Goal: Task Accomplishment & Management: Use online tool/utility

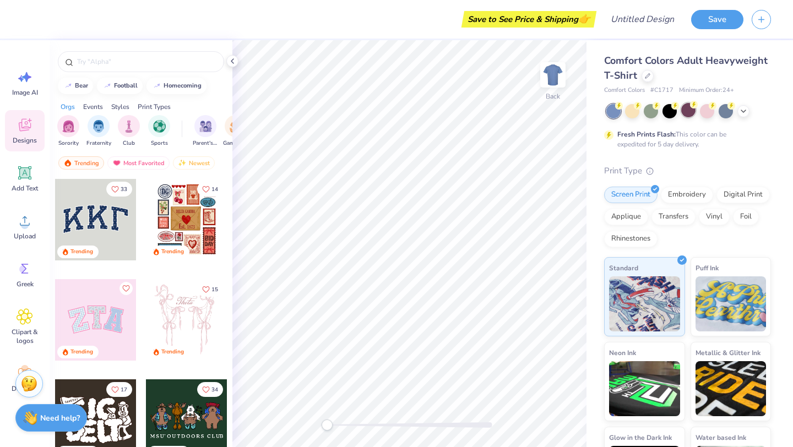
click at [692, 110] on div at bounding box center [688, 110] width 14 height 14
click at [742, 113] on icon at bounding box center [743, 110] width 9 height 9
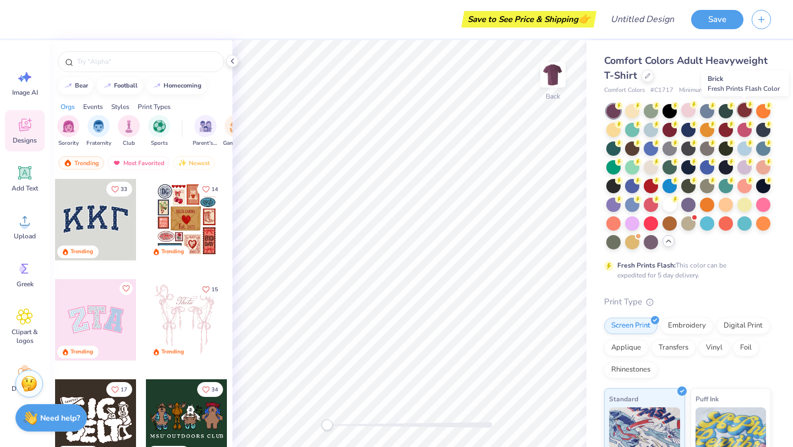
click at [743, 112] on div at bounding box center [744, 110] width 14 height 14
click at [724, 133] on div at bounding box center [726, 129] width 14 height 14
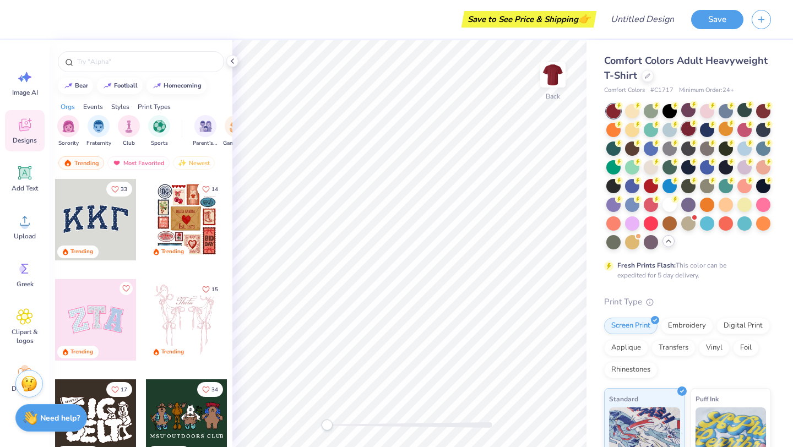
click at [688, 131] on div at bounding box center [688, 129] width 14 height 14
click at [743, 58] on span "Comfort Colors Adult Heavyweight T-Shirt" at bounding box center [686, 68] width 164 height 28
click at [645, 78] on div at bounding box center [648, 75] width 12 height 12
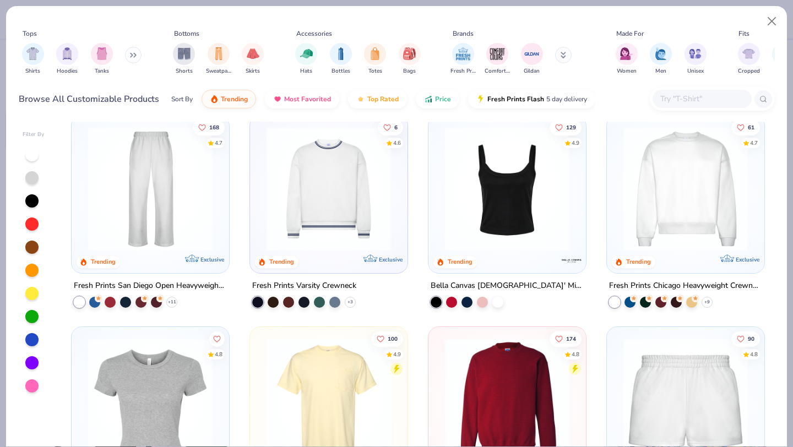
scroll to position [453, 0]
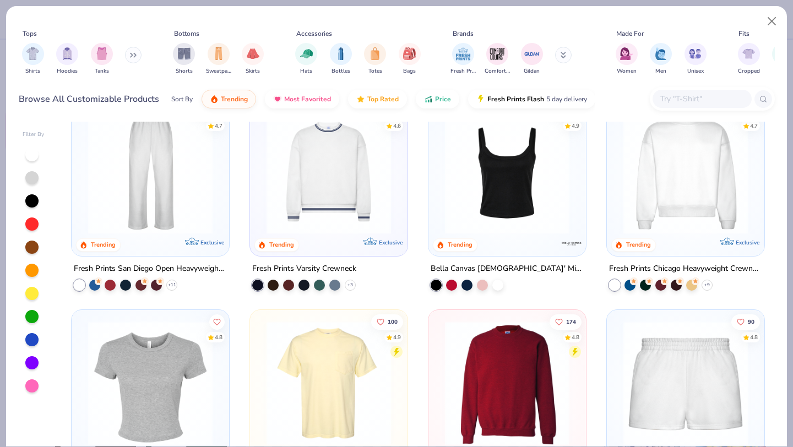
click at [704, 219] on img at bounding box center [685, 171] width 135 height 124
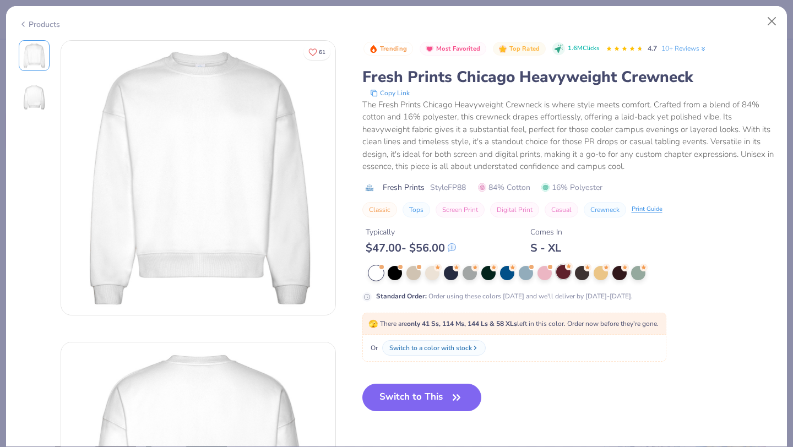
click at [566, 275] on div at bounding box center [563, 272] width 14 height 14
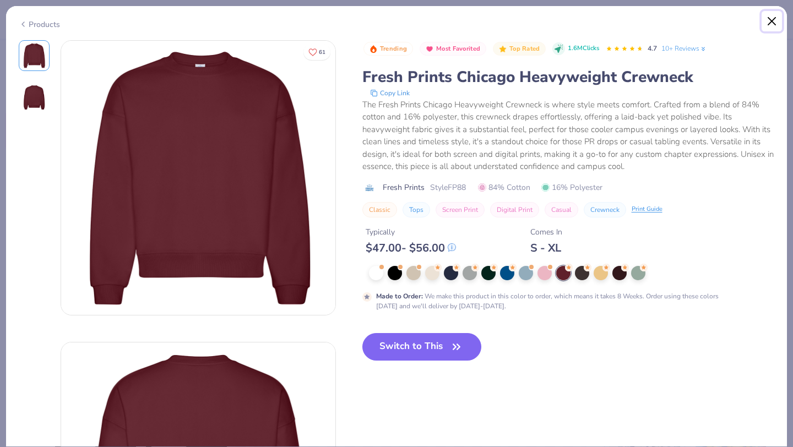
click at [774, 16] on button "Close" at bounding box center [772, 21] width 21 height 21
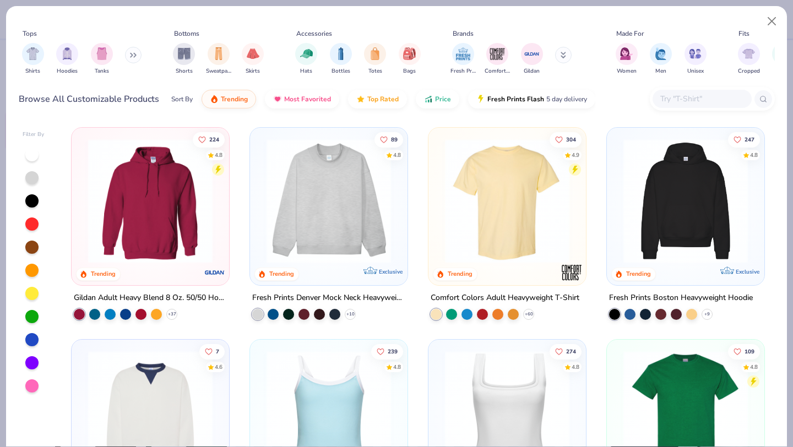
click at [126, 215] on img at bounding box center [150, 201] width 135 height 124
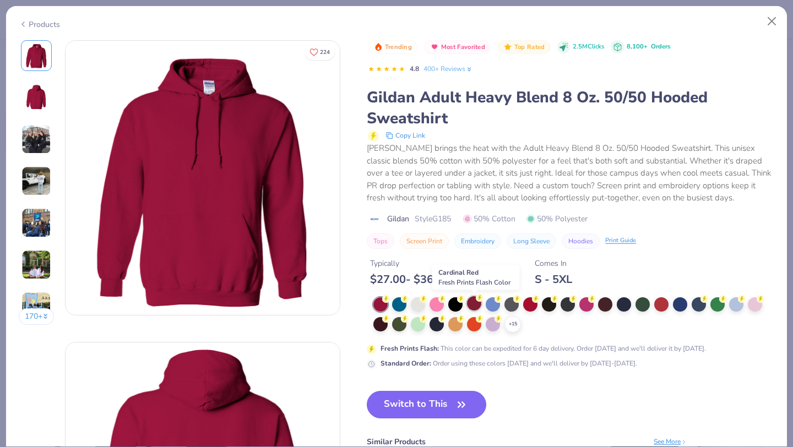
click at [477, 304] on div at bounding box center [474, 303] width 14 height 14
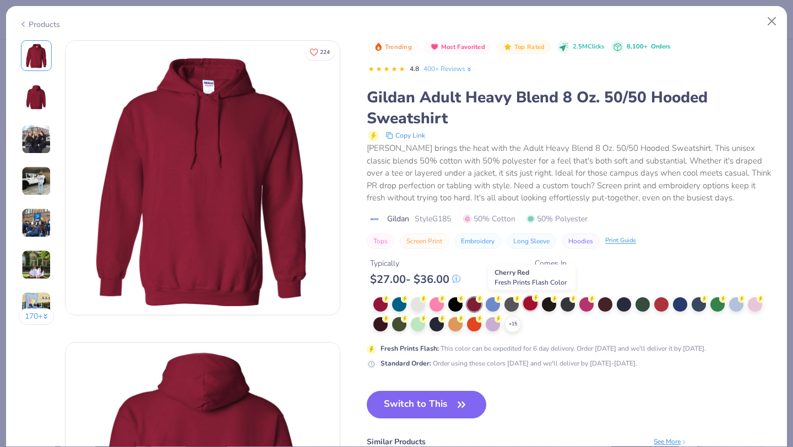
click at [533, 305] on div at bounding box center [530, 303] width 14 height 14
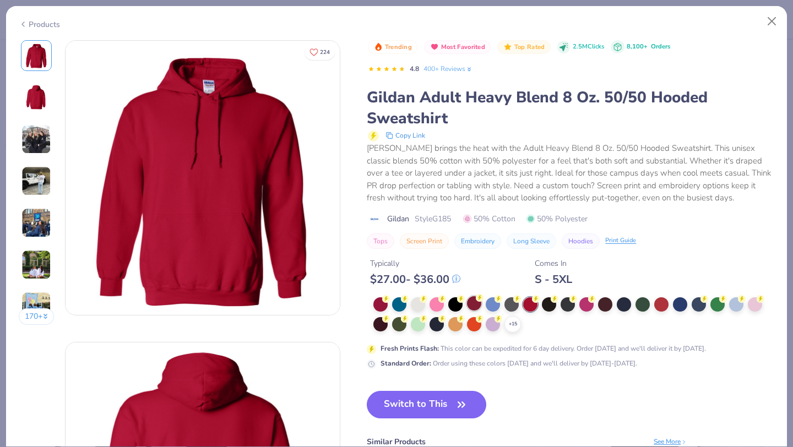
click at [474, 302] on div at bounding box center [474, 303] width 14 height 14
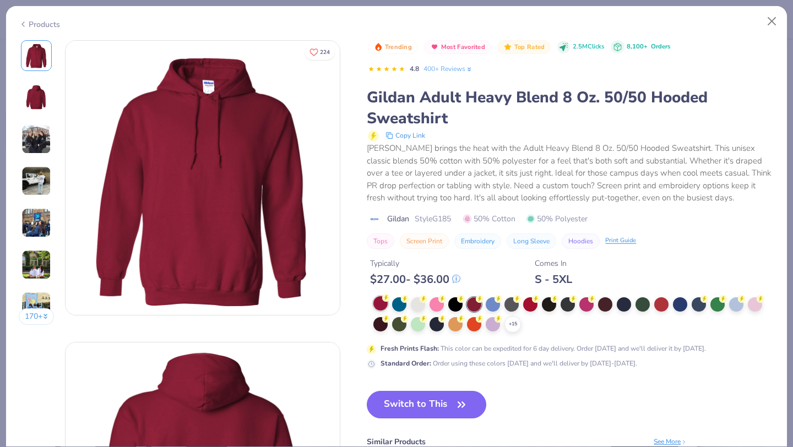
click at [382, 307] on div at bounding box center [380, 303] width 14 height 14
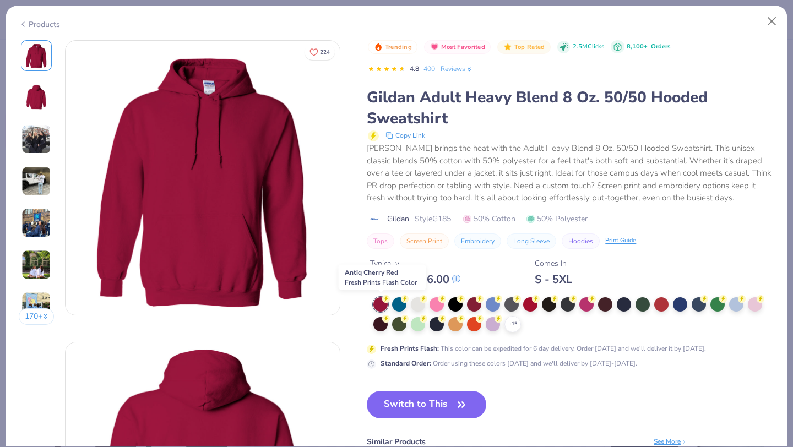
click at [382, 309] on div at bounding box center [380, 304] width 14 height 14
click at [479, 303] on div at bounding box center [474, 303] width 14 height 14
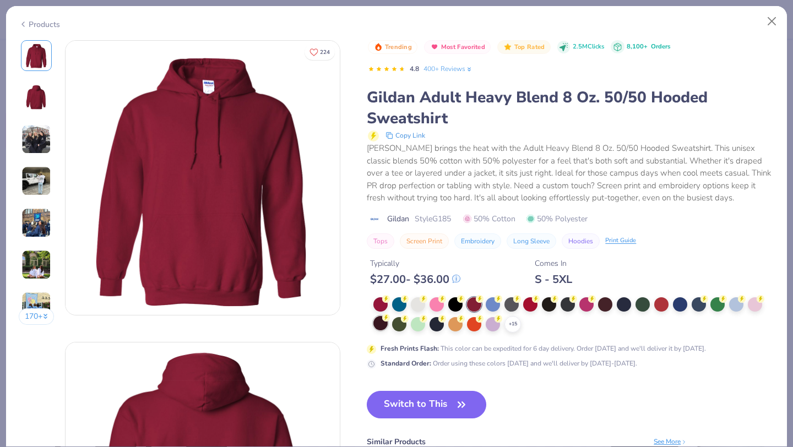
click at [382, 328] on div at bounding box center [380, 323] width 14 height 14
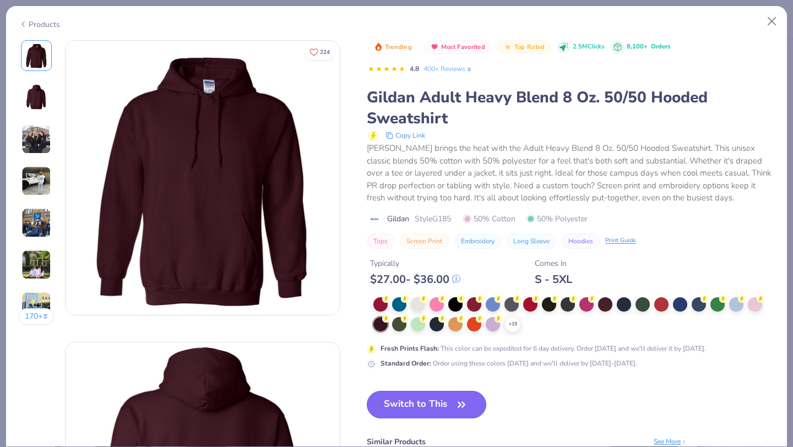
click at [423, 400] on button "Switch to This" at bounding box center [427, 405] width 120 height 28
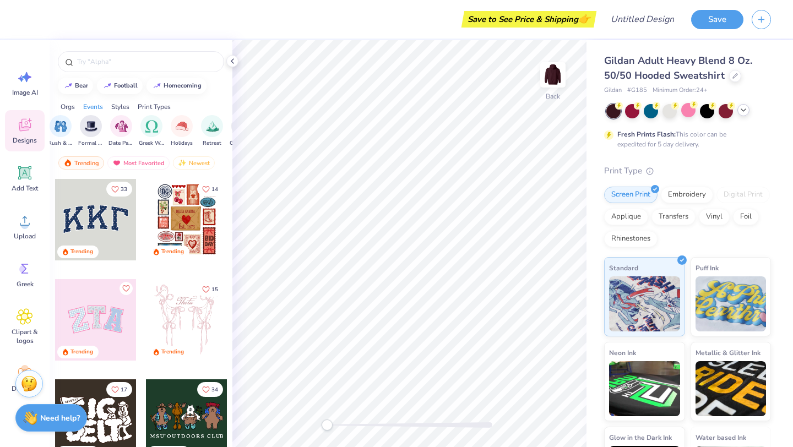
scroll to position [0, 28]
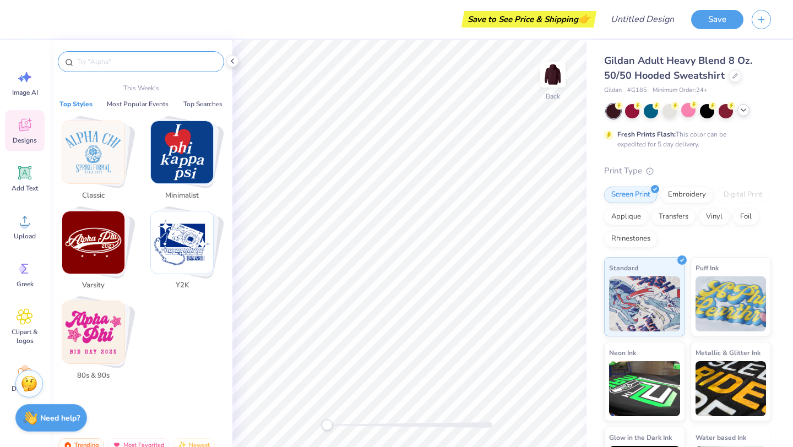
click at [141, 62] on input "text" at bounding box center [146, 61] width 141 height 11
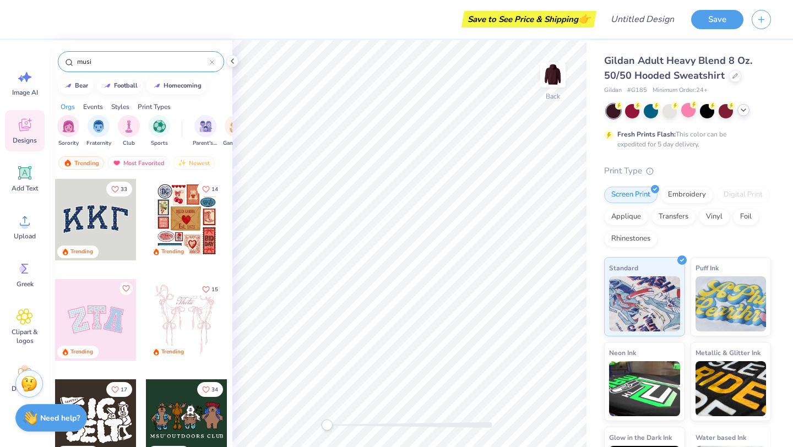
type input "music"
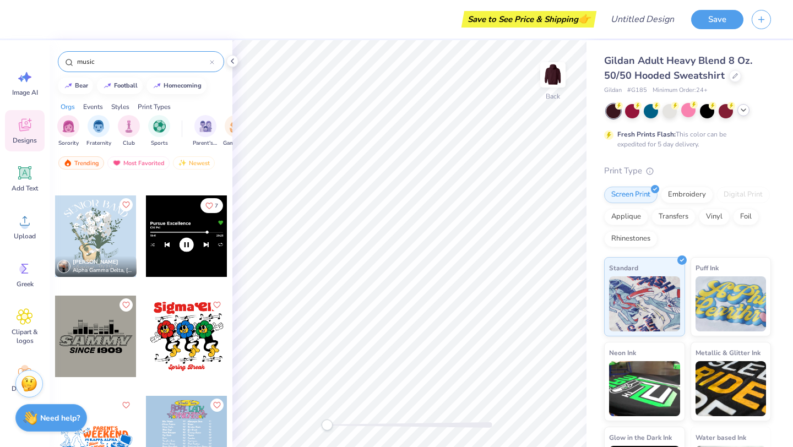
scroll to position [0, 0]
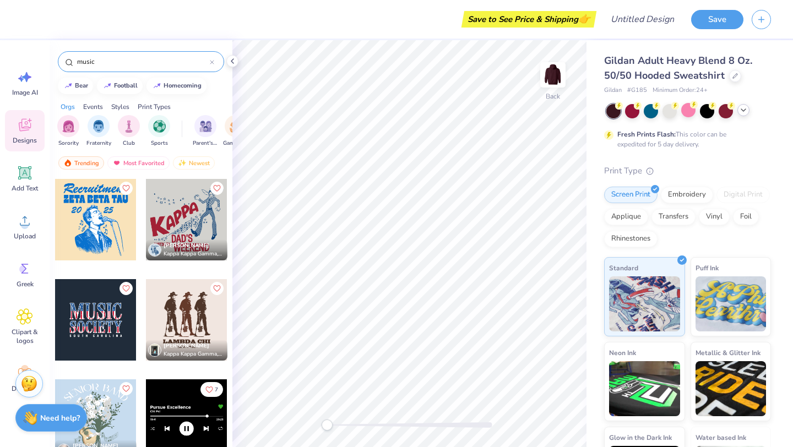
click at [161, 59] on input "music" at bounding box center [143, 61] width 134 height 11
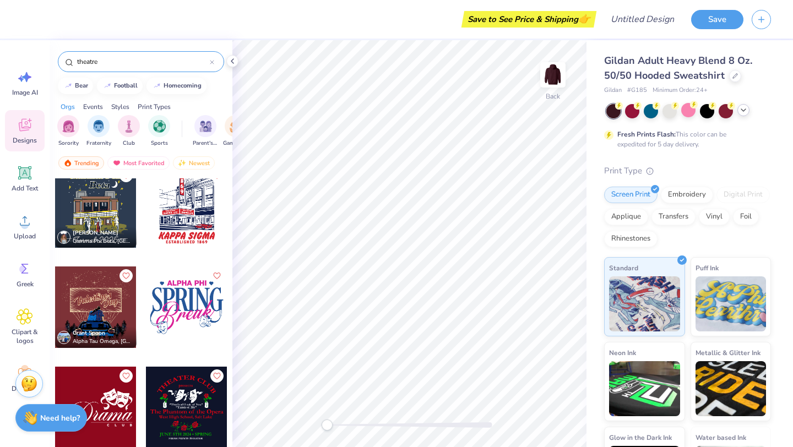
scroll to position [10, 0]
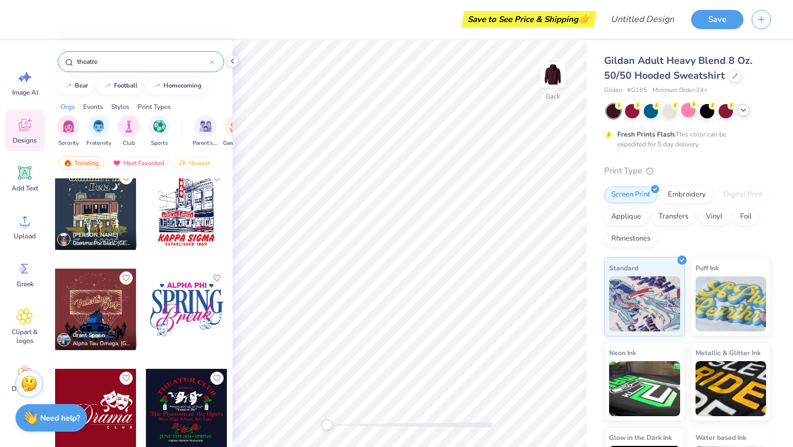
type input "theatre"
click at [145, 215] on div at bounding box center [105, 210] width 82 height 82
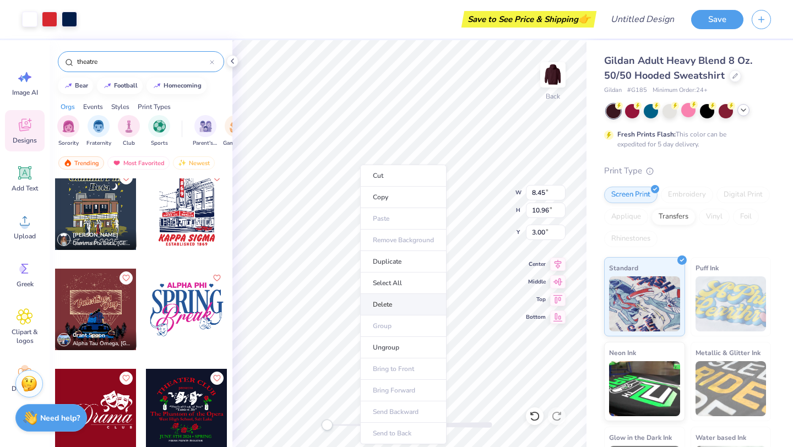
click at [384, 305] on li "Delete" at bounding box center [403, 304] width 86 height 21
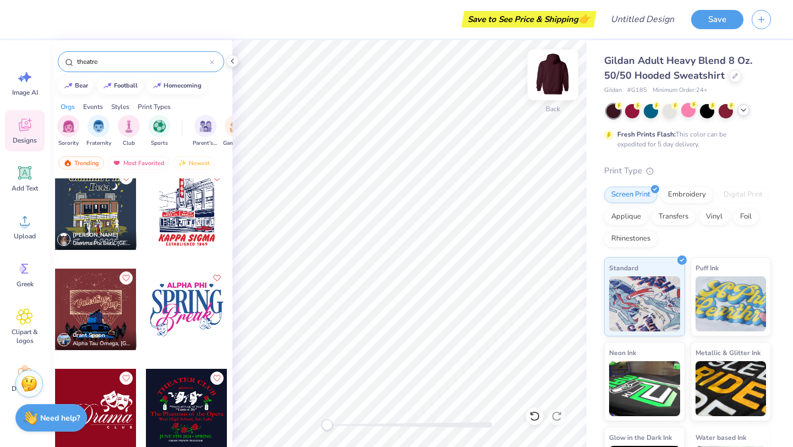
click at [557, 82] on img at bounding box center [553, 75] width 44 height 44
click at [195, 206] on div at bounding box center [187, 210] width 82 height 82
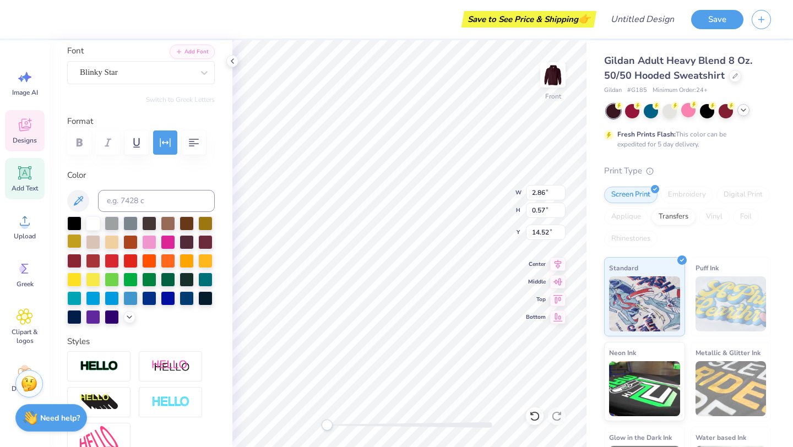
scroll to position [0, 0]
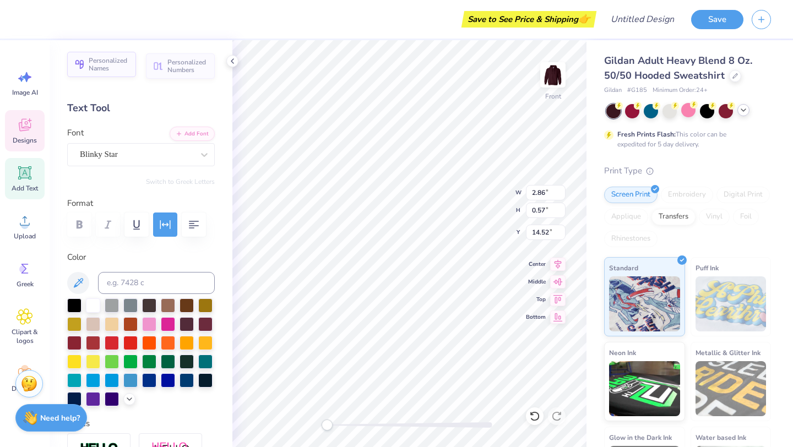
click at [108, 69] on span "Personalized Names" at bounding box center [109, 64] width 41 height 15
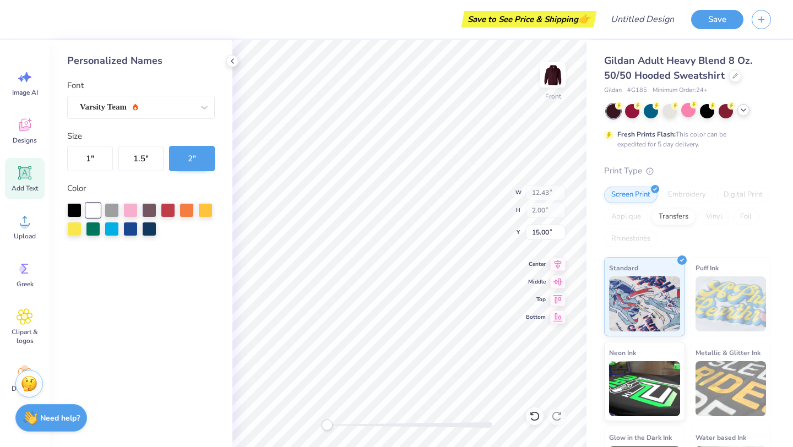
type input "12.43"
type input "2.00"
type input "15.00"
click at [415, 308] on li "Delete" at bounding box center [430, 304] width 86 height 21
type input "2.86"
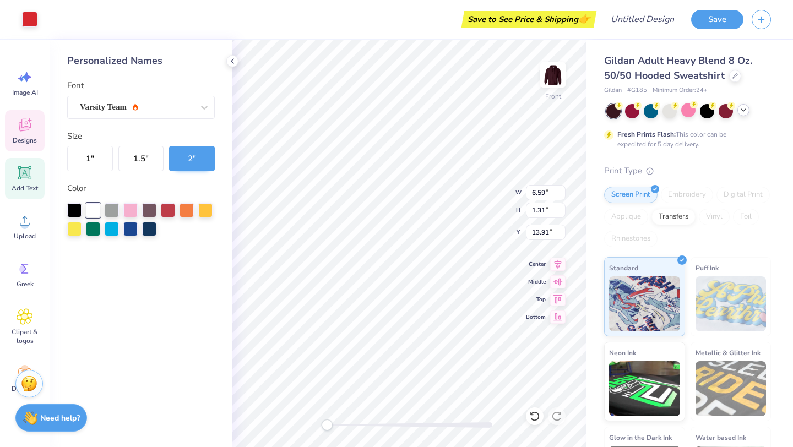
type input "0.57"
type input "14.52"
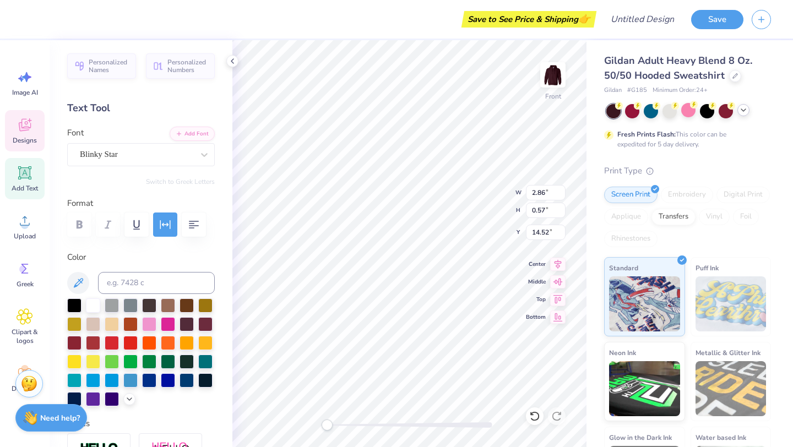
click at [29, 173] on icon at bounding box center [24, 172] width 13 height 13
type input "6.58"
type input "1.91"
type input "15.05"
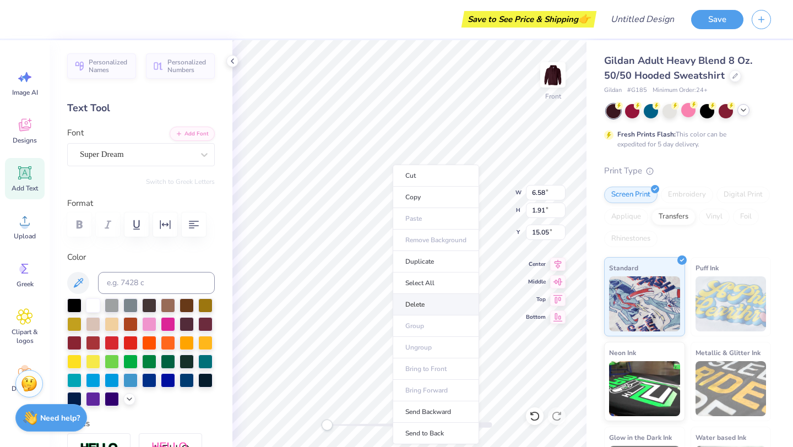
click at [407, 307] on li "Delete" at bounding box center [436, 304] width 86 height 21
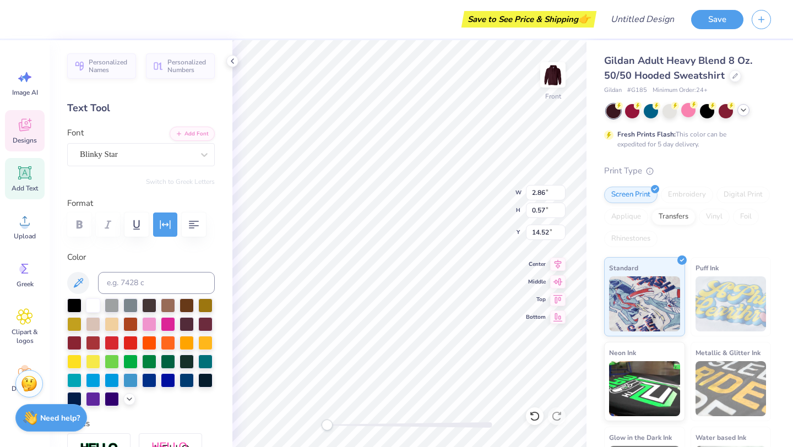
type textarea "K"
type textarea "HTAC"
type input "2.28"
type textarea "K"
type textarea "HTAC"
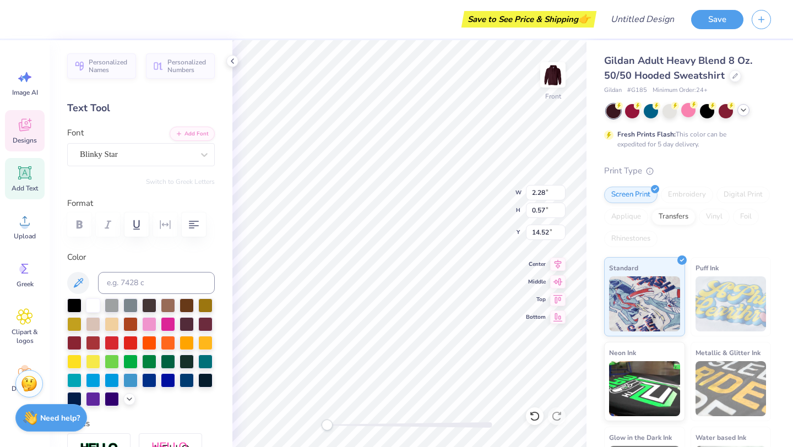
type input "11.43"
type input "12.40"
type input "6.00"
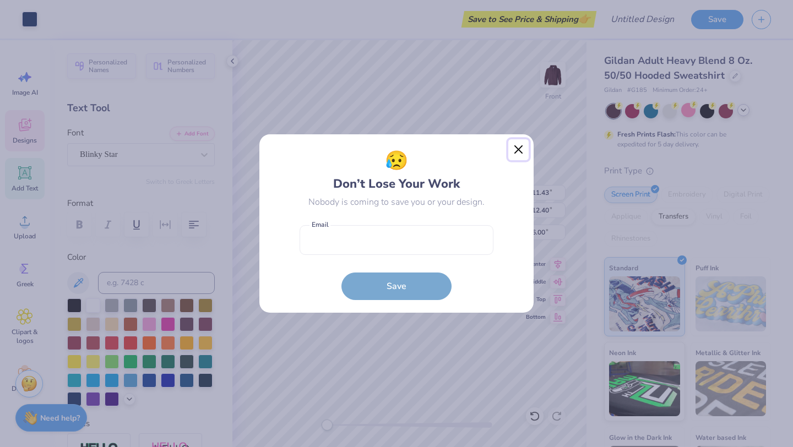
click at [515, 149] on button "Close" at bounding box center [518, 149] width 21 height 21
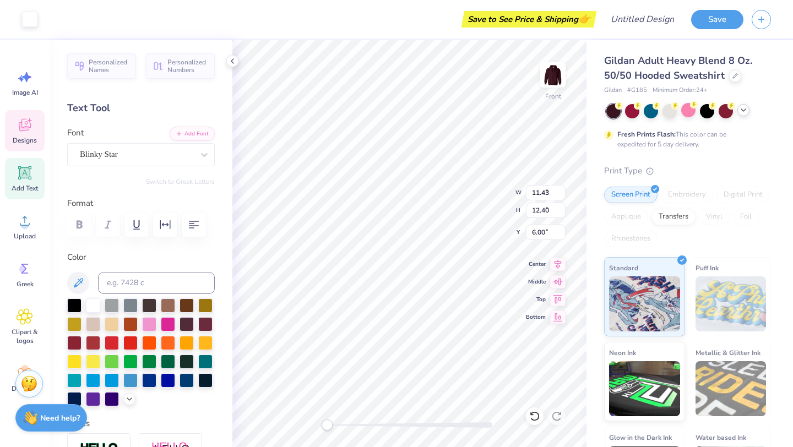
type input "0.59"
type input "0.85"
type input "9.95"
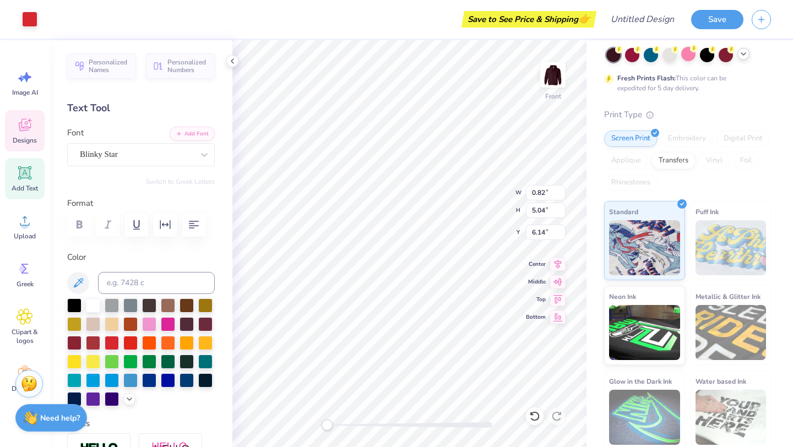
scroll to position [57, 0]
click at [538, 419] on icon at bounding box center [534, 416] width 11 height 11
click at [534, 412] on icon at bounding box center [534, 416] width 9 height 10
type input "0.59"
type input "0.85"
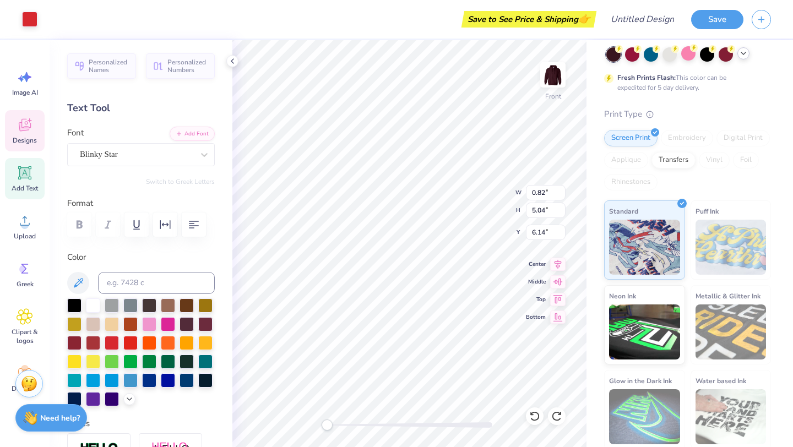
type input "9.95"
type textarea "5"
type input "8.82"
type textarea "7"
type input "0.56"
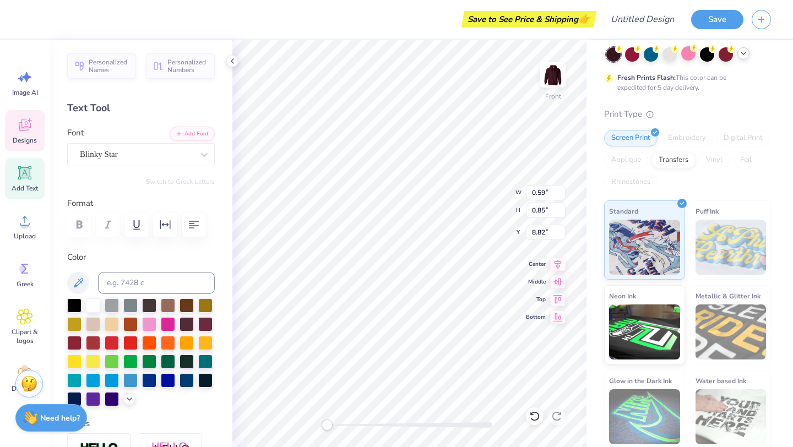
type input "0.83"
type input "7.75"
type textarea "9"
type textarea "K"
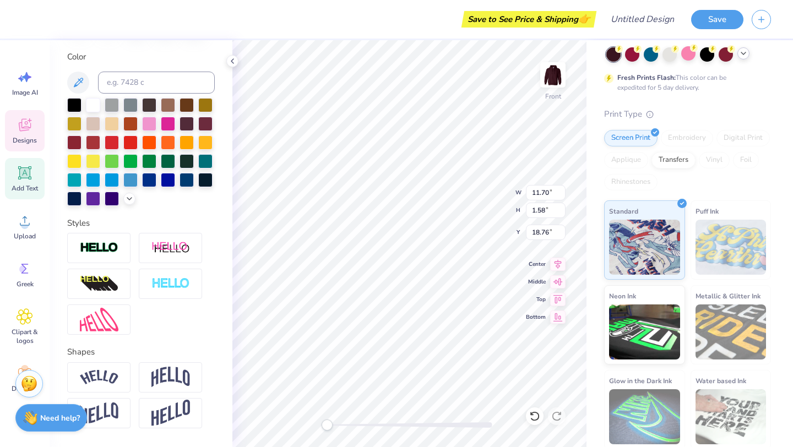
scroll to position [202, 0]
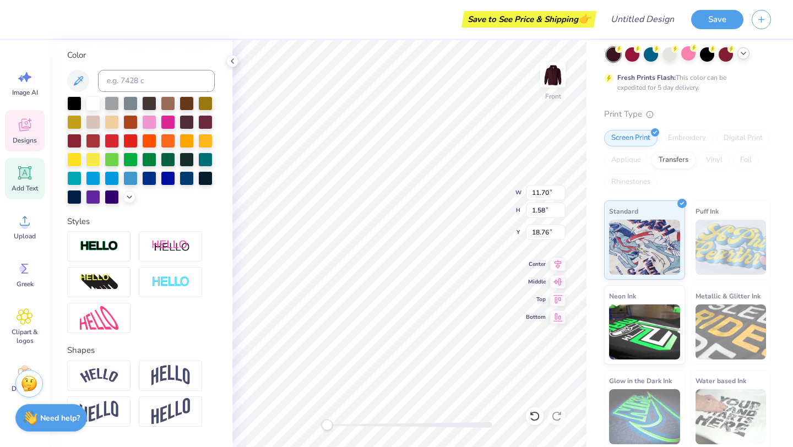
type textarea "h"
type textarea "[PERSON_NAME] Theatre arts company"
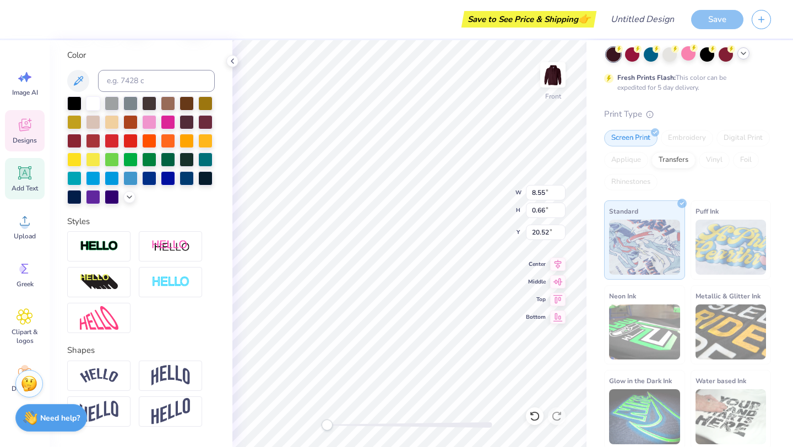
type input "8.55"
type input "0.66"
type input "20.52"
type textarea "E"
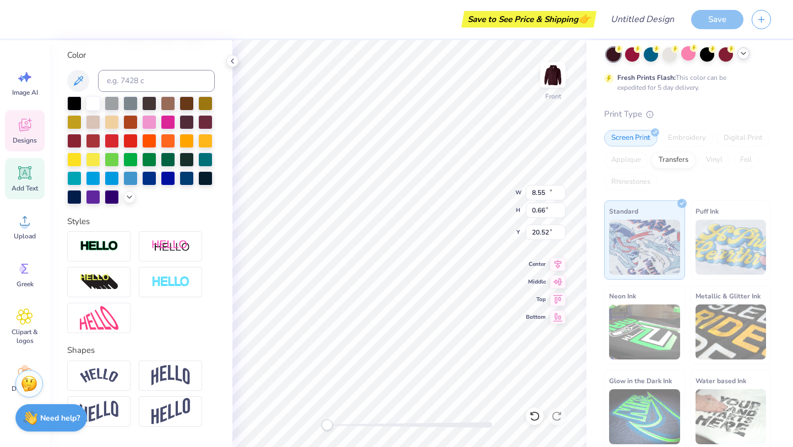
type input "15.67"
type input "4.74"
type input "17.36"
type textarea "[PERSON_NAME] Theatre Arts Company"
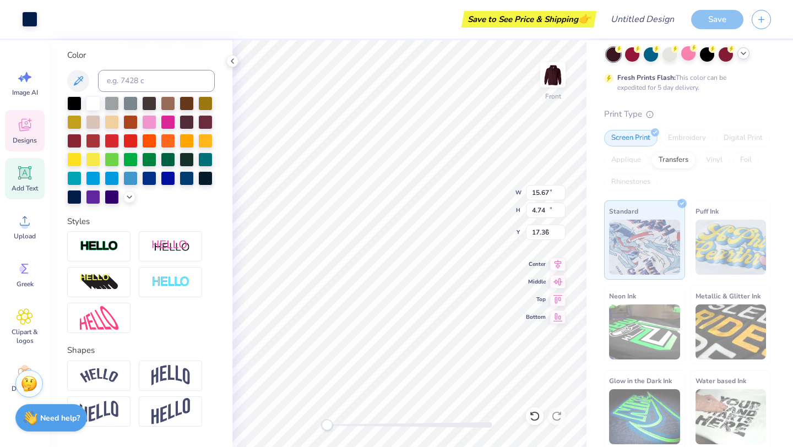
type input "11.43"
type input "12.40"
type input "6.00"
type input "15.67"
type input "4.74"
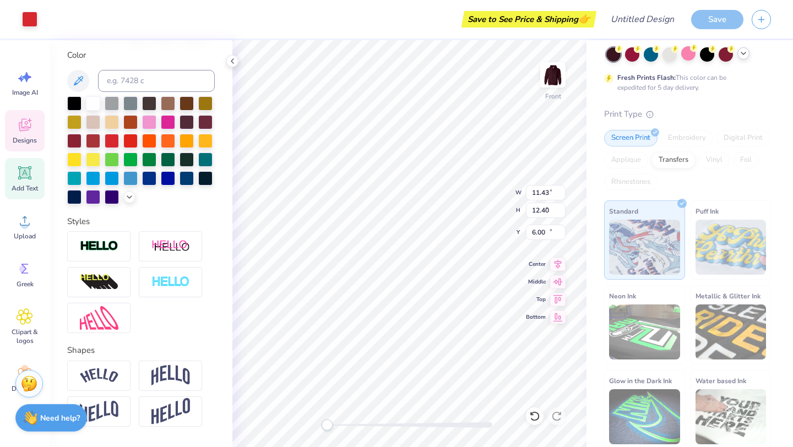
type input "17.36"
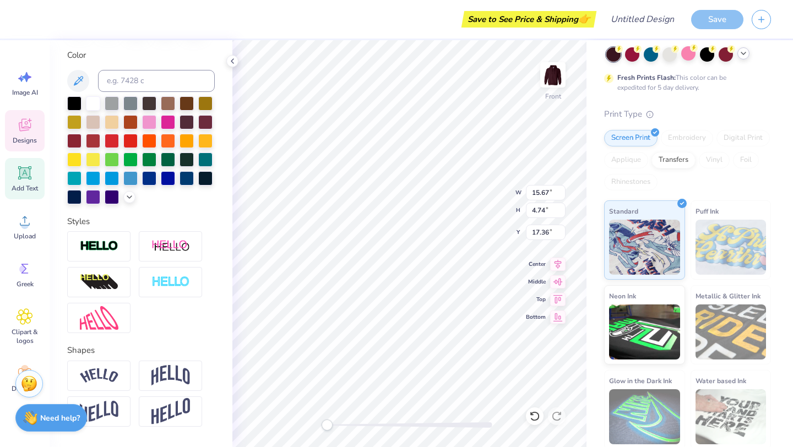
type input "14.53"
type input "4.39"
type input "18.81"
type input "13.64"
type input "4.12"
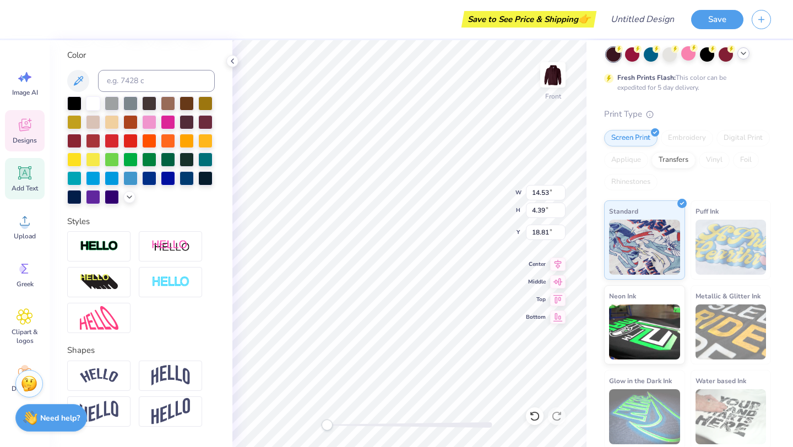
type input "18.86"
type input "11.43"
type input "12.40"
type input "6.00"
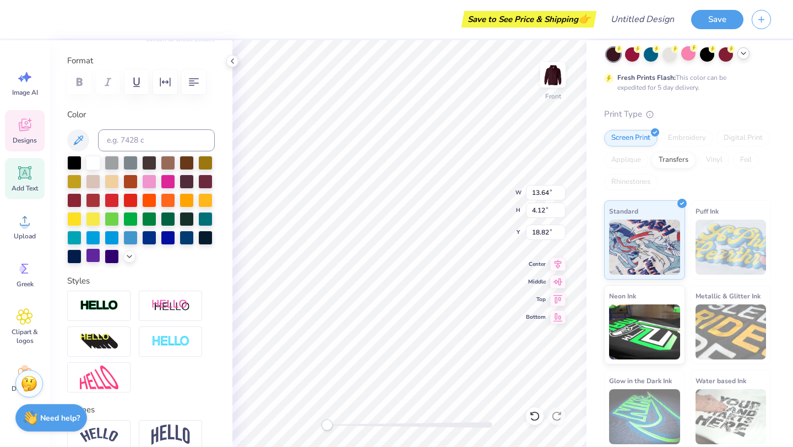
scroll to position [0, 0]
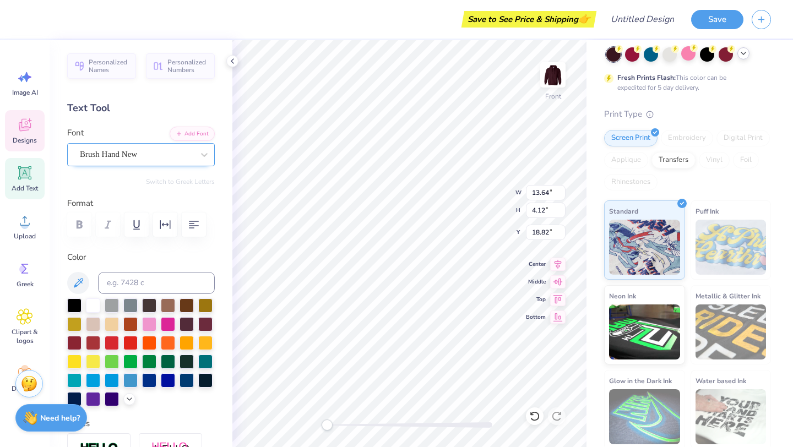
click at [105, 158] on div "Brush Hand New" at bounding box center [137, 154] width 116 height 17
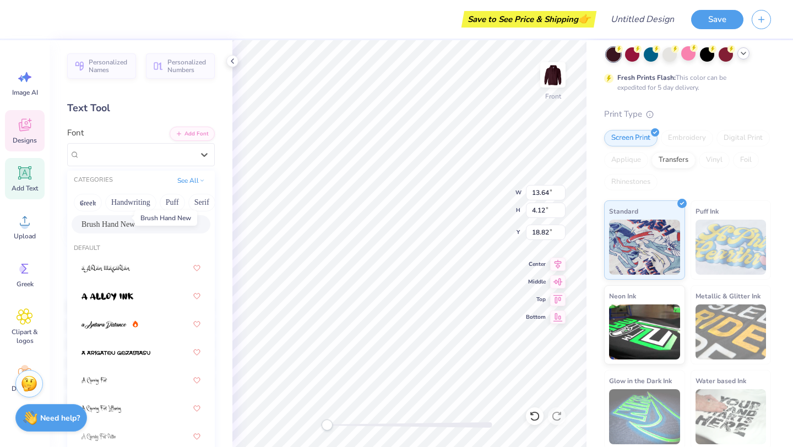
scroll to position [46, 0]
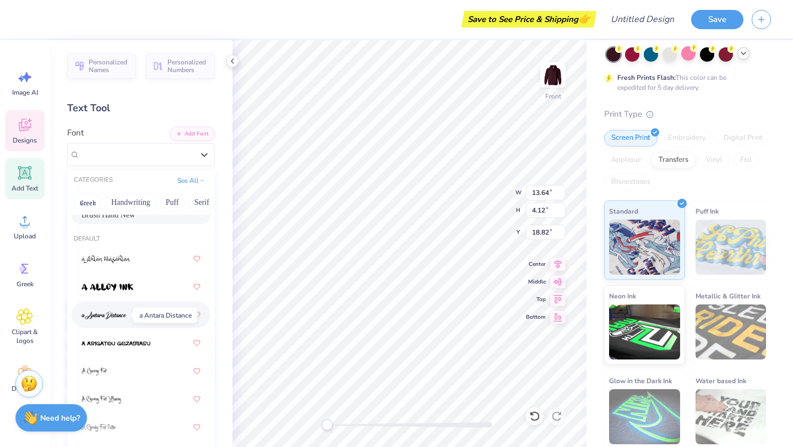
click at [108, 316] on img at bounding box center [104, 316] width 45 height 8
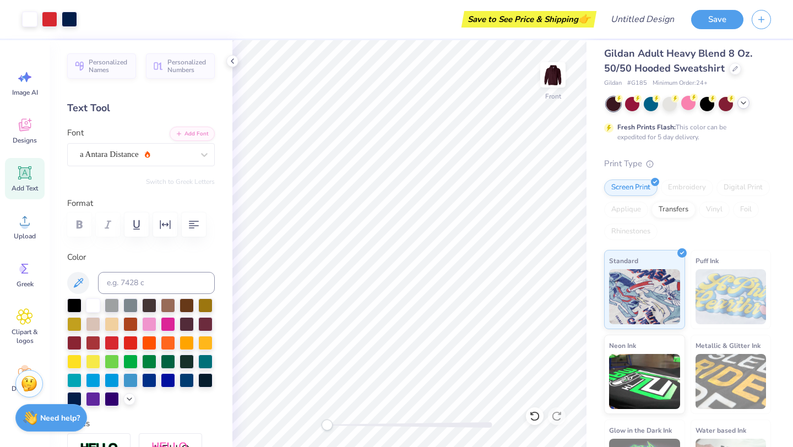
scroll to position [0, 0]
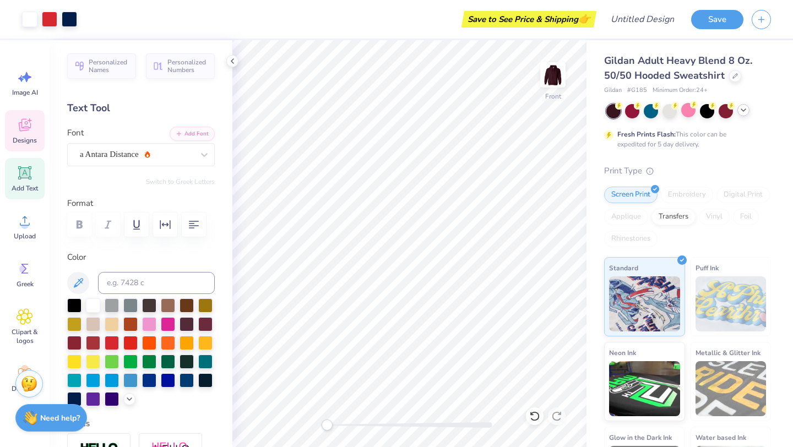
click at [24, 134] on div "Designs" at bounding box center [25, 130] width 40 height 41
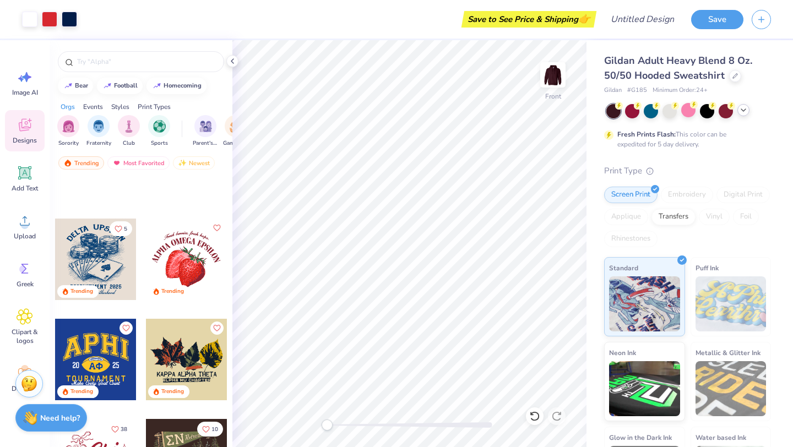
scroll to position [5010, 0]
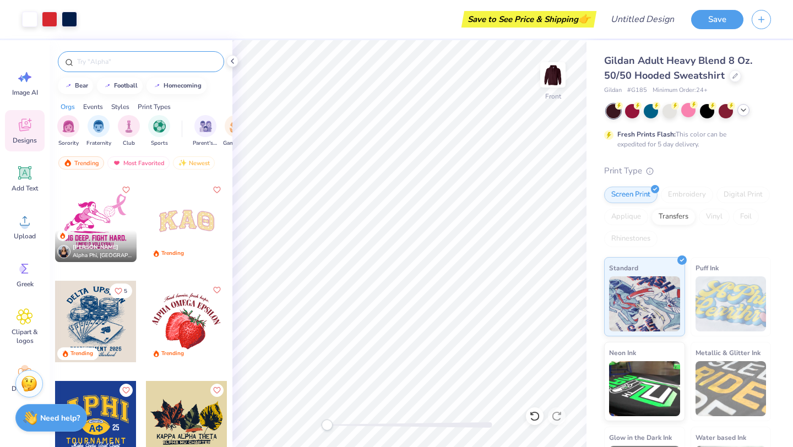
click at [161, 57] on input "text" at bounding box center [146, 61] width 141 height 11
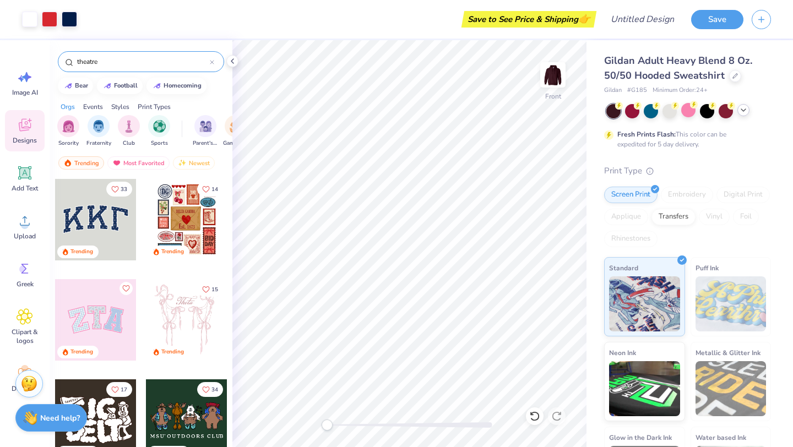
type input "theatre"
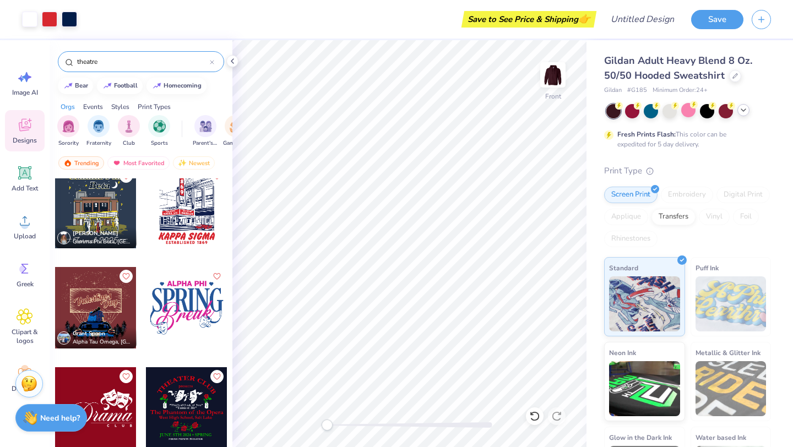
scroll to position [0, 0]
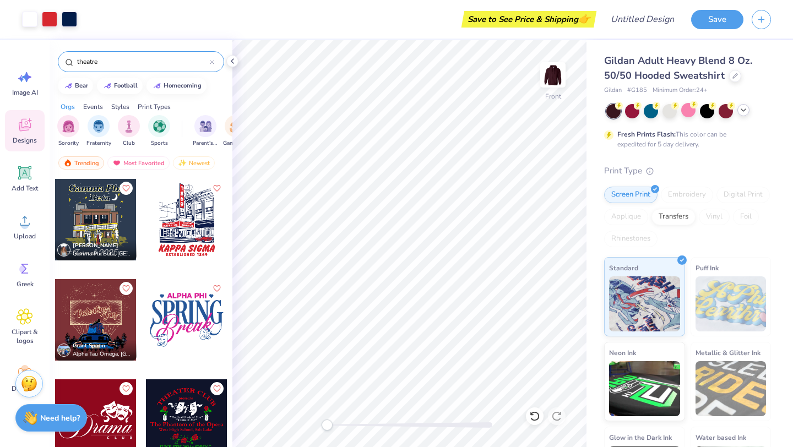
click at [162, 62] on input "theatre" at bounding box center [143, 61] width 134 height 11
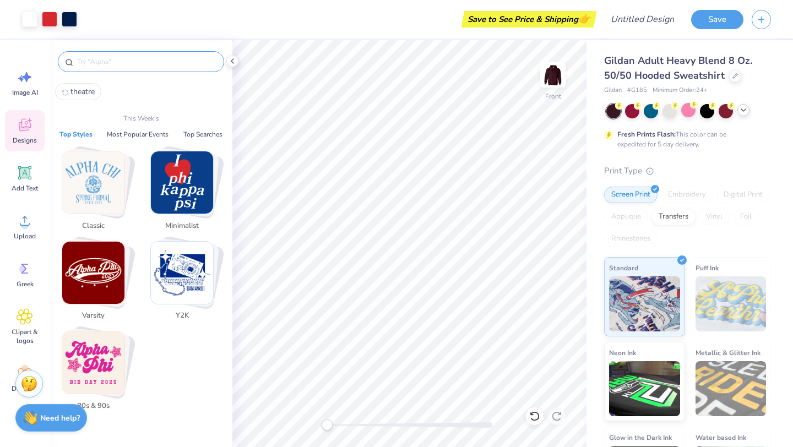
click at [177, 269] on img "Stack Card Button Y2K" at bounding box center [182, 273] width 62 height 62
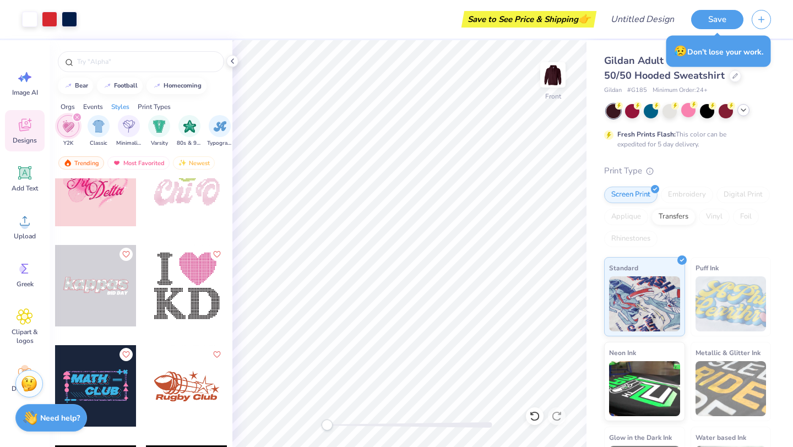
scroll to position [4653, 0]
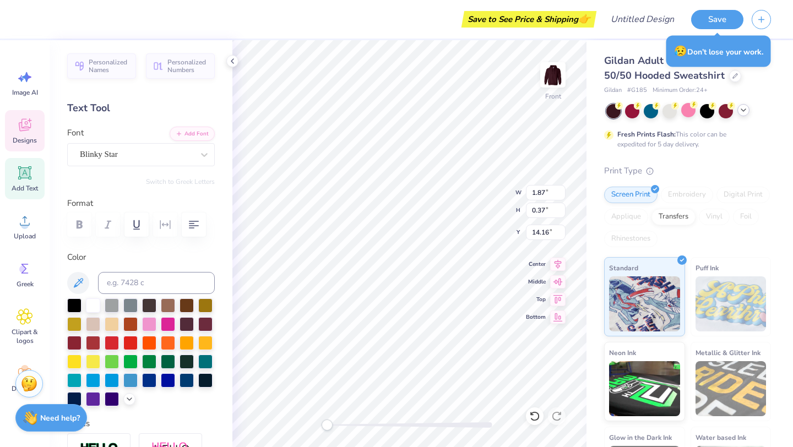
type input "2.30"
type input "0.56"
type input "14.52"
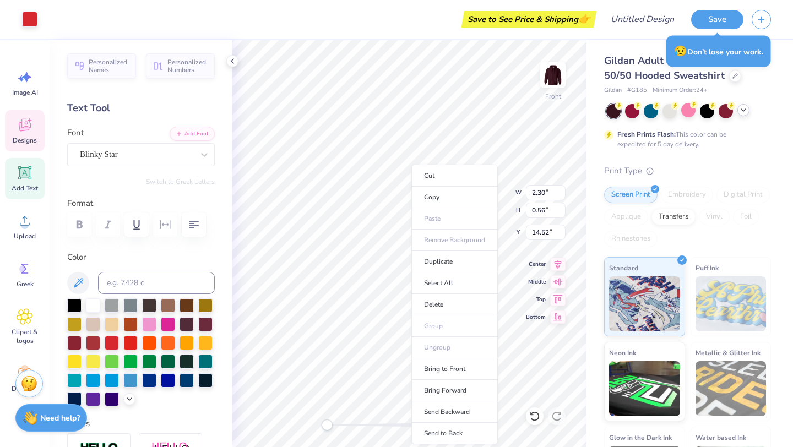
type input "6.59"
type input "1.31"
type input "13.91"
click at [432, 307] on li "Delete" at bounding box center [454, 304] width 86 height 21
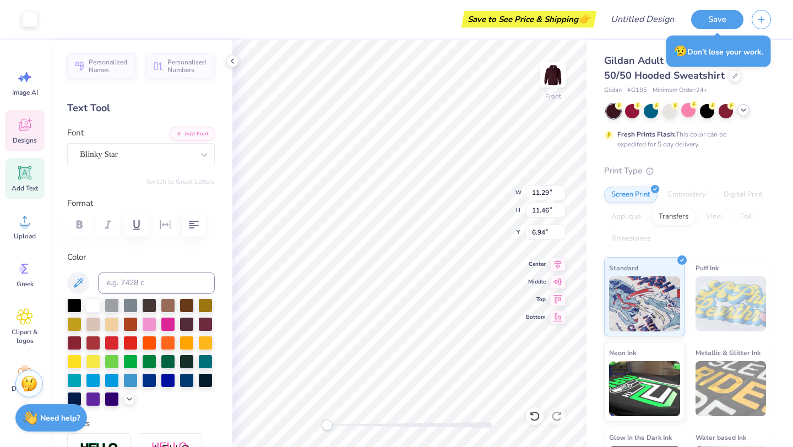
type input "11.29"
type input "11.46"
type input "6.94"
type input "11.43"
type input "12.40"
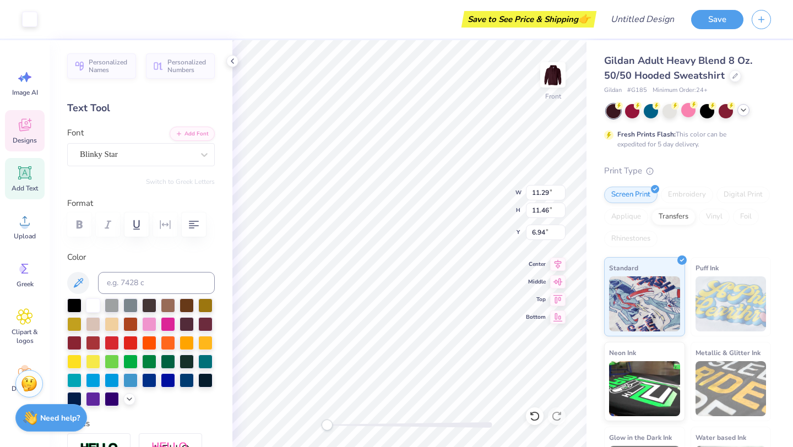
type input "6.00"
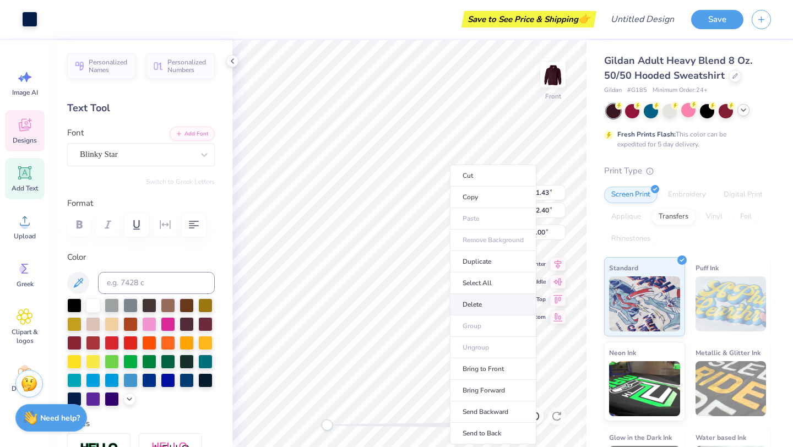
click at [471, 302] on li "Delete" at bounding box center [493, 304] width 86 height 21
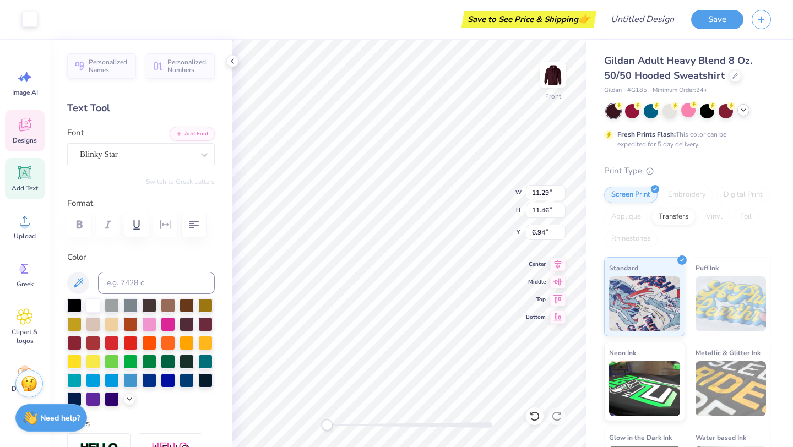
type input "11.29"
type input "11.46"
type input "6.94"
type input "11.72"
type input "4.32"
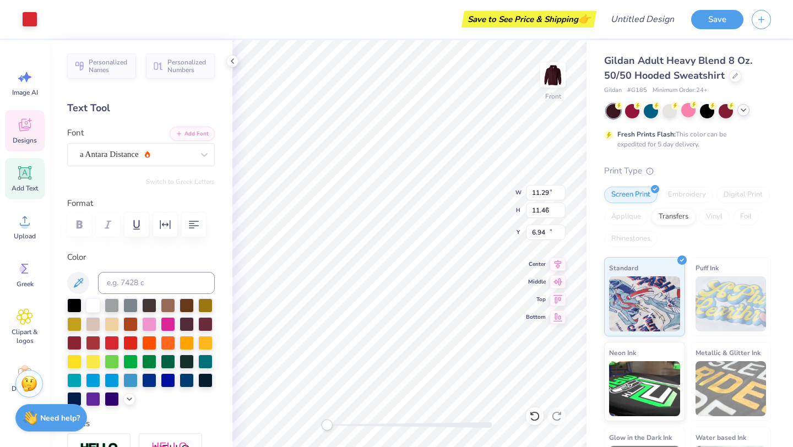
type input "18.74"
type input "1.87"
type input "0.37"
type input "14.15"
type input "11.29"
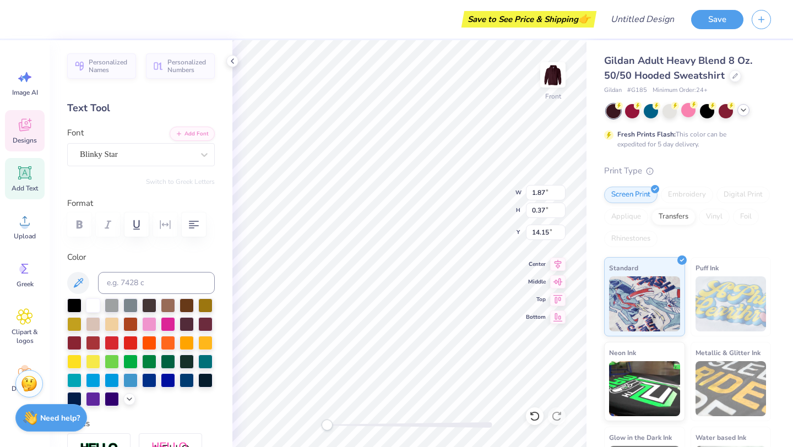
type input "11.46"
type input "6.62"
type input "2.30"
type input "0.56"
type input "14.47"
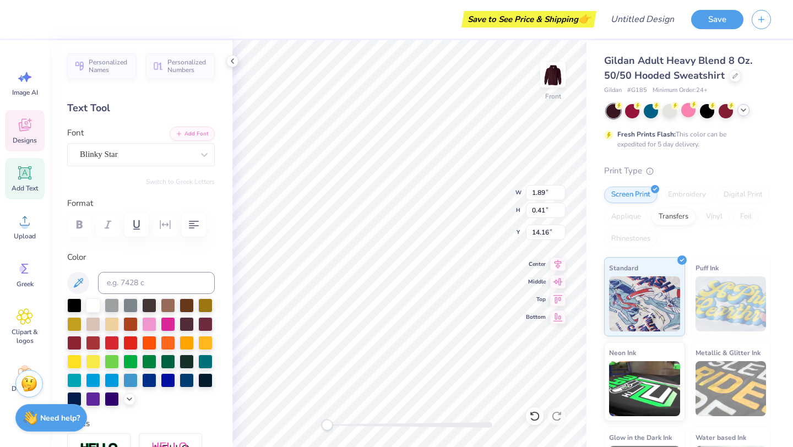
type input "1.28"
type input "0.46"
type input "14.57"
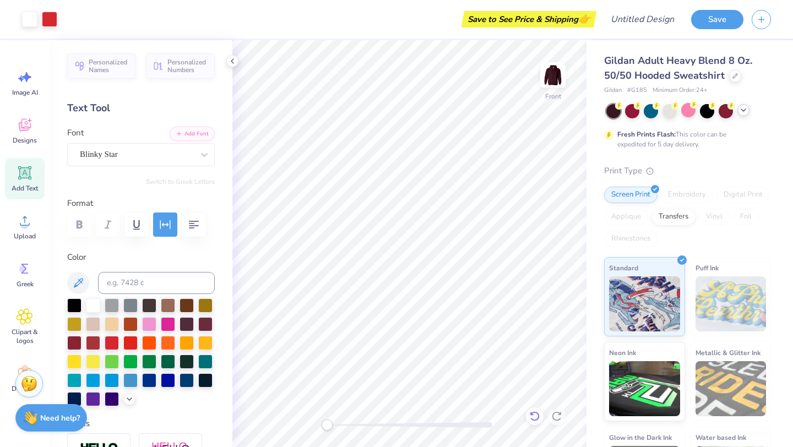
click at [534, 422] on div at bounding box center [535, 417] width 18 height 18
click at [534, 417] on icon at bounding box center [534, 416] width 11 height 11
click at [535, 417] on icon at bounding box center [534, 416] width 11 height 11
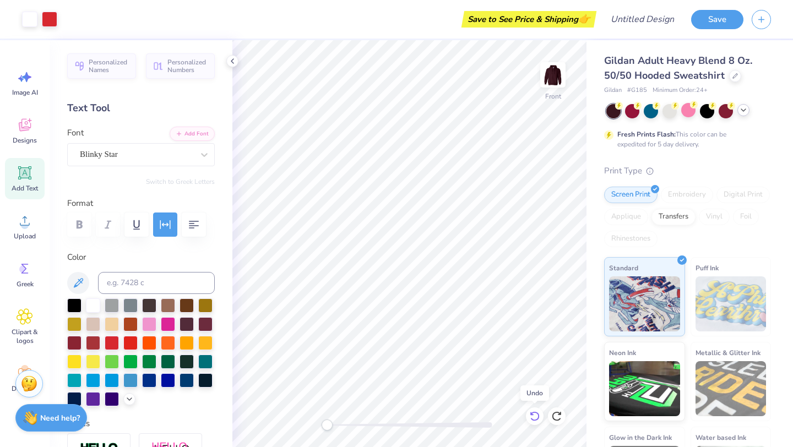
click at [536, 415] on icon at bounding box center [534, 416] width 11 height 11
click at [536, 416] on icon at bounding box center [534, 416] width 11 height 11
click at [534, 415] on icon at bounding box center [534, 416] width 11 height 11
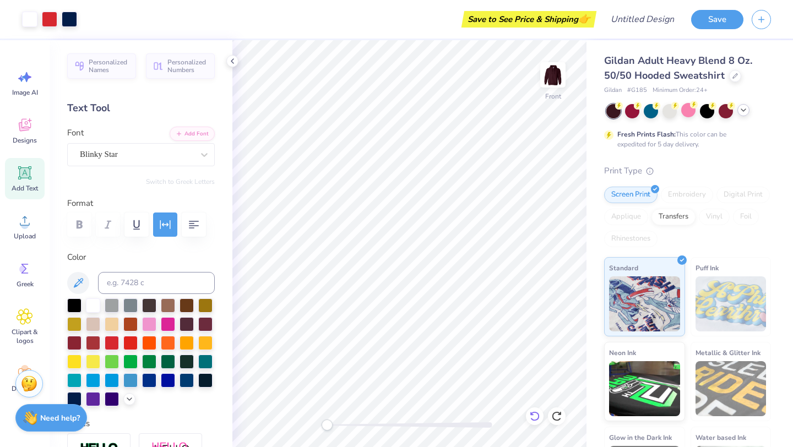
click at [534, 415] on icon at bounding box center [534, 416] width 11 height 11
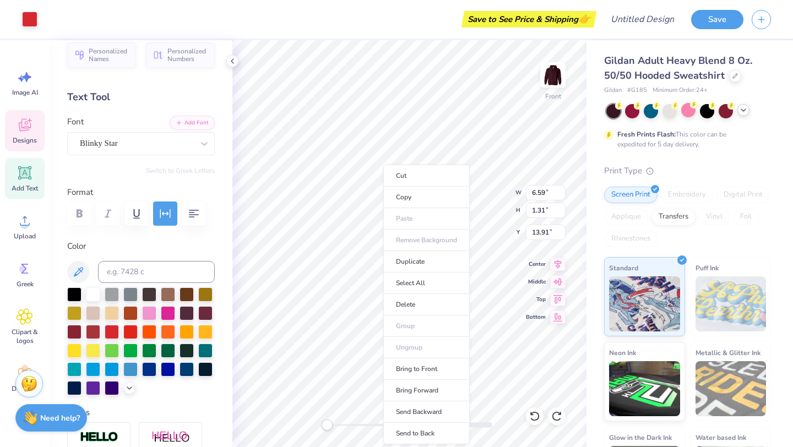
scroll to position [12, 0]
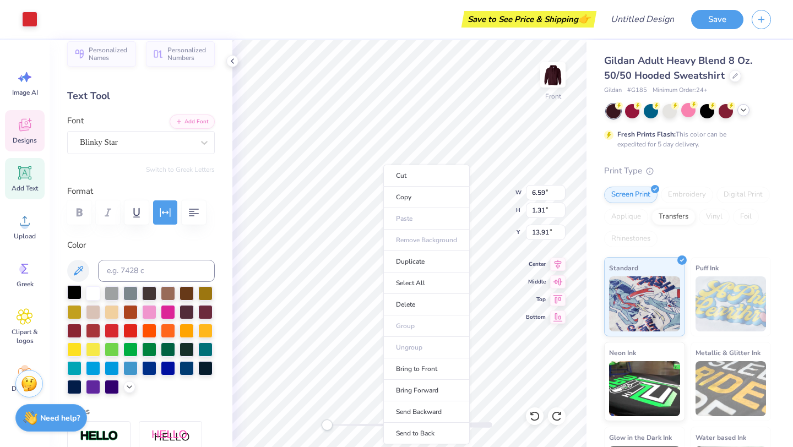
click at [68, 292] on div at bounding box center [74, 292] width 14 height 14
click at [528, 420] on div at bounding box center [535, 417] width 18 height 18
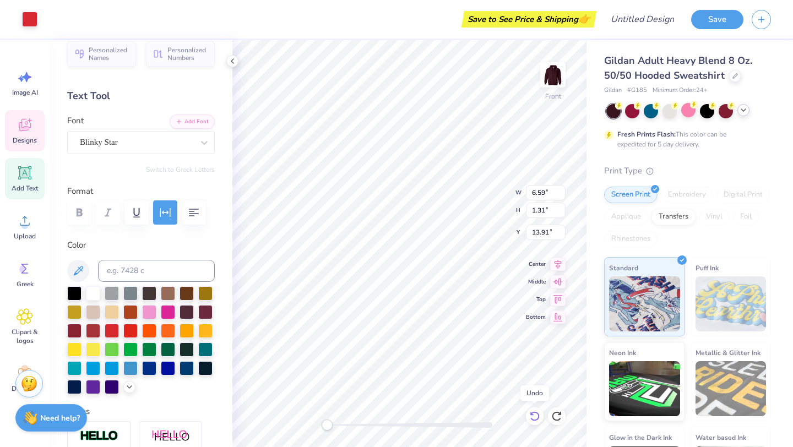
click at [535, 416] on icon at bounding box center [534, 416] width 11 height 11
type input "13.64"
type input "4.12"
type input "18.84"
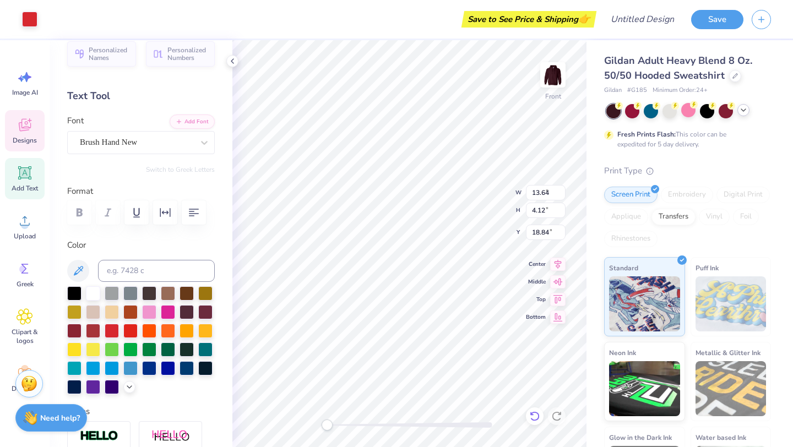
type input "6.59"
type input "1.31"
type input "13.91"
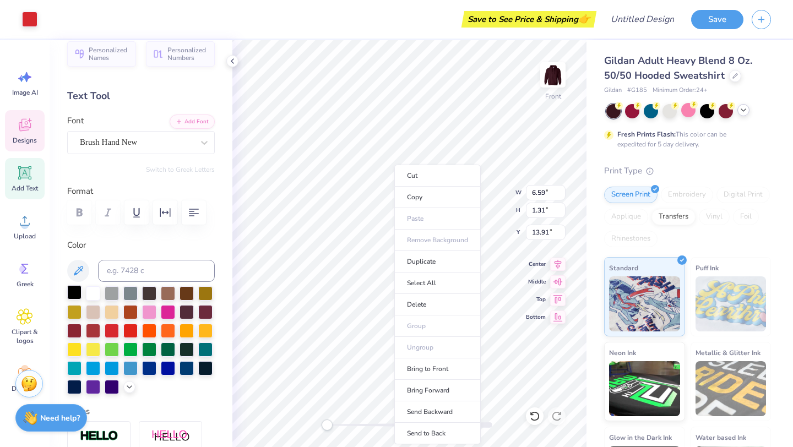
click at [75, 292] on div at bounding box center [74, 292] width 14 height 14
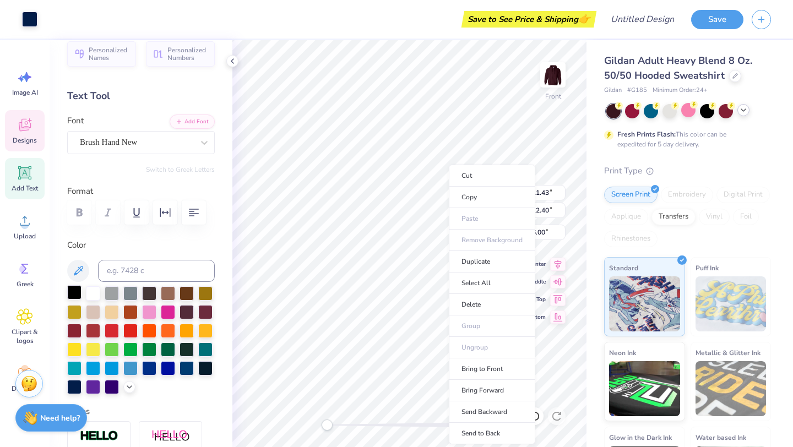
click at [76, 292] on div at bounding box center [74, 292] width 14 height 14
click at [75, 293] on div at bounding box center [74, 292] width 14 height 14
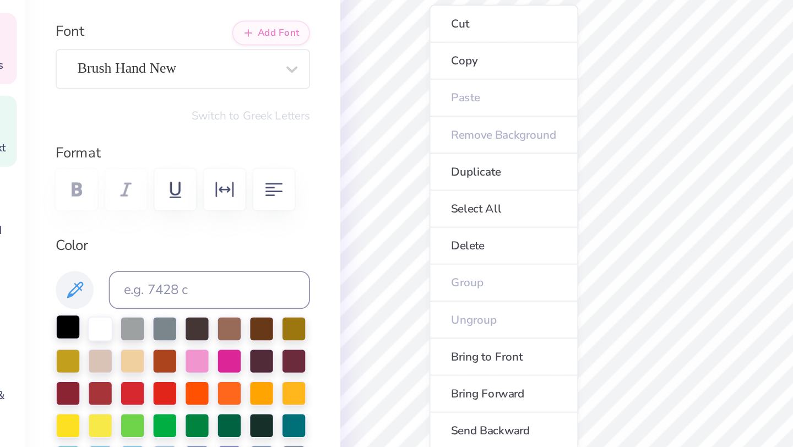
click at [72, 294] on div at bounding box center [74, 292] width 14 height 14
click at [74, 291] on div at bounding box center [74, 292] width 14 height 14
click at [298, 243] on li "Delete" at bounding box center [327, 245] width 86 height 21
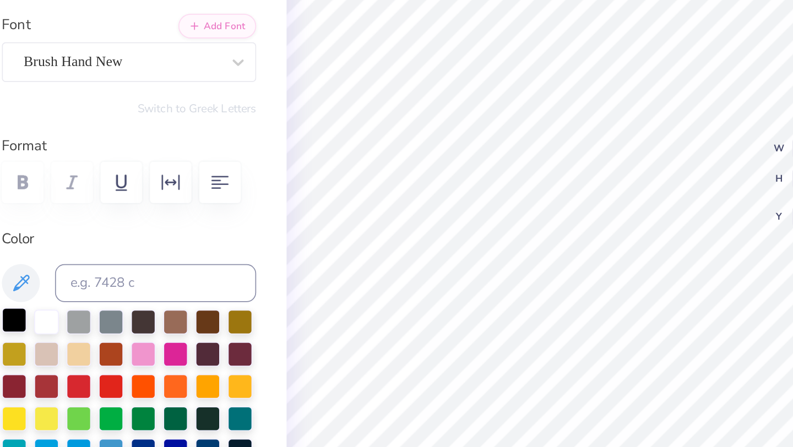
click at [72, 291] on div at bounding box center [74, 292] width 14 height 14
click at [73, 292] on div at bounding box center [74, 292] width 14 height 14
click at [199, 236] on div "Personalized Names Personalized Numbers Text Tool Add Font Font Brush Hand New …" at bounding box center [141, 243] width 183 height 407
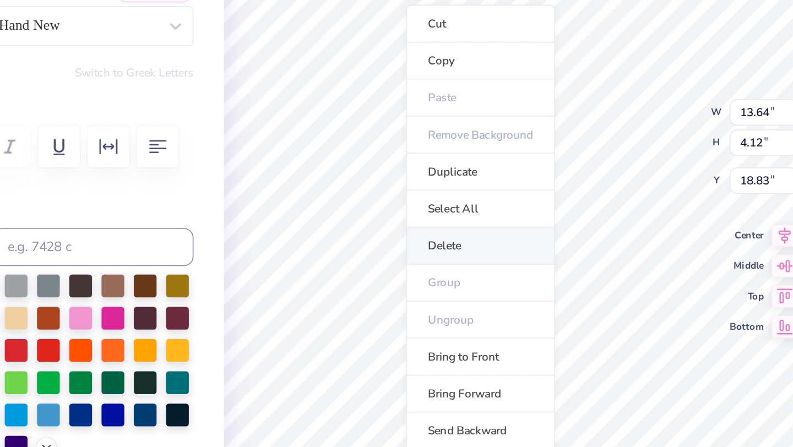
click at [366, 263] on li "Delete" at bounding box center [381, 270] width 86 height 21
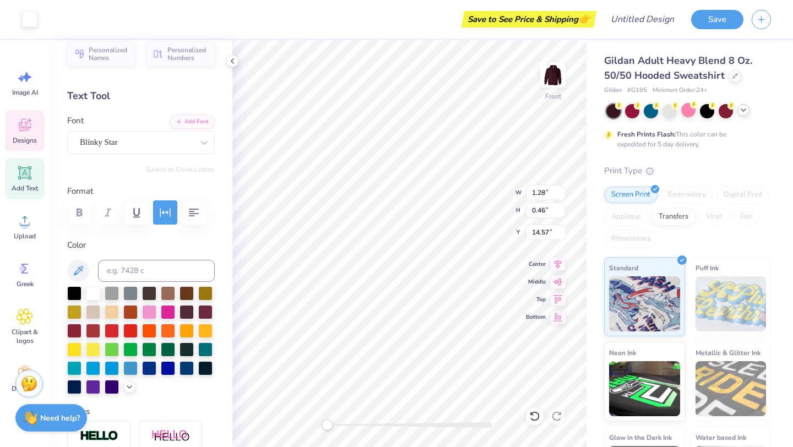
type input "11.29"
type input "11.46"
type input "6.94"
type input "12.14"
type input "12.33"
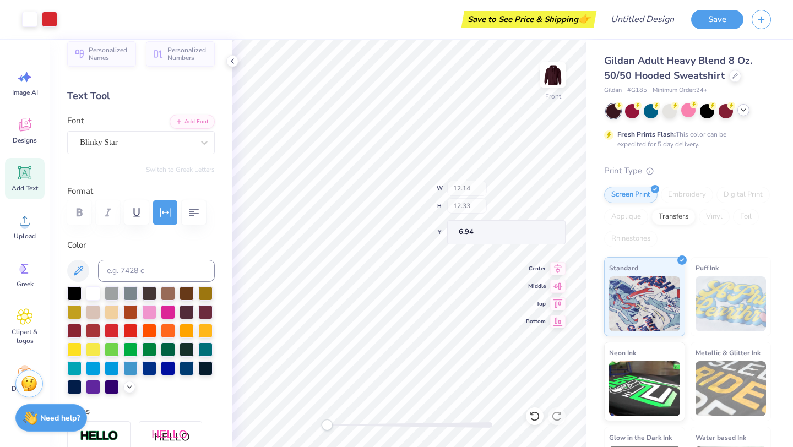
type input "13.27"
type input "13.48"
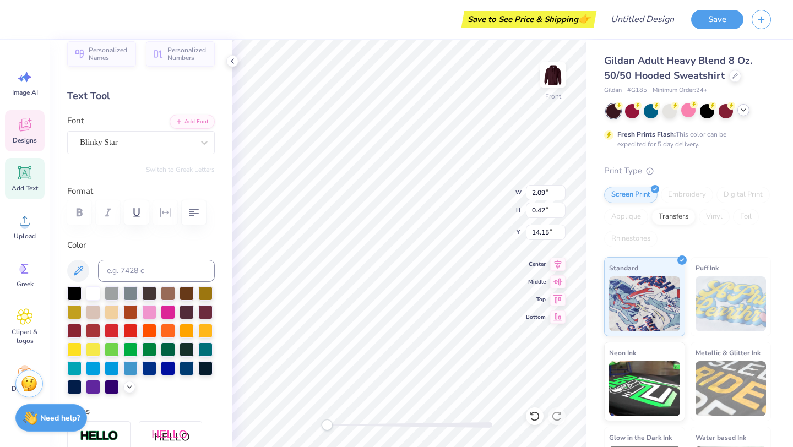
type input "2.09"
type input "0.42"
type input "14.15"
type input "2.32"
type input "0.46"
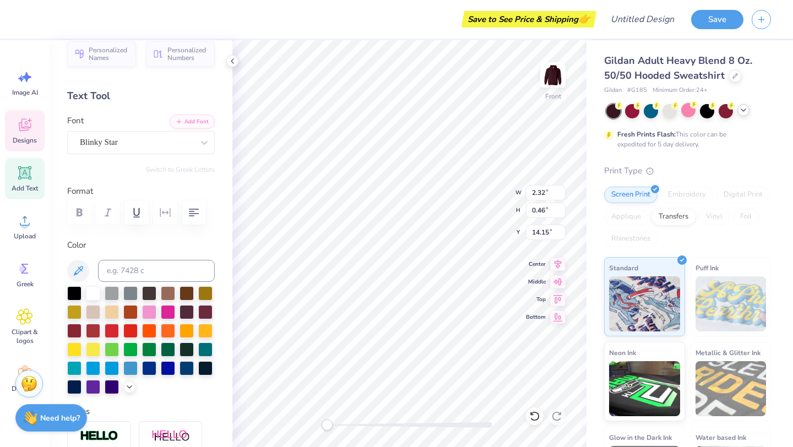
type input "13.27"
type input "13.48"
type input "6.94"
type input "2.32"
type input "0.46"
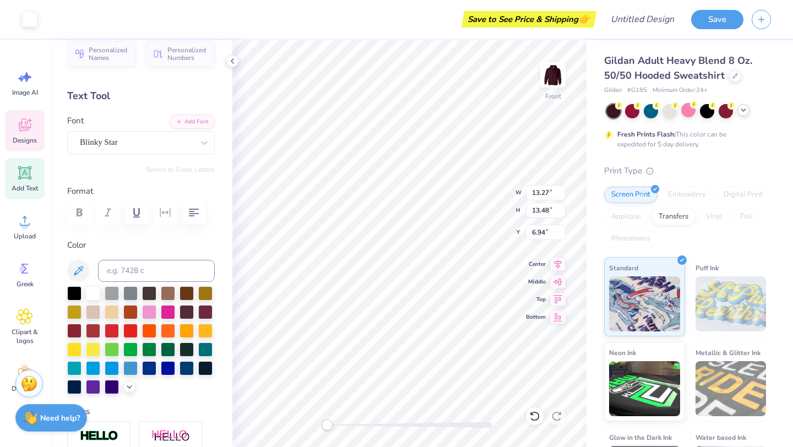
type input "14.15"
type input "13.27"
type input "13.48"
type input "6.94"
type input "2.32"
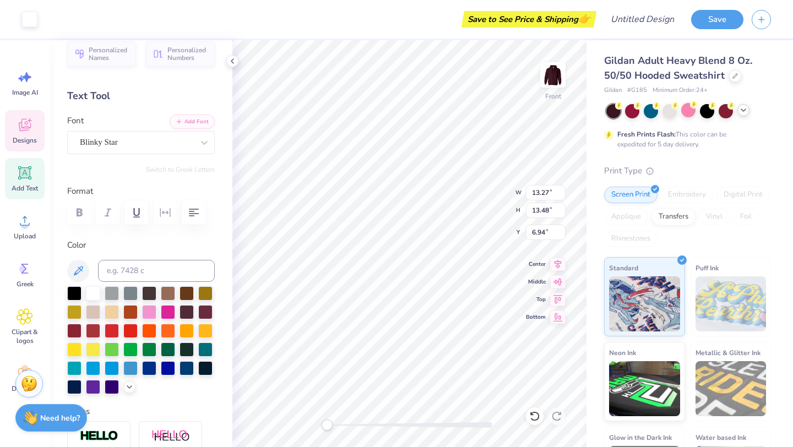
type input "0.46"
type input "14.06"
type input "13.27"
type input "13.48"
type input "6.94"
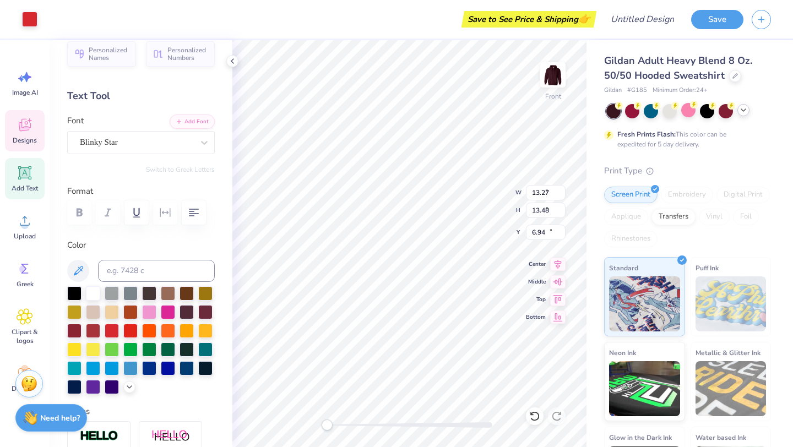
type input "6.59"
type input "1.31"
type input "13.87"
type input "7.02"
type input "1.39"
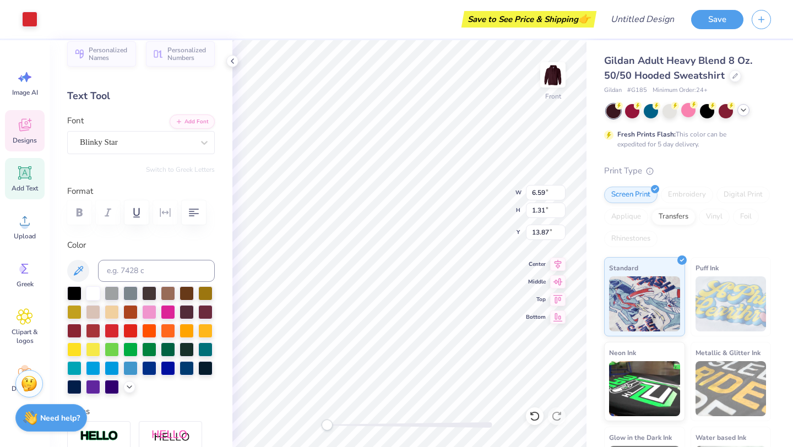
type input "15.35"
type input "7.50"
type input "1.49"
click at [75, 292] on div at bounding box center [74, 292] width 14 height 14
click at [76, 292] on div at bounding box center [74, 292] width 14 height 14
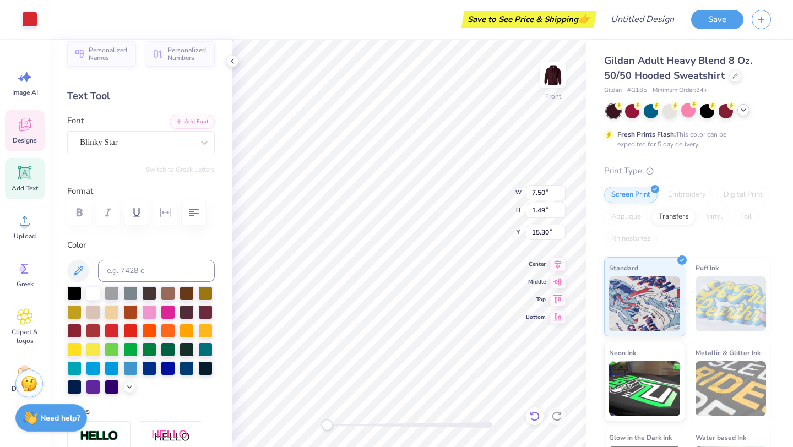
click at [534, 412] on icon at bounding box center [534, 416] width 11 height 11
type input "15.26"
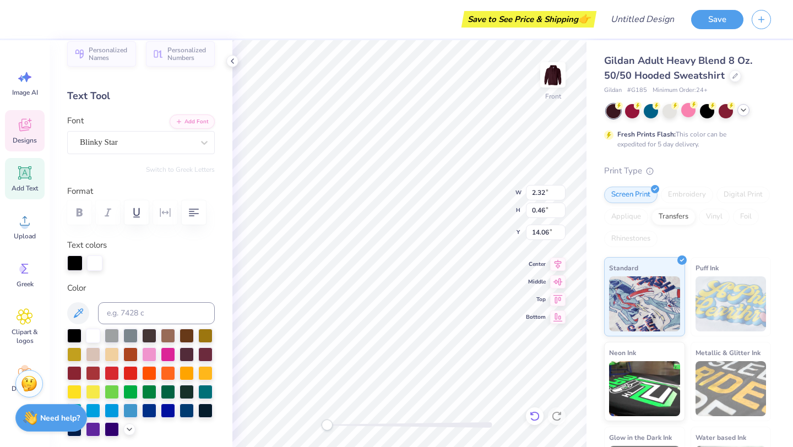
type input "2.30"
type input "0.56"
type input "14.52"
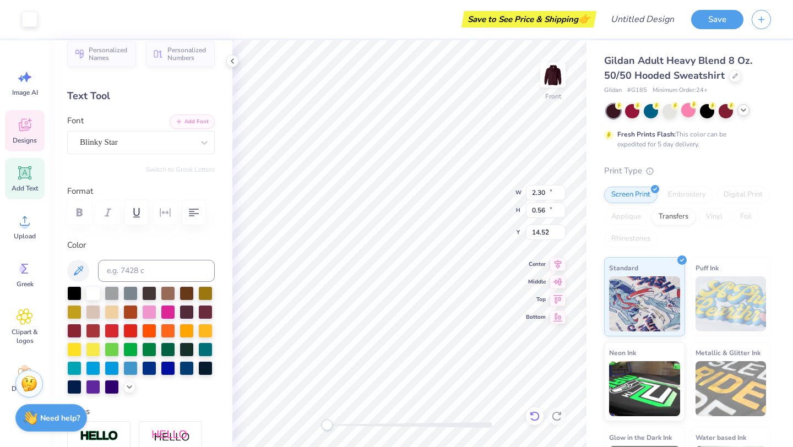
type input "13.27"
type input "13.48"
type input "7.04"
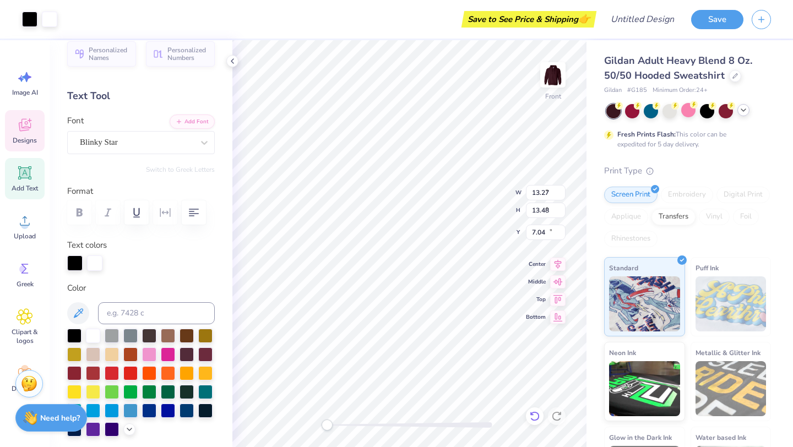
type input "2.32"
type input "0.46"
type input "15.54"
click at [91, 331] on div at bounding box center [93, 335] width 14 height 14
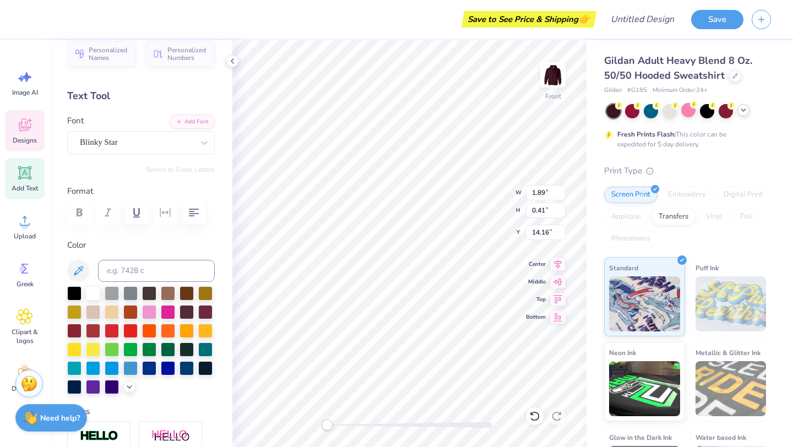
type input "2.33"
type input "0.50"
type input "15.59"
type input "1.28"
type input "0.46"
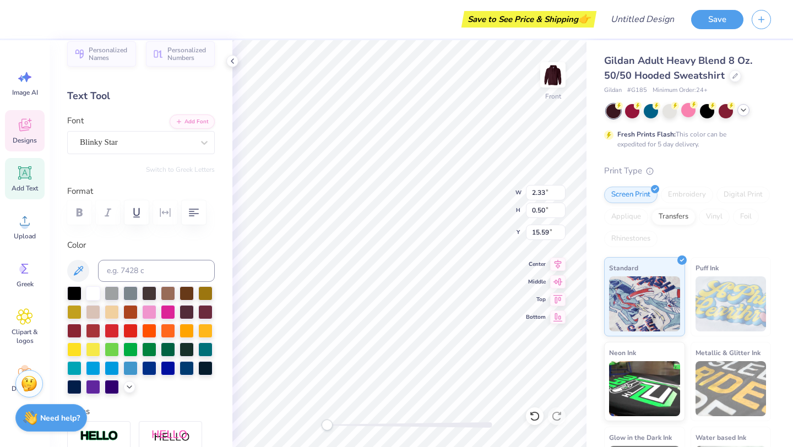
type input "14.62"
type input "13.27"
type input "13.48"
type input "7.04"
type input "1.28"
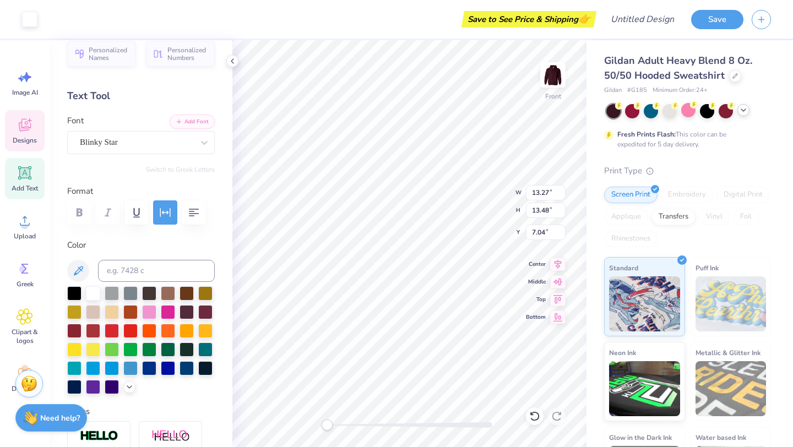
type input "0.46"
type input "14.79"
type input "1.64"
type input "0.59"
type input "15.98"
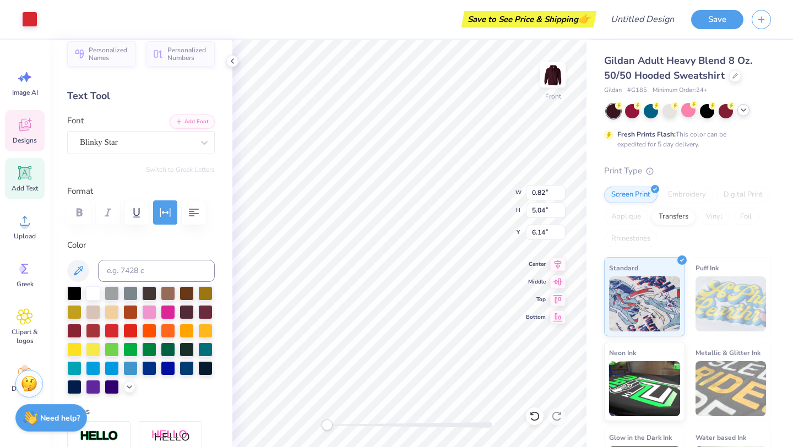
type input "0.83"
type input "5.10"
type input "6.72"
type input "0.88"
type input "5.42"
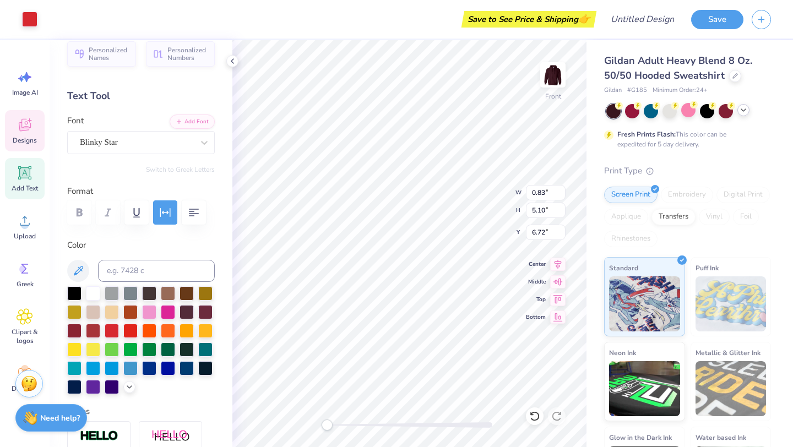
type input "6.41"
type input "13.27"
type input "13.48"
type input "7.04"
type input "0.88"
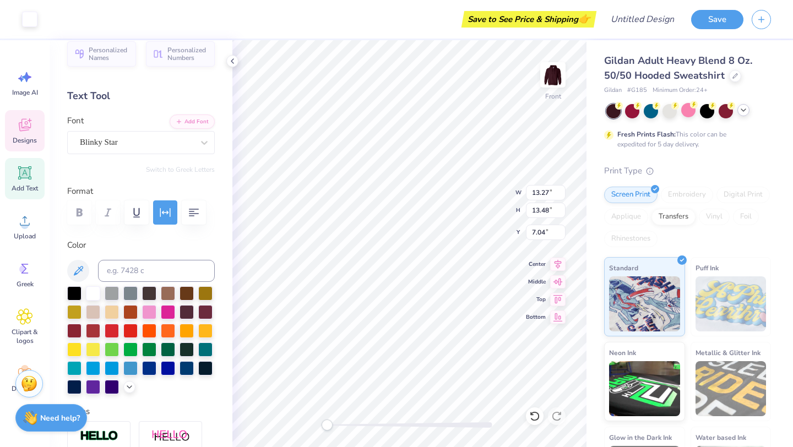
type input "5.42"
type input "6.41"
type input "0.58"
type input "0.85"
type input "9.95"
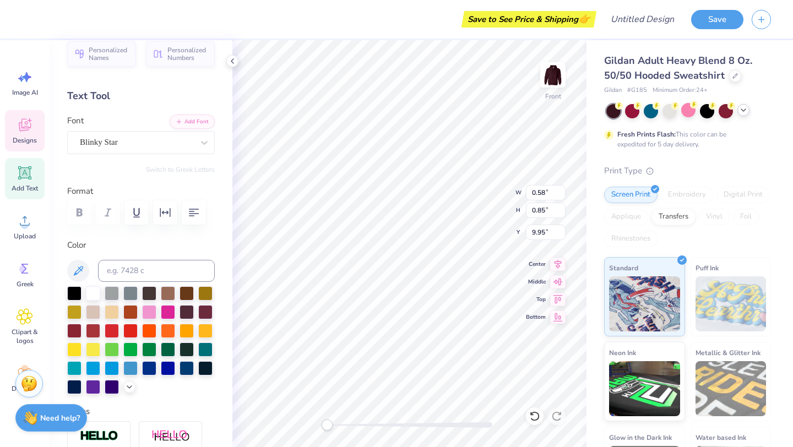
type input "0.54"
type input "8.82"
type input "0.59"
type input "7.74"
type input "0.36"
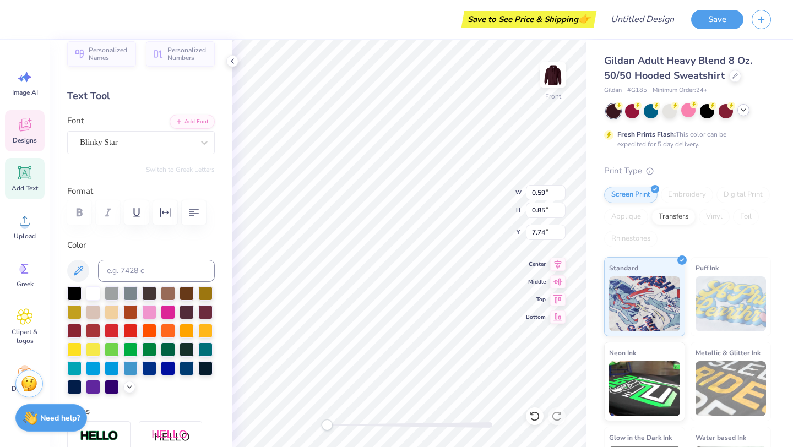
type input "0.84"
type input "6.62"
type input "13.27"
type input "13.48"
type input "7.04"
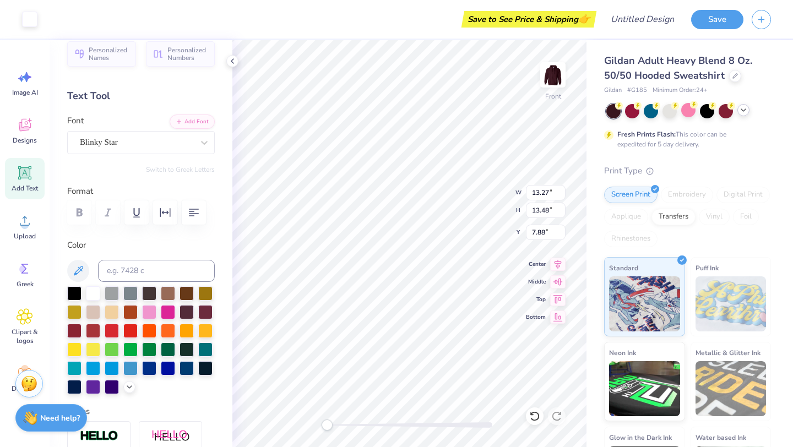
type input "7.04"
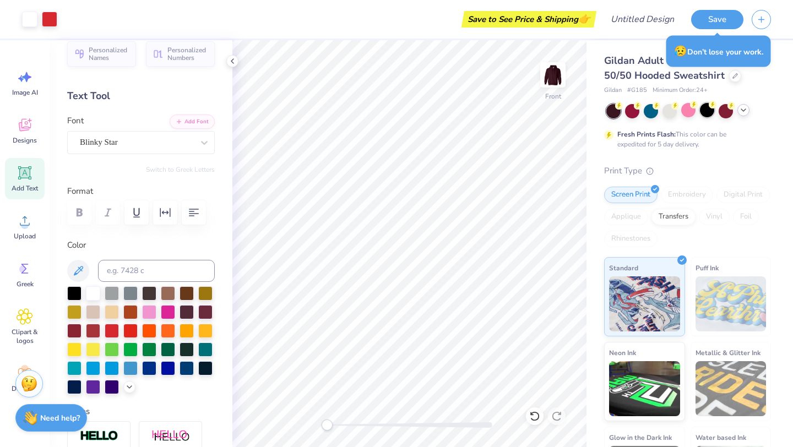
click at [711, 110] on div at bounding box center [707, 110] width 14 height 14
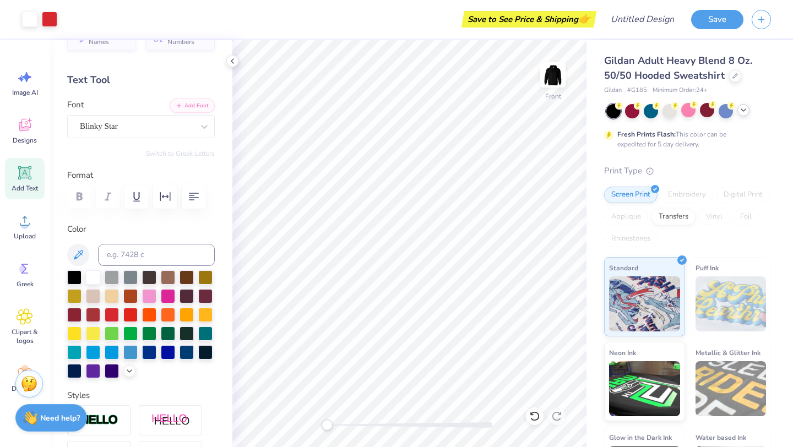
scroll to position [0, 0]
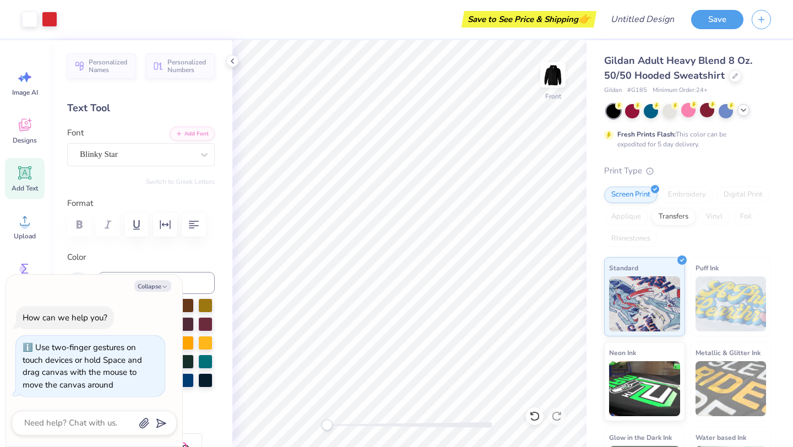
click at [323, 403] on div "Front" at bounding box center [409, 243] width 354 height 407
click at [167, 288] on icon "button" at bounding box center [164, 287] width 7 height 7
type textarea "x"
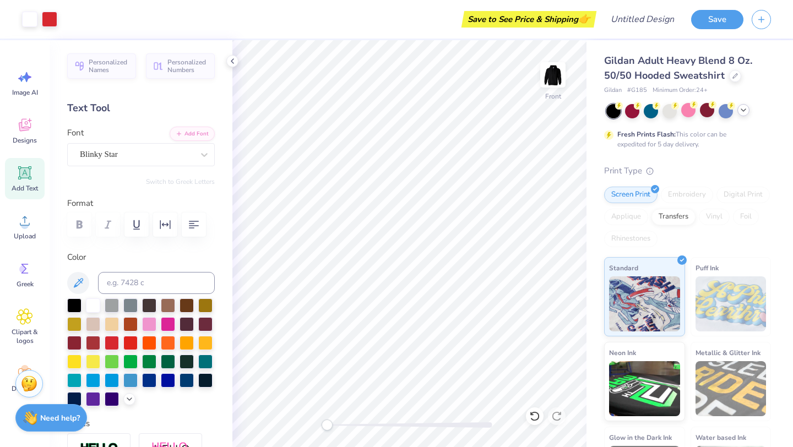
click at [22, 187] on span "Add Text" at bounding box center [25, 188] width 26 height 9
type textarea "T"
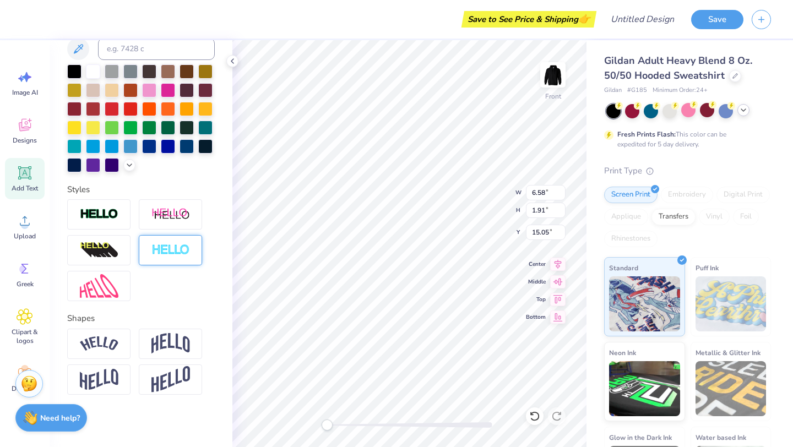
scroll to position [236, 0]
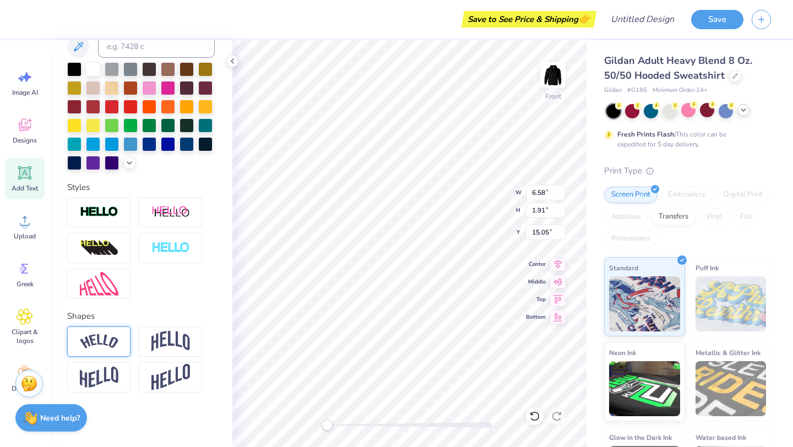
type textarea "[PERSON_NAME] Theatre Arts Company"
click at [115, 345] on img at bounding box center [99, 341] width 39 height 15
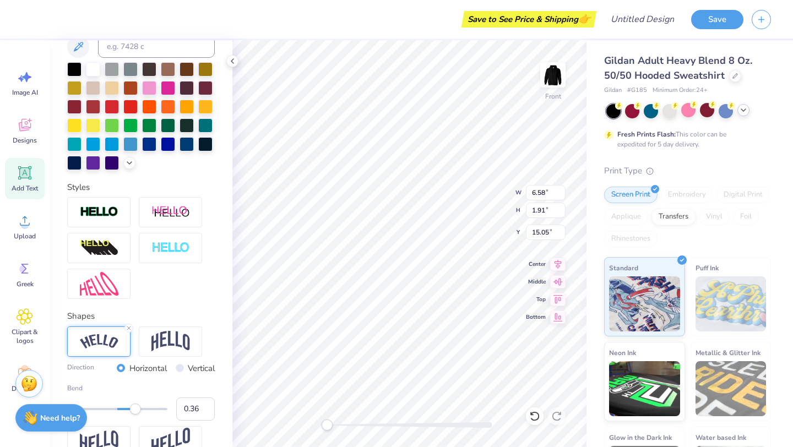
type input "0.35"
drag, startPoint x: 143, startPoint y: 408, endPoint x: 135, endPoint y: 412, distance: 9.4
click at [135, 412] on div "Accessibility label" at bounding box center [134, 409] width 11 height 11
click at [179, 389] on label "Bend" at bounding box center [141, 388] width 148 height 10
click at [179, 398] on input "0.35" at bounding box center [195, 409] width 39 height 23
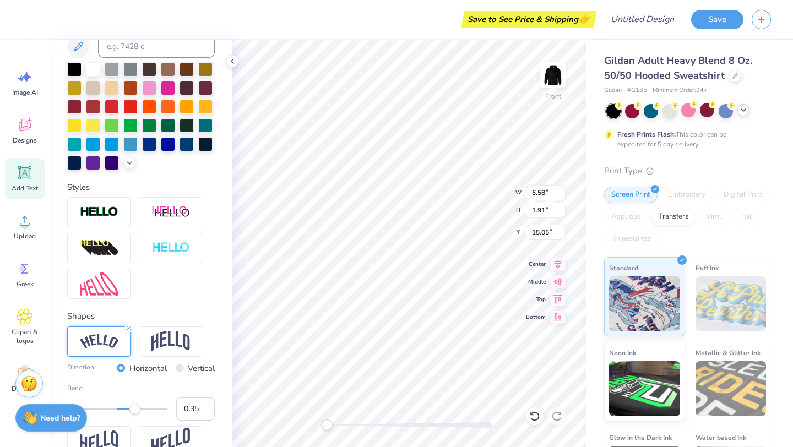
click at [179, 381] on div "Direction Horizontal Vertical Bend 0.35" at bounding box center [141, 391] width 148 height 59
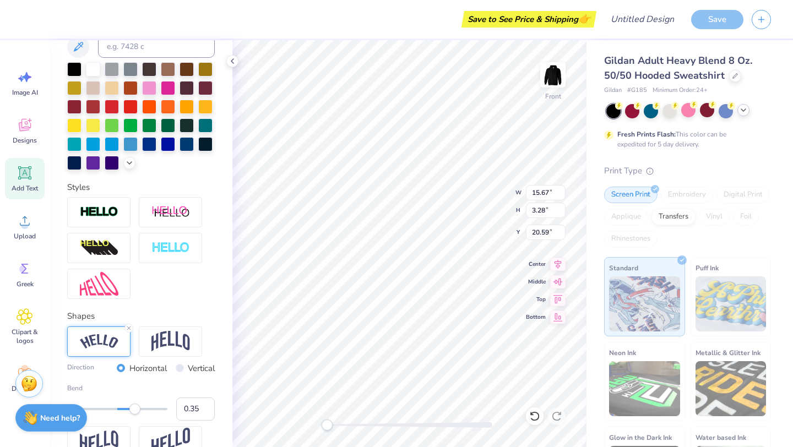
type input "15.67"
type input "3.28"
type input "20.59"
type input "12.38"
type input "2.59"
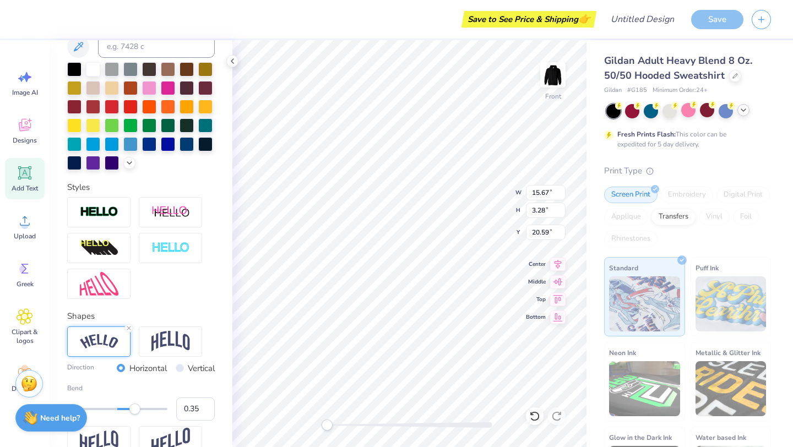
type input "20.60"
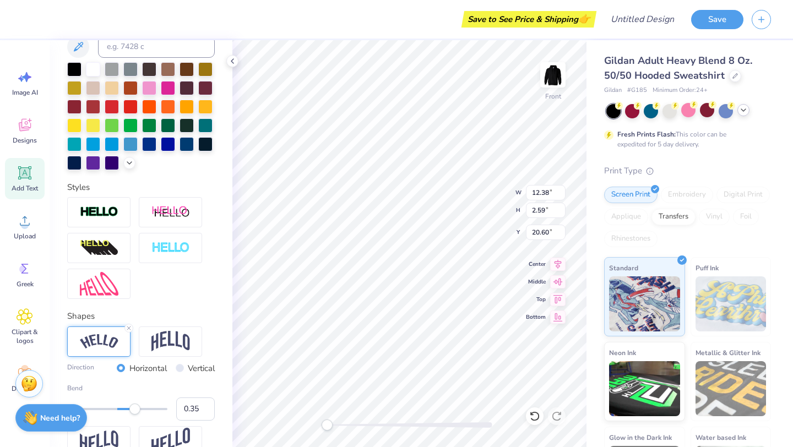
scroll to position [0, 0]
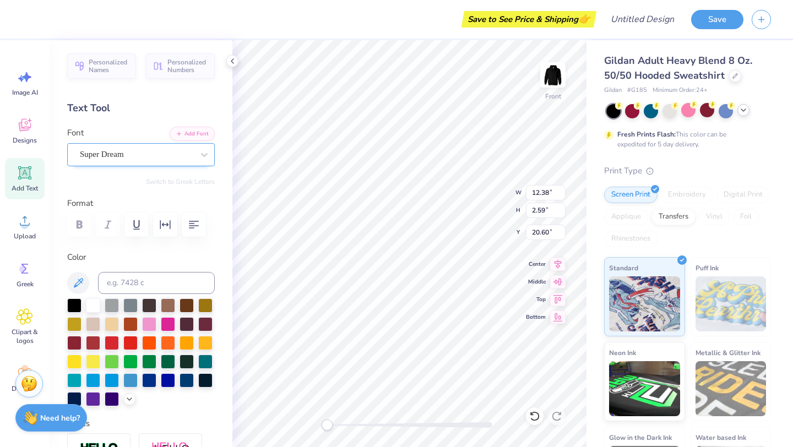
click at [122, 158] on div "Super Dream" at bounding box center [137, 154] width 116 height 17
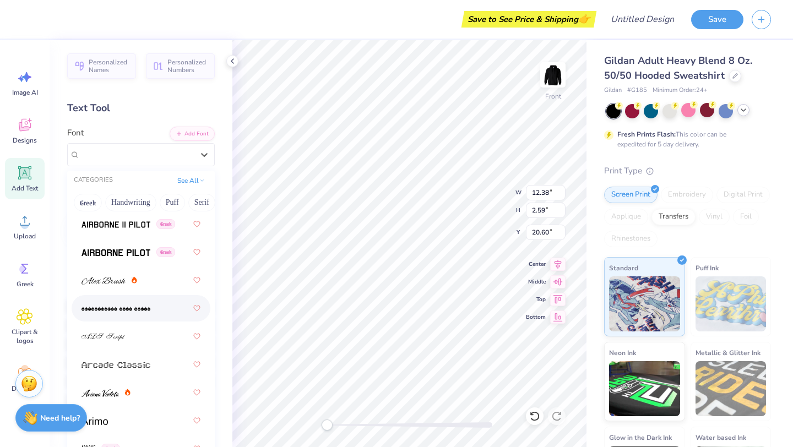
scroll to position [388, 0]
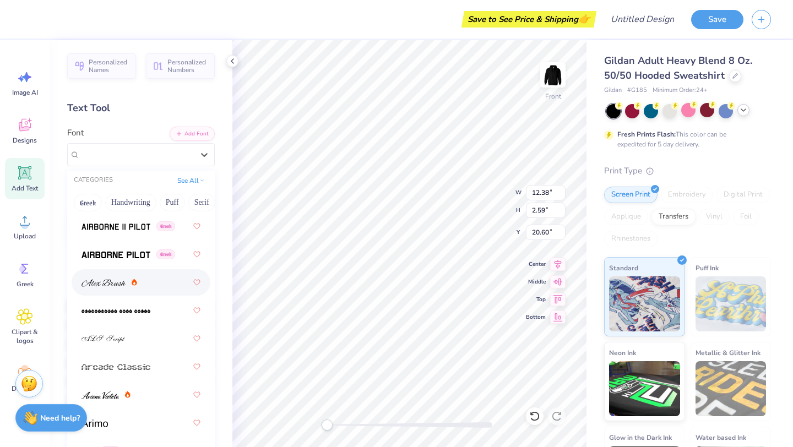
click at [113, 286] on img at bounding box center [104, 283] width 44 height 8
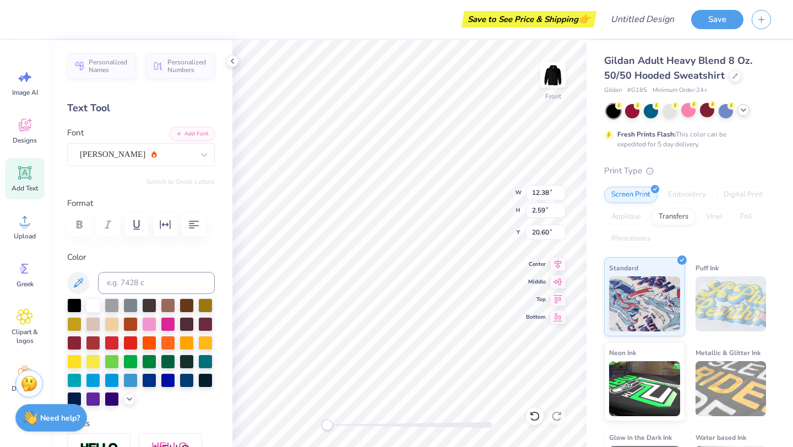
scroll to position [0, 1]
click at [104, 153] on div "[PERSON_NAME]" at bounding box center [137, 154] width 116 height 17
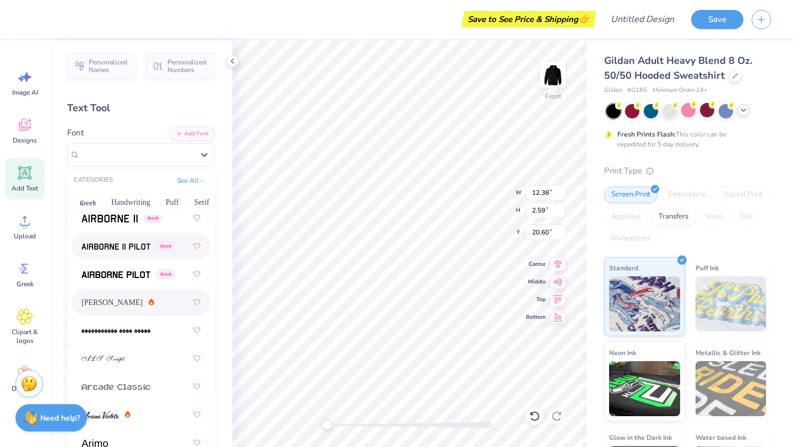
scroll to position [388, 0]
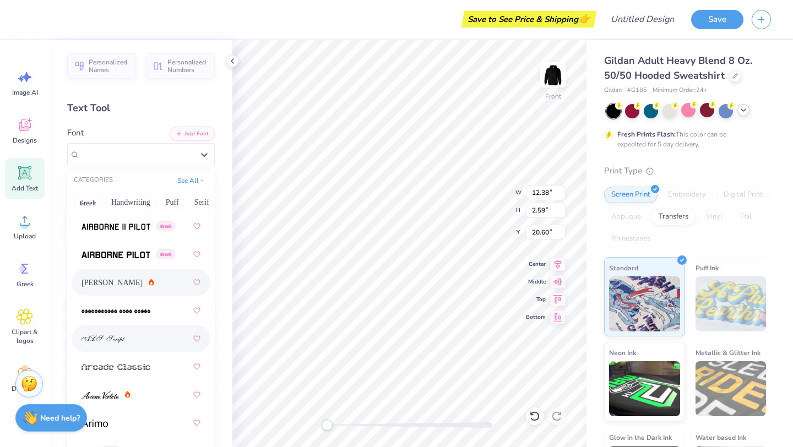
click at [104, 338] on img at bounding box center [104, 339] width 44 height 8
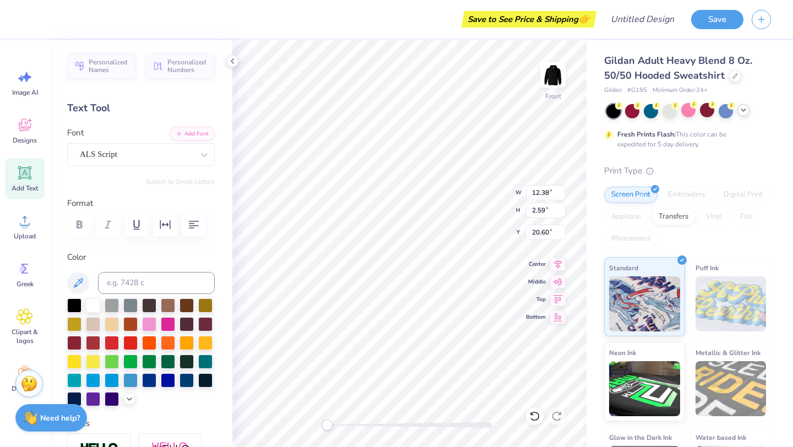
scroll to position [0, 1]
click at [129, 148] on div at bounding box center [136, 154] width 113 height 15
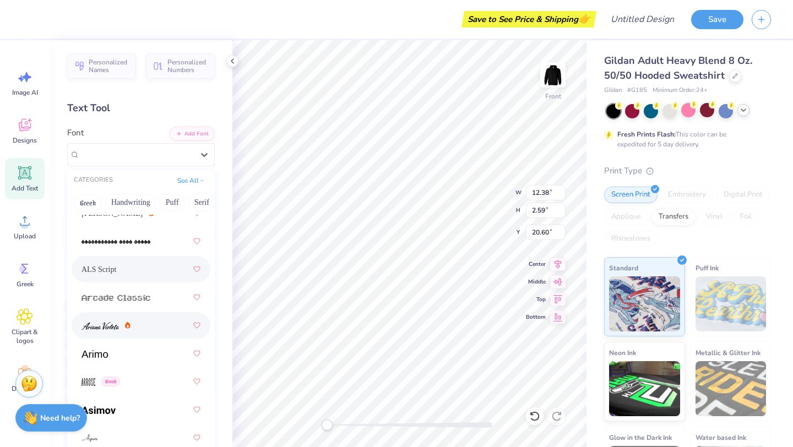
scroll to position [499, 0]
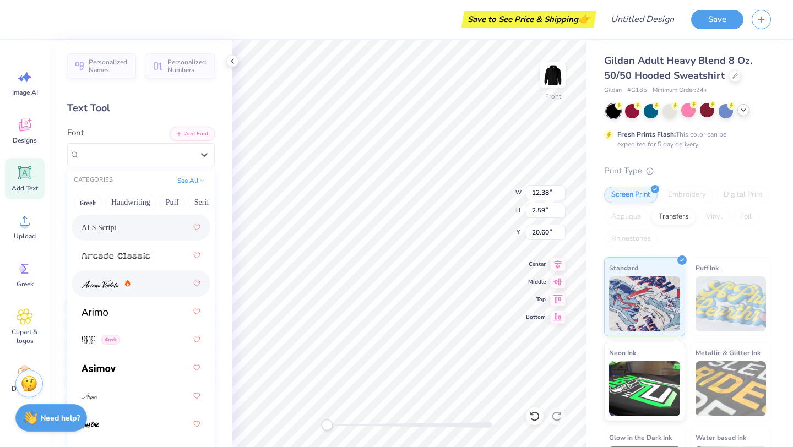
click at [131, 285] on div at bounding box center [141, 284] width 119 height 20
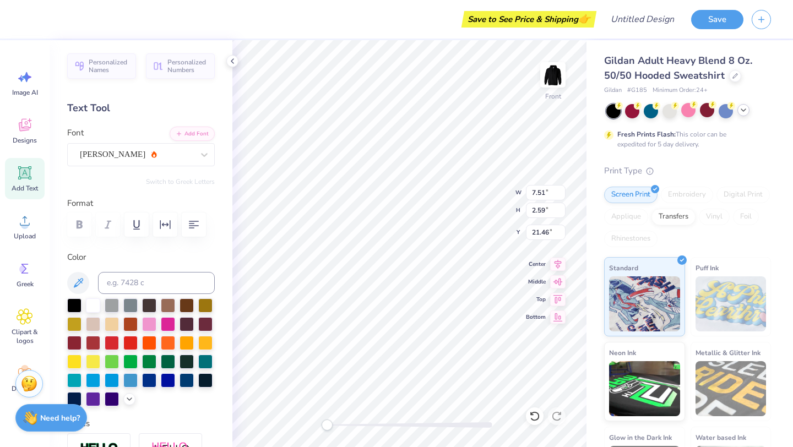
scroll to position [1, 1]
type textarea "[PERSON_NAME] Theatre Arts Company"
type input "9.12"
type input "2.96"
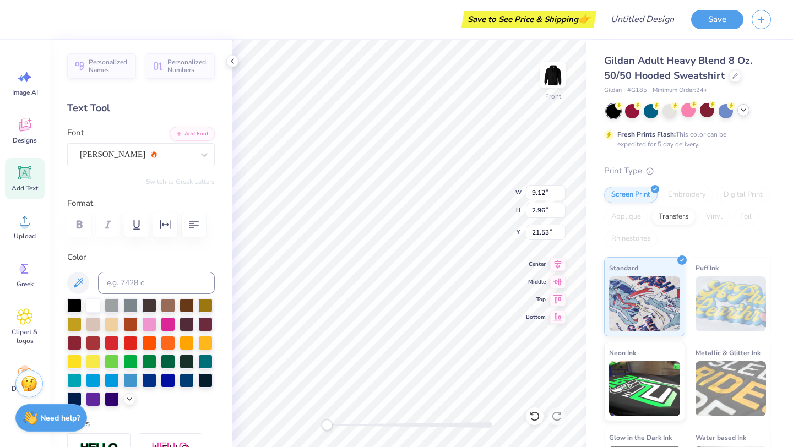
type textarea "H"
click at [19, 131] on icon at bounding box center [25, 125] width 17 height 17
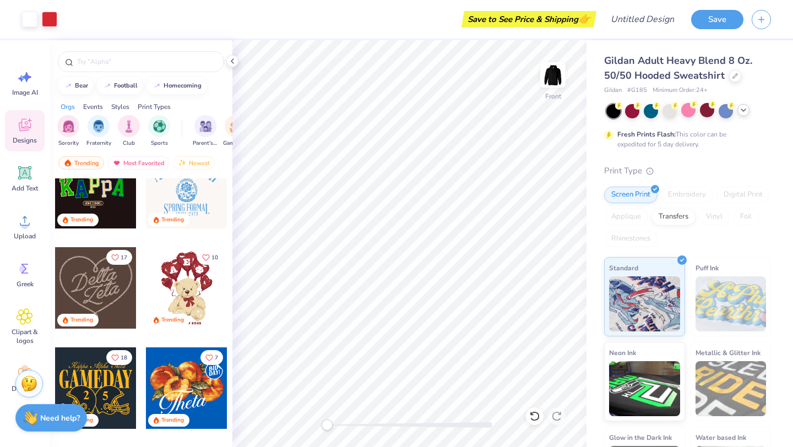
scroll to position [435, 0]
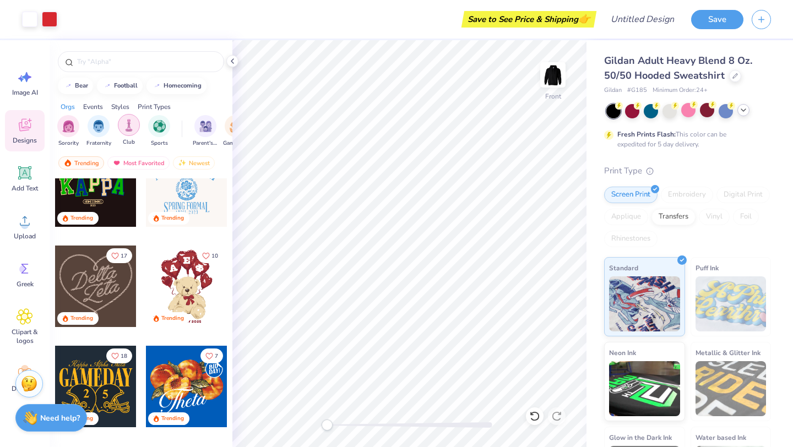
click at [133, 127] on img "filter for Club" at bounding box center [129, 125] width 12 height 13
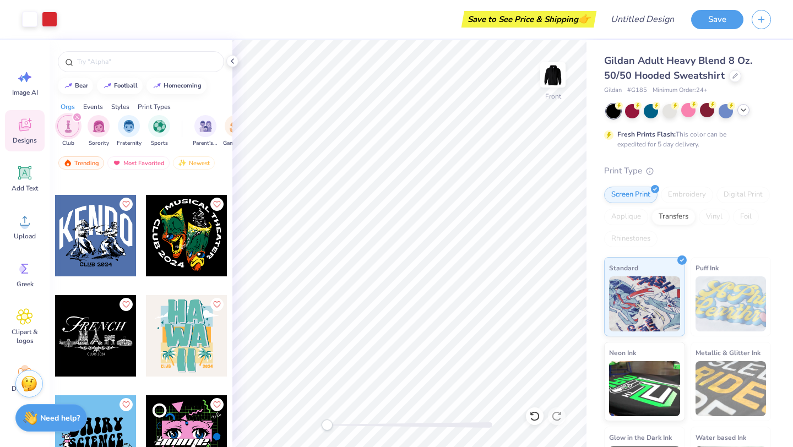
scroll to position [27350, 0]
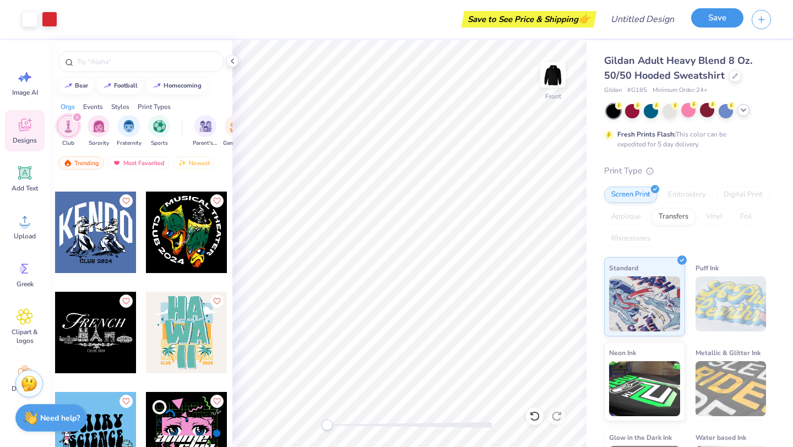
click at [701, 23] on button "Save" at bounding box center [717, 17] width 52 height 19
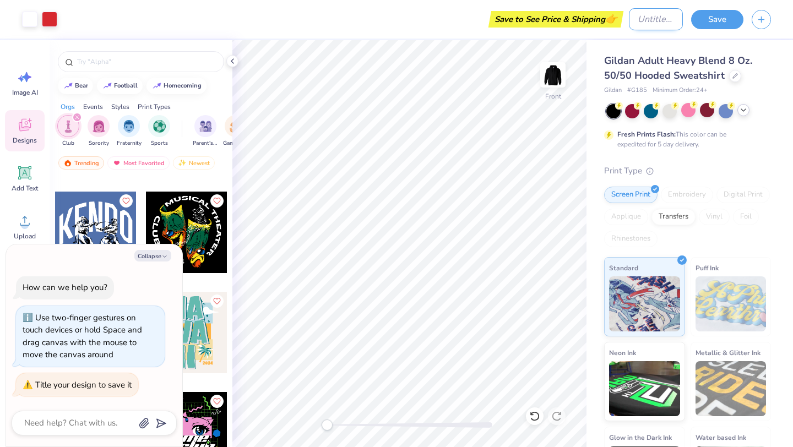
type textarea "x"
click at [653, 25] on input "Design Title" at bounding box center [656, 19] width 54 height 22
type input "m"
click at [719, 21] on button "Save" at bounding box center [717, 17] width 52 height 19
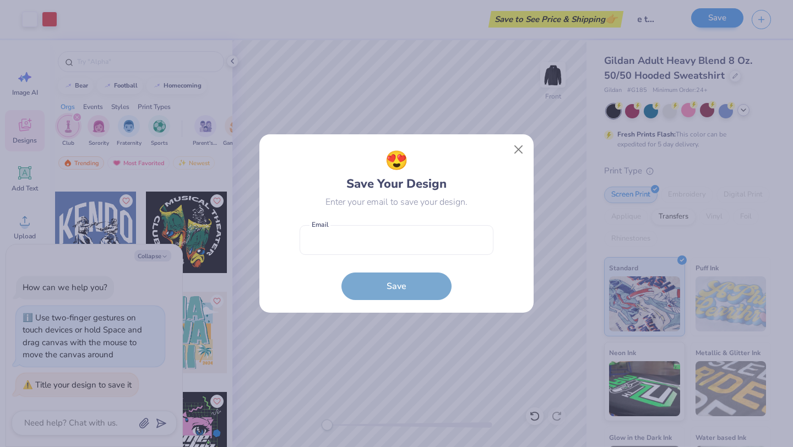
scroll to position [0, 0]
click at [404, 245] on input "email" at bounding box center [397, 240] width 194 height 30
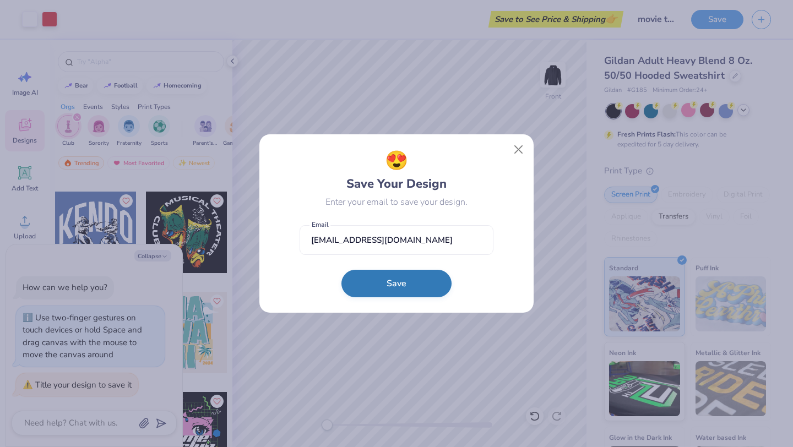
click at [393, 290] on button "Save" at bounding box center [396, 284] width 110 height 28
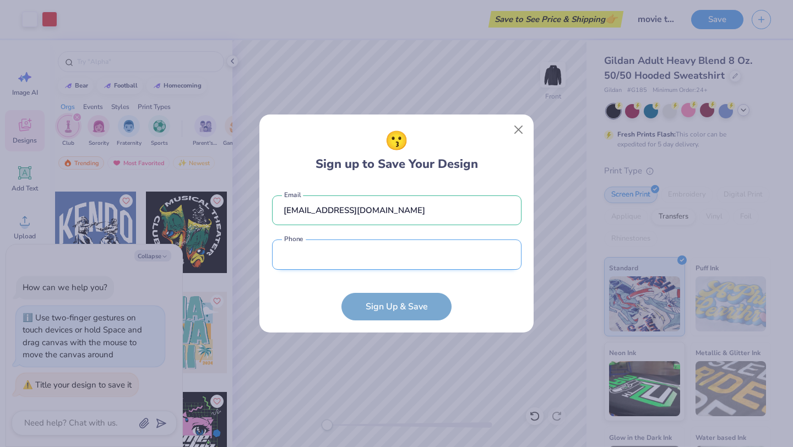
click at [381, 266] on input "tel" at bounding box center [396, 255] width 249 height 30
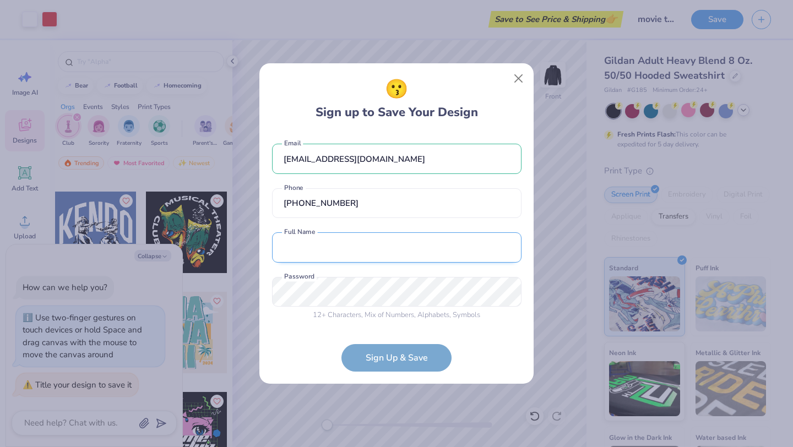
click at [372, 248] on input "text" at bounding box center [396, 247] width 249 height 30
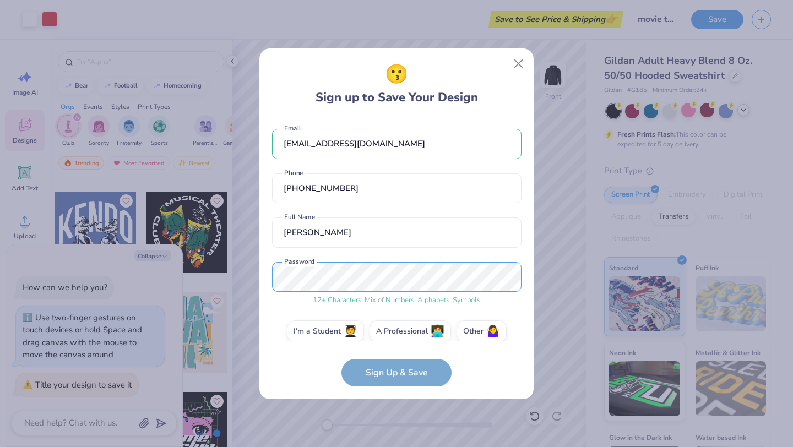
scroll to position [12, 0]
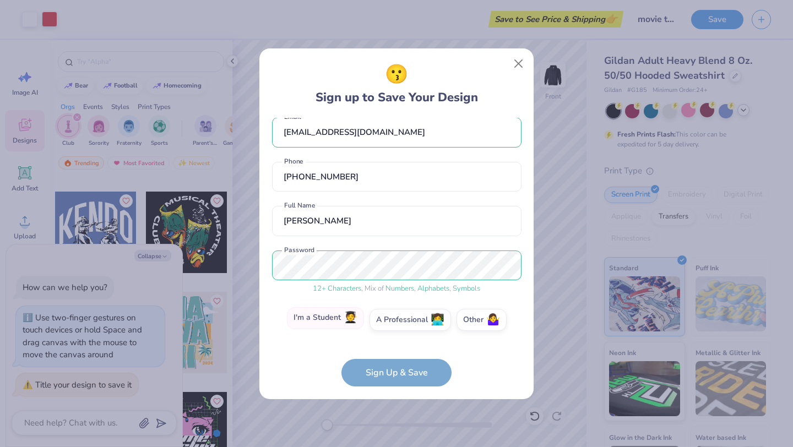
click at [336, 322] on label "I'm a Student 🧑‍🎓" at bounding box center [325, 318] width 77 height 22
click at [393, 330] on input "I'm a Student 🧑‍🎓" at bounding box center [396, 333] width 7 height 7
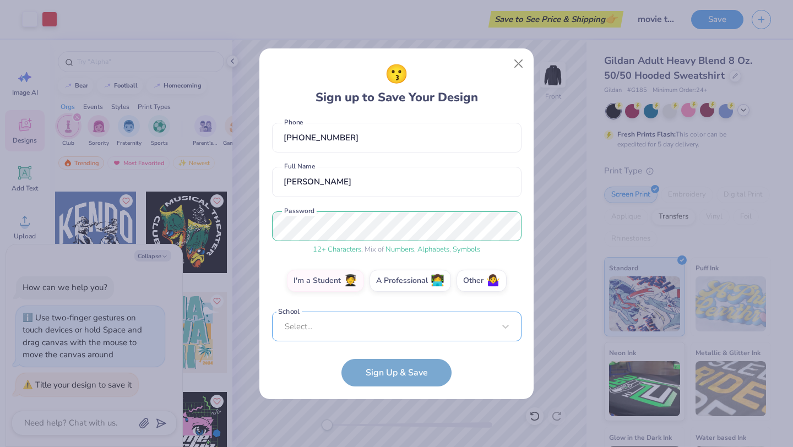
click at [361, 332] on div "Select..." at bounding box center [396, 327] width 249 height 30
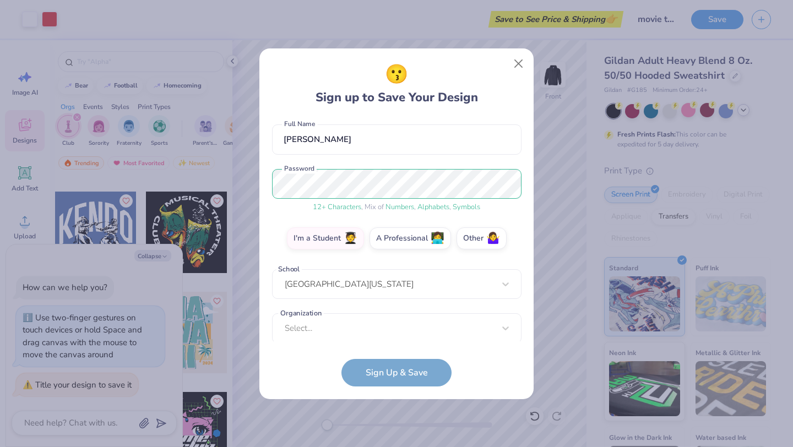
scroll to position [100, 0]
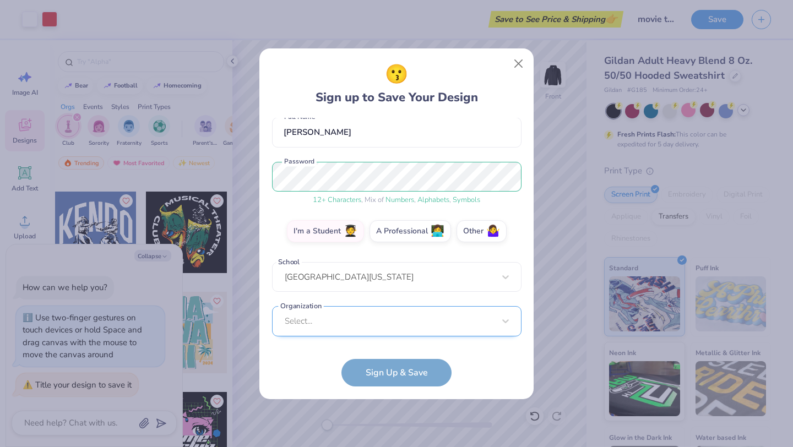
click at [312, 322] on div "Select..." at bounding box center [396, 321] width 249 height 30
click at [309, 46] on div "😗 Sign up to Save Your Design [EMAIL_ADDRESS][DOMAIN_NAME] Email [PHONE_NUMBER]…" at bounding box center [396, 223] width 793 height 447
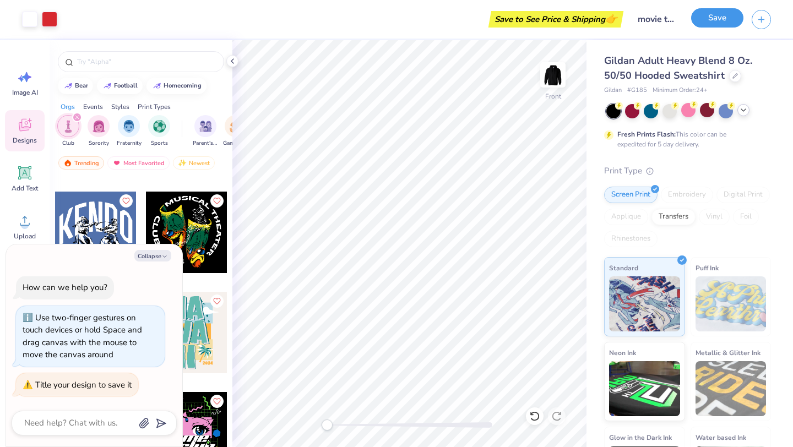
click at [715, 24] on button "Save" at bounding box center [717, 17] width 52 height 19
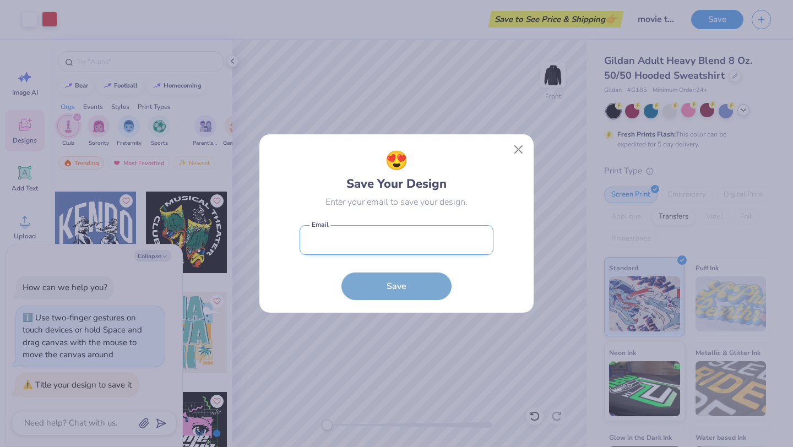
click at [400, 240] on input "email" at bounding box center [397, 240] width 194 height 30
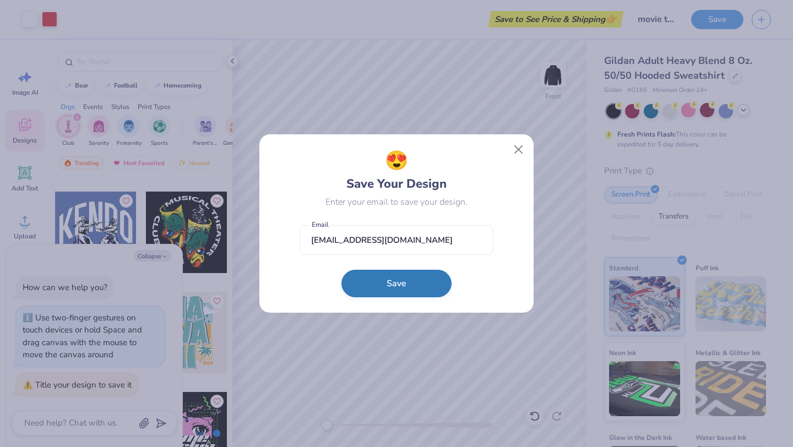
click at [401, 280] on button "Save" at bounding box center [396, 284] width 110 height 28
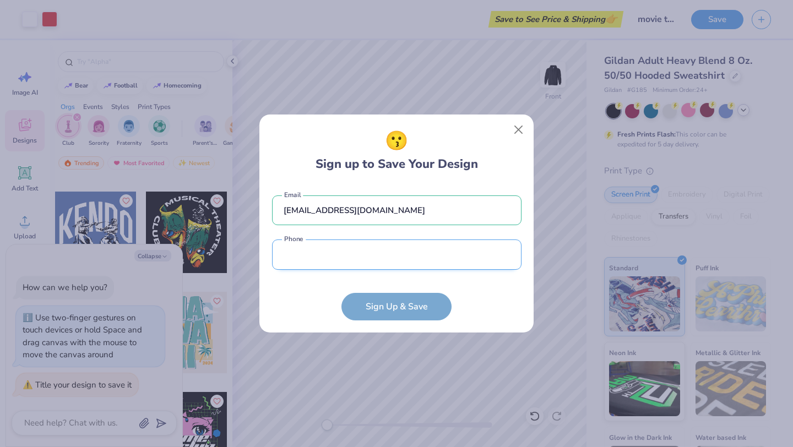
click at [404, 257] on input "tel" at bounding box center [396, 255] width 249 height 30
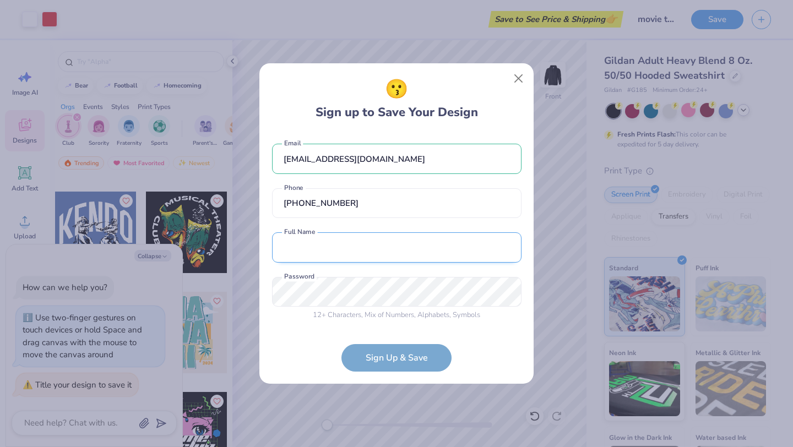
click at [393, 254] on input "text" at bounding box center [396, 247] width 249 height 30
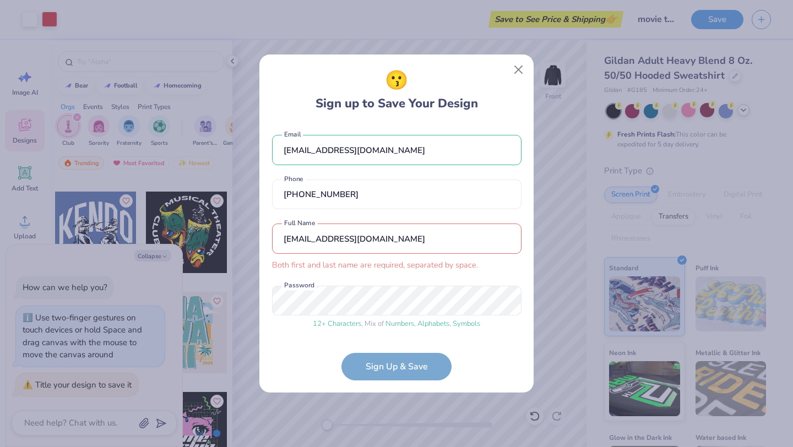
click at [398, 274] on div "[EMAIL_ADDRESS][DOMAIN_NAME] Email [PHONE_NUMBER] Phone [EMAIL_ADDRESS][DOMAIN_…" at bounding box center [396, 229] width 249 height 211
click at [413, 235] on input "[EMAIL_ADDRESS][DOMAIN_NAME]" at bounding box center [396, 239] width 249 height 30
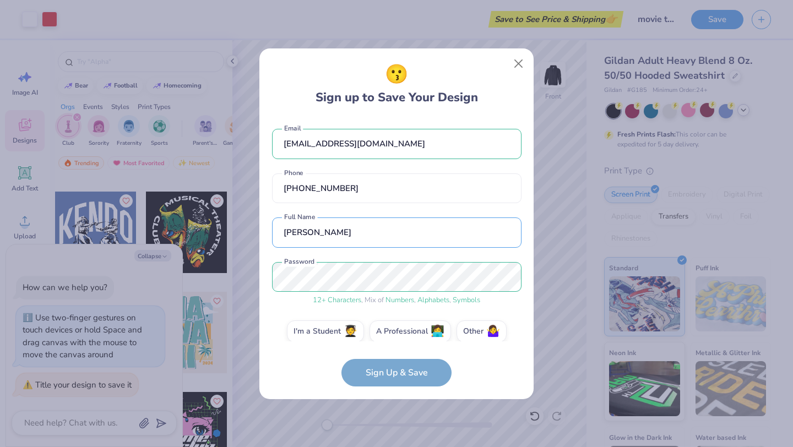
scroll to position [12, 0]
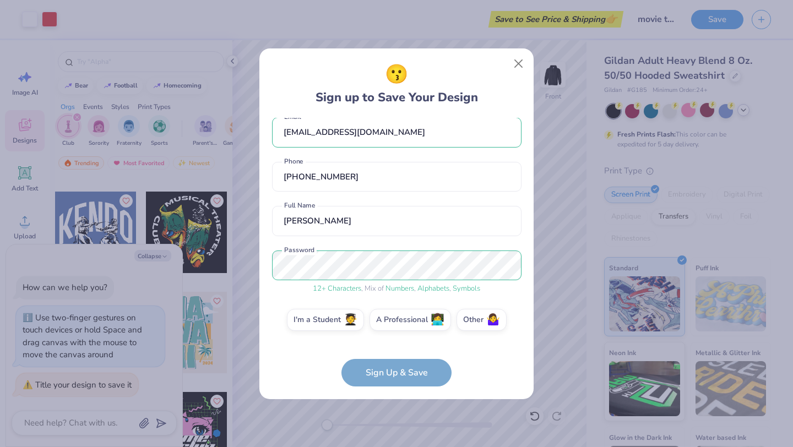
click at [368, 370] on form "[EMAIL_ADDRESS][DOMAIN_NAME] Email [PHONE_NUMBER] Phone [PERSON_NAME] Full Name…" at bounding box center [396, 252] width 249 height 269
click at [464, 325] on label "Other 🤷‍♀️" at bounding box center [482, 318] width 50 height 22
click at [400, 330] on input "Other 🤷‍♀️" at bounding box center [396, 333] width 7 height 7
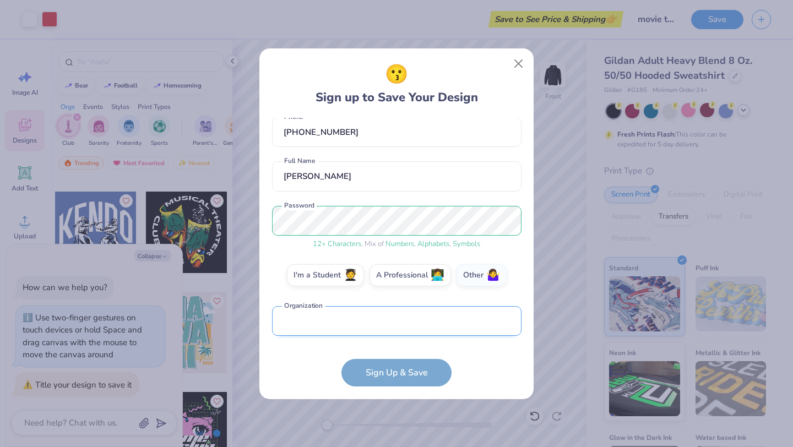
click at [405, 325] on input "text" at bounding box center [396, 321] width 249 height 30
click at [346, 274] on label "I'm a Student 🧑‍🎓" at bounding box center [325, 274] width 77 height 22
click at [393, 330] on input "I'm a Student 🧑‍🎓" at bounding box center [396, 333] width 7 height 7
click at [377, 328] on div "Select..." at bounding box center [396, 321] width 249 height 30
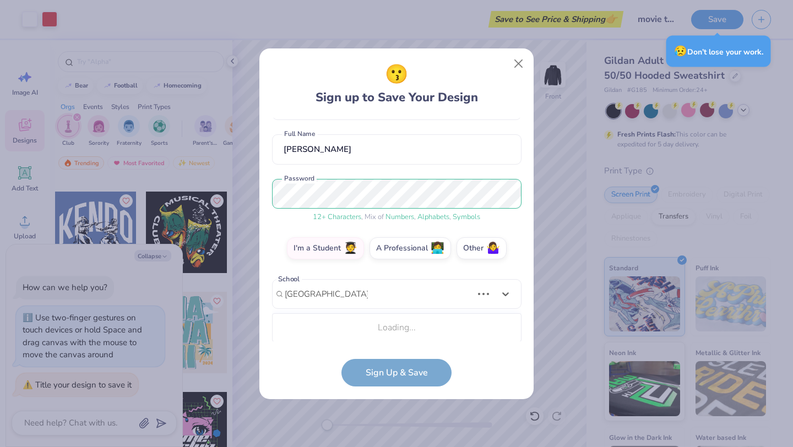
scroll to position [221, 0]
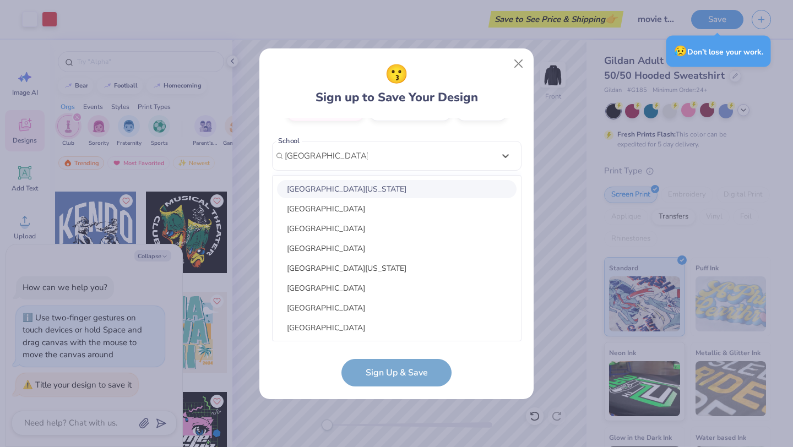
click at [397, 187] on div "[GEOGRAPHIC_DATA][US_STATE]" at bounding box center [397, 189] width 240 height 18
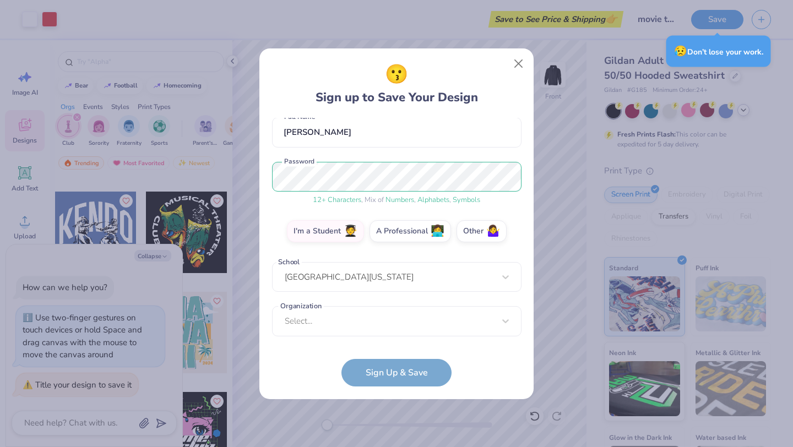
scroll to position [100, 0]
click at [342, 313] on div "Select..." at bounding box center [396, 321] width 249 height 30
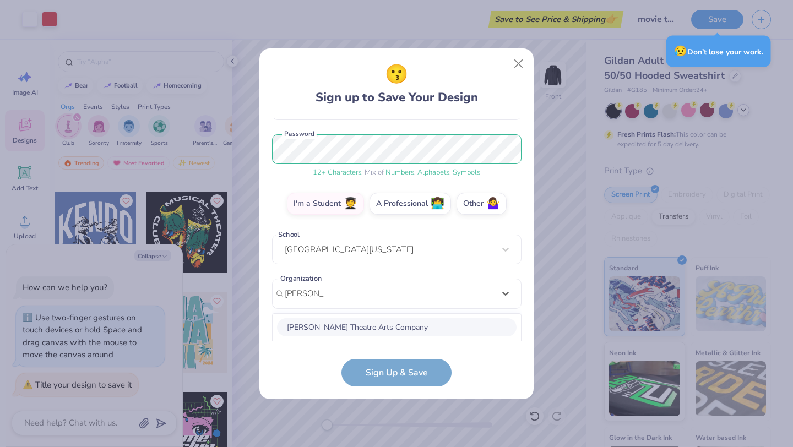
scroll to position [265, 0]
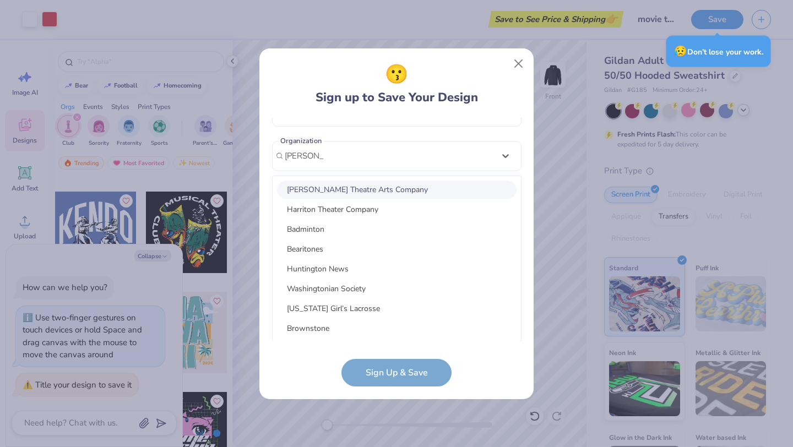
click at [375, 195] on div "[PERSON_NAME] Theatre Arts Company" at bounding box center [397, 190] width 240 height 18
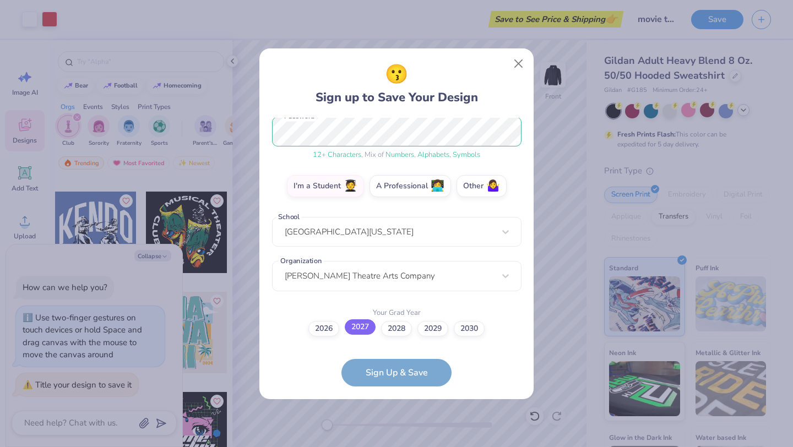
click at [354, 329] on label "2027" at bounding box center [360, 326] width 31 height 15
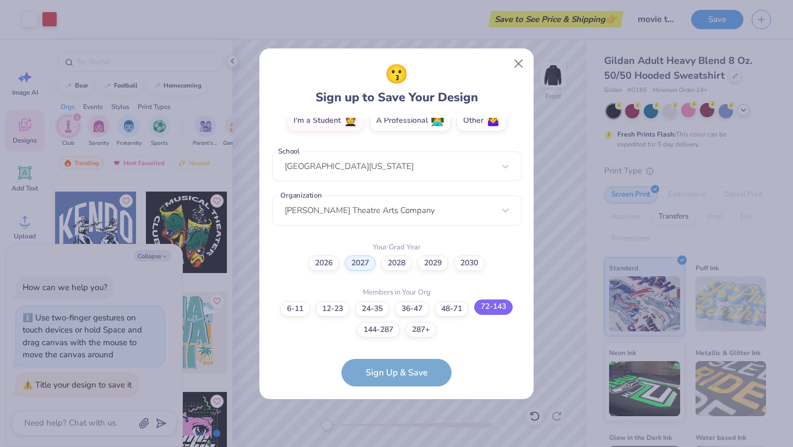
click at [495, 308] on label "72-143" at bounding box center [493, 307] width 39 height 15
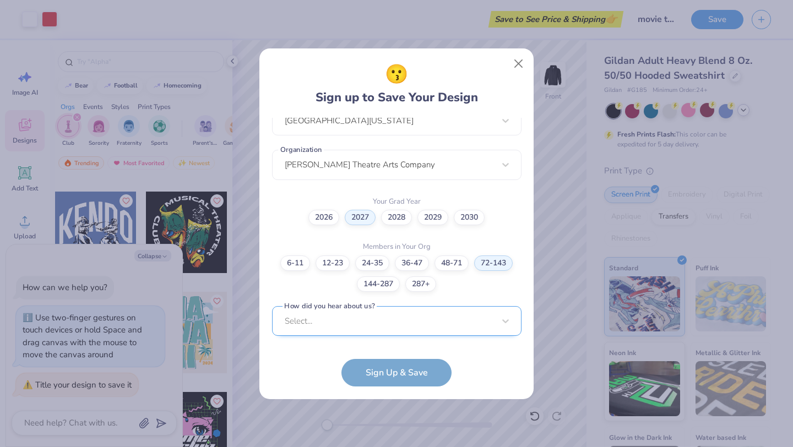
click at [402, 326] on div "Select..." at bounding box center [396, 321] width 249 height 30
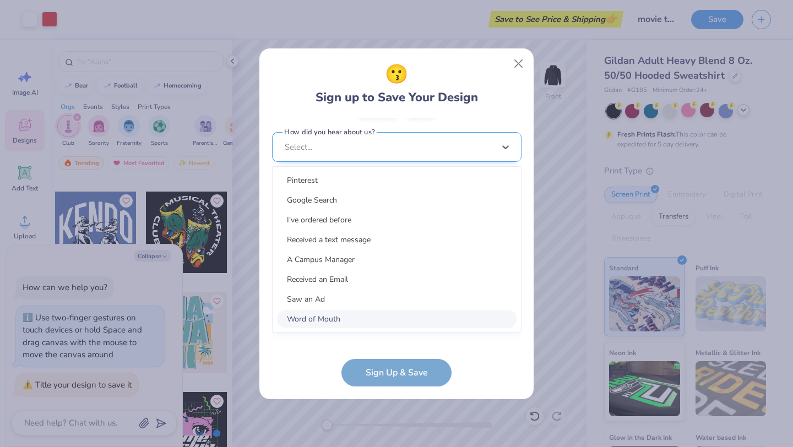
scroll to position [421, 0]
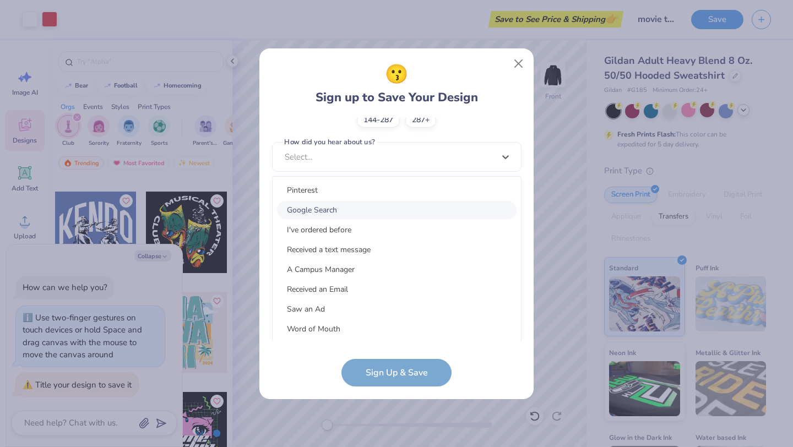
click at [380, 205] on div "Google Search" at bounding box center [397, 210] width 240 height 18
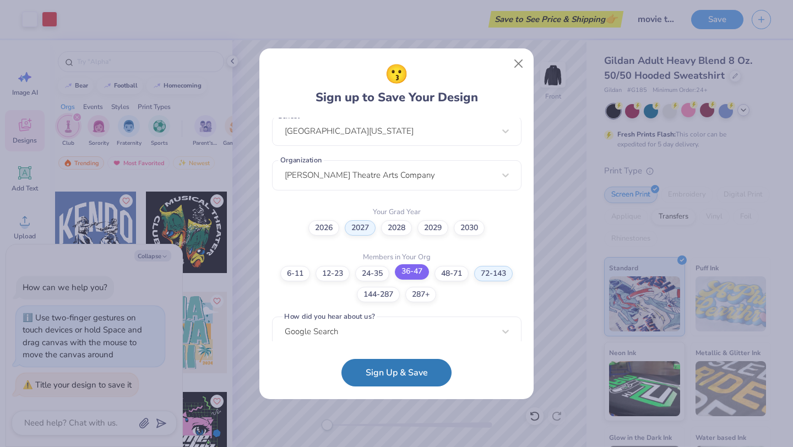
scroll to position [256, 0]
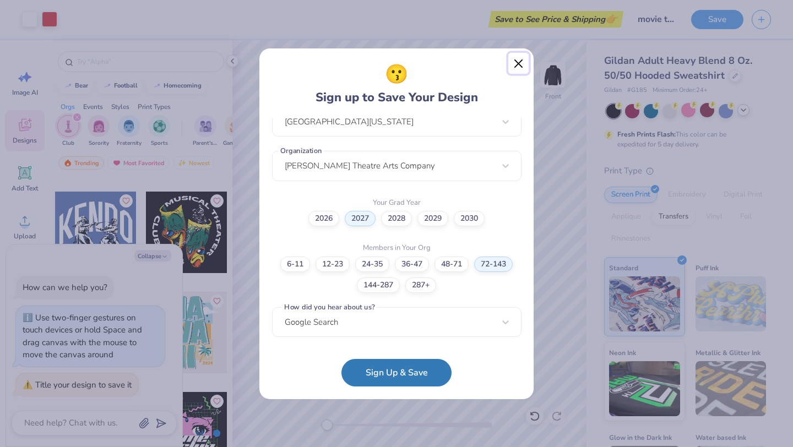
click at [519, 62] on button "Close" at bounding box center [518, 63] width 21 height 21
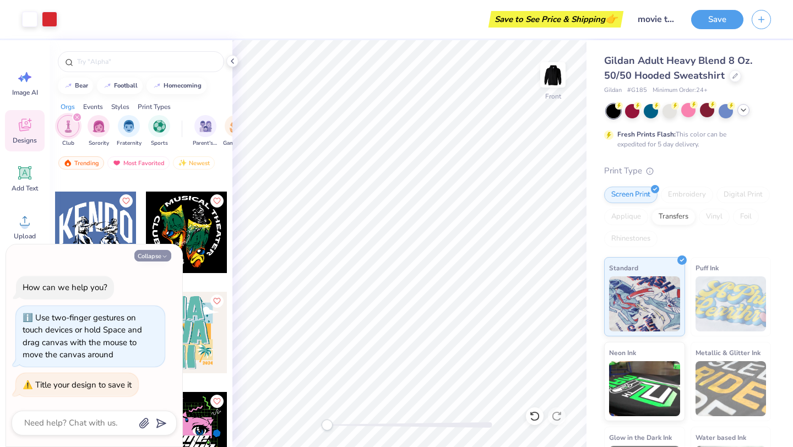
click at [151, 253] on button "Collapse" at bounding box center [152, 256] width 37 height 12
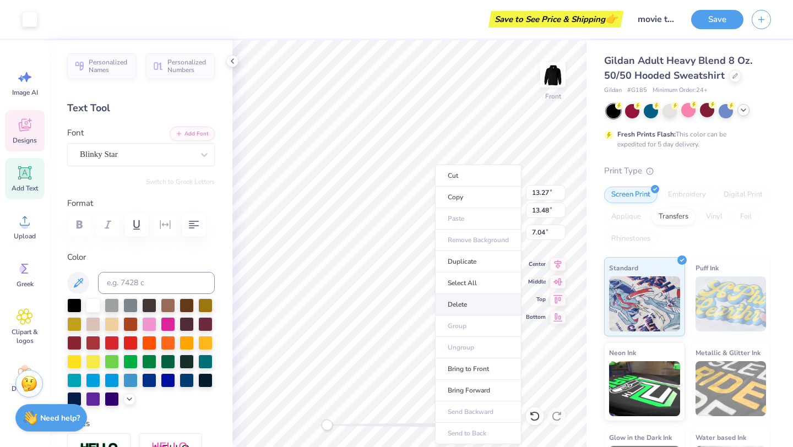
click at [461, 306] on li "Delete" at bounding box center [478, 304] width 86 height 21
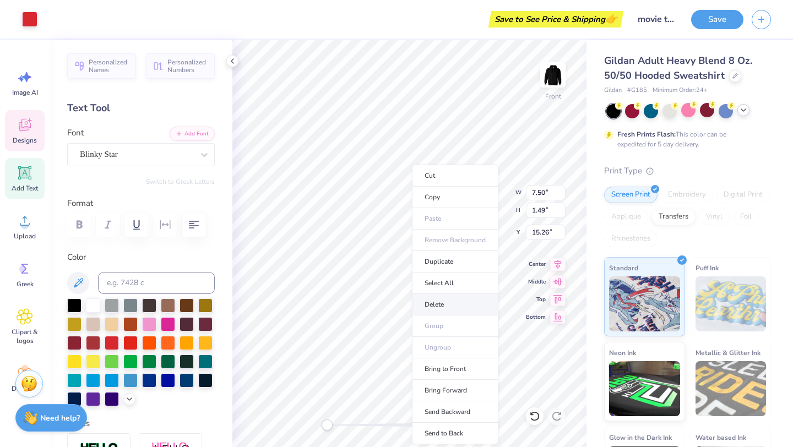
click at [435, 303] on li "Delete" at bounding box center [455, 304] width 86 height 21
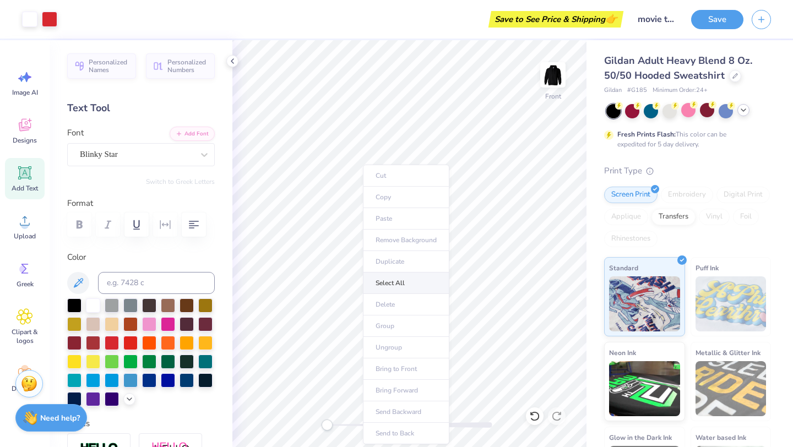
click at [368, 278] on li "Select All" at bounding box center [406, 283] width 86 height 21
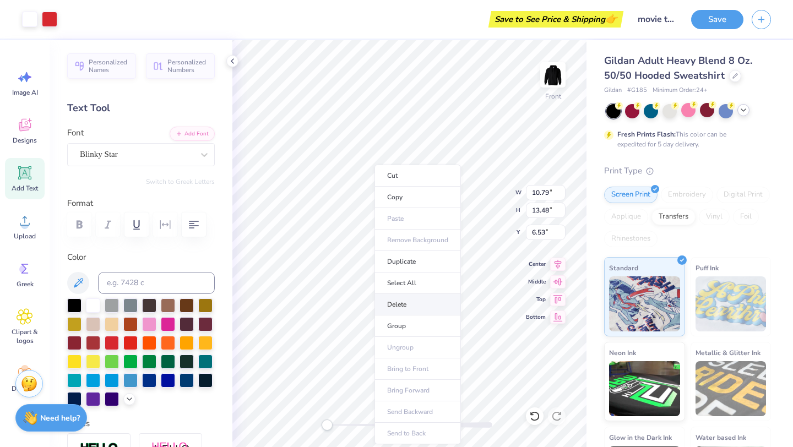
click at [400, 309] on li "Delete" at bounding box center [417, 304] width 86 height 21
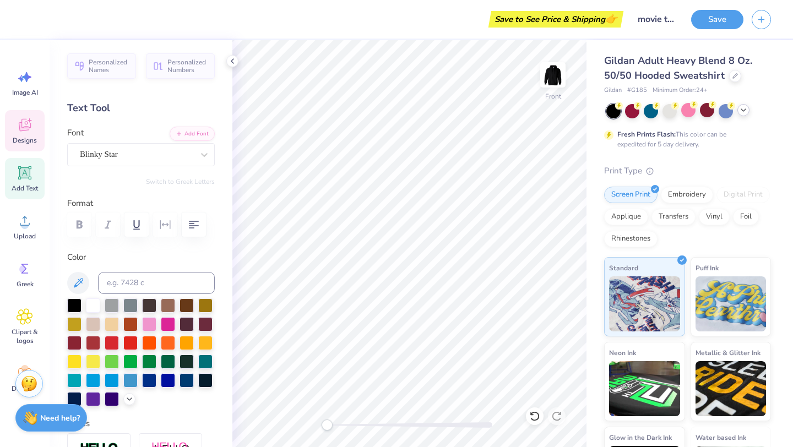
click at [27, 129] on icon at bounding box center [24, 126] width 10 height 9
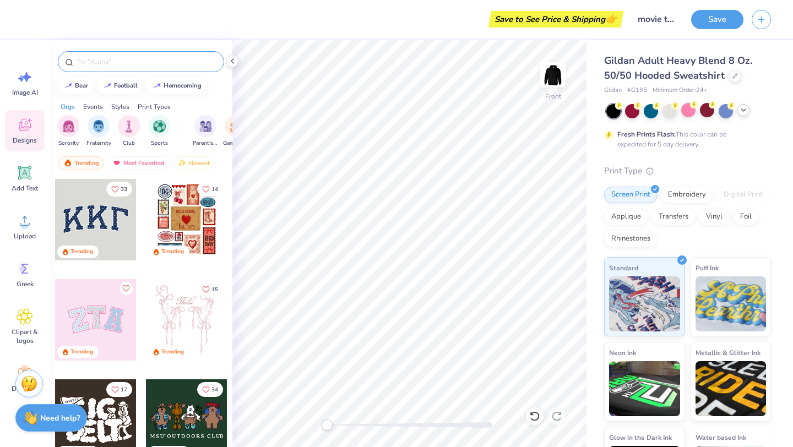
click at [135, 60] on input "text" at bounding box center [146, 61] width 141 height 11
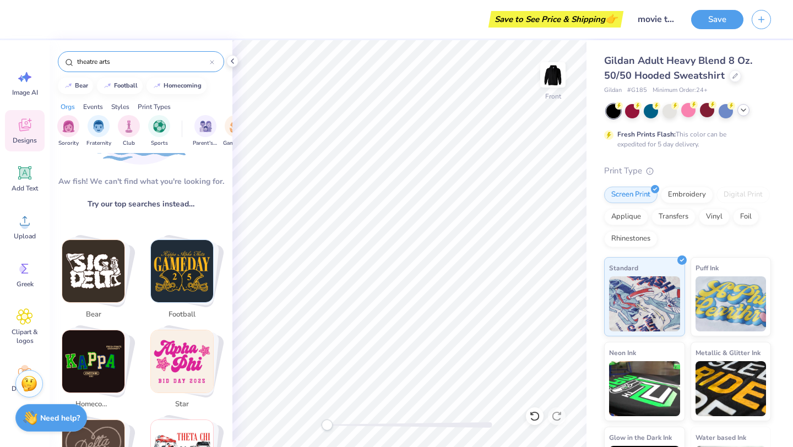
scroll to position [0, 0]
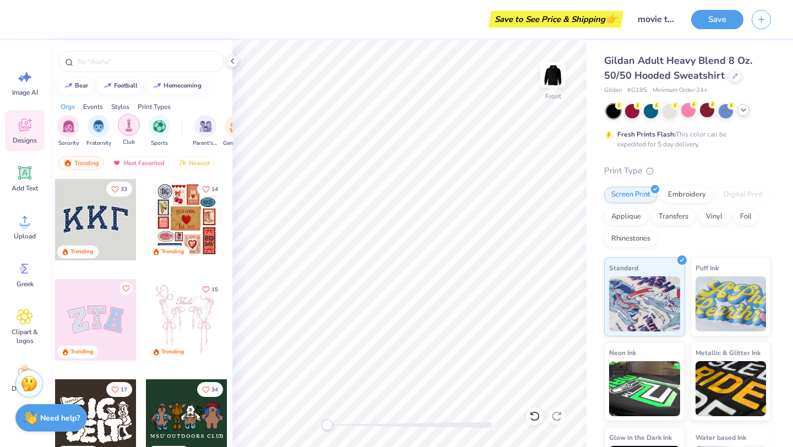
click at [125, 131] on img "filter for Club" at bounding box center [129, 125] width 12 height 13
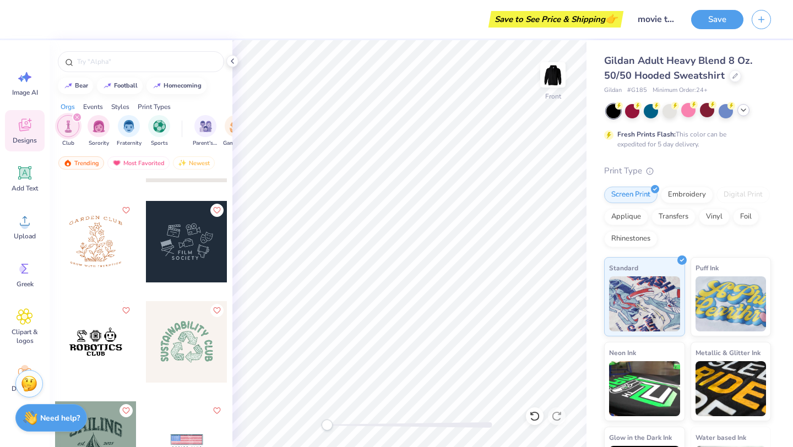
scroll to position [2831, 0]
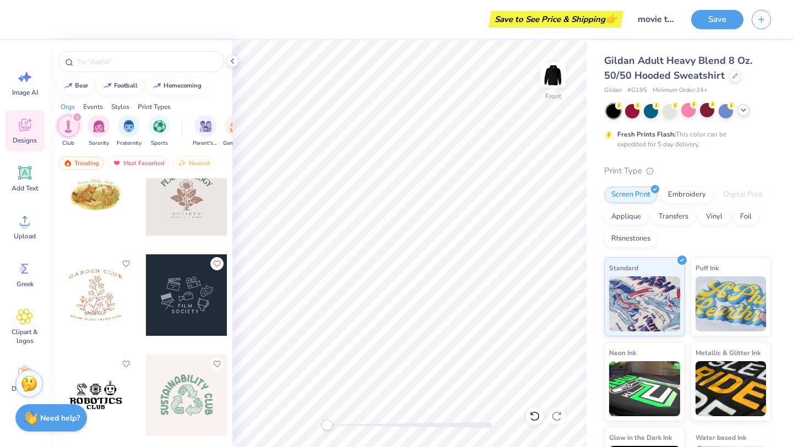
click at [186, 292] on div at bounding box center [187, 295] width 82 height 82
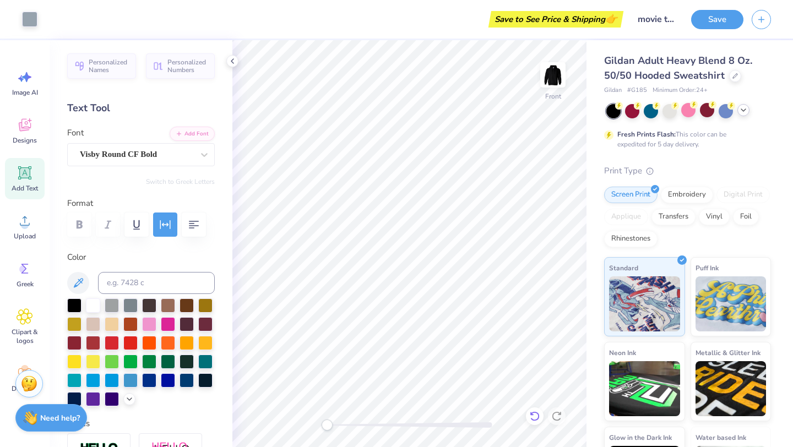
click at [538, 415] on icon at bounding box center [534, 416] width 9 height 10
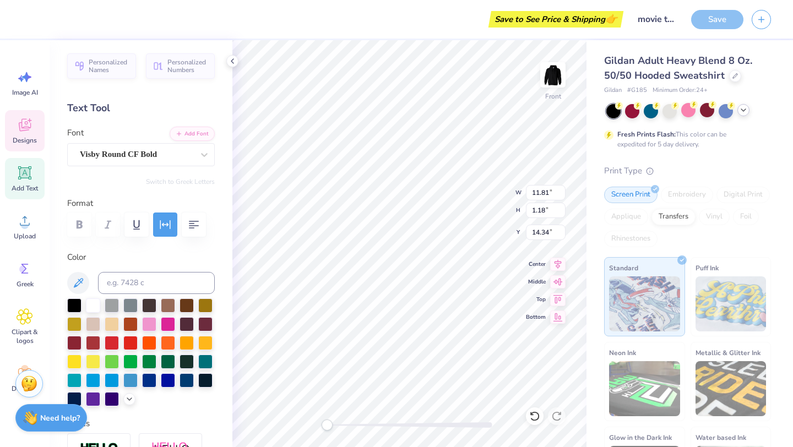
scroll to position [0, 1]
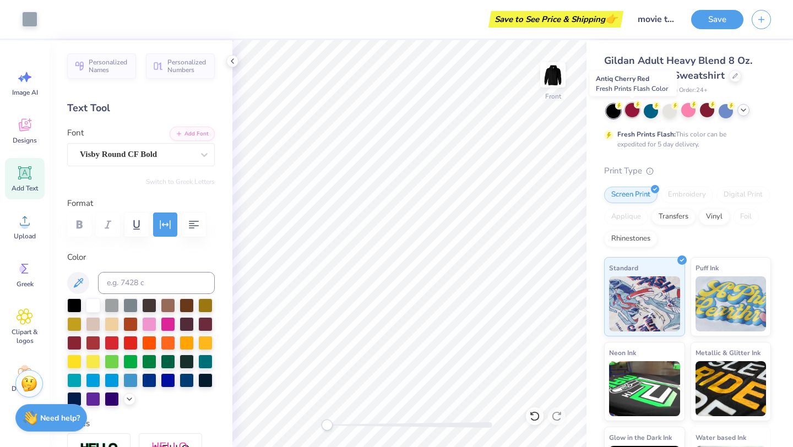
click at [631, 111] on div at bounding box center [632, 110] width 14 height 14
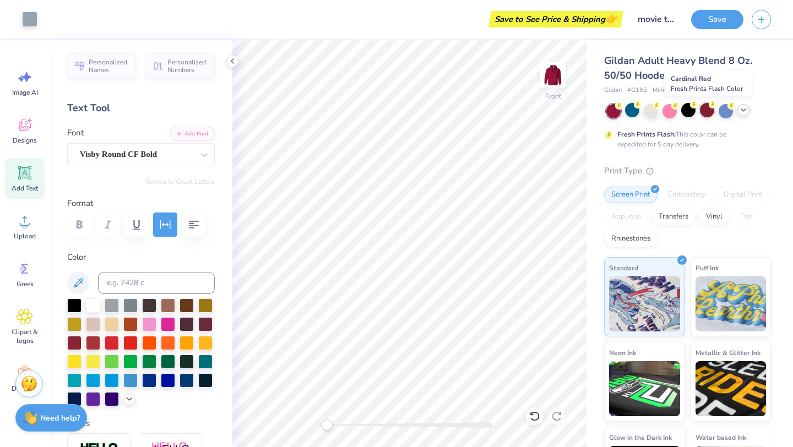
click at [703, 112] on div at bounding box center [707, 110] width 14 height 14
click at [743, 115] on div at bounding box center [743, 110] width 12 height 12
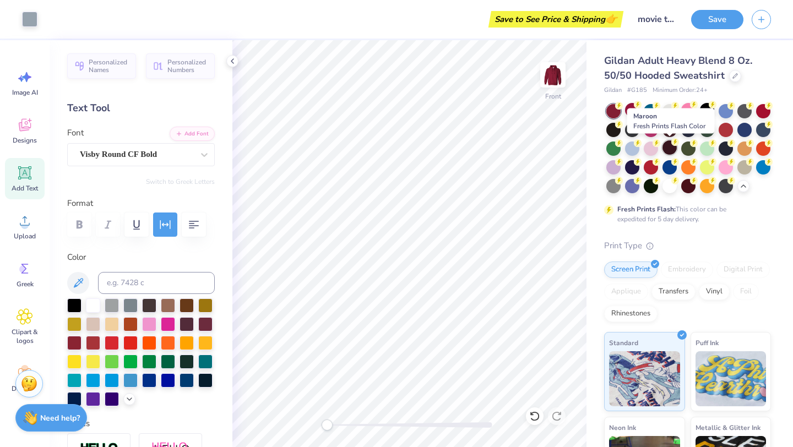
click at [667, 151] on div at bounding box center [669, 147] width 14 height 14
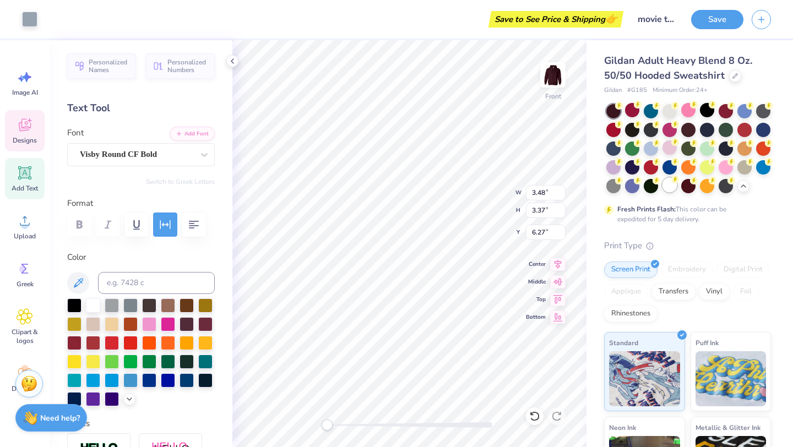
click at [665, 186] on div at bounding box center [669, 185] width 14 height 14
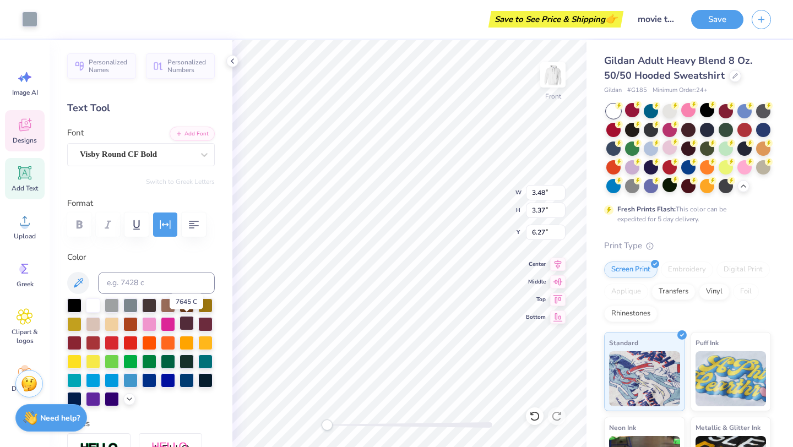
click at [188, 323] on div at bounding box center [187, 323] width 14 height 14
click at [204, 323] on div at bounding box center [205, 323] width 14 height 14
click at [73, 347] on div at bounding box center [74, 342] width 14 height 14
click at [77, 342] on div at bounding box center [74, 342] width 14 height 14
click at [78, 343] on div at bounding box center [74, 342] width 14 height 14
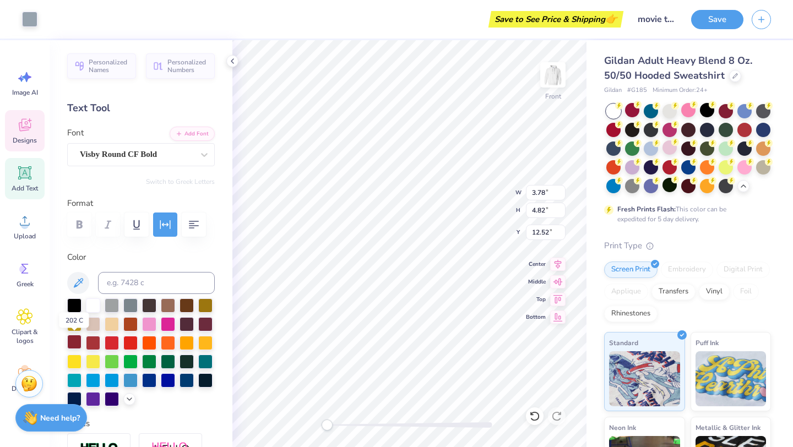
click at [75, 343] on div at bounding box center [74, 342] width 14 height 14
click at [30, 143] on span "Designs" at bounding box center [25, 140] width 24 height 9
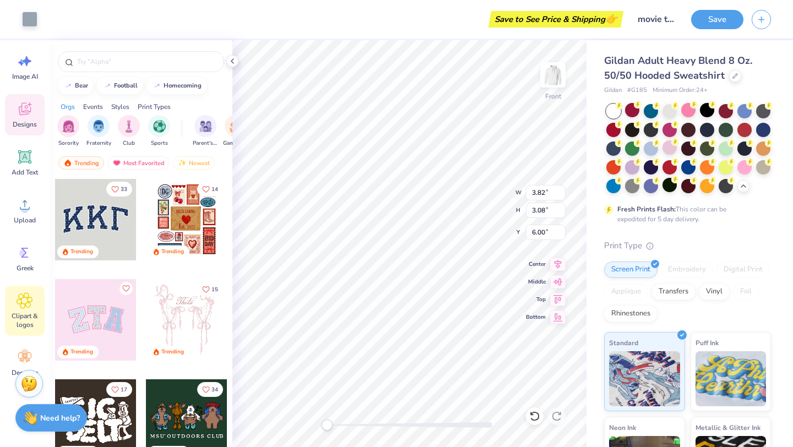
scroll to position [0, 0]
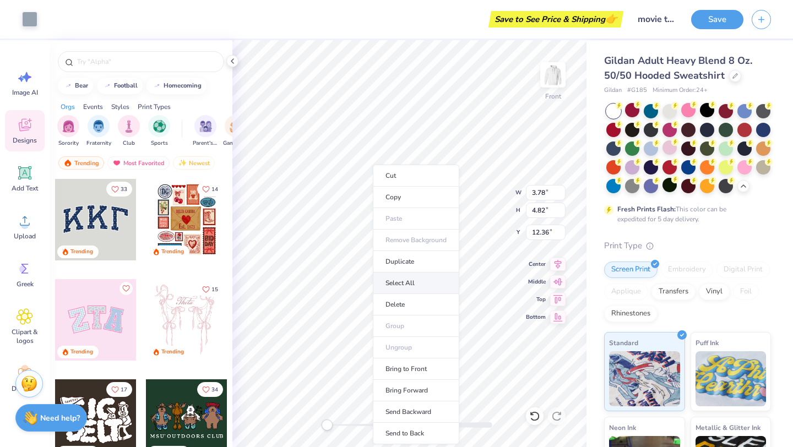
click at [389, 288] on li "Select All" at bounding box center [416, 283] width 86 height 21
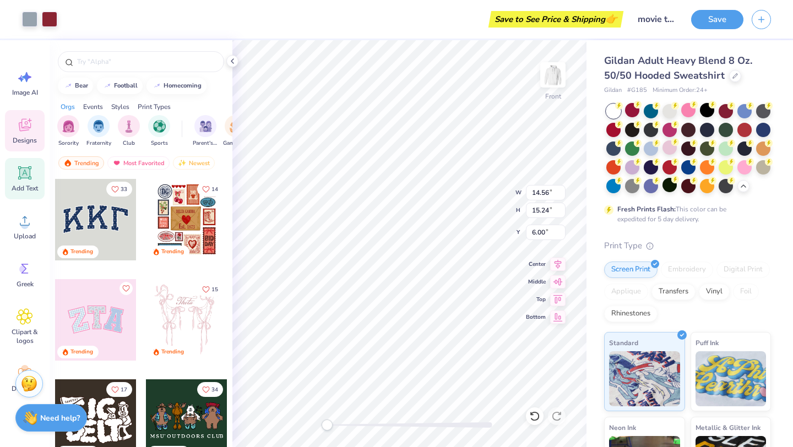
click at [19, 178] on icon at bounding box center [25, 173] width 17 height 17
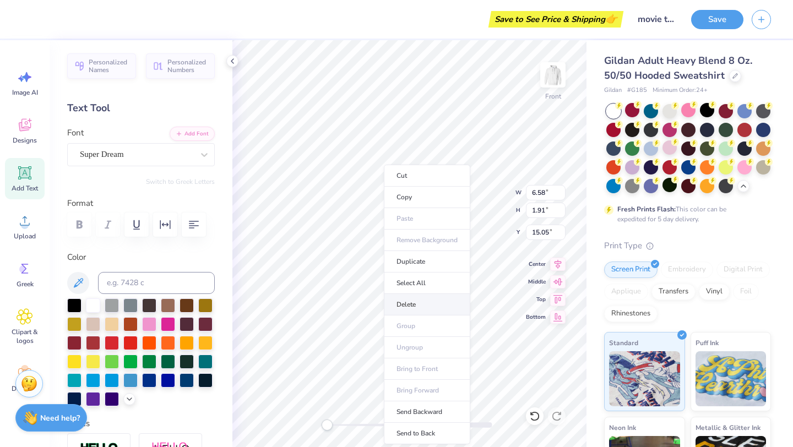
click at [410, 305] on li "Delete" at bounding box center [427, 304] width 86 height 21
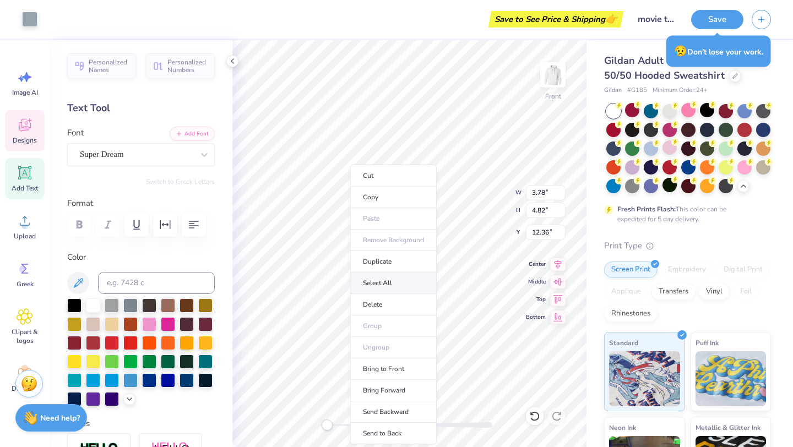
click at [378, 285] on li "Select All" at bounding box center [393, 283] width 86 height 21
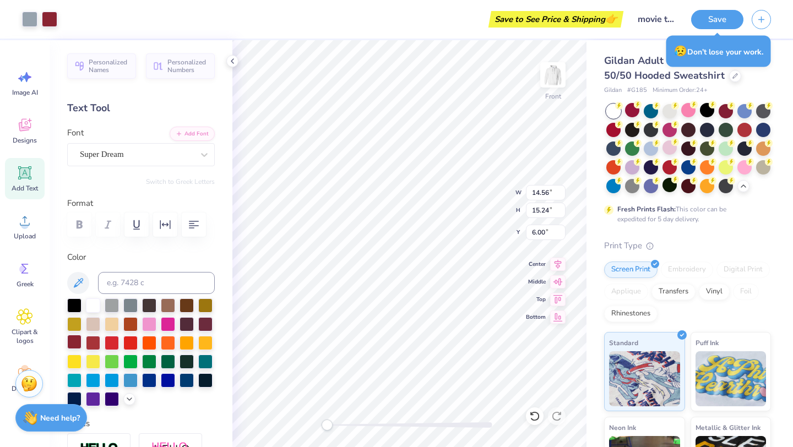
click at [76, 340] on div at bounding box center [74, 342] width 14 height 14
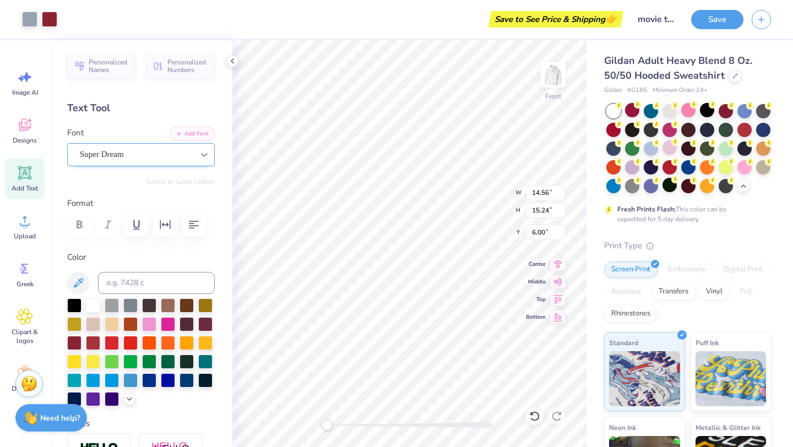
click at [206, 160] on div at bounding box center [204, 155] width 20 height 20
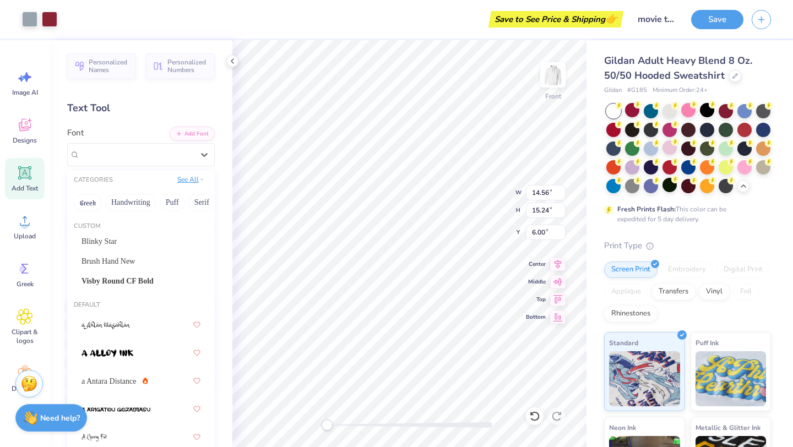
click at [195, 181] on button "See All" at bounding box center [191, 179] width 34 height 11
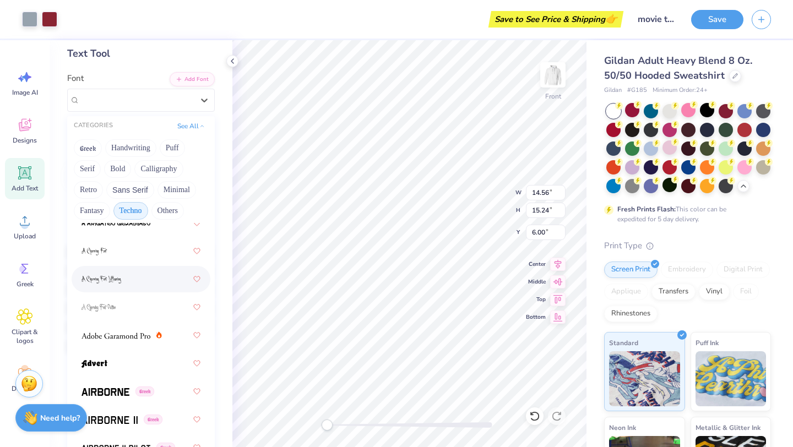
scroll to position [201, 0]
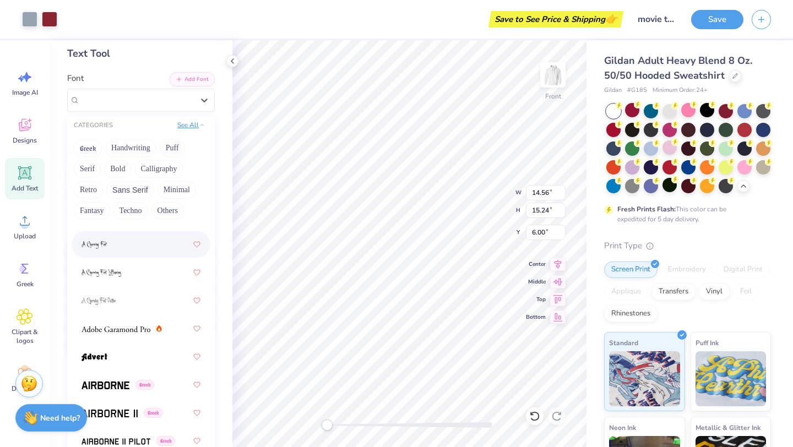
click at [181, 126] on button "See All" at bounding box center [191, 125] width 34 height 11
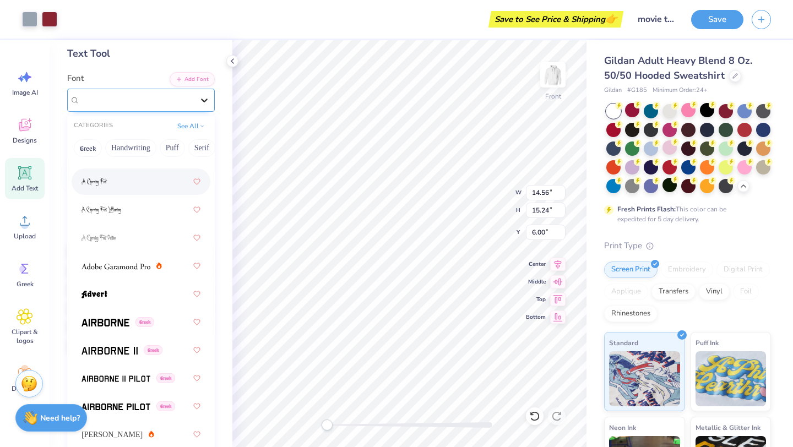
click at [205, 104] on icon at bounding box center [204, 100] width 11 height 11
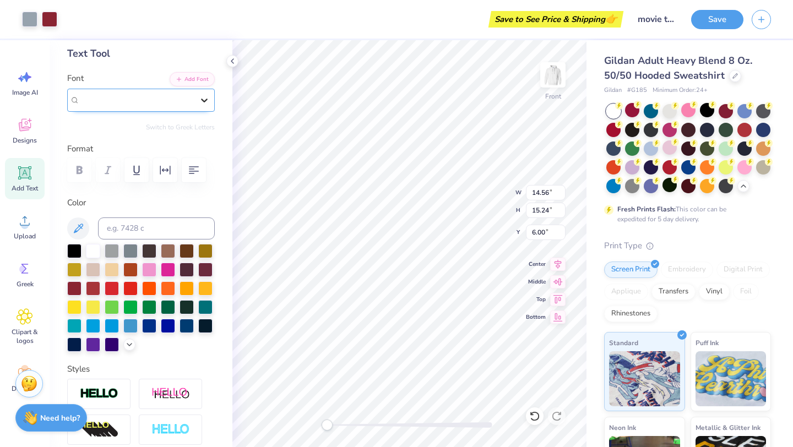
click at [205, 104] on icon at bounding box center [204, 100] width 11 height 11
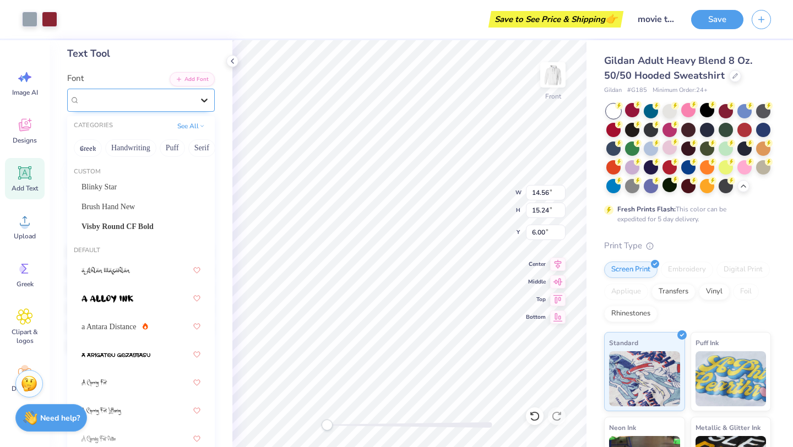
click at [205, 104] on icon at bounding box center [204, 100] width 11 height 11
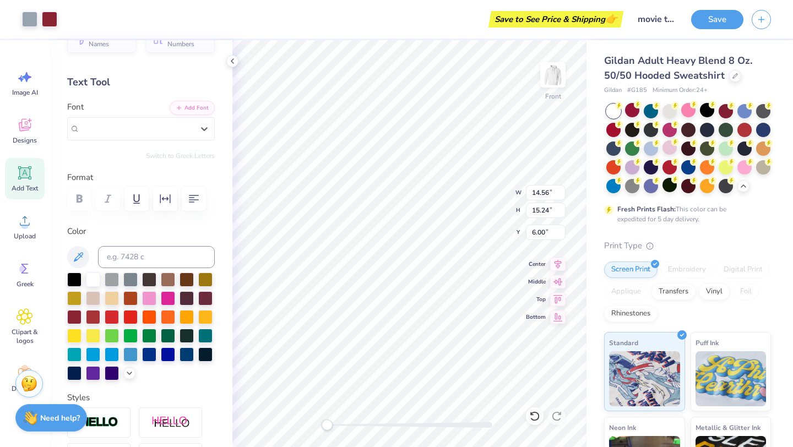
scroll to position [0, 0]
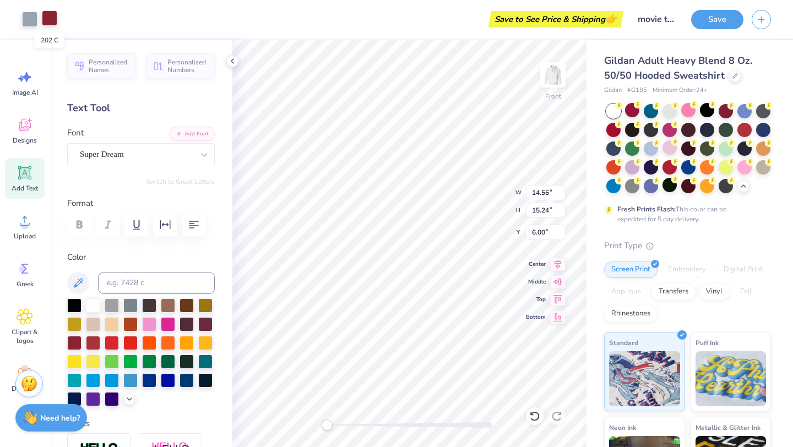
click at [54, 19] on div at bounding box center [49, 17] width 15 height 15
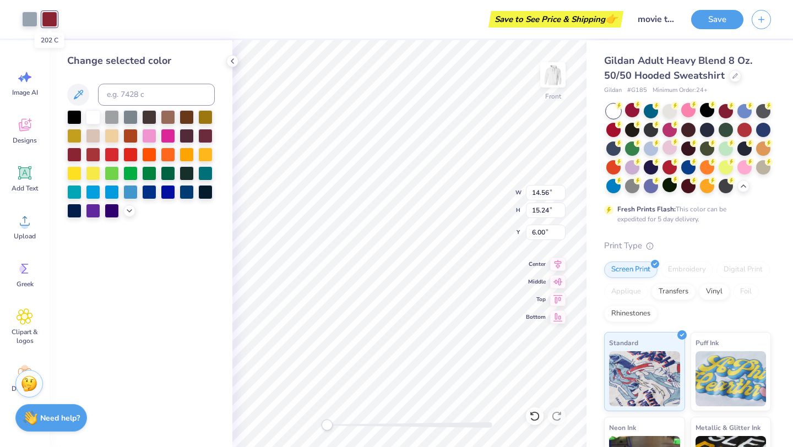
click at [54, 19] on div at bounding box center [49, 19] width 15 height 15
click at [117, 279] on div "Change selected color" at bounding box center [141, 243] width 183 height 407
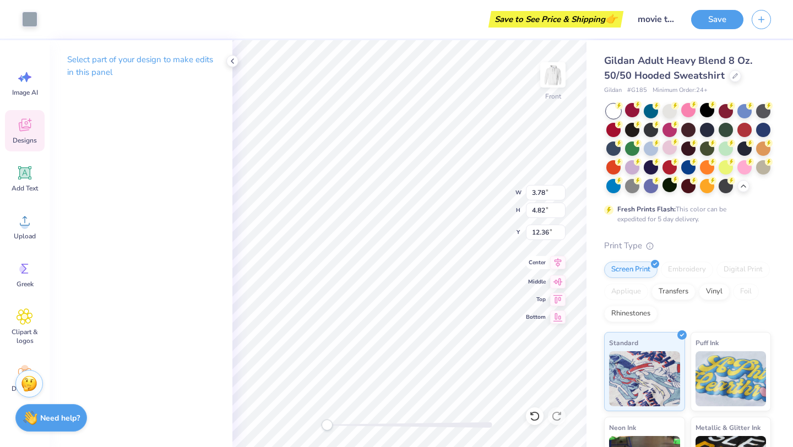
click at [553, 269] on icon at bounding box center [557, 262] width 15 height 13
click at [558, 269] on icon at bounding box center [557, 262] width 15 height 13
click at [558, 281] on icon at bounding box center [557, 280] width 9 height 7
click at [559, 296] on icon at bounding box center [557, 297] width 15 height 13
click at [560, 317] on icon at bounding box center [557, 315] width 15 height 13
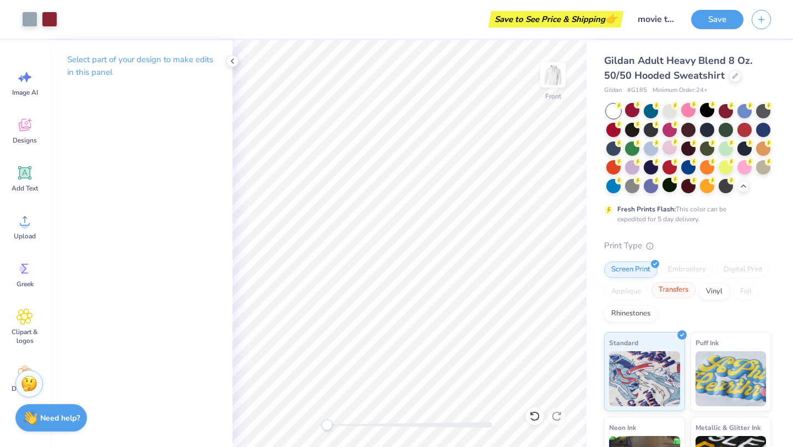
click at [675, 289] on div "Transfers" at bounding box center [673, 290] width 44 height 17
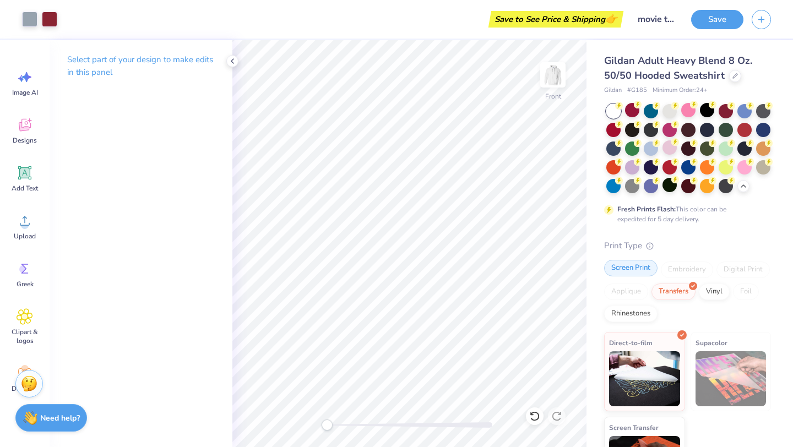
click at [628, 273] on div "Screen Print" at bounding box center [630, 268] width 53 height 17
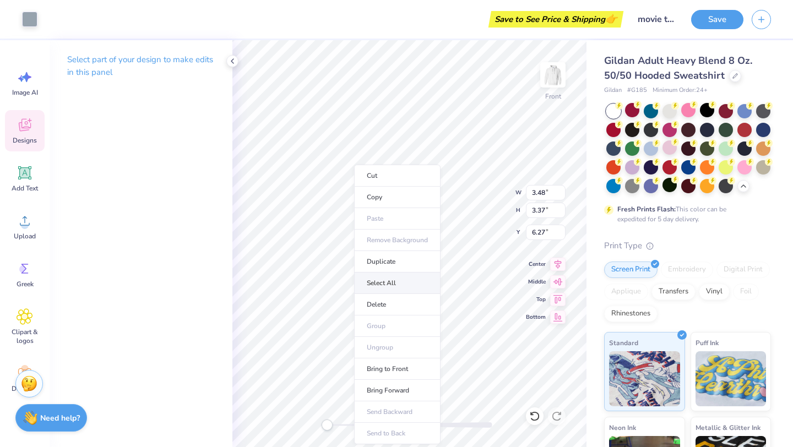
click at [376, 291] on li "Select All" at bounding box center [397, 283] width 86 height 21
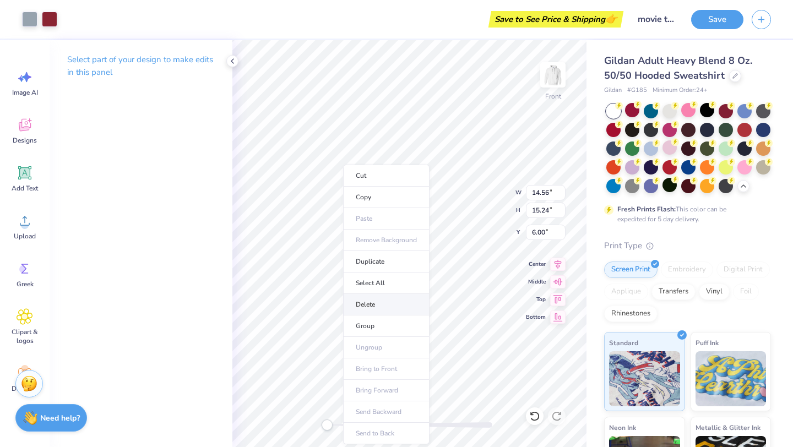
click at [362, 309] on li "Delete" at bounding box center [386, 304] width 86 height 21
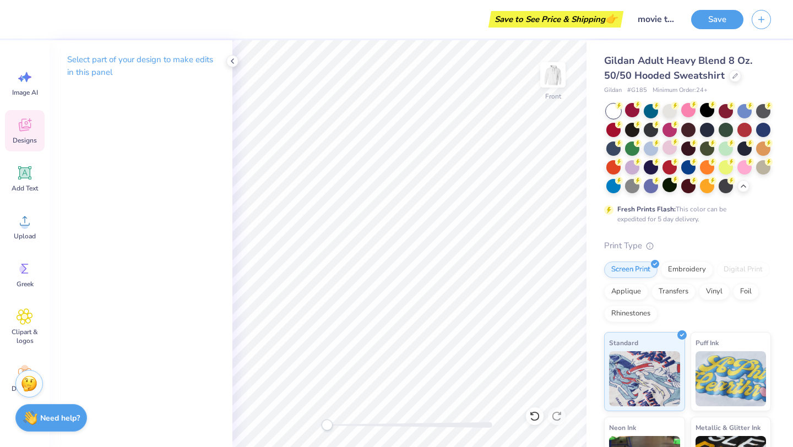
click at [21, 132] on icon at bounding box center [25, 125] width 17 height 17
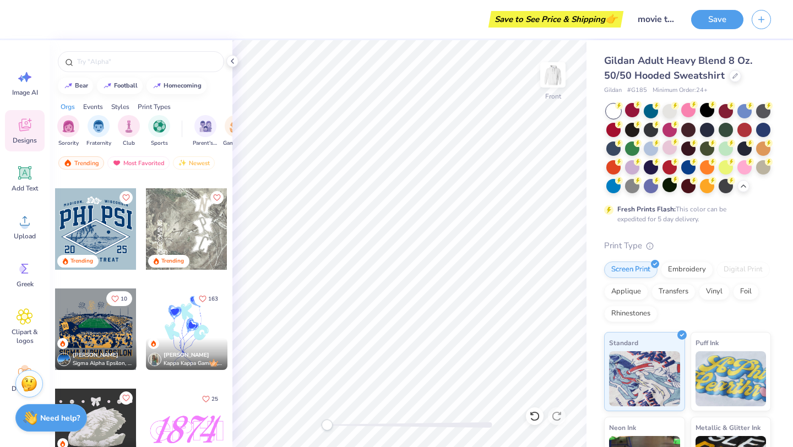
scroll to position [3735, 0]
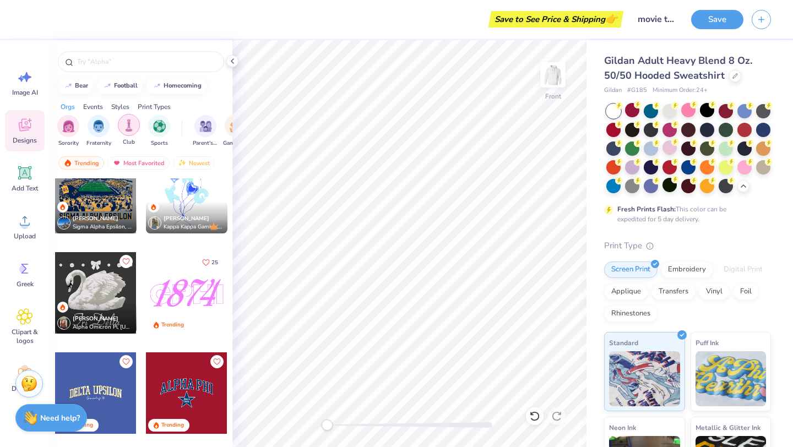
click at [131, 127] on img "filter for Club" at bounding box center [129, 125] width 12 height 13
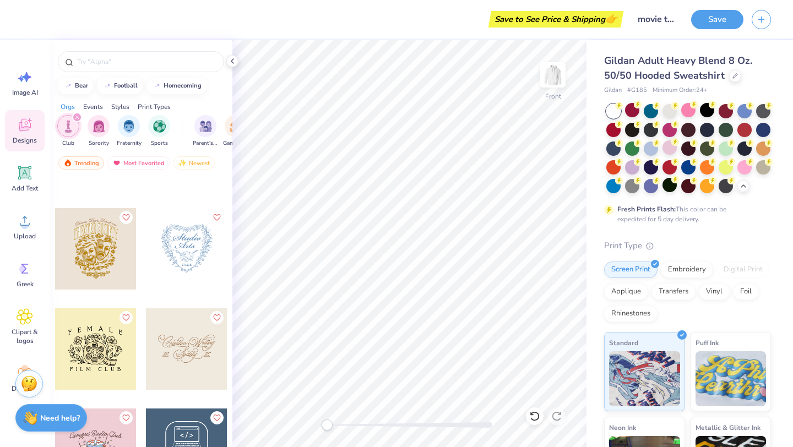
scroll to position [23925, 0]
click at [102, 248] on div at bounding box center [96, 250] width 82 height 82
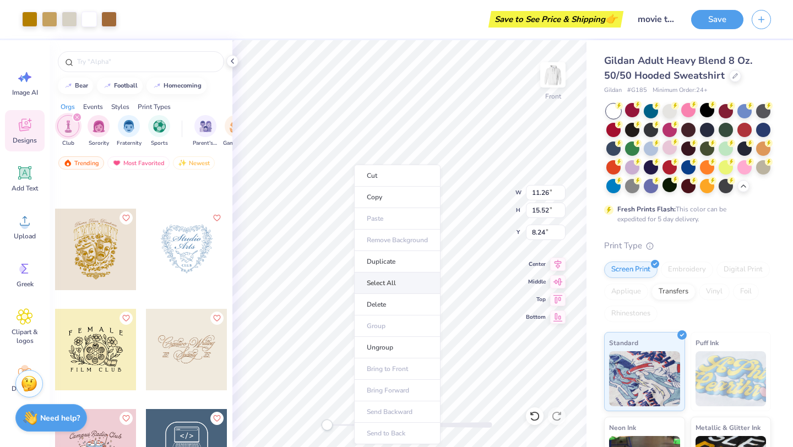
click at [387, 291] on li "Select All" at bounding box center [397, 283] width 86 height 21
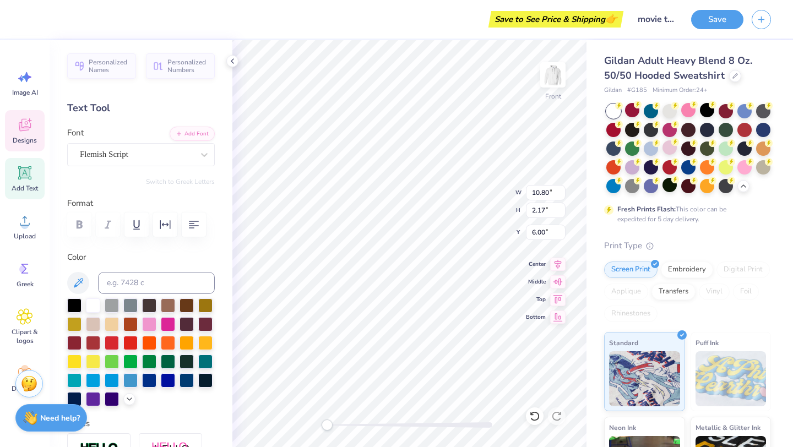
scroll to position [0, 2]
click at [77, 341] on div at bounding box center [74, 342] width 14 height 14
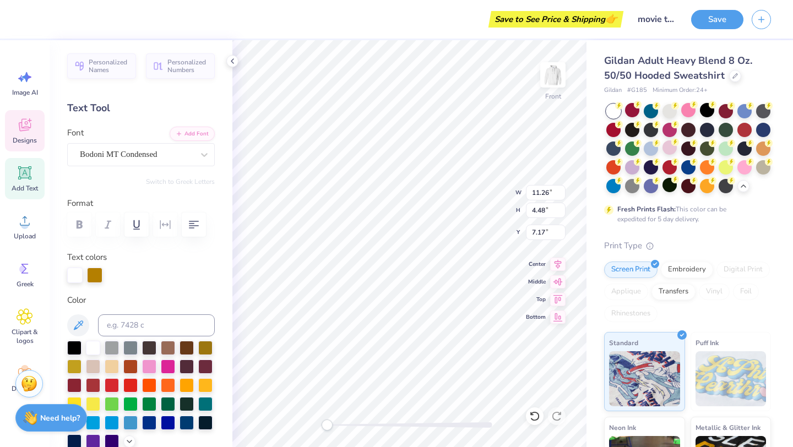
scroll to position [0, 3]
click at [72, 385] on div at bounding box center [74, 384] width 14 height 14
click at [231, 236] on div "Personalized Names Personalized Numbers Text Tool Add Font Font Bodoni MT Conde…" at bounding box center [141, 243] width 183 height 407
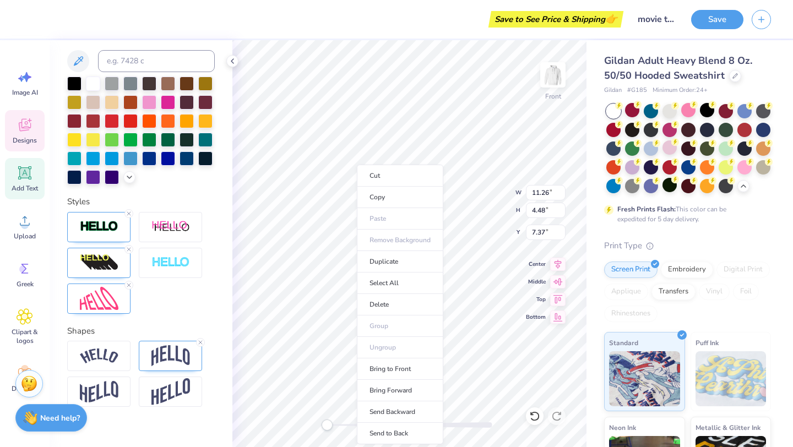
scroll to position [266, 0]
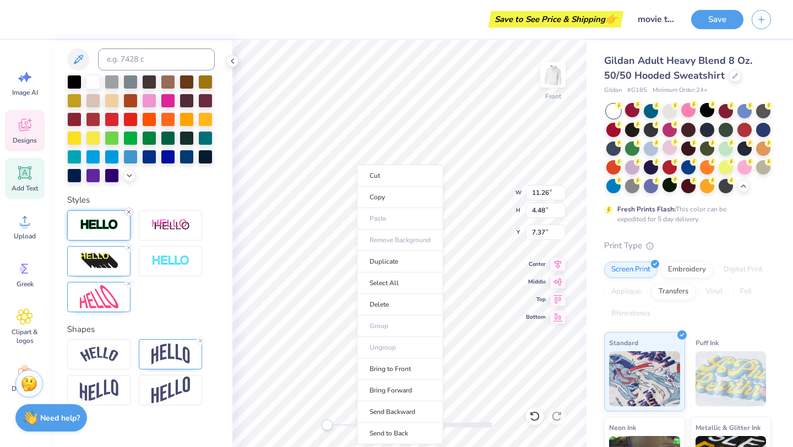
click at [128, 211] on line at bounding box center [128, 211] width 3 height 3
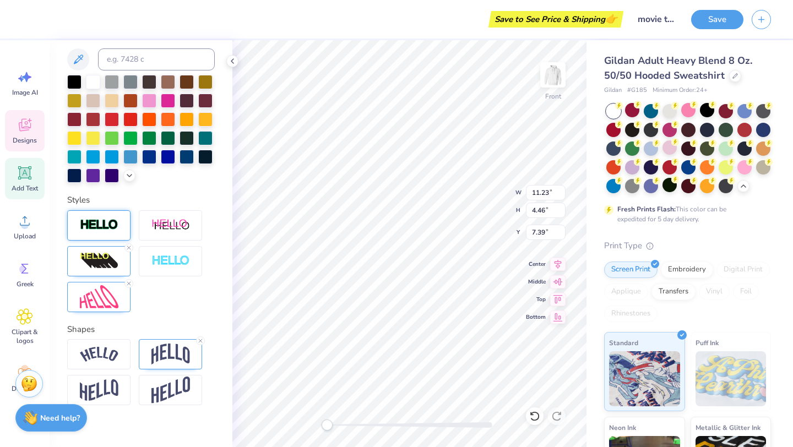
scroll to position [0, 0]
click at [111, 222] on img at bounding box center [99, 225] width 39 height 13
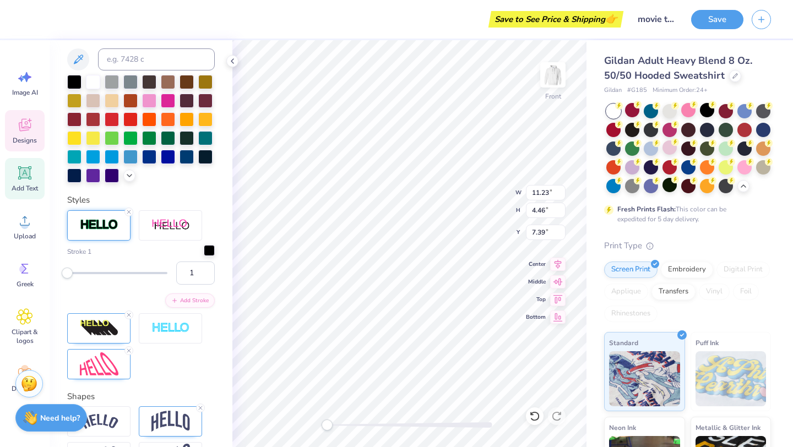
click at [207, 249] on div at bounding box center [209, 250] width 11 height 11
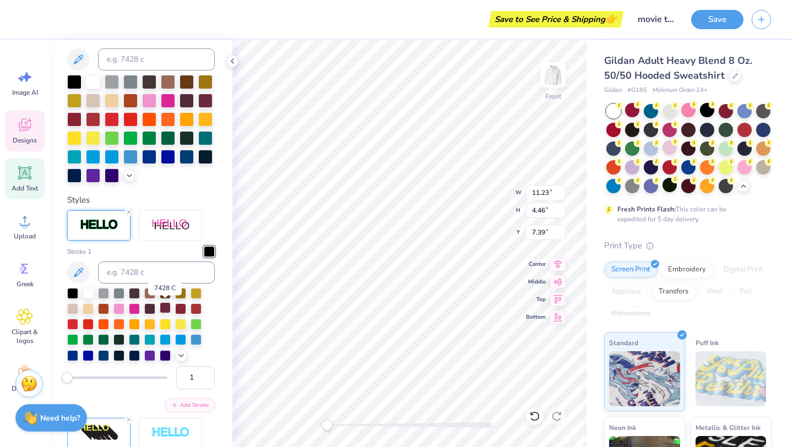
click at [166, 308] on div at bounding box center [165, 307] width 11 height 11
click at [162, 242] on div "Stroke 1 1 Add Stroke" at bounding box center [141, 347] width 148 height 274
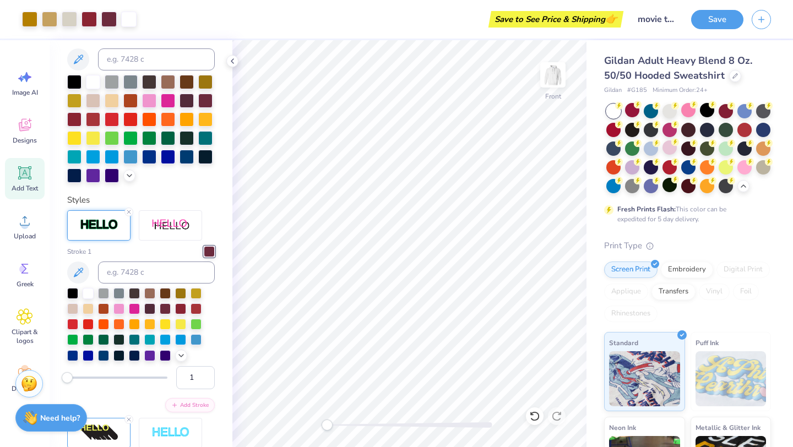
click at [155, 257] on div "Stroke 1" at bounding box center [141, 304] width 148 height 116
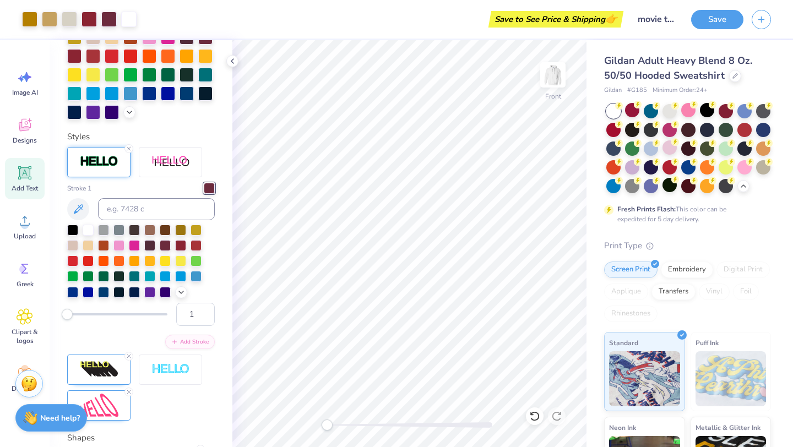
scroll to position [348, 0]
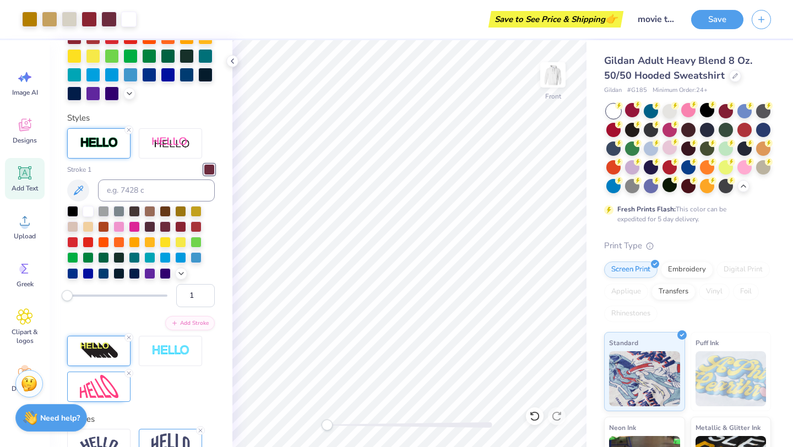
click at [94, 349] on img at bounding box center [99, 351] width 39 height 18
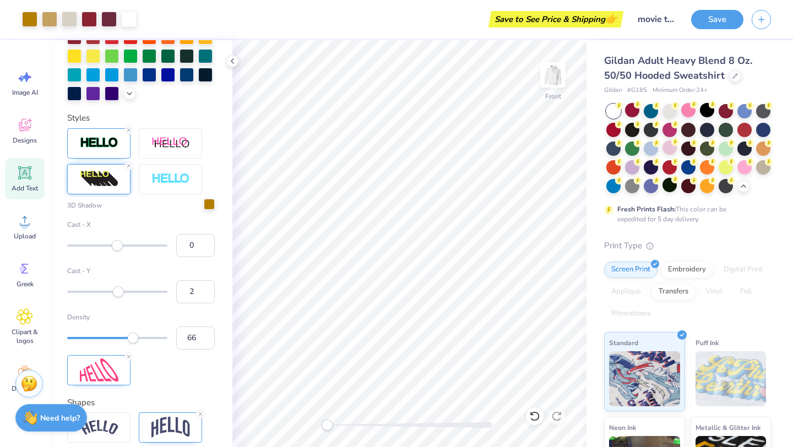
click at [207, 203] on div at bounding box center [209, 204] width 11 height 11
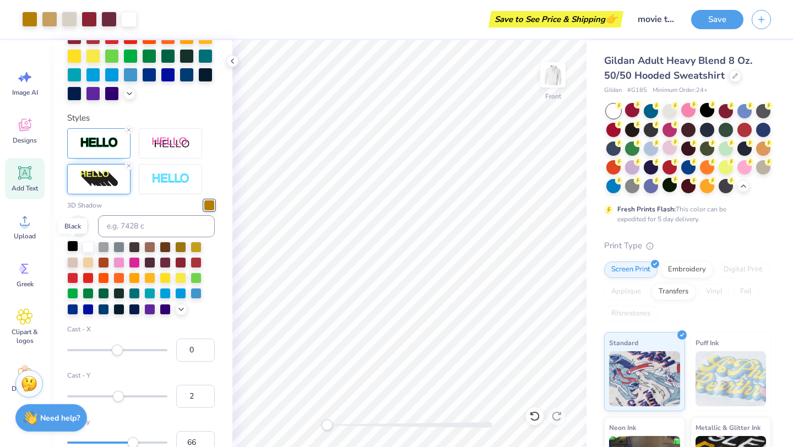
click at [75, 247] on div at bounding box center [72, 246] width 11 height 11
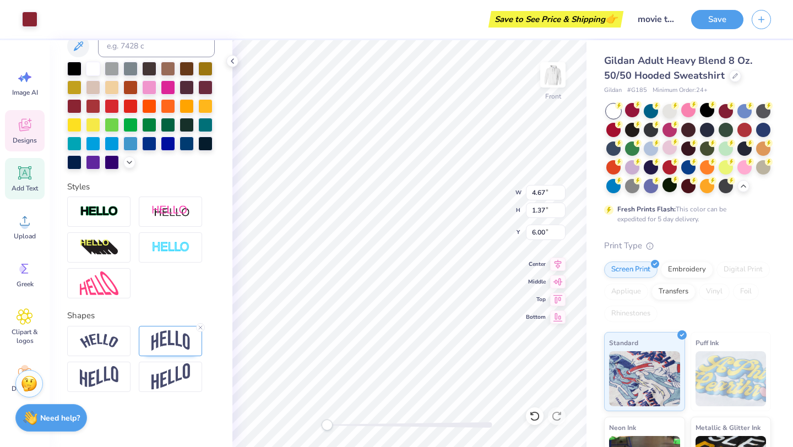
scroll to position [236, 0]
click at [463, 186] on div "Front W 4.67 4.67 " H 1.37 1.37 " Y 6.00 6.00 " Center Middle Top Bottom" at bounding box center [409, 243] width 354 height 407
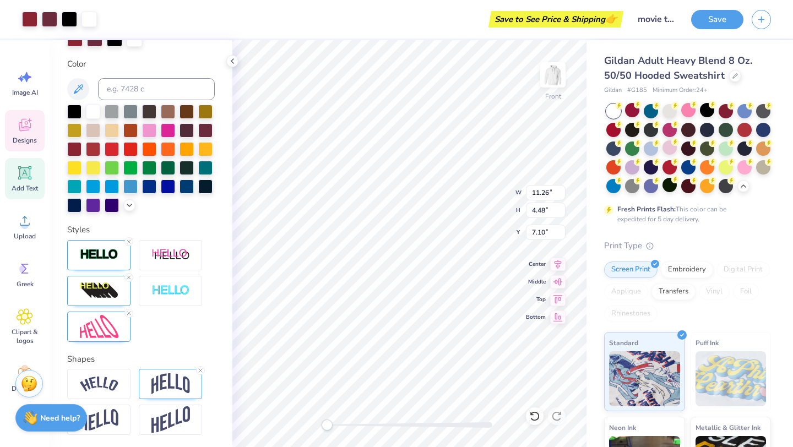
scroll to position [279, 0]
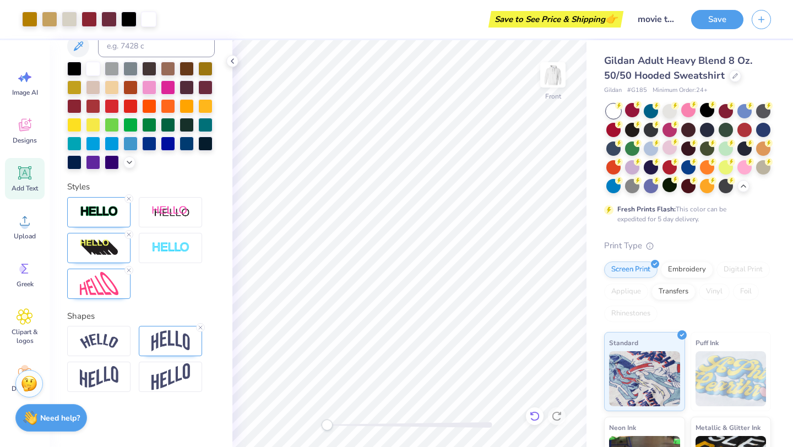
click at [533, 411] on icon at bounding box center [534, 416] width 11 height 11
click at [536, 416] on icon at bounding box center [534, 416] width 11 height 11
click at [533, 417] on icon at bounding box center [534, 416] width 11 height 11
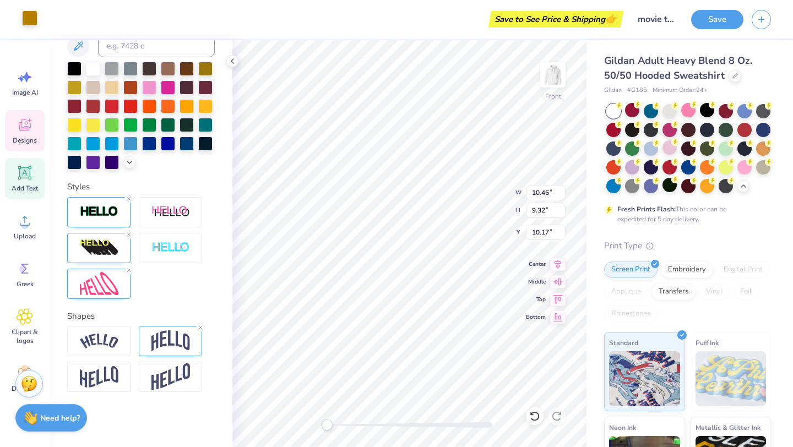
click at [30, 24] on div at bounding box center [29, 17] width 15 height 15
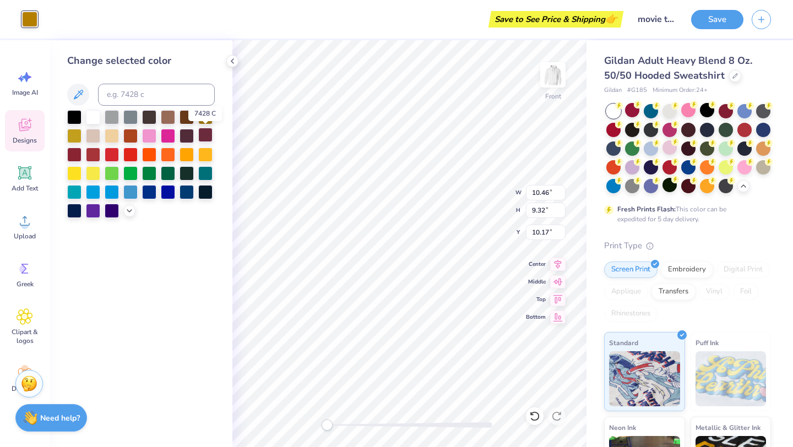
click at [205, 136] on div at bounding box center [205, 135] width 14 height 14
click at [185, 137] on div at bounding box center [187, 136] width 14 height 14
click at [207, 138] on div at bounding box center [205, 135] width 14 height 14
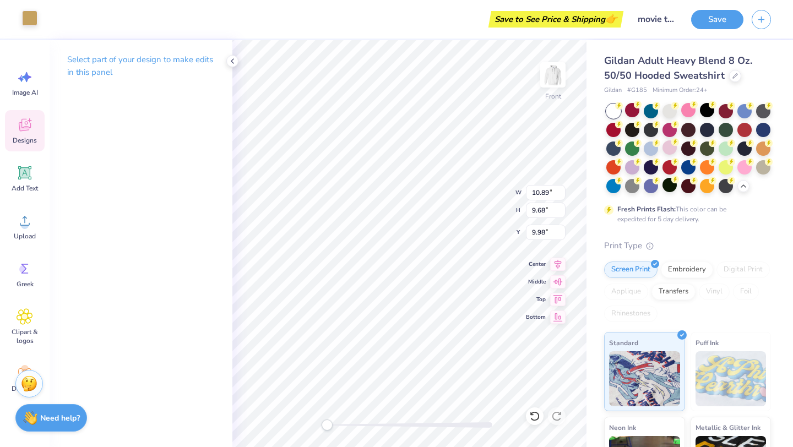
click at [22, 18] on div at bounding box center [29, 17] width 15 height 15
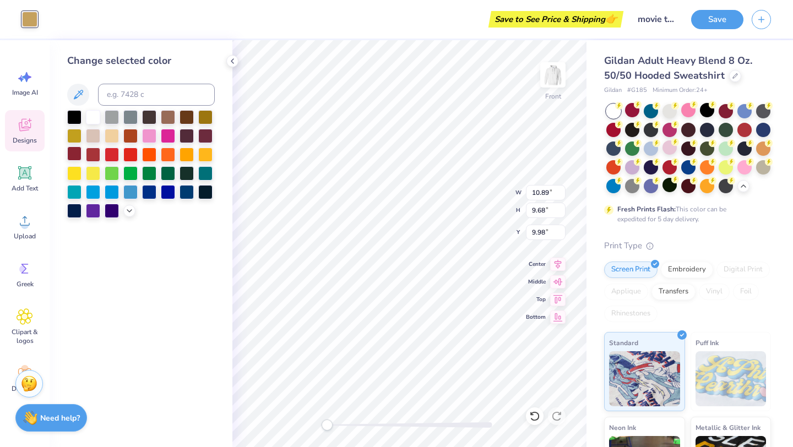
click at [74, 158] on div at bounding box center [74, 153] width 14 height 14
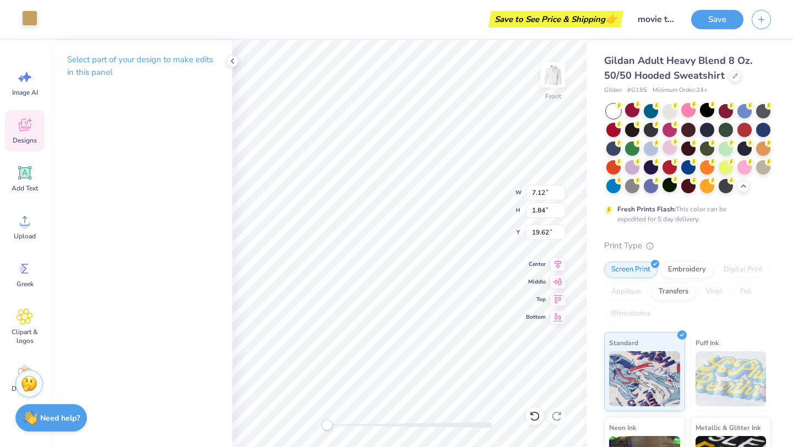
click at [36, 22] on div at bounding box center [29, 17] width 15 height 15
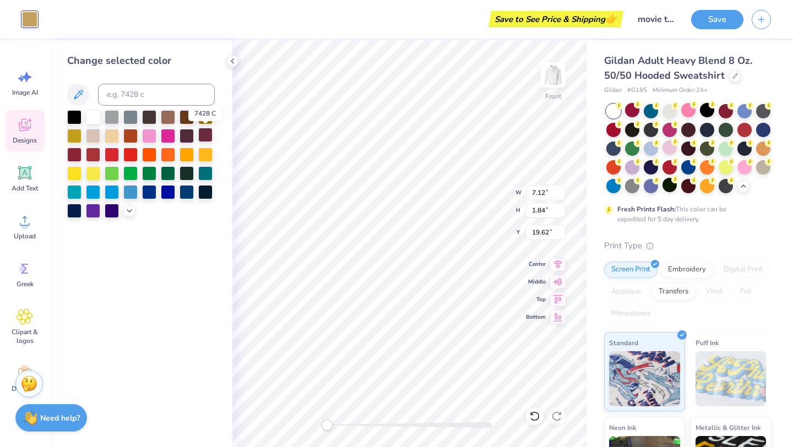
click at [203, 135] on div at bounding box center [205, 135] width 14 height 14
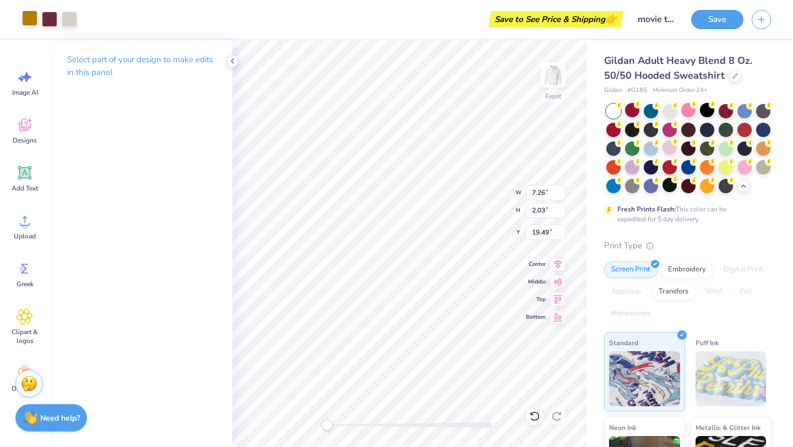
click at [36, 23] on div at bounding box center [29, 17] width 15 height 15
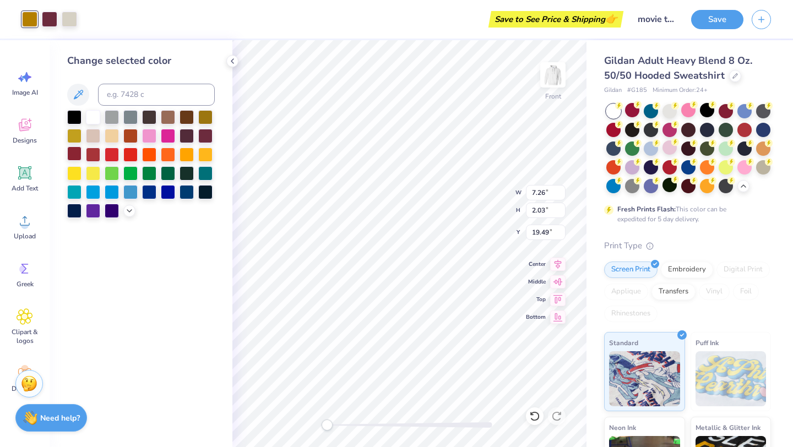
click at [73, 155] on div at bounding box center [74, 153] width 14 height 14
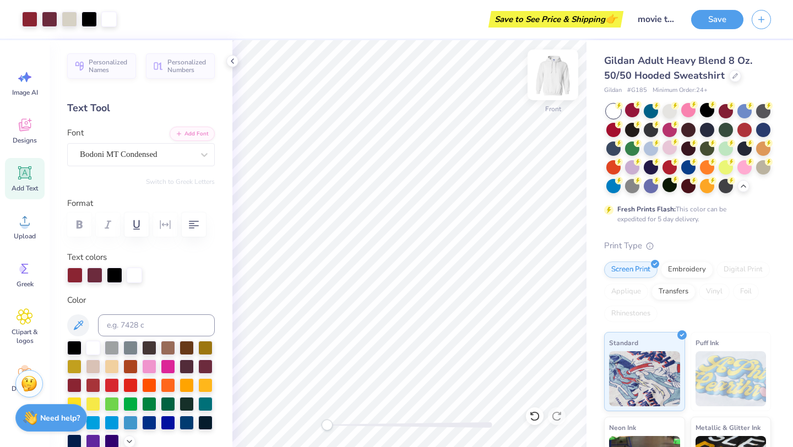
click at [556, 83] on img at bounding box center [553, 75] width 44 height 44
click at [551, 76] on img at bounding box center [553, 75] width 22 height 22
click at [548, 86] on img at bounding box center [553, 75] width 44 height 44
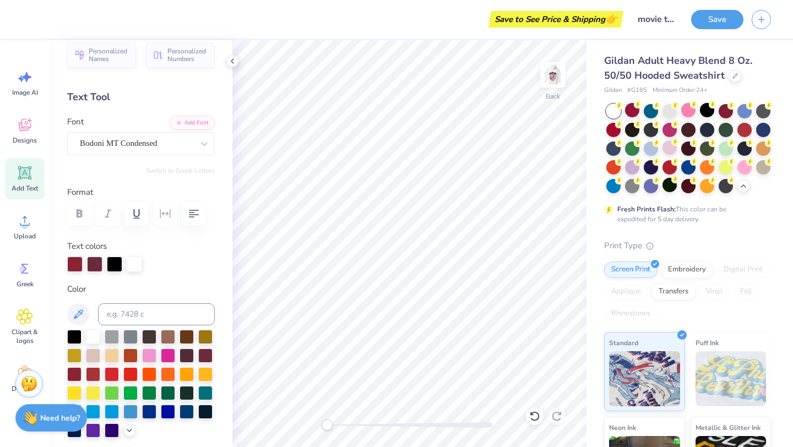
scroll to position [0, 0]
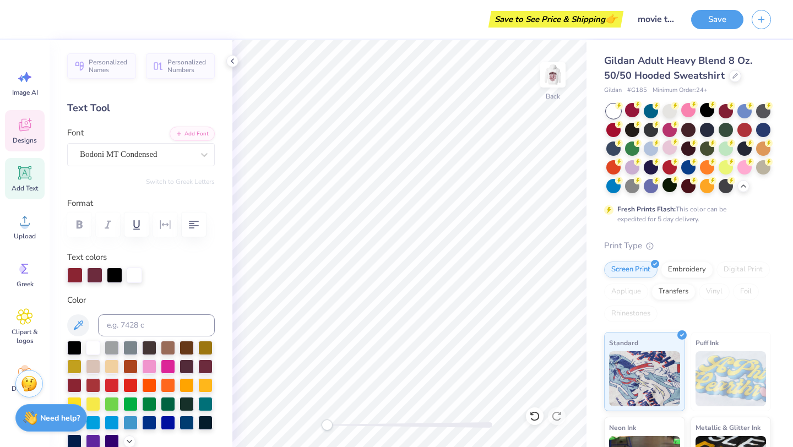
click at [26, 138] on span "Designs" at bounding box center [25, 140] width 24 height 9
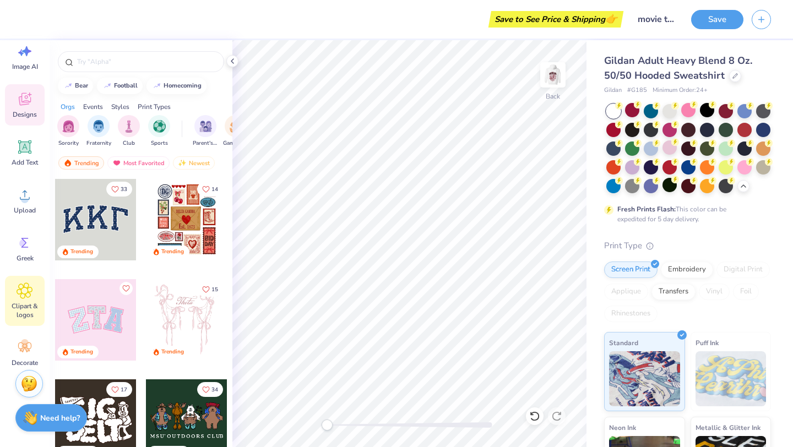
scroll to position [28, 0]
click at [26, 341] on circle at bounding box center [25, 342] width 8 height 8
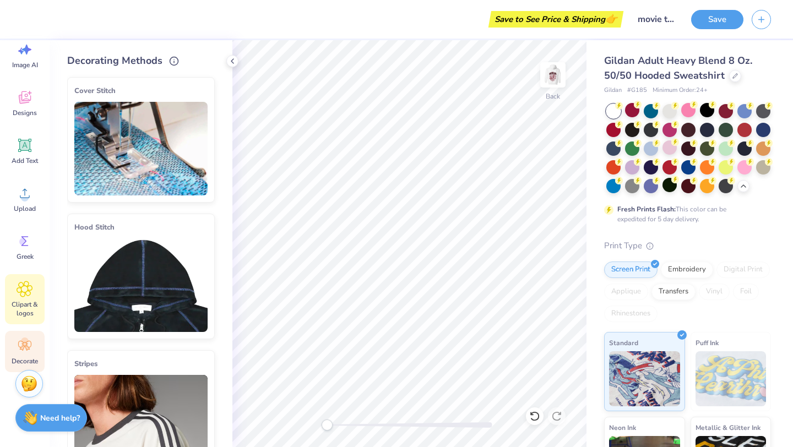
click at [28, 292] on icon at bounding box center [25, 289] width 16 height 17
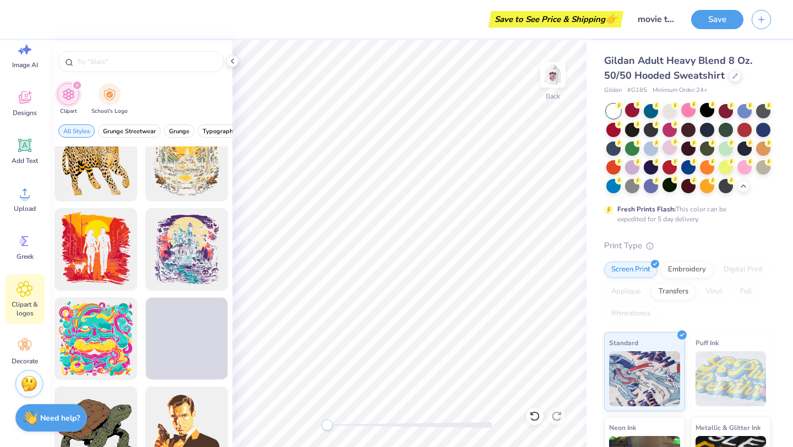
scroll to position [1405, 0]
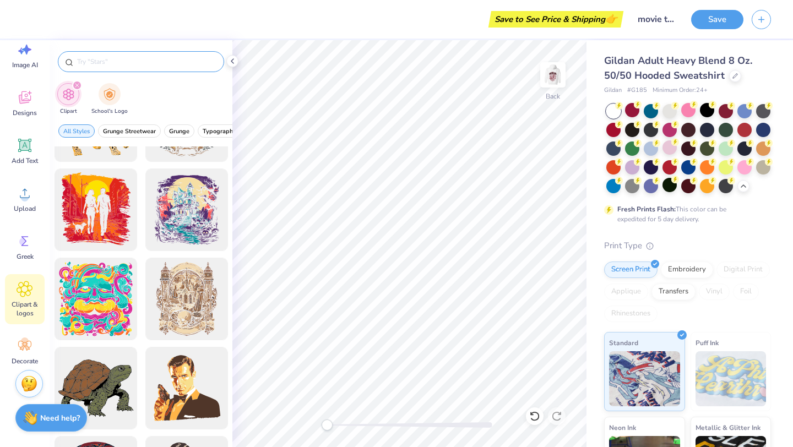
click at [104, 64] on input "text" at bounding box center [146, 61] width 141 height 11
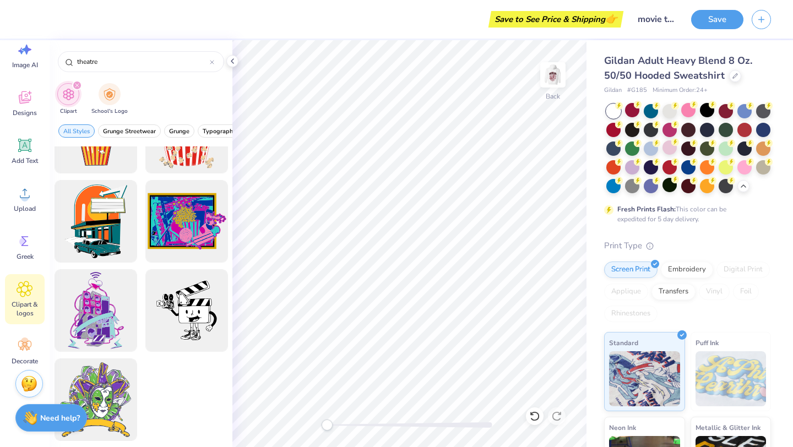
scroll to position [0, 0]
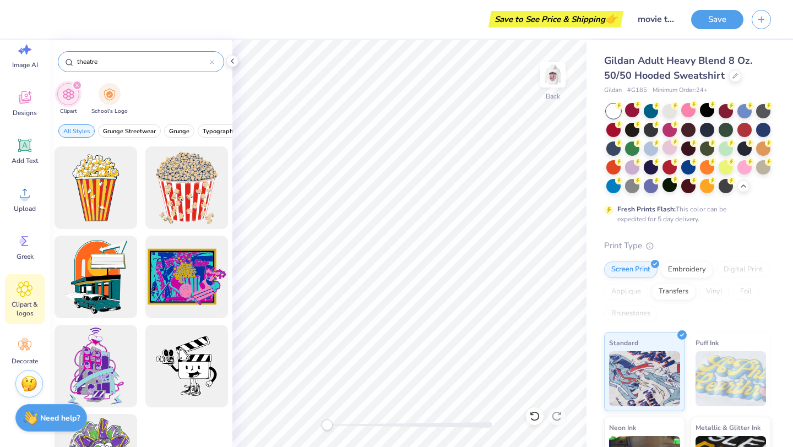
click at [129, 61] on input "theatre" at bounding box center [143, 61] width 134 height 11
click at [214, 62] on div "theatre" at bounding box center [141, 61] width 166 height 21
click at [211, 62] on icon at bounding box center [211, 62] width 3 height 3
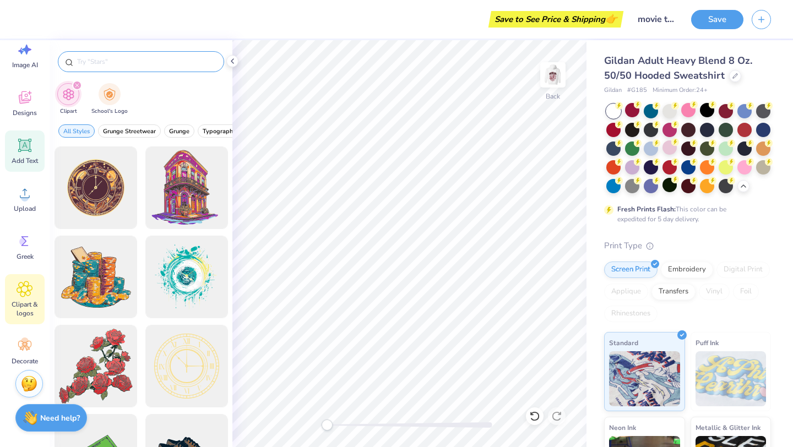
click at [12, 161] on span "Add Text" at bounding box center [25, 160] width 26 height 9
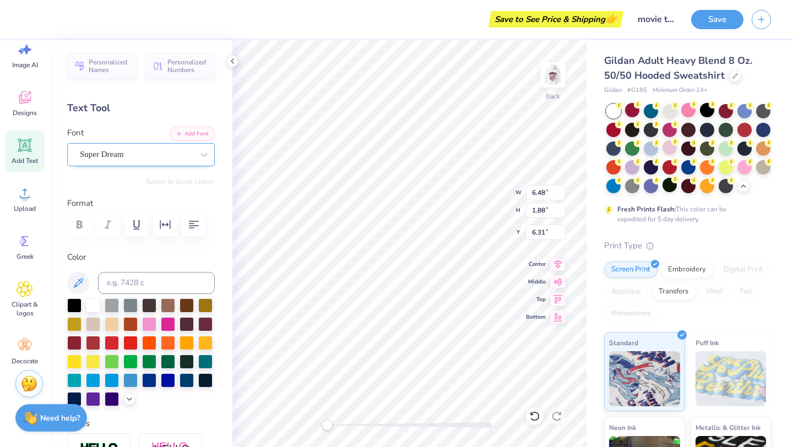
click at [135, 159] on div "Super Dream" at bounding box center [137, 154] width 116 height 17
click at [551, 89] on img at bounding box center [553, 75] width 44 height 44
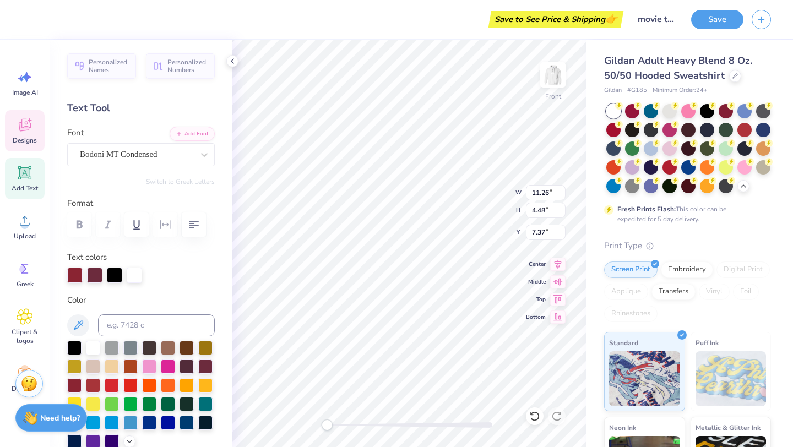
scroll to position [28, 0]
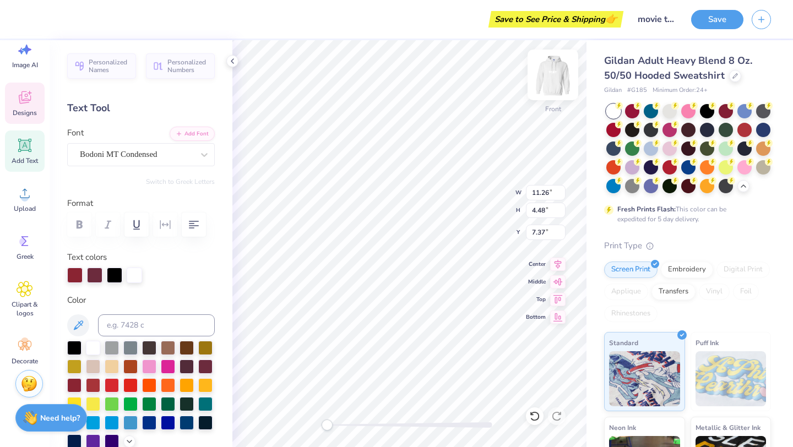
click at [557, 74] on img at bounding box center [553, 75] width 44 height 44
type input "11.09"
type input "4.41"
type input "5.17"
type input "6.48"
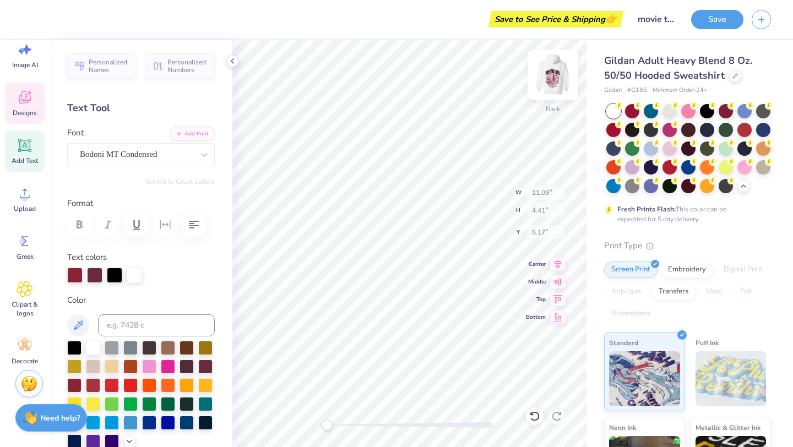
type input "1.88"
type input "6.31"
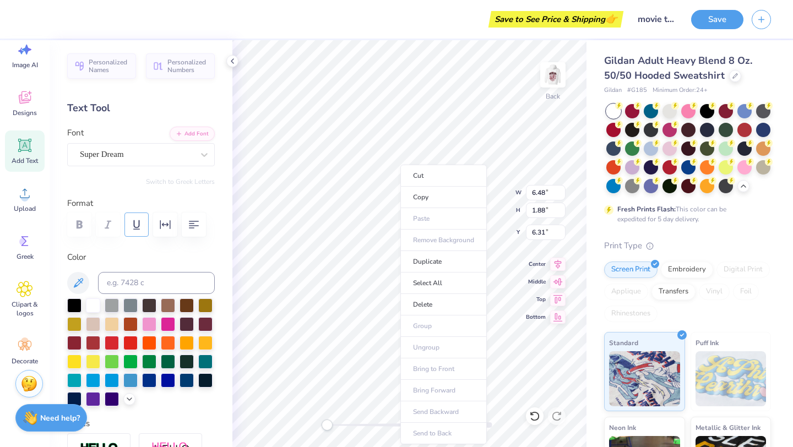
click at [132, 231] on icon "button" at bounding box center [136, 224] width 13 height 13
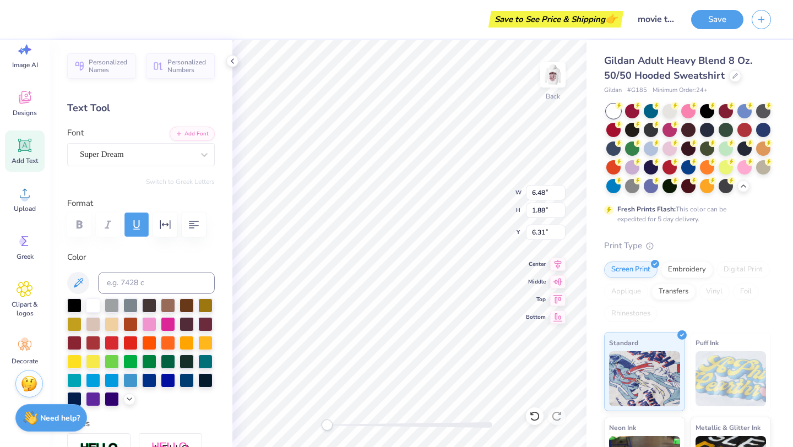
click at [131, 229] on icon "button" at bounding box center [136, 224] width 13 height 13
click at [141, 158] on div "Super Dream" at bounding box center [137, 154] width 116 height 17
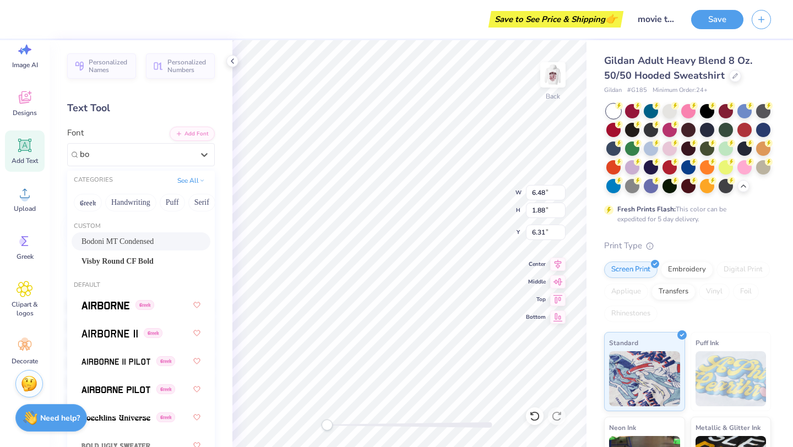
click at [121, 246] on span "Bodoni MT Condensed" at bounding box center [118, 242] width 72 height 12
type input "bo"
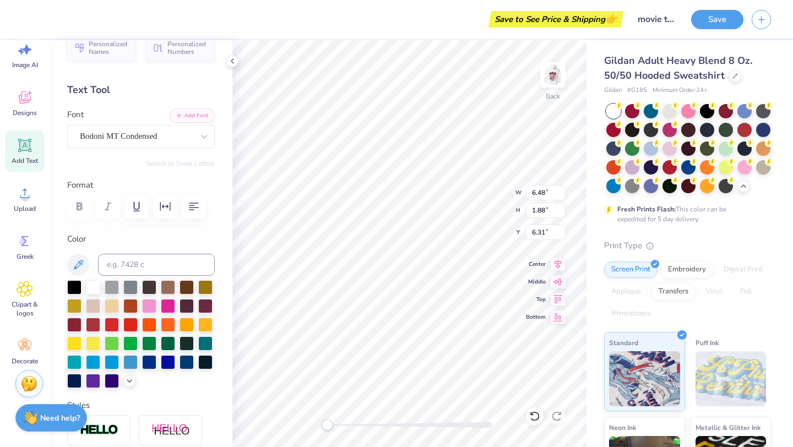
scroll to position [22, 0]
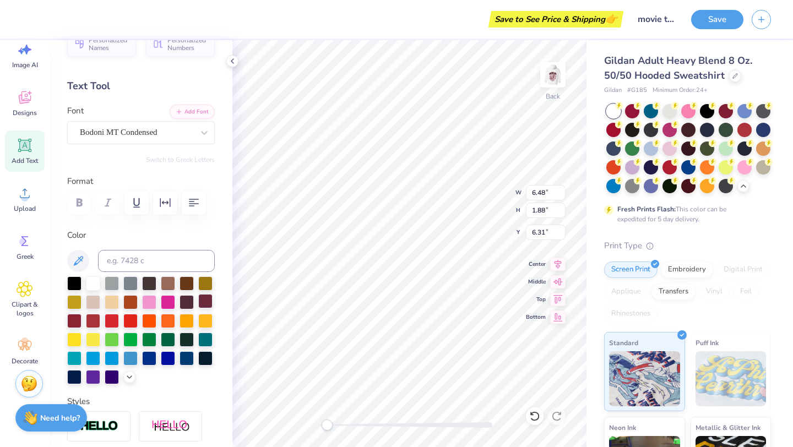
click at [206, 302] on div at bounding box center [205, 301] width 14 height 14
click at [534, 414] on icon at bounding box center [534, 416] width 11 height 11
type textarea "T"
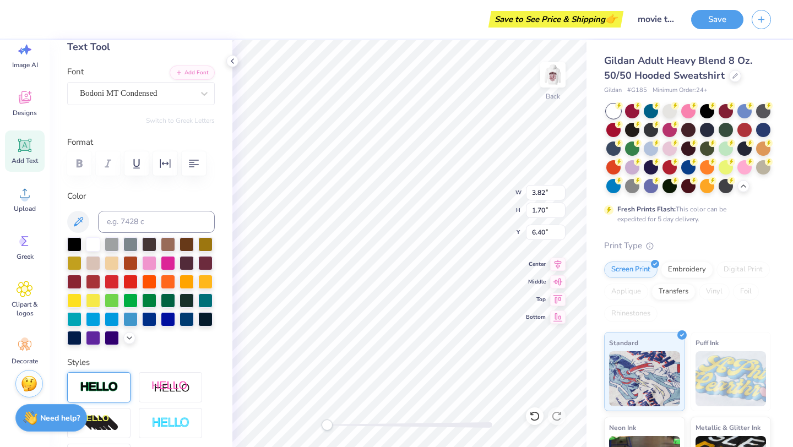
type textarea "HTAC"
click at [110, 378] on div at bounding box center [98, 387] width 63 height 30
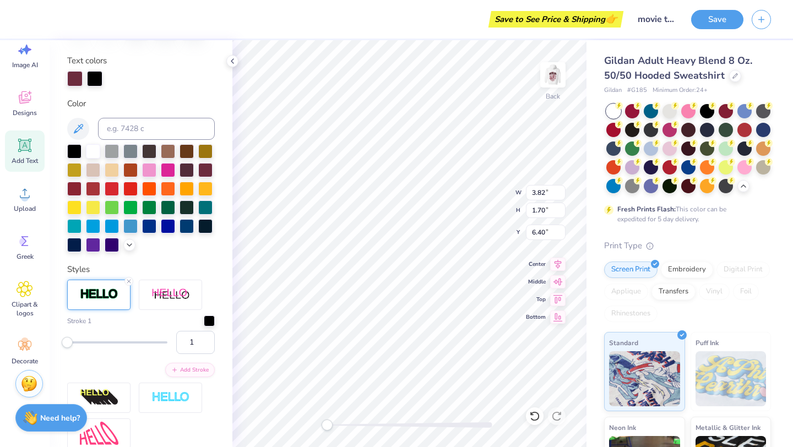
scroll to position [203, 0]
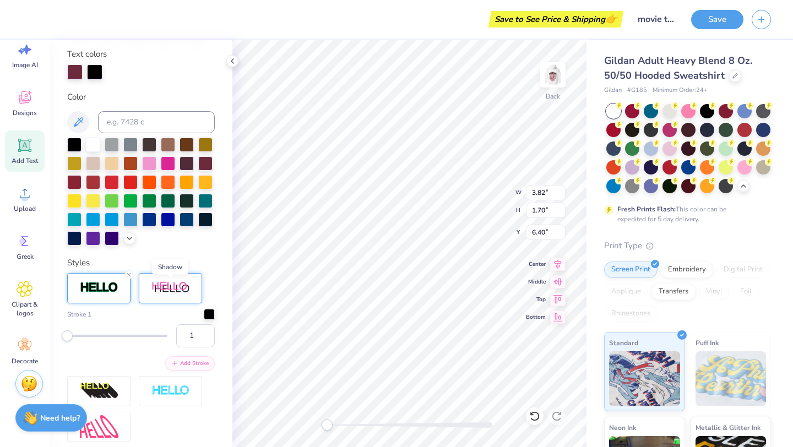
click at [174, 288] on img at bounding box center [170, 288] width 39 height 14
click at [199, 274] on icon at bounding box center [200, 274] width 7 height 7
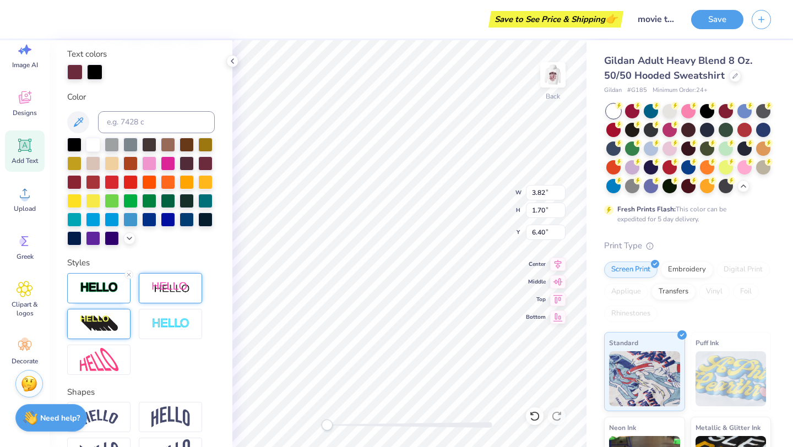
click at [80, 332] on img at bounding box center [99, 324] width 39 height 18
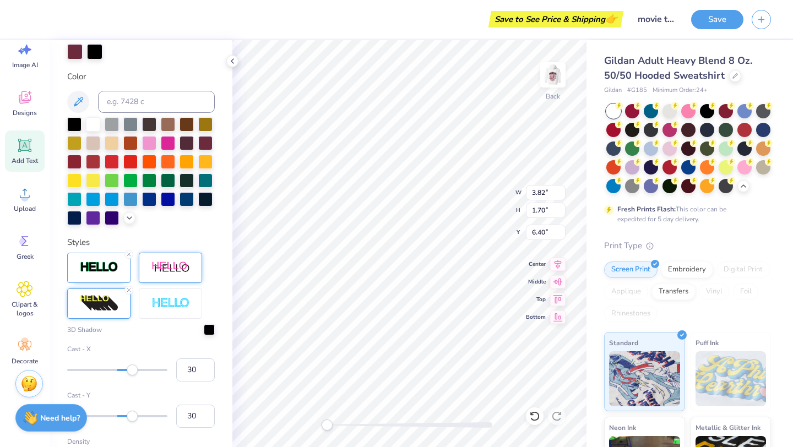
scroll to position [227, 0]
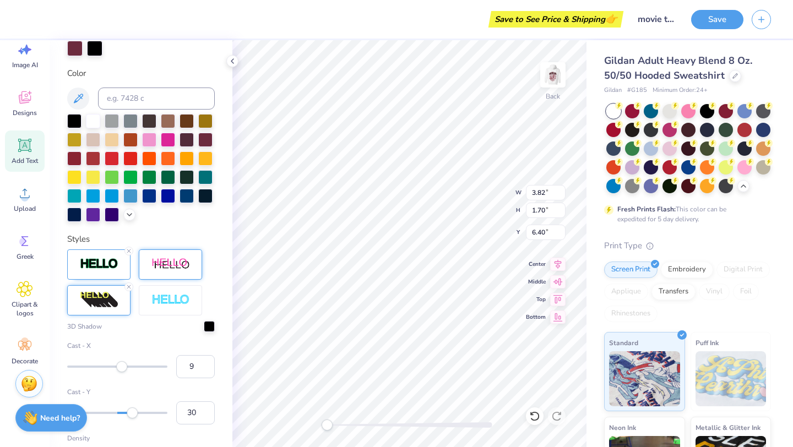
type input "8"
drag, startPoint x: 132, startPoint y: 369, endPoint x: 121, endPoint y: 371, distance: 11.1
click at [121, 371] on div "Accessibility label" at bounding box center [121, 366] width 11 height 11
type input "15"
click at [125, 365] on div "Accessibility label" at bounding box center [125, 366] width 11 height 11
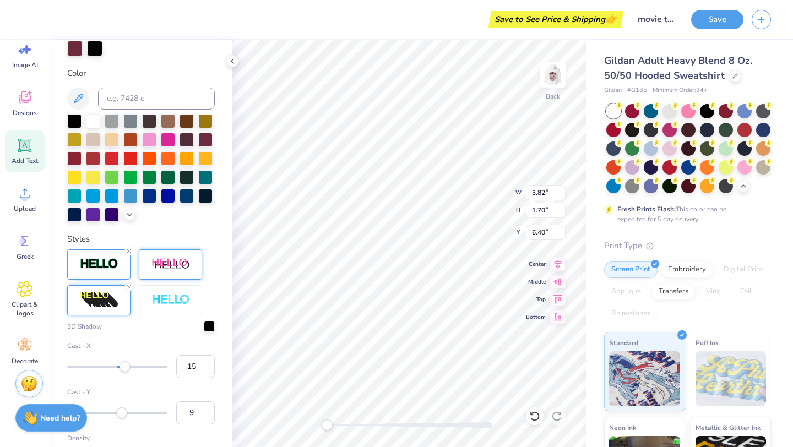
type input "8"
drag, startPoint x: 132, startPoint y: 416, endPoint x: 121, endPoint y: 417, distance: 10.5
click at [121, 417] on div "Accessibility label" at bounding box center [121, 413] width 11 height 11
type input "11"
click at [123, 370] on div "Accessibility label" at bounding box center [122, 366] width 11 height 11
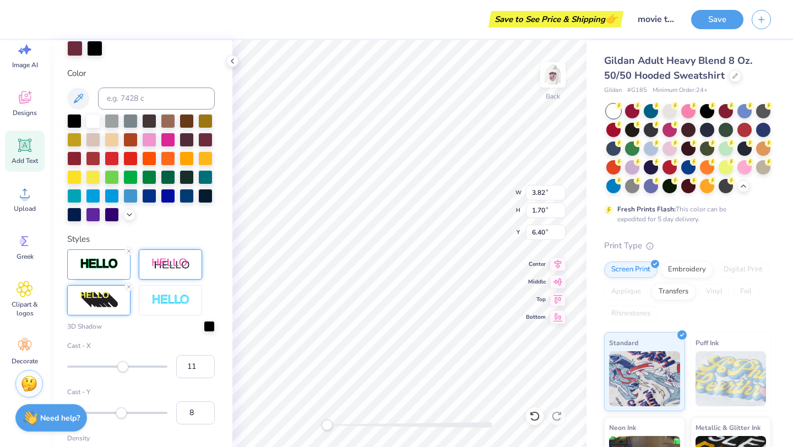
click at [135, 393] on label "Cast - Y" at bounding box center [141, 392] width 148 height 10
click at [176, 401] on input "8" at bounding box center [195, 412] width 39 height 23
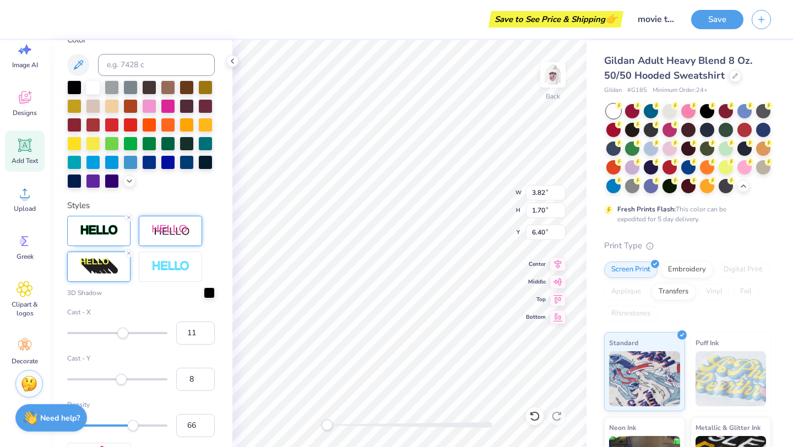
scroll to position [291, 0]
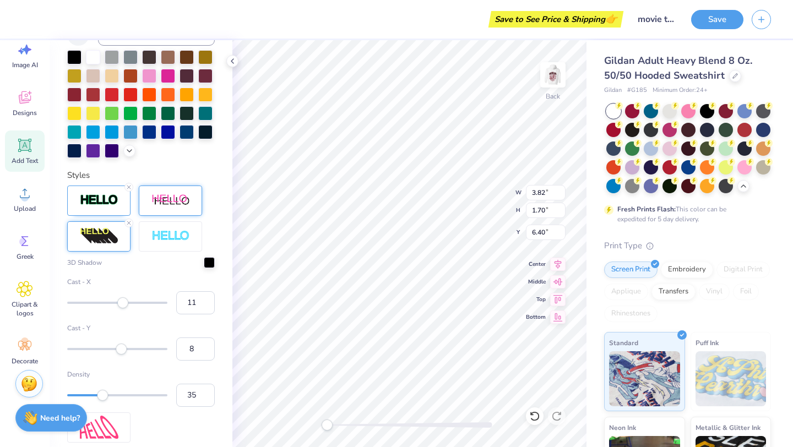
type input "34"
drag, startPoint x: 132, startPoint y: 396, endPoint x: 100, endPoint y: 395, distance: 31.9
click at [100, 395] on div "Accessibility label" at bounding box center [102, 395] width 11 height 11
type input "22"
drag, startPoint x: 100, startPoint y: 395, endPoint x: 88, endPoint y: 395, distance: 11.6
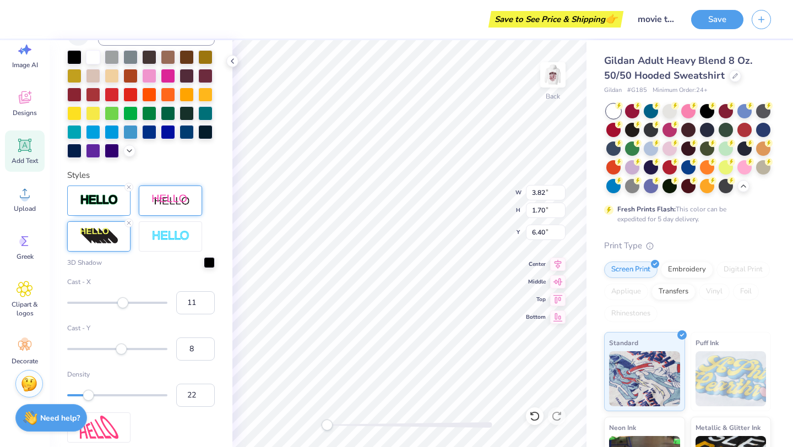
click at [88, 395] on div "Accessibility label" at bounding box center [88, 395] width 11 height 11
type input "1"
drag, startPoint x: 88, startPoint y: 395, endPoint x: 66, endPoint y: 391, distance: 22.4
click at [66, 391] on div "Accessibility label" at bounding box center [68, 395] width 11 height 11
type input "8"
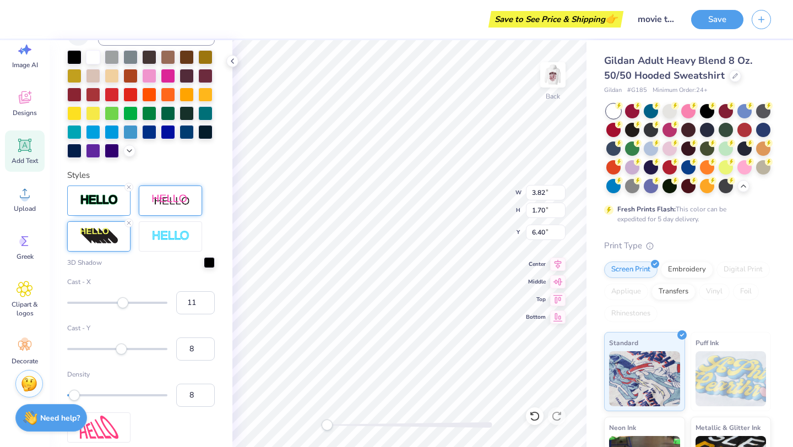
click at [74, 396] on div "Accessibility label" at bounding box center [74, 395] width 11 height 11
type input "-9"
drag, startPoint x: 122, startPoint y: 350, endPoint x: 113, endPoint y: 349, distance: 8.8
click at [113, 349] on div "Accessibility label" at bounding box center [113, 349] width 11 height 11
type input "5"
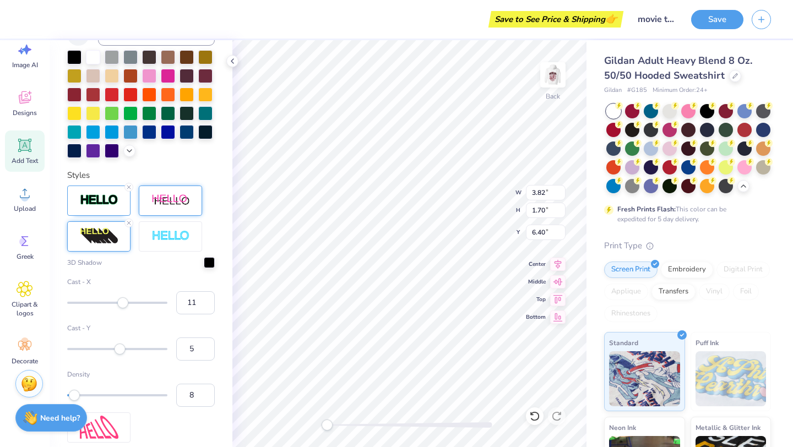
drag, startPoint x: 114, startPoint y: 349, endPoint x: 120, endPoint y: 349, distance: 6.1
click at [120, 349] on div "Accessibility label" at bounding box center [120, 349] width 11 height 11
type input "1"
click at [118, 352] on div "Accessibility label" at bounding box center [117, 349] width 11 height 11
type input "5"
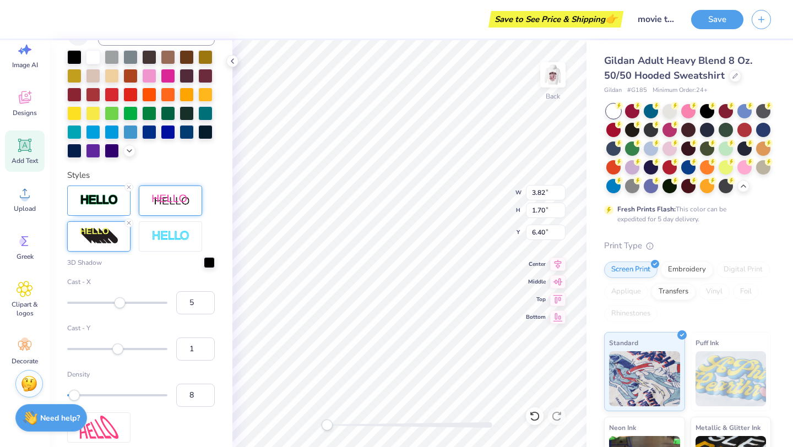
click at [120, 303] on div "Accessibility label" at bounding box center [120, 302] width 11 height 11
type input "2"
click at [118, 305] on div "Accessibility label" at bounding box center [118, 302] width 11 height 11
type input "3.66"
type input "1.78"
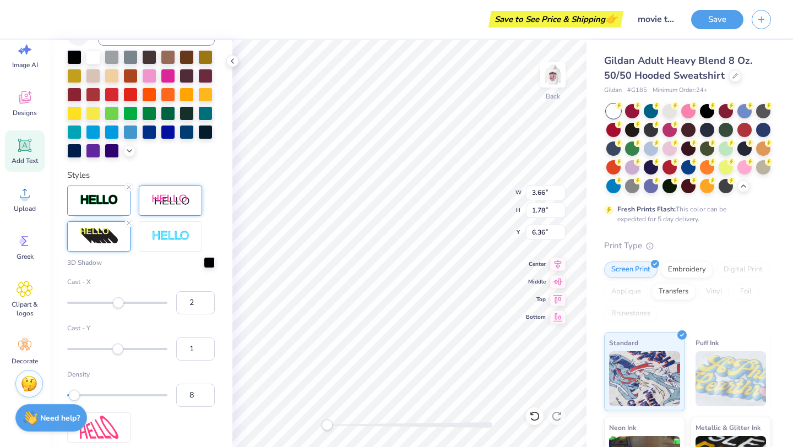
type input "6.36"
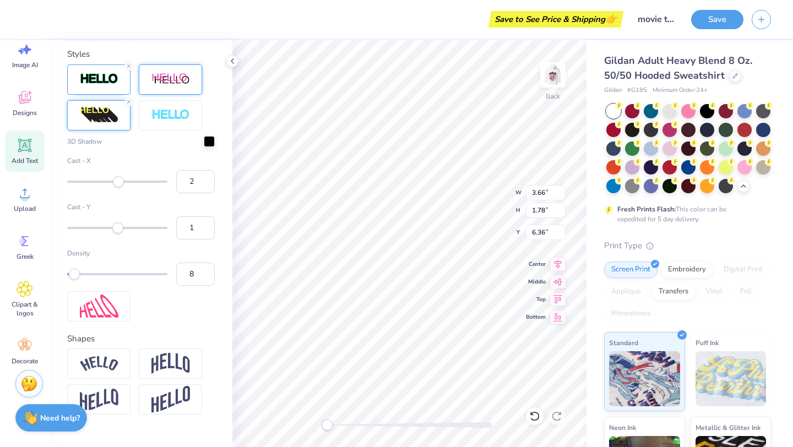
scroll to position [435, 0]
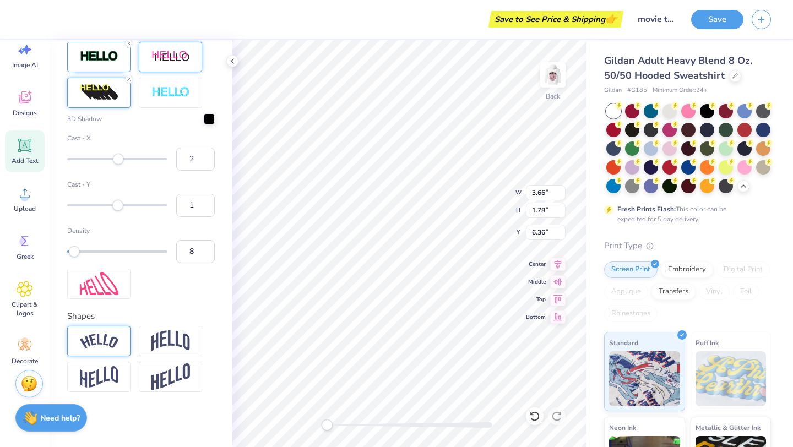
click at [105, 342] on img at bounding box center [99, 341] width 39 height 15
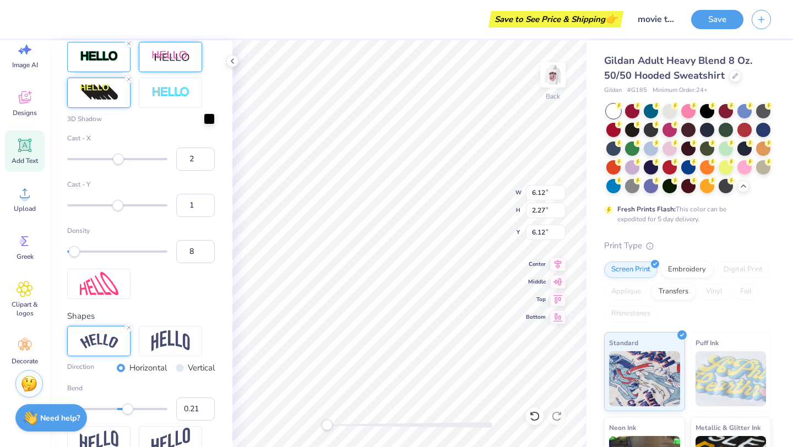
type input "0.20"
drag, startPoint x: 143, startPoint y: 409, endPoint x: 127, endPoint y: 410, distance: 16.0
click at [127, 410] on div "Accessibility label" at bounding box center [127, 409] width 11 height 11
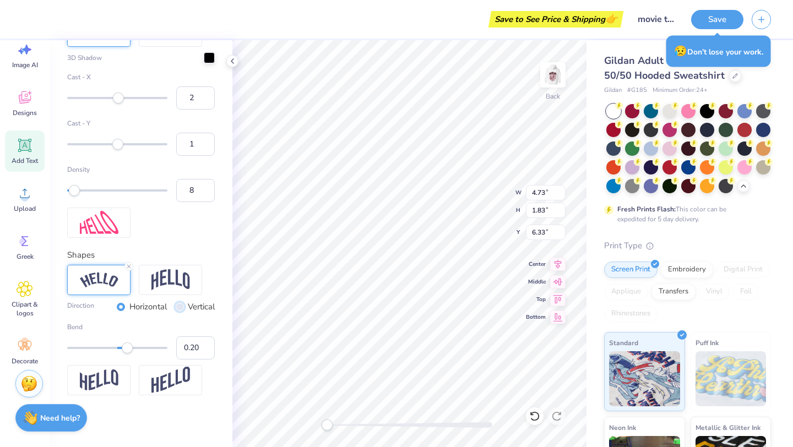
click at [179, 308] on input "Vertical" at bounding box center [180, 307] width 8 height 8
radio input "true"
click at [180, 309] on input "Vertical" at bounding box center [180, 307] width 8 height 8
click at [117, 313] on div "Horizontal" at bounding box center [142, 307] width 50 height 13
click at [124, 308] on div "Horizontal" at bounding box center [142, 307] width 50 height 13
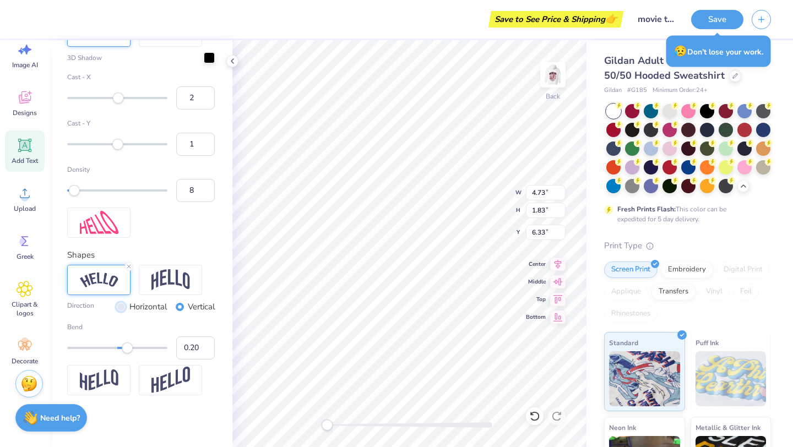
click at [122, 307] on input "Horizontal" at bounding box center [121, 307] width 8 height 8
radio input "true"
click at [157, 289] on img at bounding box center [170, 279] width 39 height 21
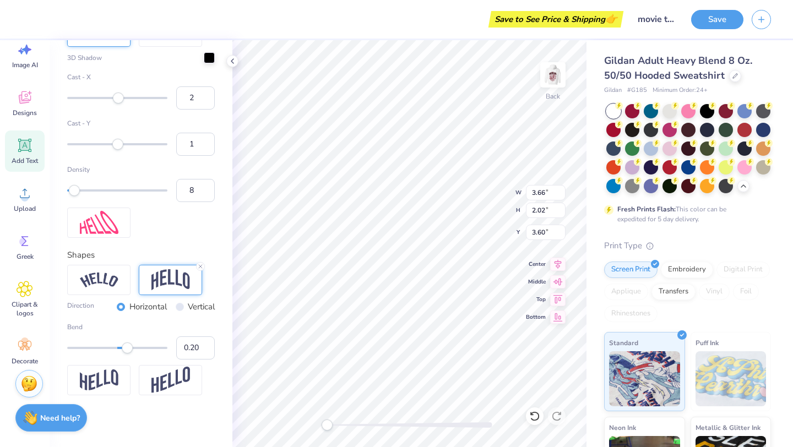
type input "3.09"
type input "1.71"
type input "3.54"
click at [559, 69] on img at bounding box center [553, 75] width 44 height 44
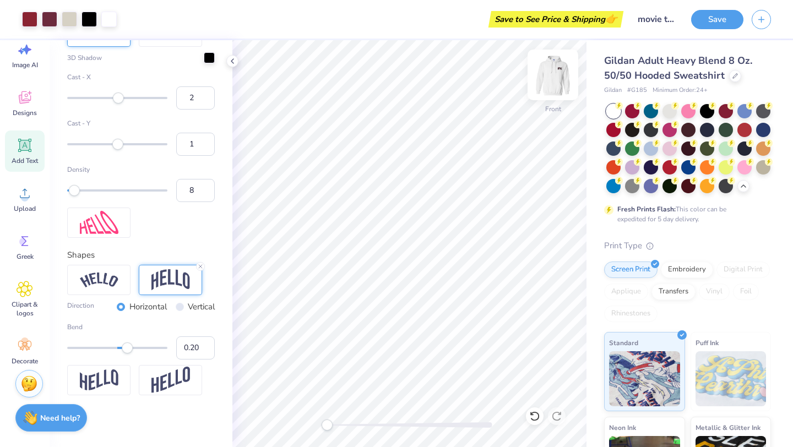
click at [555, 77] on img at bounding box center [553, 75] width 44 height 44
click at [556, 85] on img at bounding box center [553, 75] width 22 height 22
click at [552, 82] on img at bounding box center [553, 75] width 44 height 44
click at [550, 89] on div "Back" at bounding box center [552, 81] width 25 height 39
click at [545, 85] on img at bounding box center [553, 75] width 44 height 44
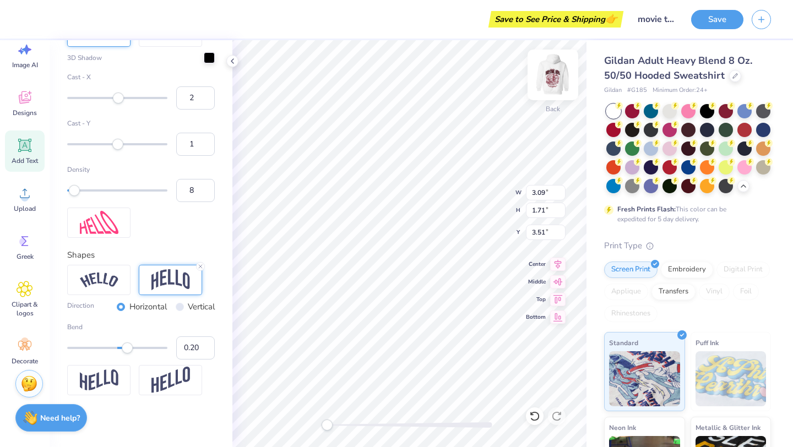
scroll to position [0, 0]
type textarea "HTAC"
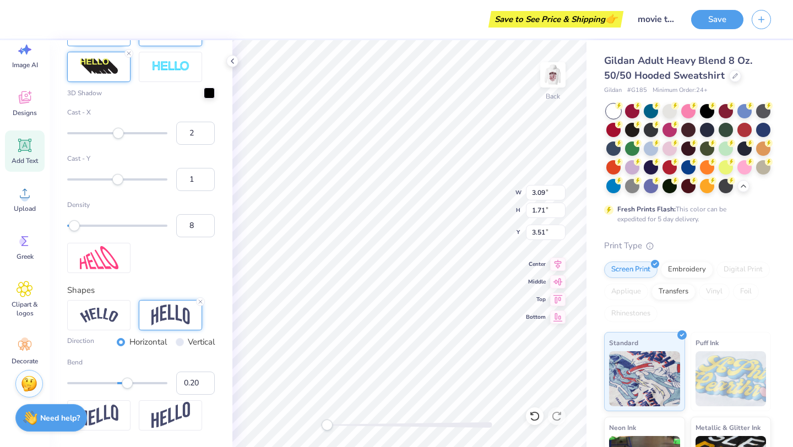
scroll to position [454, 0]
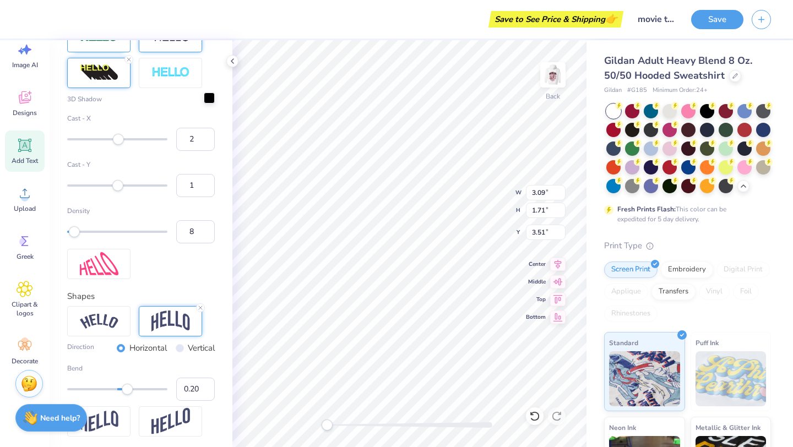
click at [205, 100] on div at bounding box center [209, 98] width 11 height 11
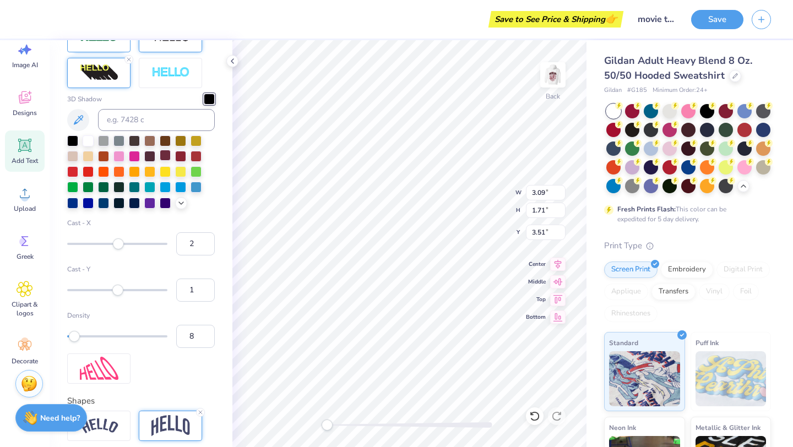
click at [167, 156] on div at bounding box center [165, 155] width 11 height 11
click at [186, 98] on div "3D Shadow" at bounding box center [141, 152] width 148 height 116
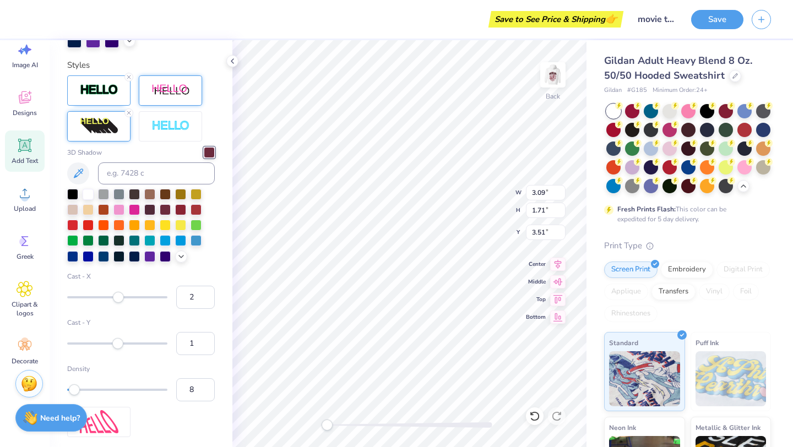
scroll to position [392, 0]
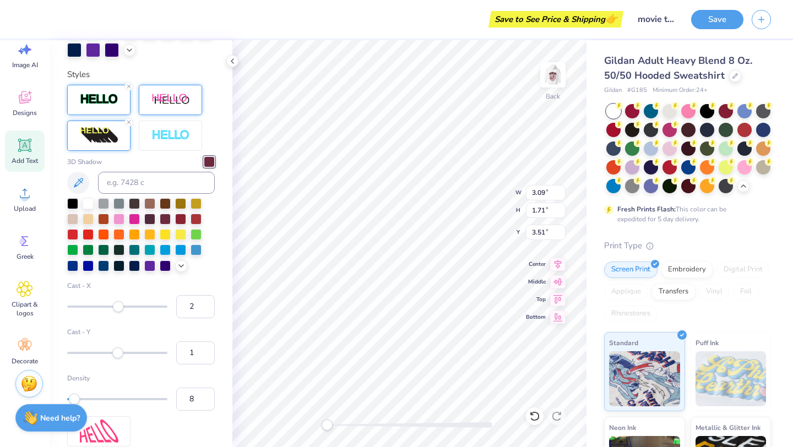
click at [106, 100] on img at bounding box center [99, 99] width 39 height 13
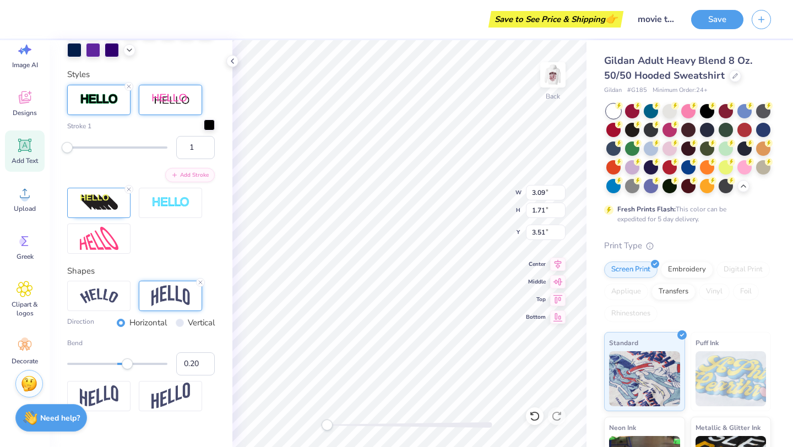
click at [205, 124] on div at bounding box center [209, 125] width 11 height 11
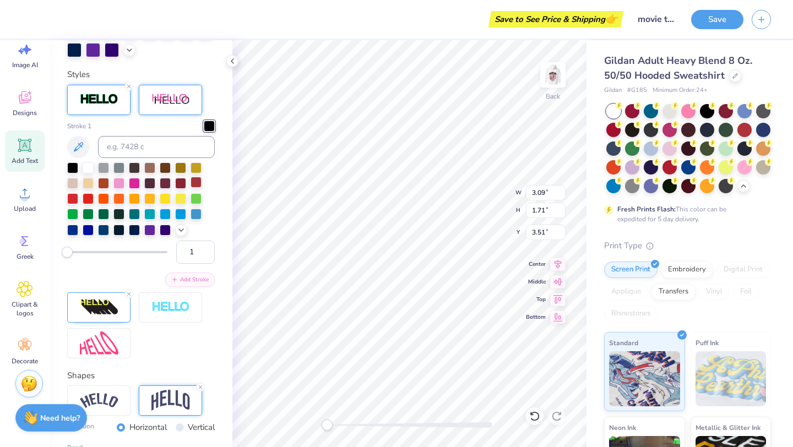
click at [193, 183] on div at bounding box center [196, 182] width 11 height 11
click at [168, 184] on div at bounding box center [165, 182] width 11 height 11
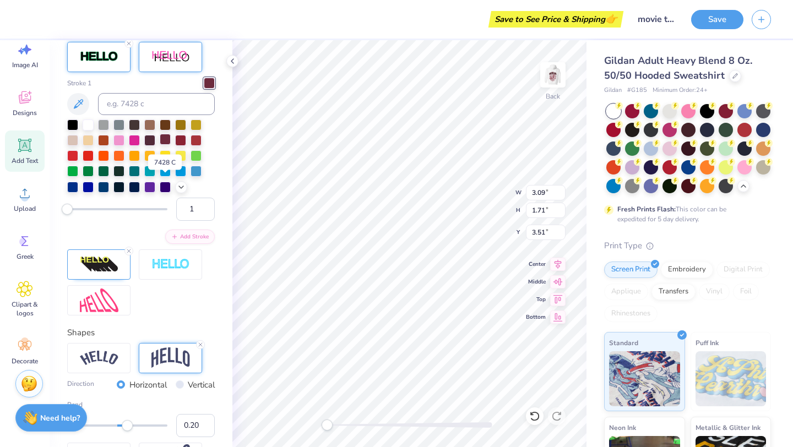
scroll to position [349, 0]
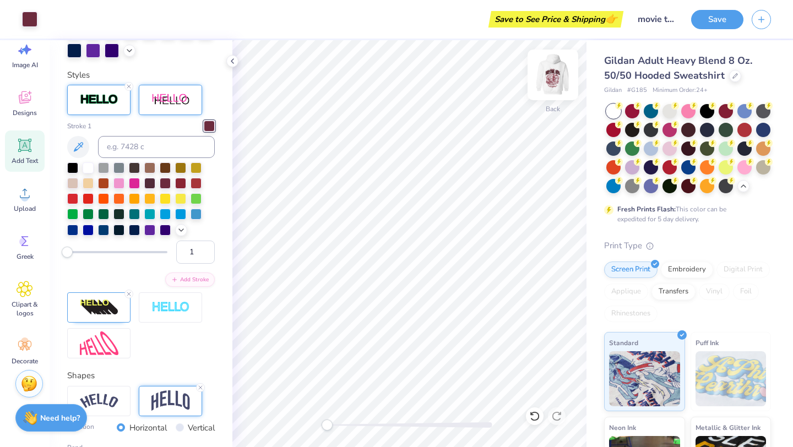
click at [555, 79] on img at bounding box center [553, 75] width 44 height 44
click at [559, 78] on img at bounding box center [553, 75] width 44 height 44
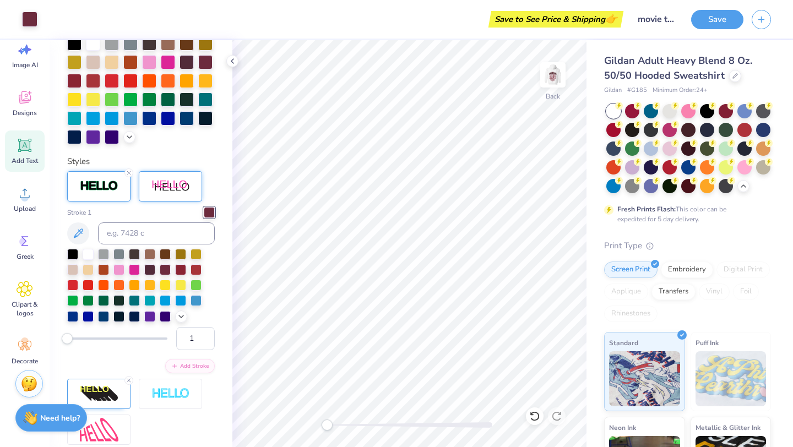
scroll to position [0, 0]
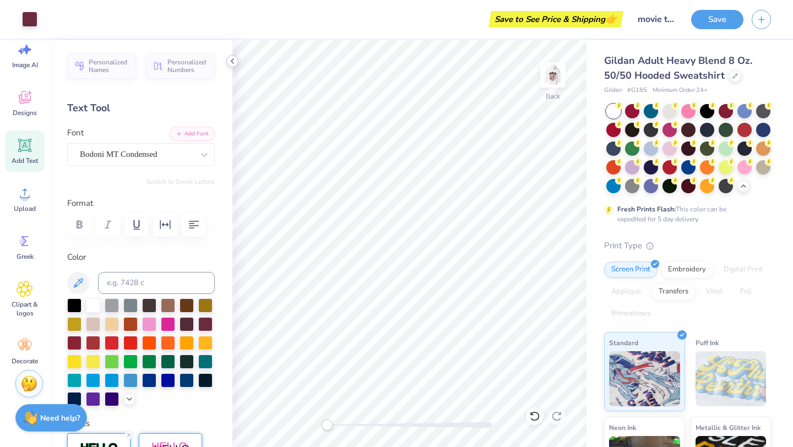
click at [230, 63] on icon at bounding box center [232, 61] width 9 height 9
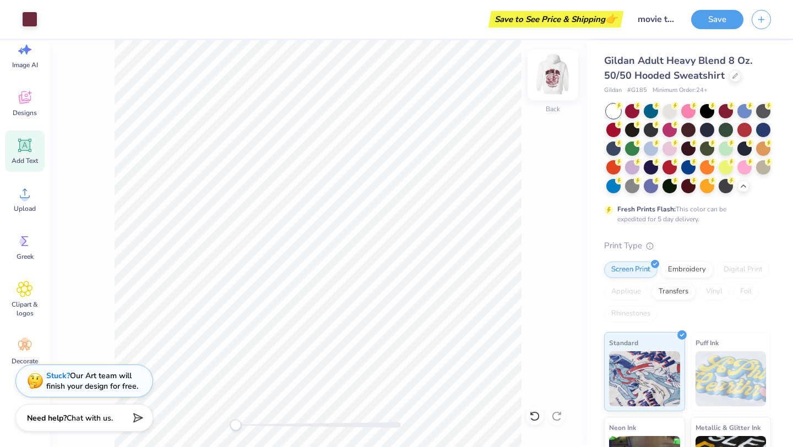
click at [550, 76] on img at bounding box center [553, 75] width 44 height 44
click at [551, 89] on img at bounding box center [553, 75] width 44 height 44
click at [552, 85] on img at bounding box center [553, 75] width 44 height 44
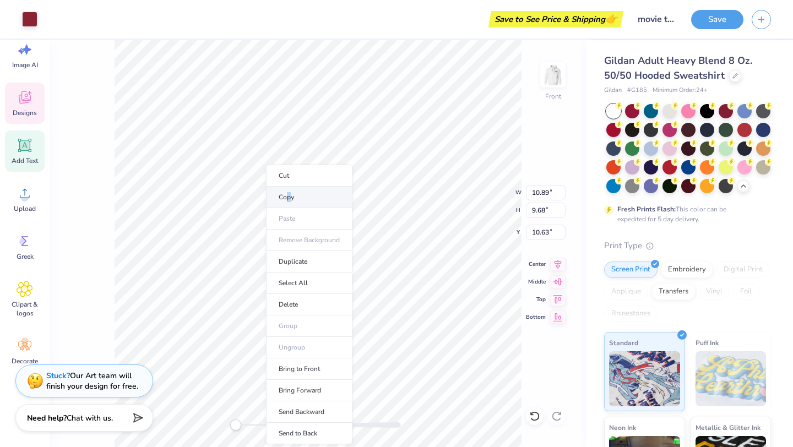
click at [289, 194] on li "Copy" at bounding box center [309, 197] width 86 height 21
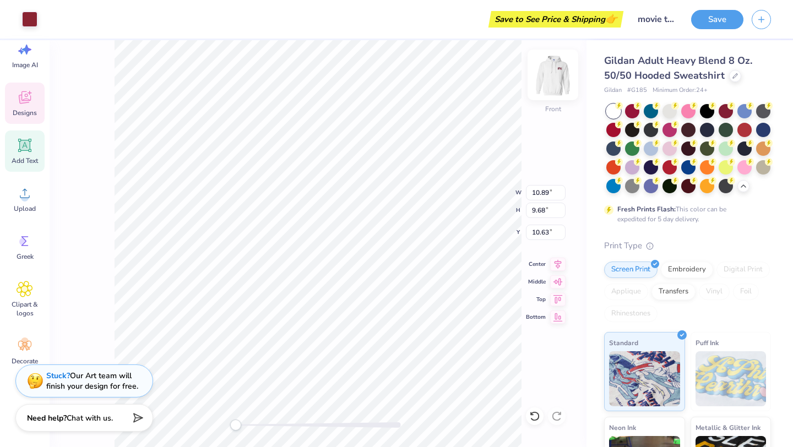
click at [555, 80] on img at bounding box center [553, 75] width 44 height 44
type input "10.73"
type input "9.54"
type input "4.43"
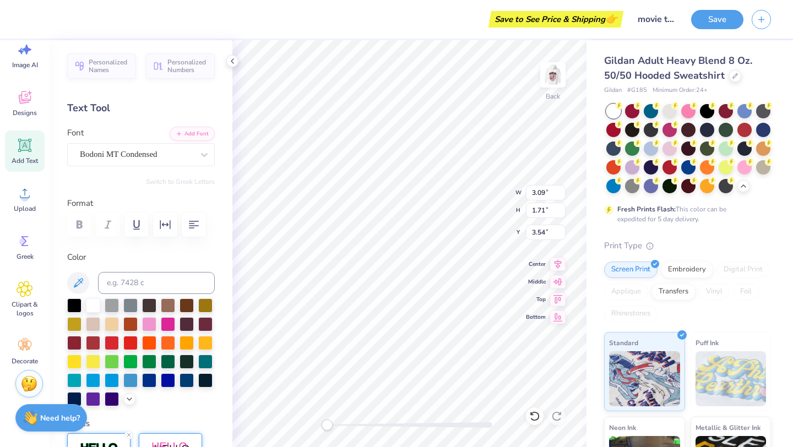
type textarea "H"
paste textarea "https://forms.gle/RPDLNsoZ4C9AJ1zP9"
type textarea "https://forms.gle/RPDLNsoZ4C9AJ1zP9"
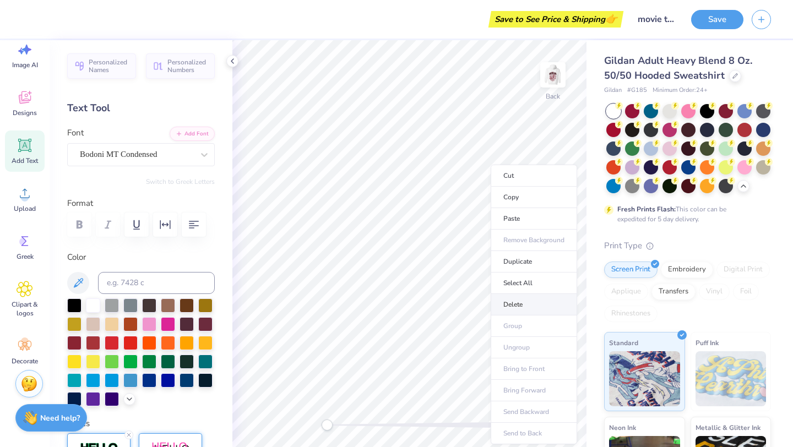
click at [509, 309] on li "Delete" at bounding box center [534, 304] width 86 height 21
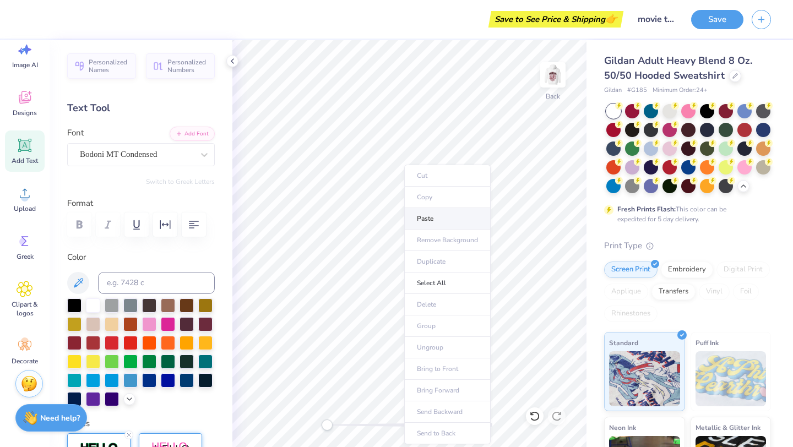
click at [429, 221] on li "Paste" at bounding box center [447, 218] width 86 height 21
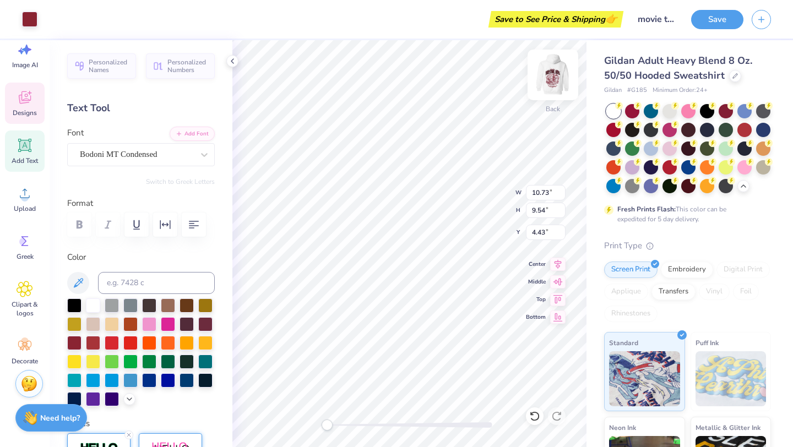
click at [550, 77] on img at bounding box center [553, 75] width 44 height 44
type input "10.89"
type input "9.68"
type input "6.62"
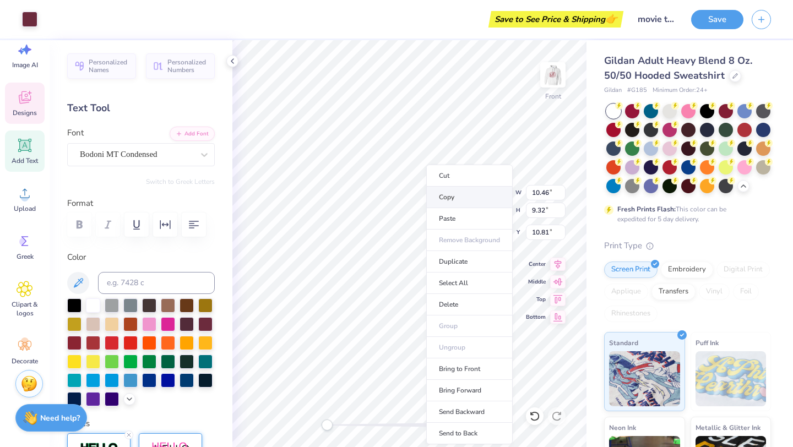
click at [460, 201] on li "Copy" at bounding box center [469, 197] width 86 height 21
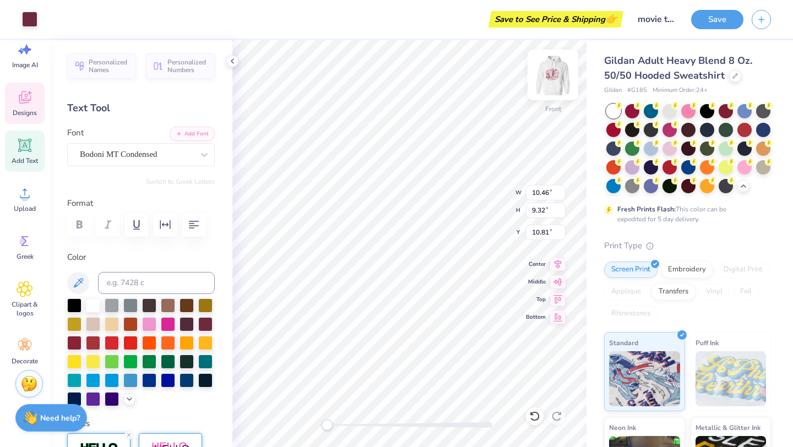
click at [548, 83] on img at bounding box center [553, 75] width 44 height 44
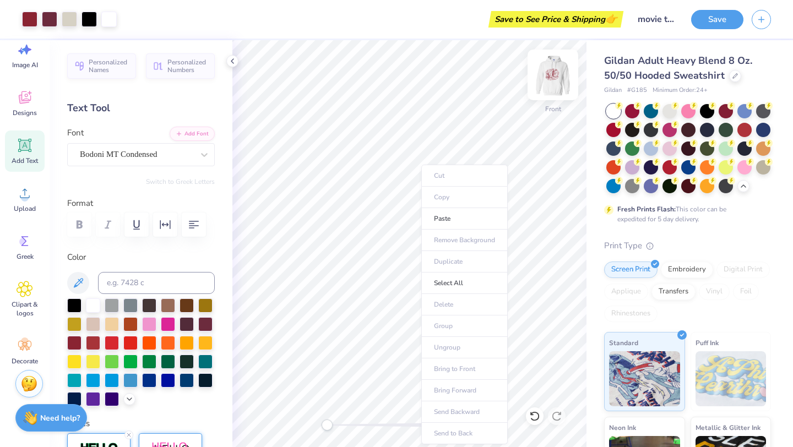
click at [550, 82] on img at bounding box center [553, 75] width 44 height 44
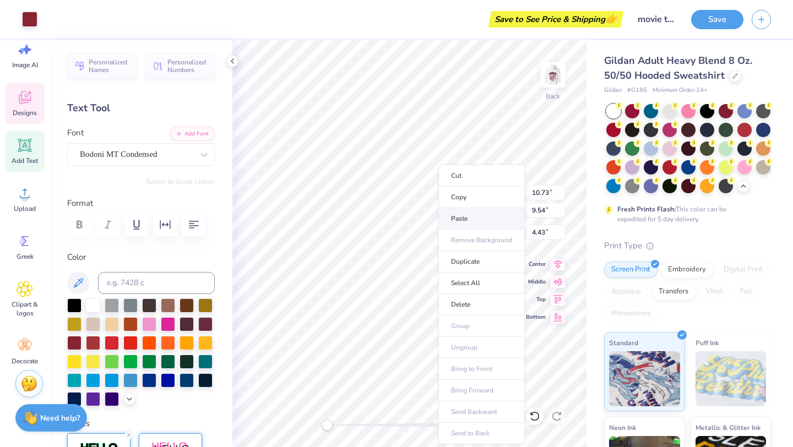
click at [454, 215] on li "Paste" at bounding box center [481, 218] width 86 height 21
type input "10.30"
type input "9.18"
type input "4.43"
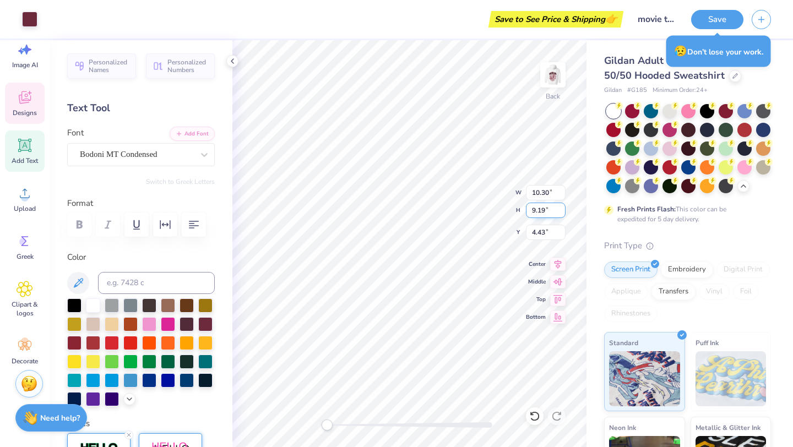
click at [560, 207] on input "9.19" at bounding box center [546, 210] width 40 height 15
click at [560, 209] on input "9.2" at bounding box center [546, 210] width 40 height 15
click at [560, 209] on input "9.21" at bounding box center [546, 210] width 40 height 15
click at [560, 209] on input "9.22" at bounding box center [546, 210] width 40 height 15
type input "9.23"
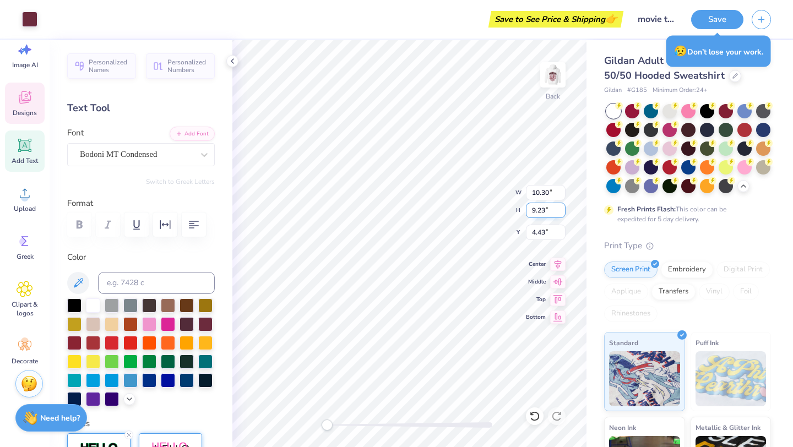
click at [560, 209] on input "9.23" at bounding box center [546, 210] width 40 height 15
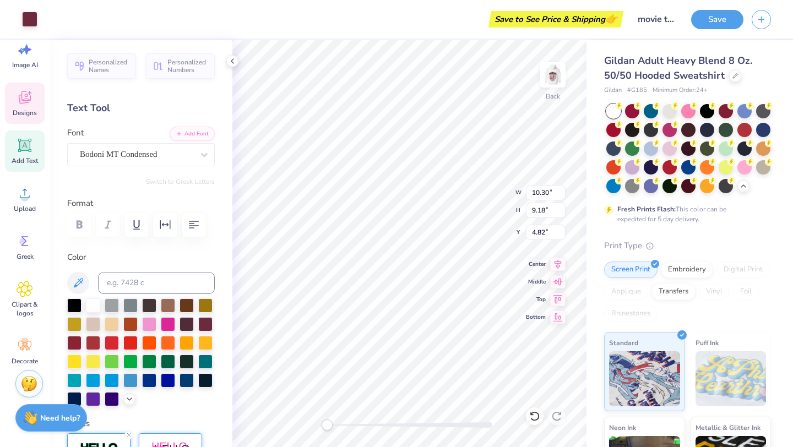
type input "10.73"
type input "9.54"
type input "4.43"
type input "7.00"
type input "6.22"
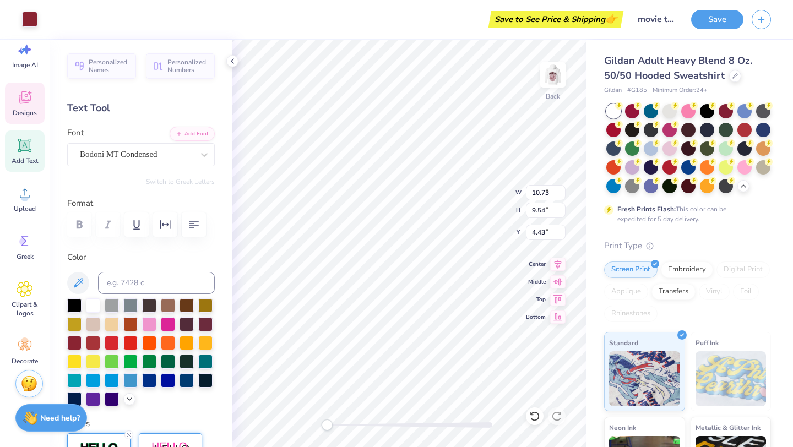
type input "4.46"
type input "7.32"
type input "6.52"
type input "4.43"
type input "7.49"
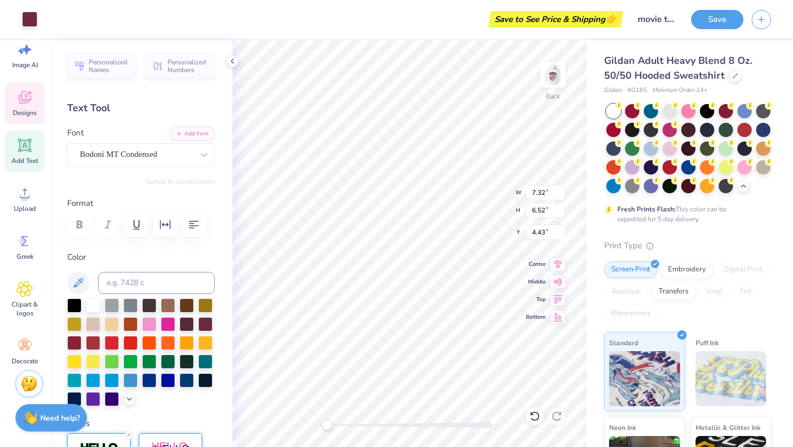
type input "6.67"
type input "4.31"
type input "7.92"
type input "7.06"
type input "4.24"
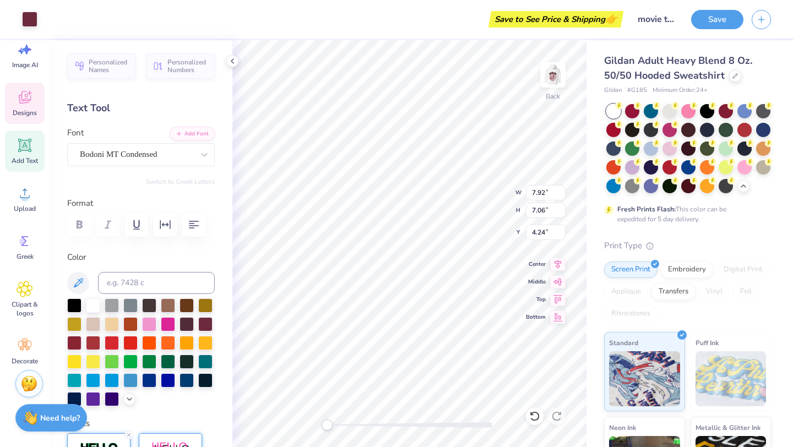
type input "7.42"
type input "6.61"
click at [421, 304] on li "Delete" at bounding box center [437, 304] width 86 height 21
click at [436, 309] on li "Delete" at bounding box center [443, 304] width 86 height 21
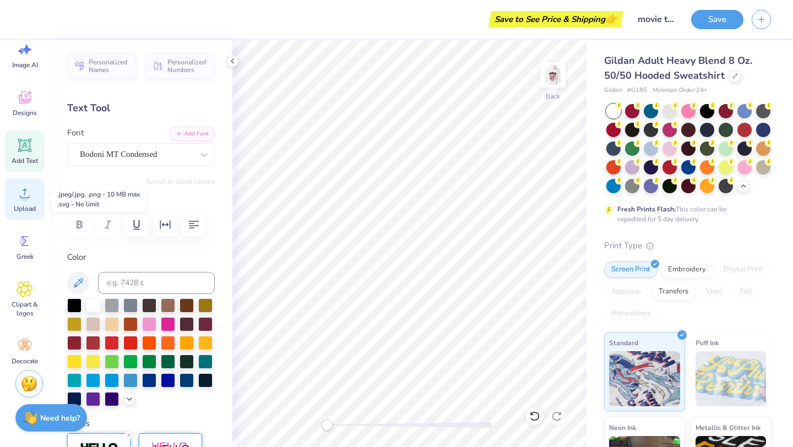
click at [26, 186] on icon at bounding box center [25, 193] width 17 height 17
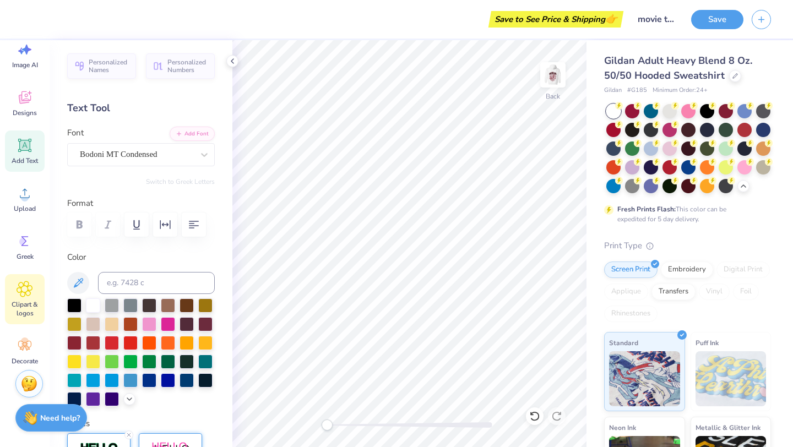
click at [19, 289] on icon at bounding box center [25, 289] width 16 height 17
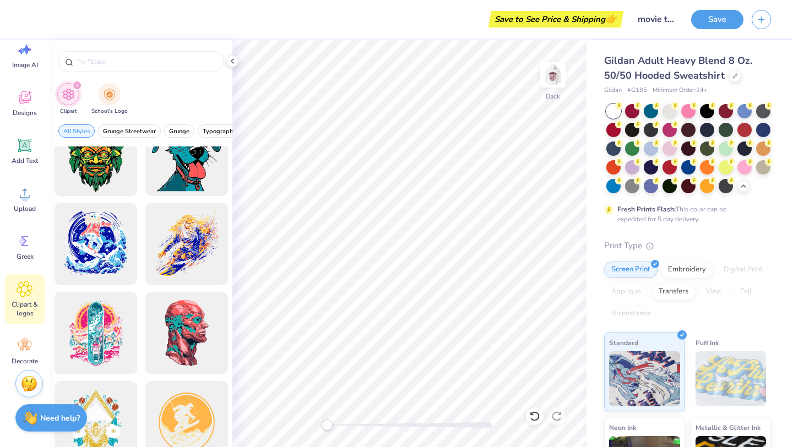
scroll to position [5400, 0]
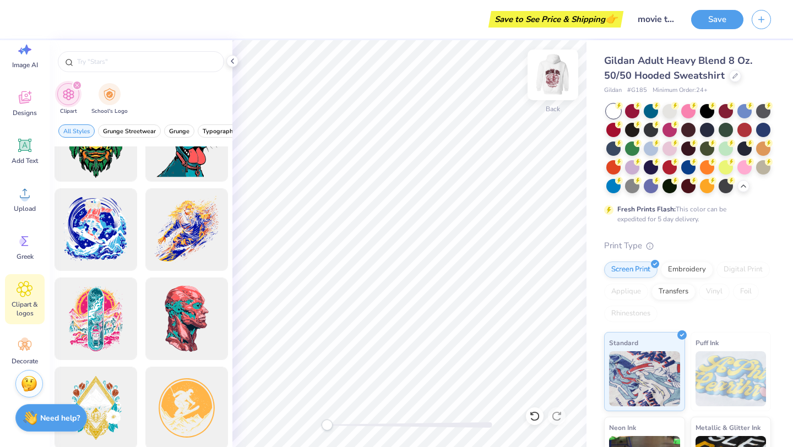
click at [561, 75] on img at bounding box center [553, 75] width 44 height 44
click at [555, 76] on img at bounding box center [553, 75] width 44 height 44
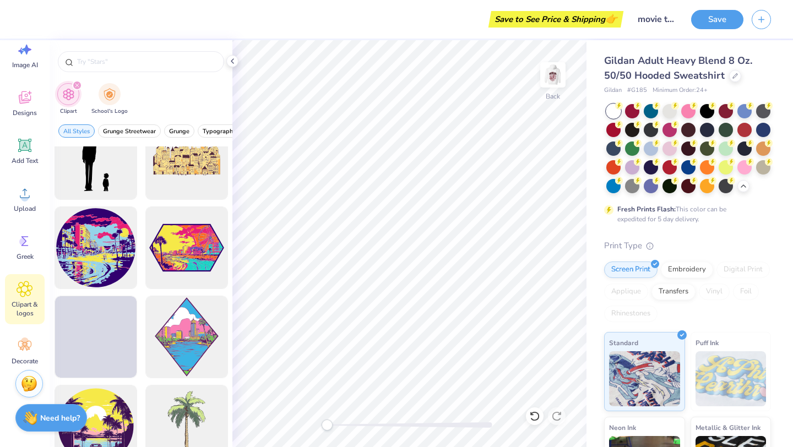
scroll to position [11114, 0]
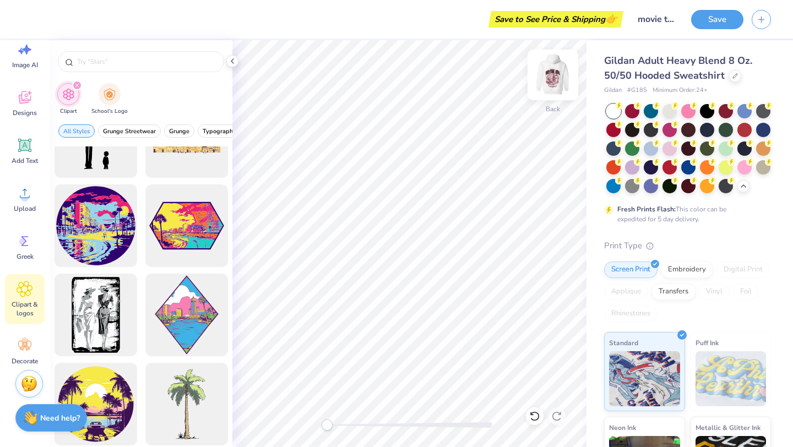
click at [545, 81] on img at bounding box center [553, 75] width 44 height 44
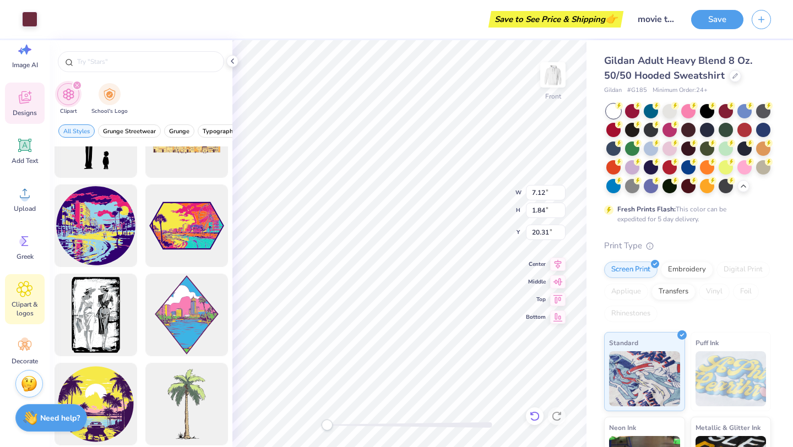
click at [530, 417] on icon at bounding box center [534, 416] width 11 height 11
click at [535, 417] on icon at bounding box center [534, 416] width 11 height 11
click at [556, 416] on icon at bounding box center [556, 416] width 11 height 11
type input "7.26"
type input "2.03"
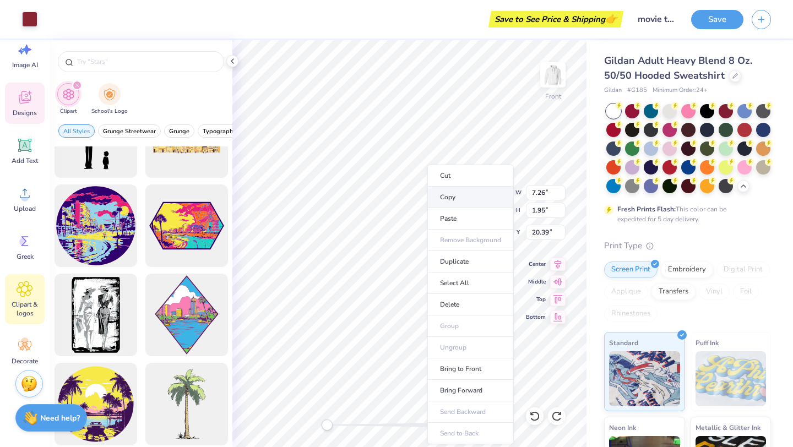
click at [450, 195] on li "Copy" at bounding box center [470, 197] width 86 height 21
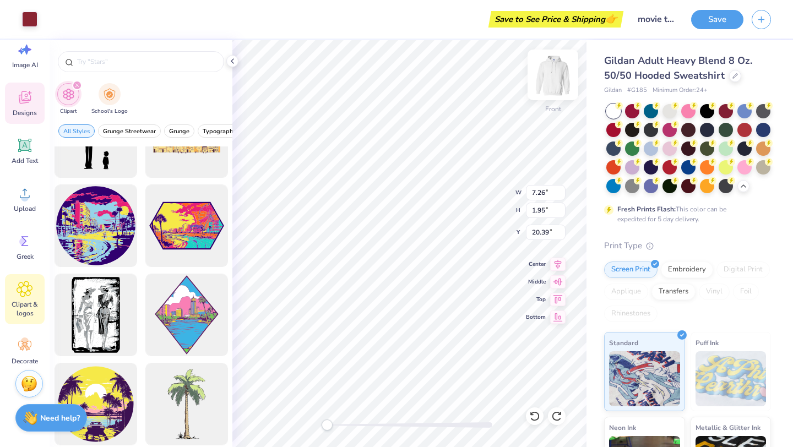
click at [550, 86] on img at bounding box center [553, 75] width 44 height 44
click at [555, 73] on img at bounding box center [553, 75] width 44 height 44
type input "7.16"
type input "1.92"
type input "12.04"
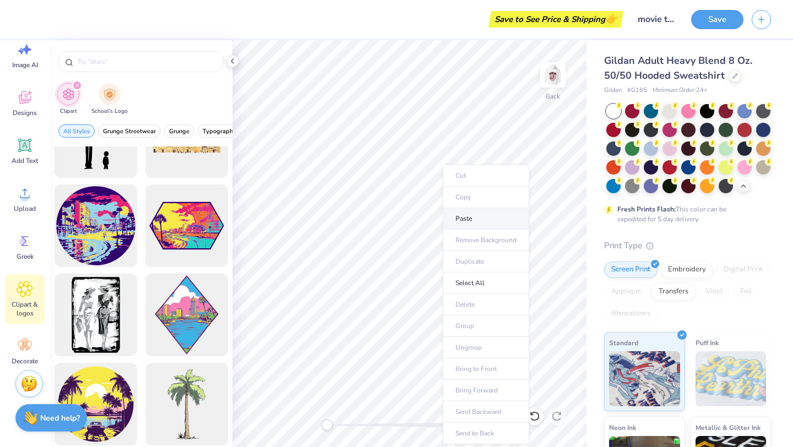
click at [458, 222] on li "Paste" at bounding box center [486, 218] width 86 height 21
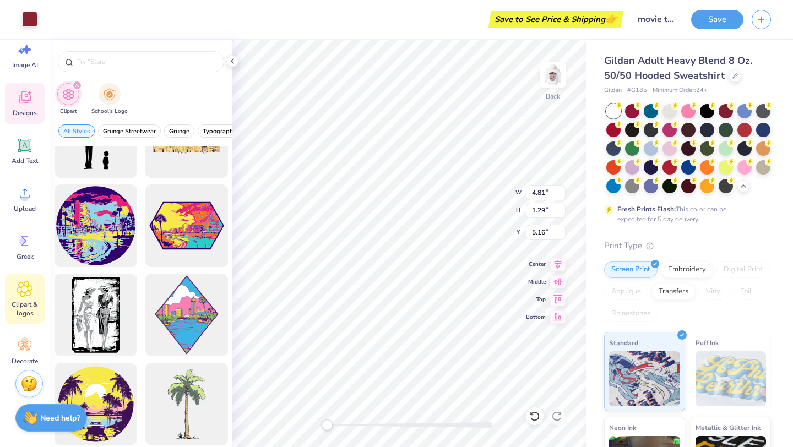
type input "4.81"
type input "1.29"
type input "5.14"
type input "1.38"
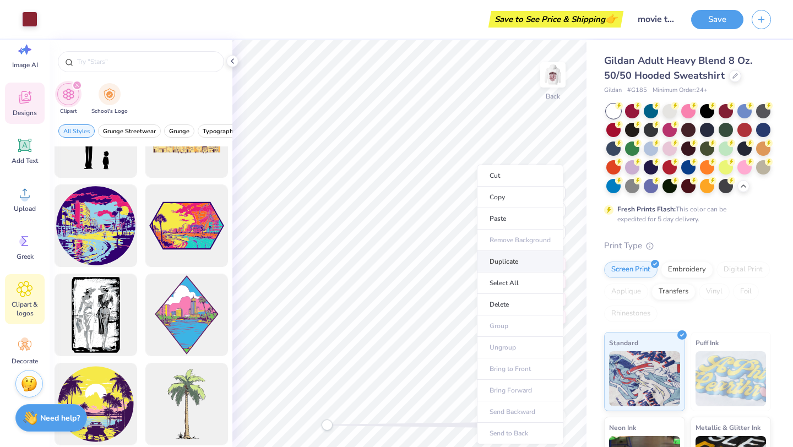
click at [503, 266] on li "Duplicate" at bounding box center [520, 261] width 86 height 21
type input "7.22"
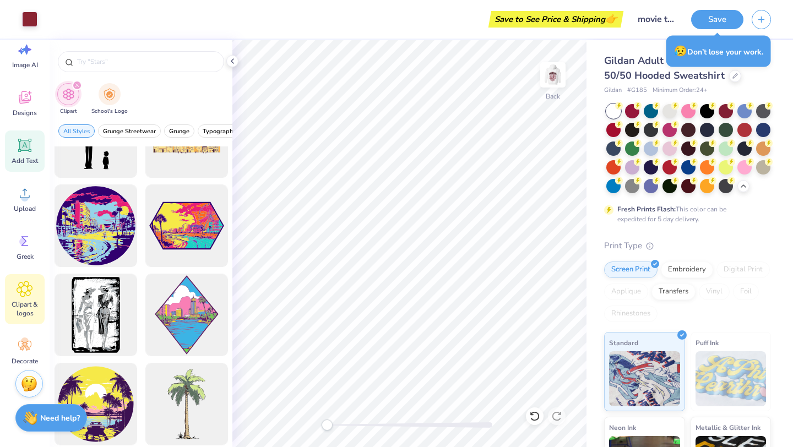
click at [36, 148] on div "Add Text" at bounding box center [25, 151] width 40 height 41
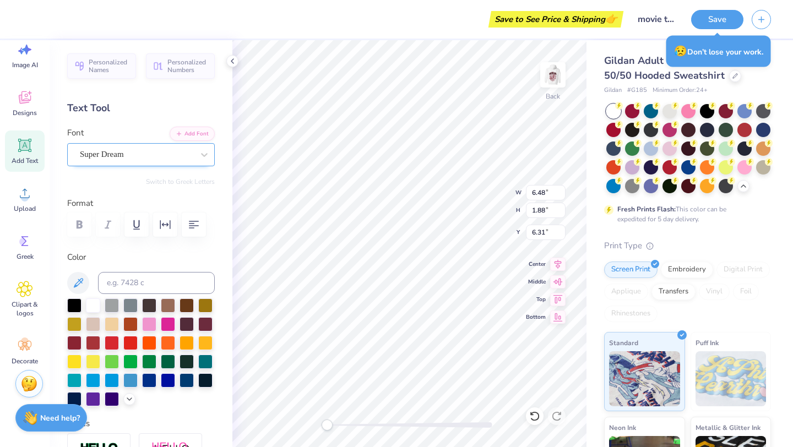
click at [129, 159] on div "Super Dream" at bounding box center [137, 154] width 116 height 17
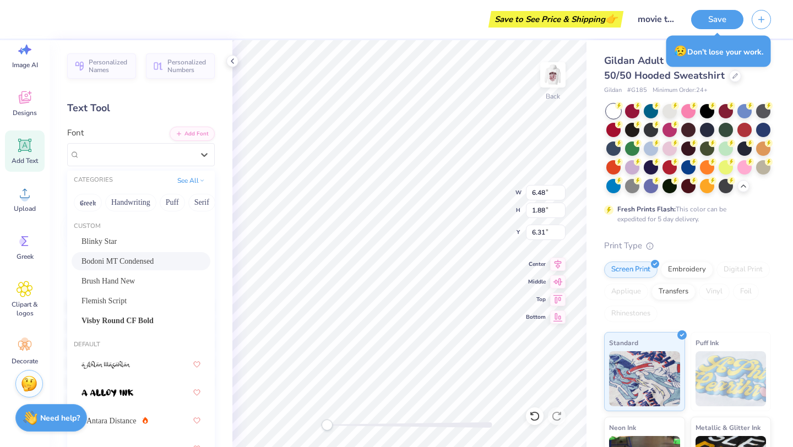
click at [153, 260] on div "Bodoni MT Condensed" at bounding box center [141, 262] width 119 height 12
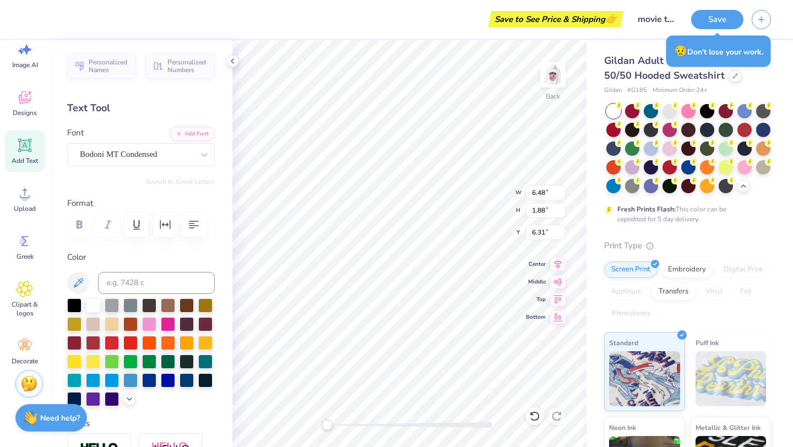
type textarea "T"
type textarea "HTAC"
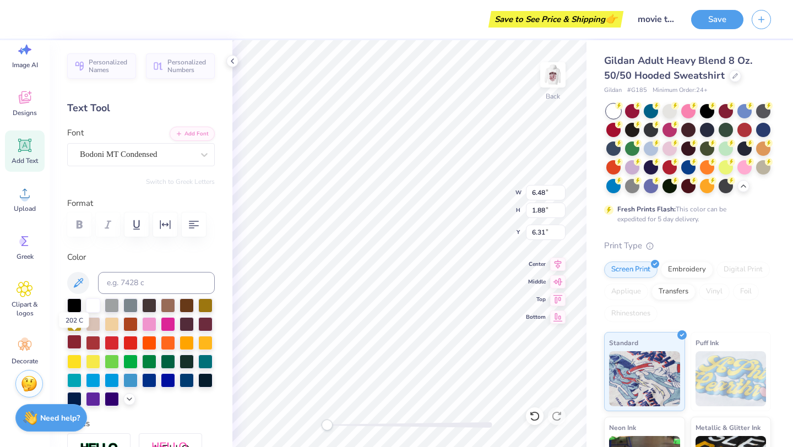
click at [68, 344] on div at bounding box center [74, 342] width 14 height 14
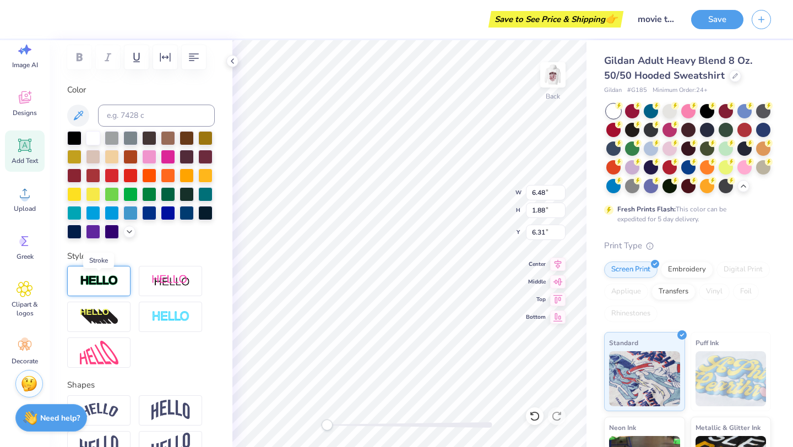
click at [112, 285] on img at bounding box center [99, 281] width 39 height 13
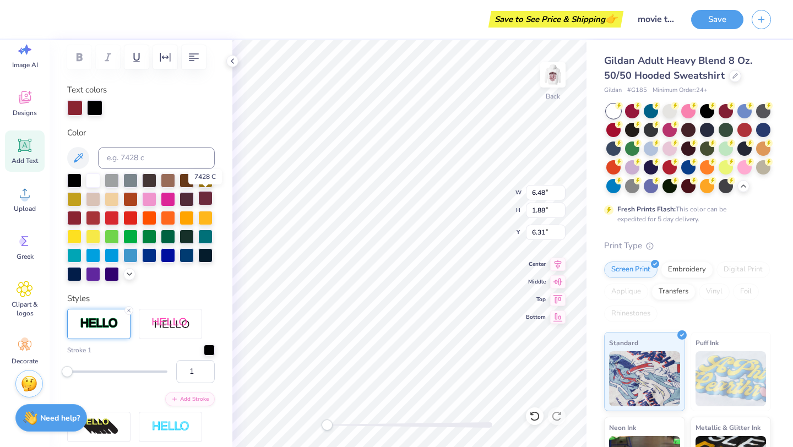
click at [203, 200] on div at bounding box center [205, 198] width 14 height 14
click at [69, 217] on div at bounding box center [74, 217] width 14 height 14
click at [208, 350] on div at bounding box center [209, 349] width 11 height 11
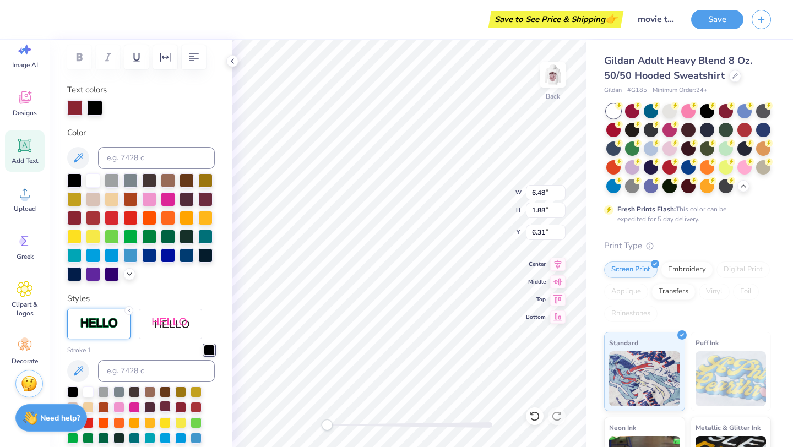
click at [167, 406] on div at bounding box center [165, 406] width 11 height 11
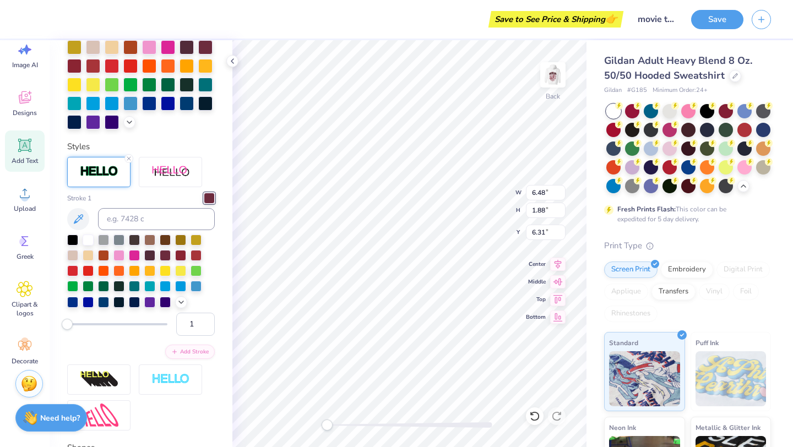
scroll to position [385, 0]
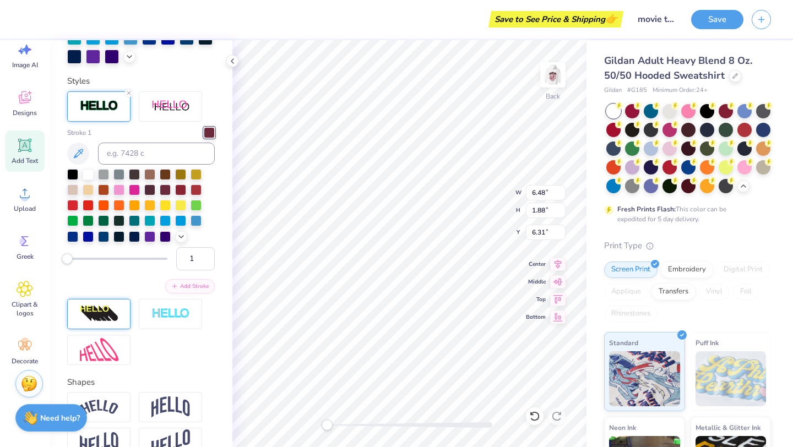
click at [111, 313] on img at bounding box center [99, 314] width 39 height 18
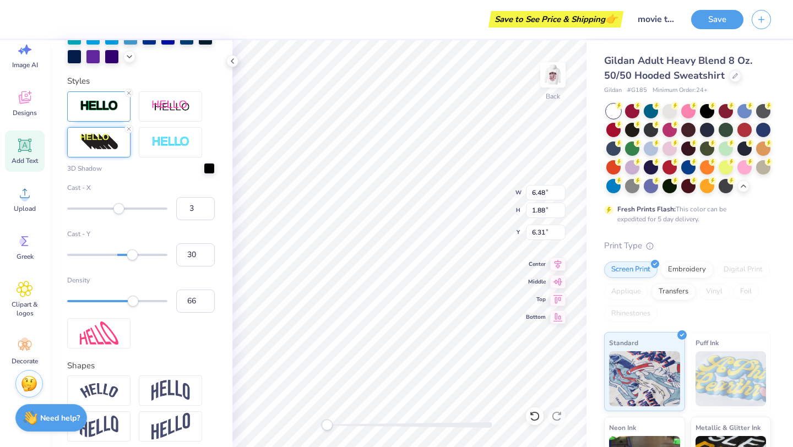
type input "2"
drag, startPoint x: 129, startPoint y: 210, endPoint x: 118, endPoint y: 210, distance: 11.0
click at [118, 210] on div "Accessibility label" at bounding box center [118, 208] width 11 height 11
type input "0"
drag, startPoint x: 131, startPoint y: 257, endPoint x: 117, endPoint y: 258, distance: 13.8
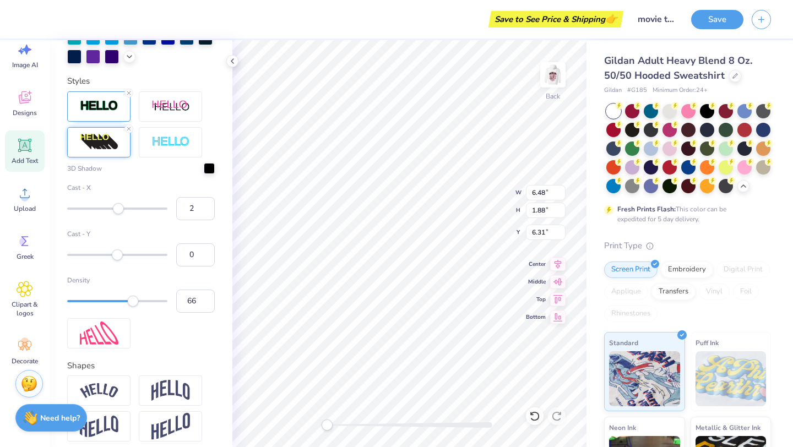
click at [117, 258] on div "Accessibility label" at bounding box center [117, 254] width 11 height 11
type input "27"
drag, startPoint x: 132, startPoint y: 300, endPoint x: 92, endPoint y: 296, distance: 40.4
click at [92, 296] on div "Accessibility label" at bounding box center [95, 301] width 11 height 11
click at [156, 393] on img at bounding box center [170, 390] width 39 height 21
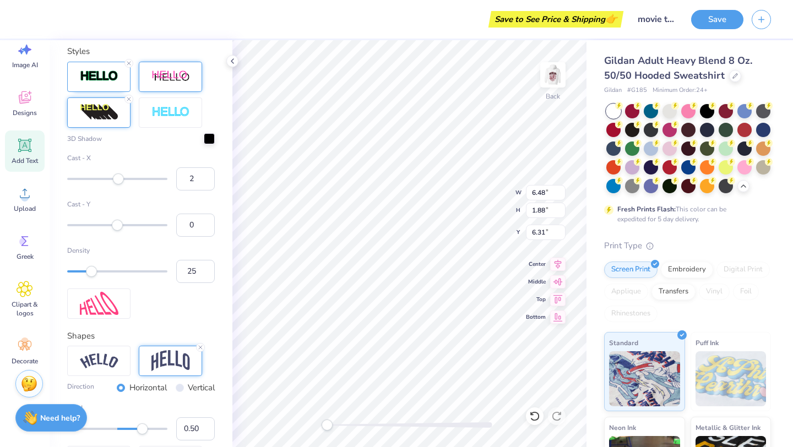
scroll to position [425, 0]
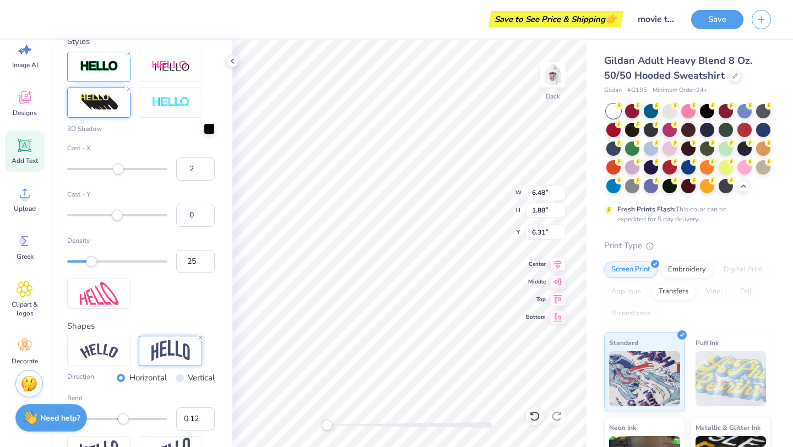
type input "0.11"
drag, startPoint x: 141, startPoint y: 418, endPoint x: 123, endPoint y: 421, distance: 18.5
click at [123, 421] on div "Accessibility label" at bounding box center [123, 419] width 11 height 11
type input "3.18"
type input "1.65"
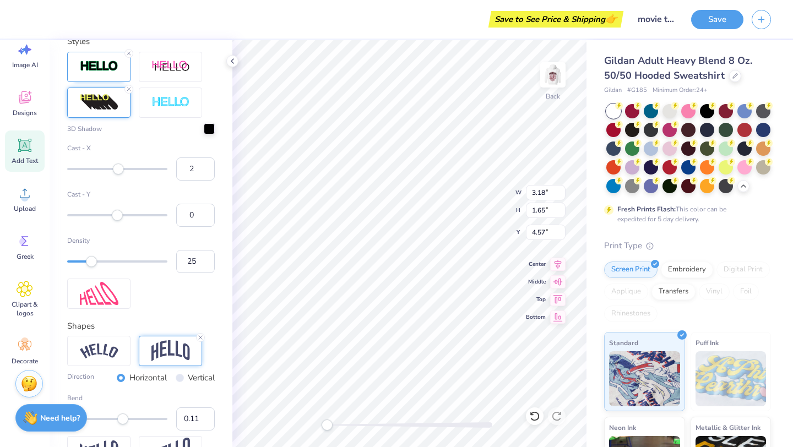
type input "2.54"
type input "1.32"
type input "4.57"
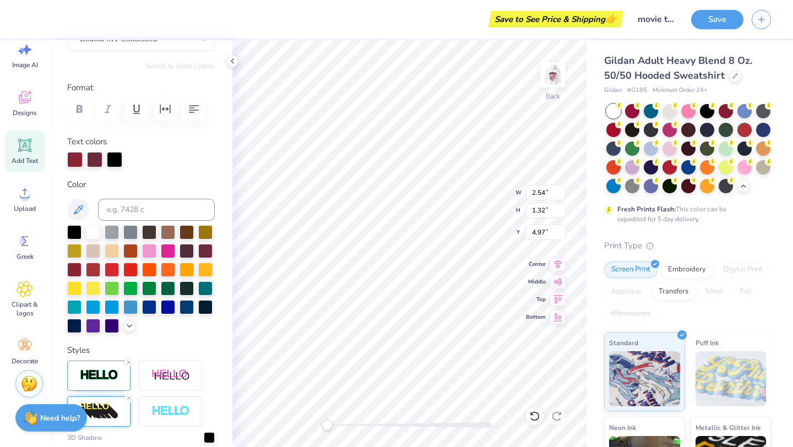
scroll to position [0, 0]
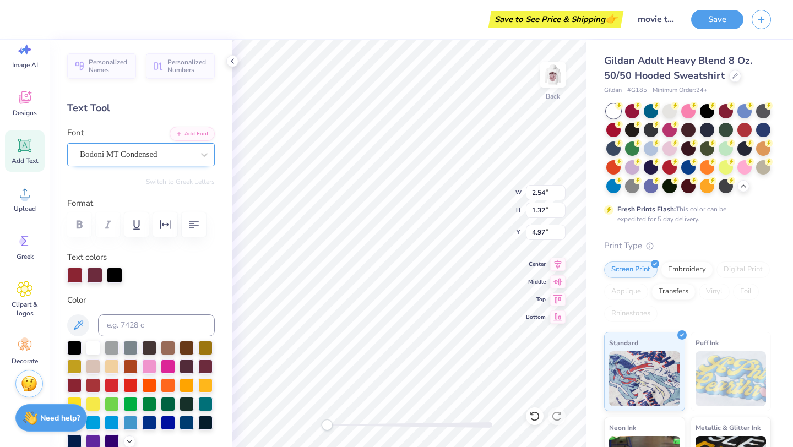
click at [154, 153] on div "Bodoni MT Condensed" at bounding box center [137, 154] width 116 height 17
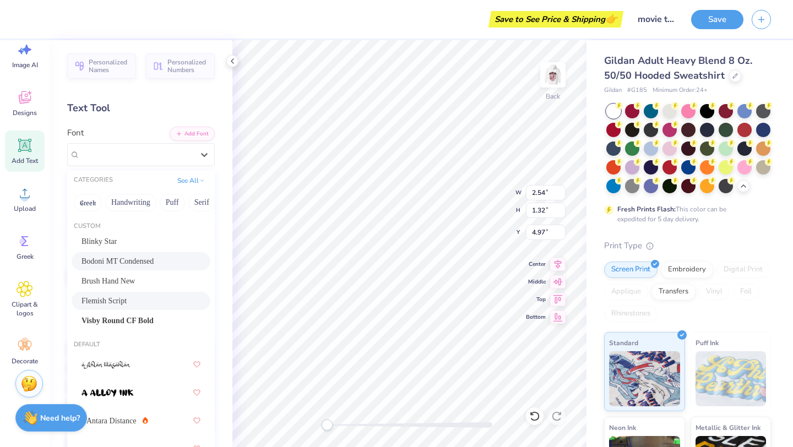
click at [118, 298] on div "Flemish Script" at bounding box center [141, 301] width 119 height 12
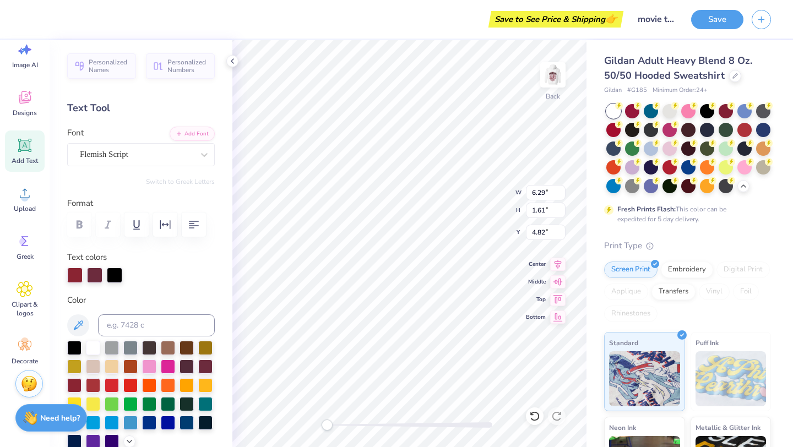
type input "4.97"
type input "1.27"
click at [176, 159] on div "Flemish Script" at bounding box center [137, 154] width 116 height 17
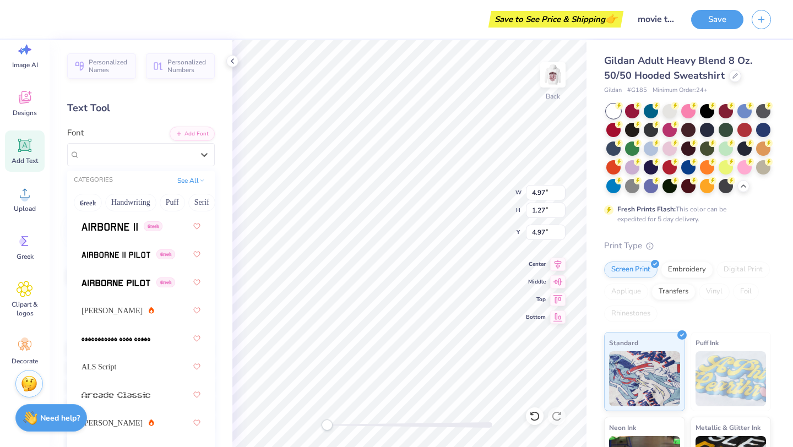
scroll to position [455, 0]
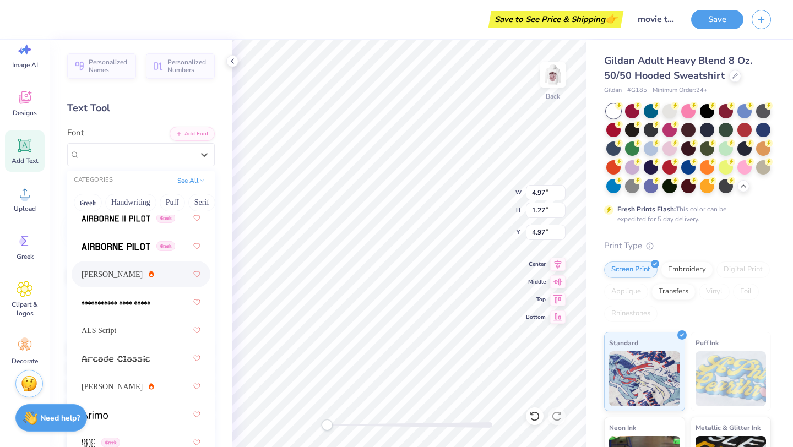
click at [110, 272] on span "[PERSON_NAME]" at bounding box center [112, 275] width 61 height 12
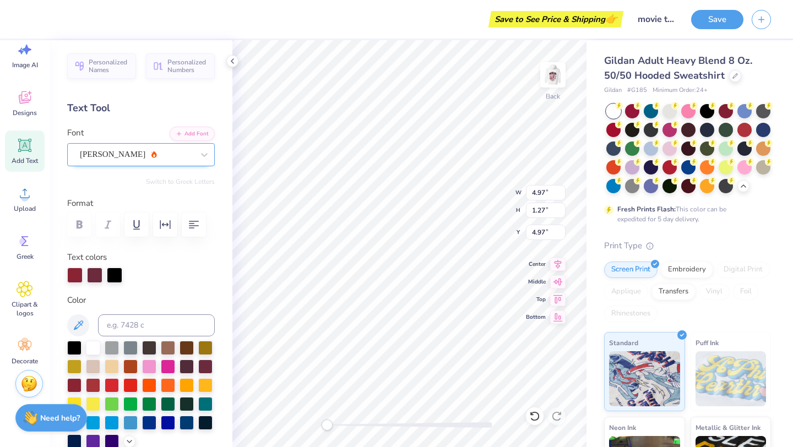
click at [150, 164] on div "[PERSON_NAME]" at bounding box center [141, 154] width 148 height 23
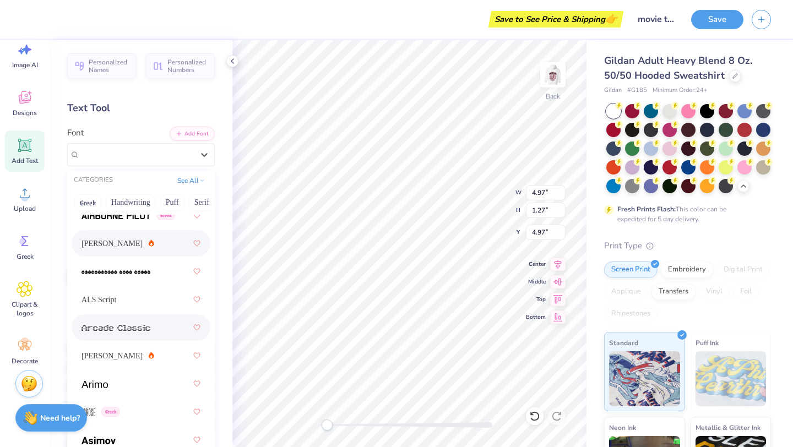
scroll to position [499, 0]
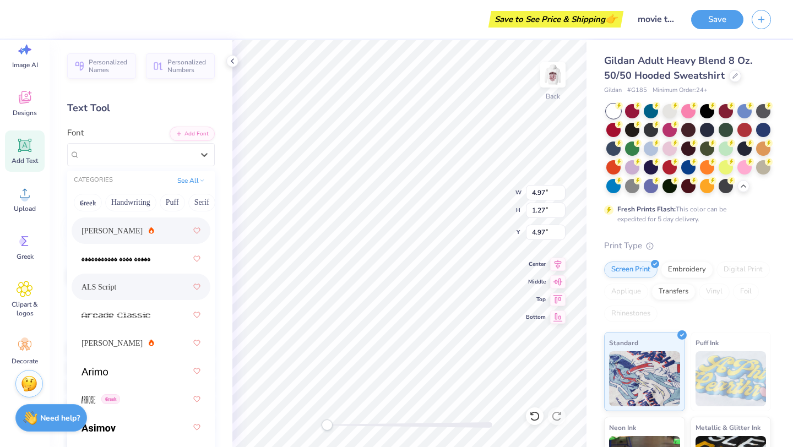
click at [127, 284] on div "ALS Script" at bounding box center [141, 287] width 119 height 20
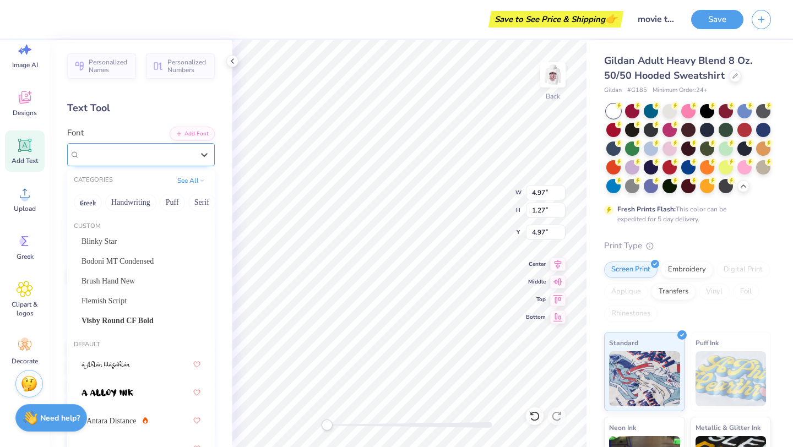
click at [149, 157] on div "ALS Script" at bounding box center [137, 154] width 116 height 17
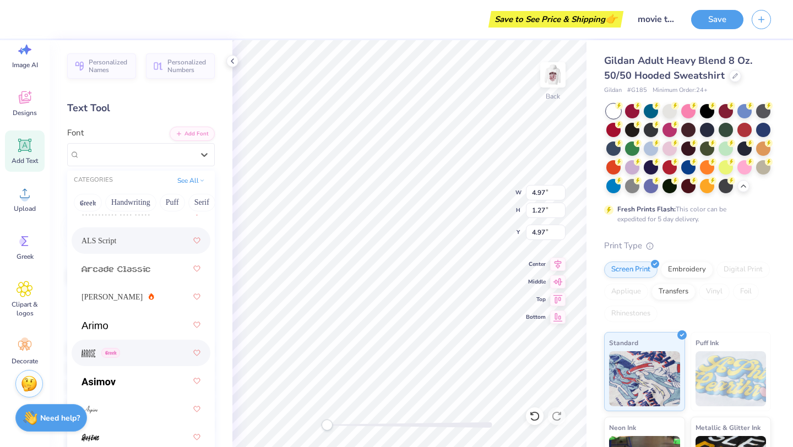
scroll to position [569, 0]
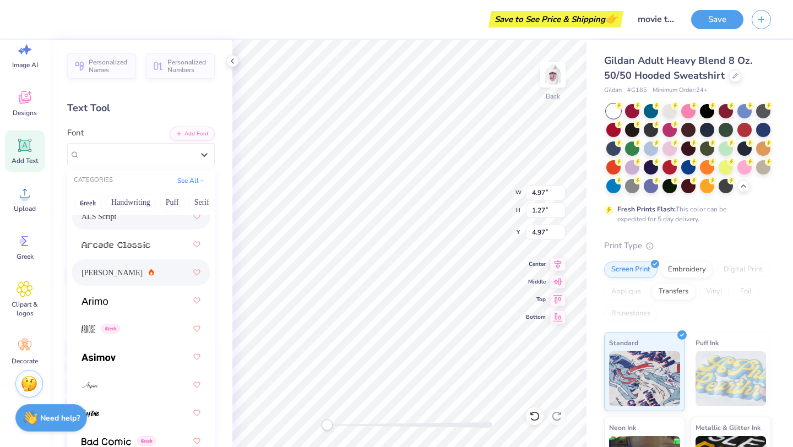
click at [153, 262] on div "[PERSON_NAME]" at bounding box center [141, 272] width 139 height 26
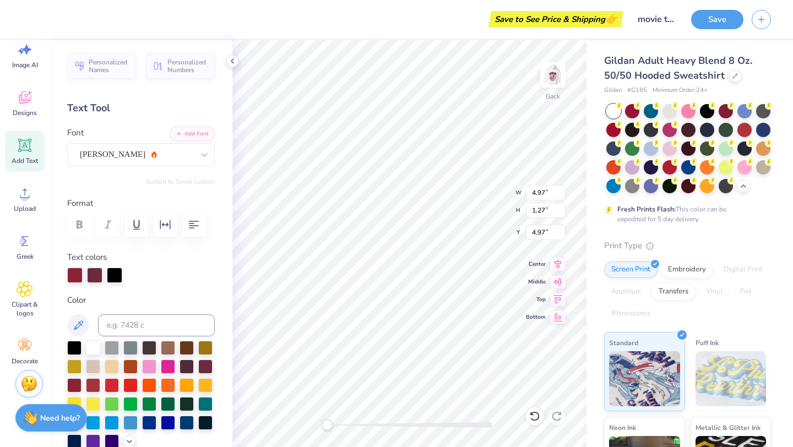
click at [146, 139] on div "Font Ariana Violeta" at bounding box center [141, 147] width 148 height 40
click at [145, 146] on div "[PERSON_NAME]" at bounding box center [137, 154] width 116 height 17
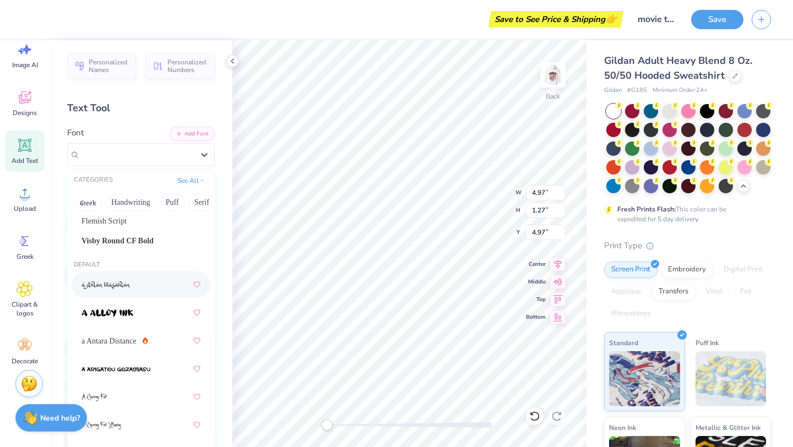
scroll to position [57, 0]
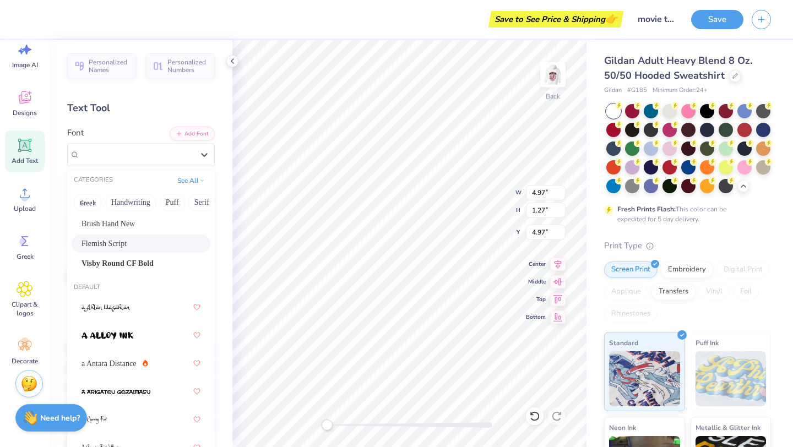
click at [117, 238] on div "Flemish Script" at bounding box center [141, 244] width 119 height 12
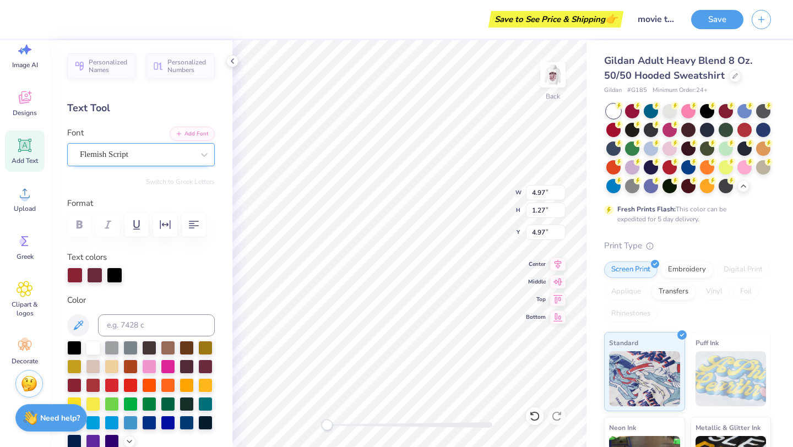
click at [123, 160] on div "Flemish Script" at bounding box center [137, 154] width 116 height 17
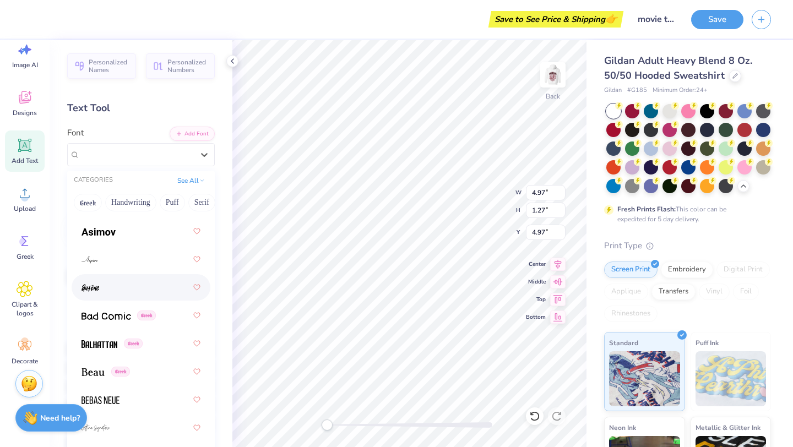
scroll to position [694, 0]
click at [119, 262] on div at bounding box center [141, 260] width 119 height 20
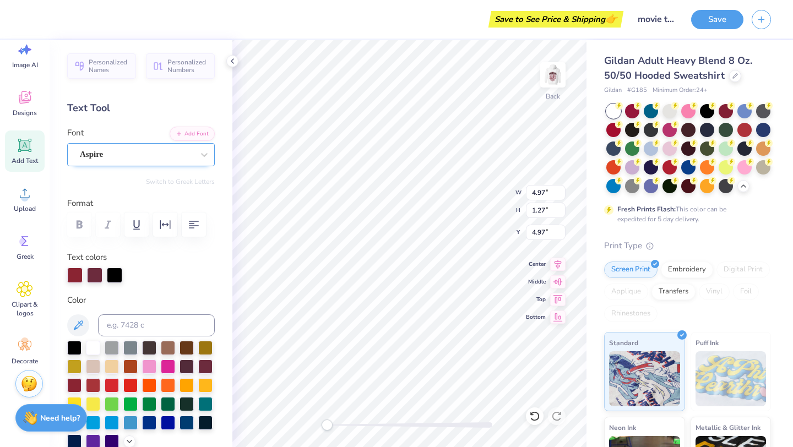
click at [153, 154] on div "Aspire" at bounding box center [137, 154] width 116 height 17
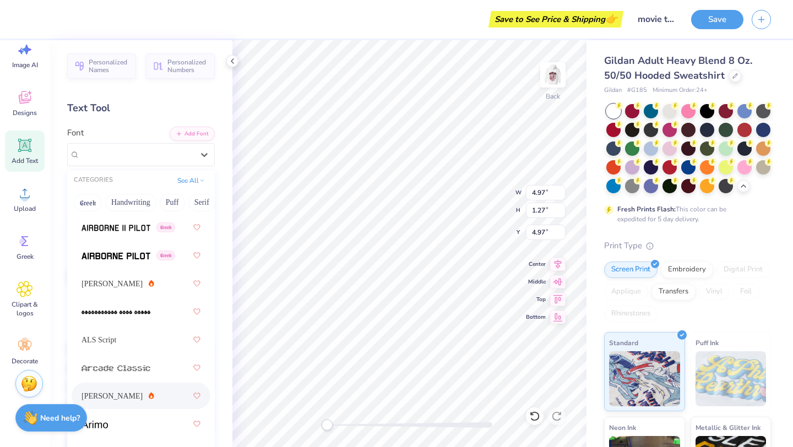
scroll to position [478, 0]
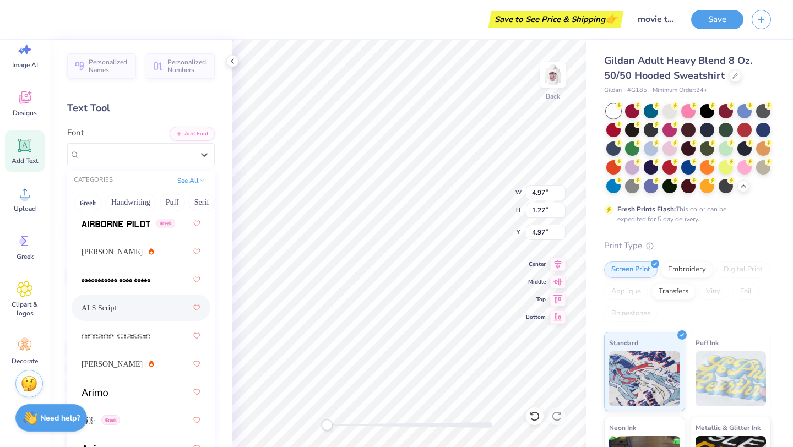
click at [135, 305] on div "ALS Script" at bounding box center [141, 308] width 119 height 20
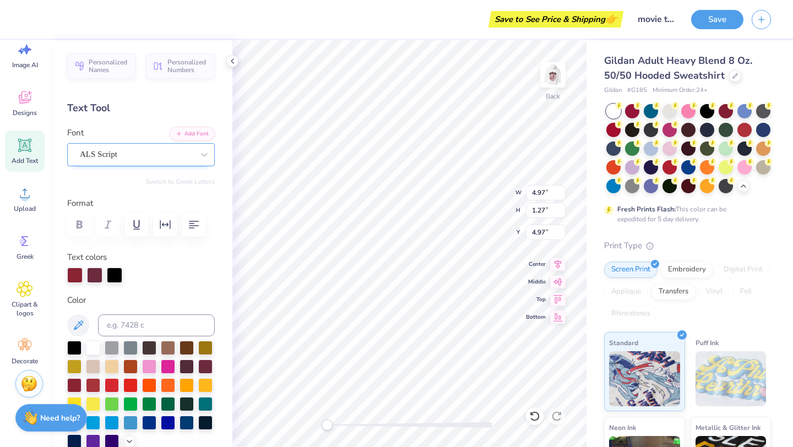
click at [137, 164] on div "ALS Script" at bounding box center [141, 154] width 148 height 23
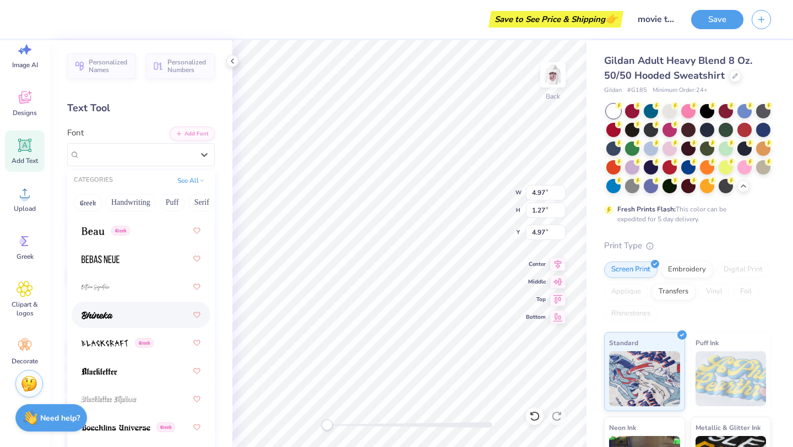
scroll to position [837, 0]
click at [131, 288] on div at bounding box center [141, 286] width 119 height 20
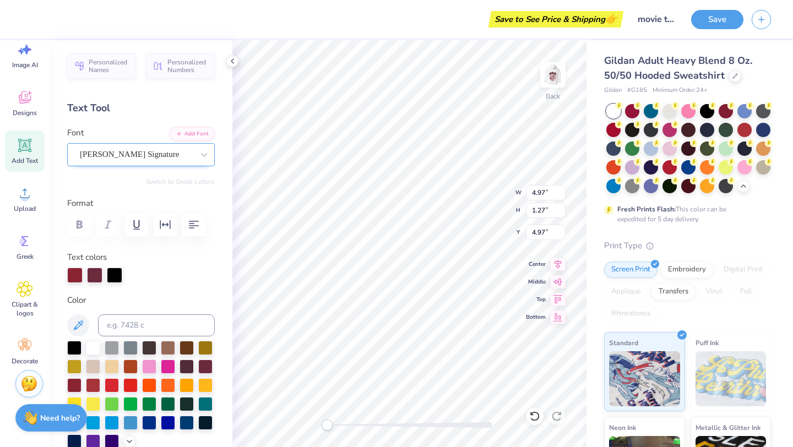
click at [148, 156] on div "Bettina Signature" at bounding box center [137, 154] width 116 height 17
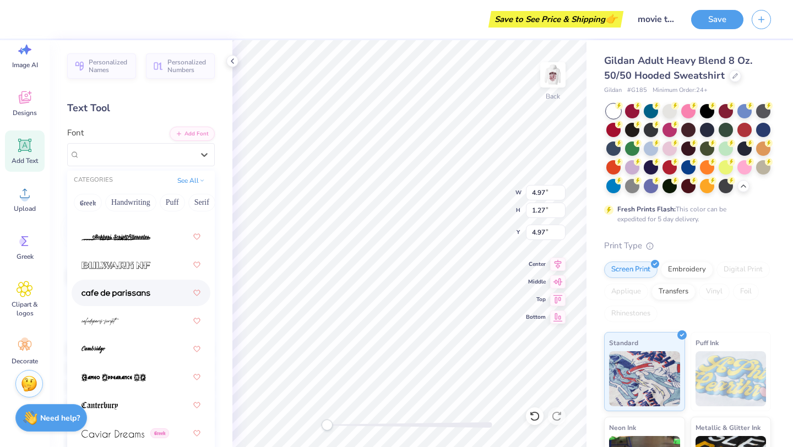
scroll to position [1633, 0]
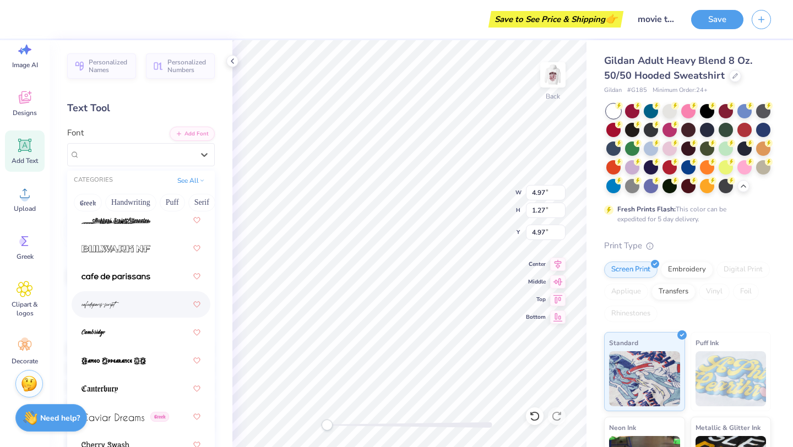
click at [129, 300] on div at bounding box center [141, 305] width 119 height 20
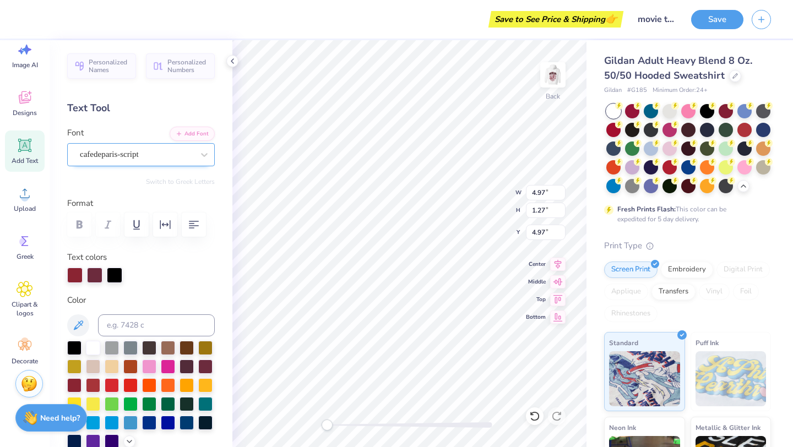
click at [175, 158] on div "cafedeparis-script" at bounding box center [137, 154] width 116 height 17
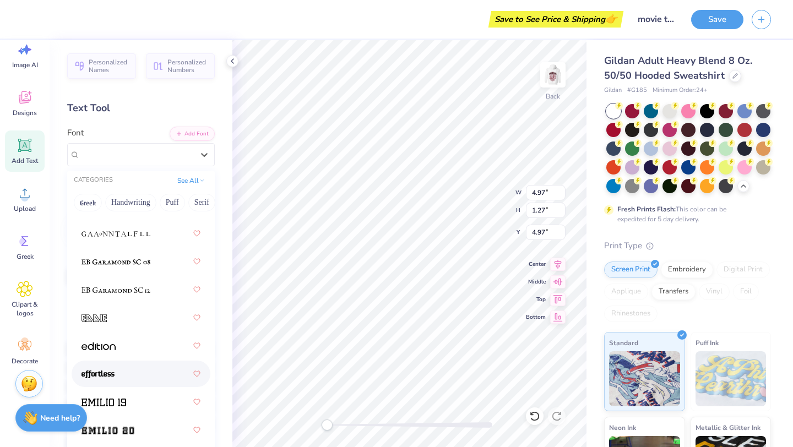
scroll to position [3119, 0]
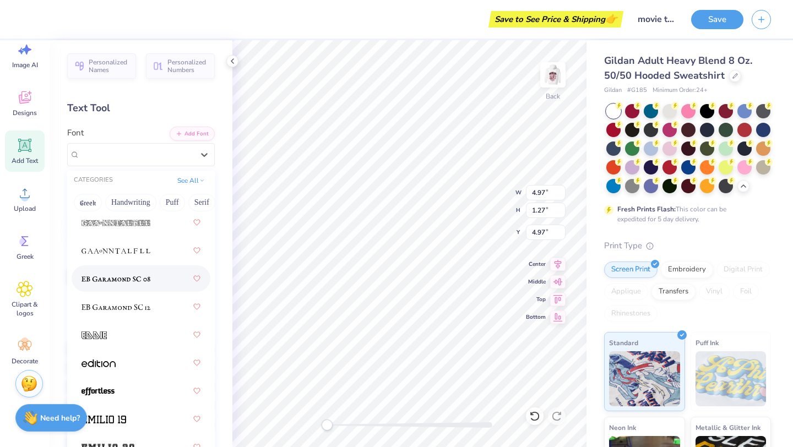
click at [128, 286] on div at bounding box center [141, 279] width 119 height 20
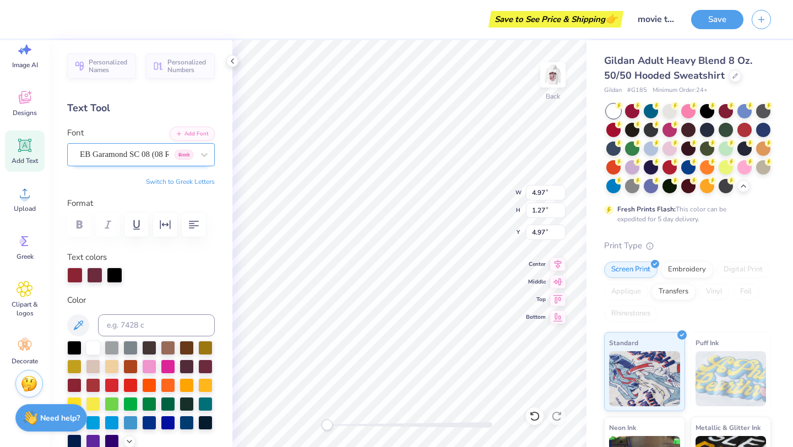
click at [141, 149] on div "EB Garamond SC 08 (08 Regular) Greek" at bounding box center [137, 154] width 116 height 17
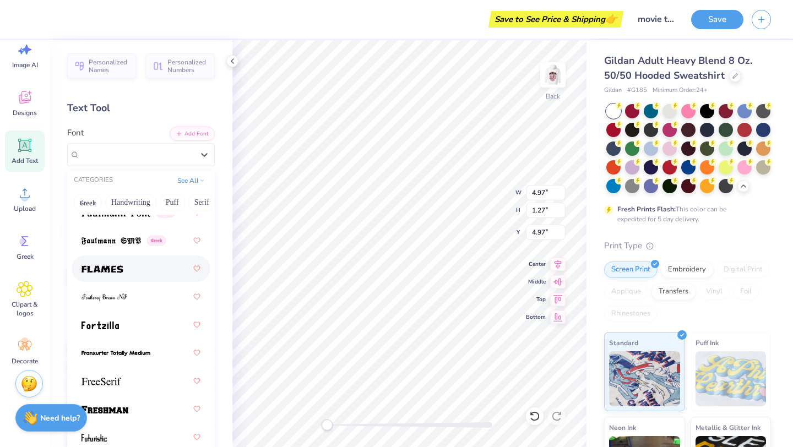
scroll to position [3447, 0]
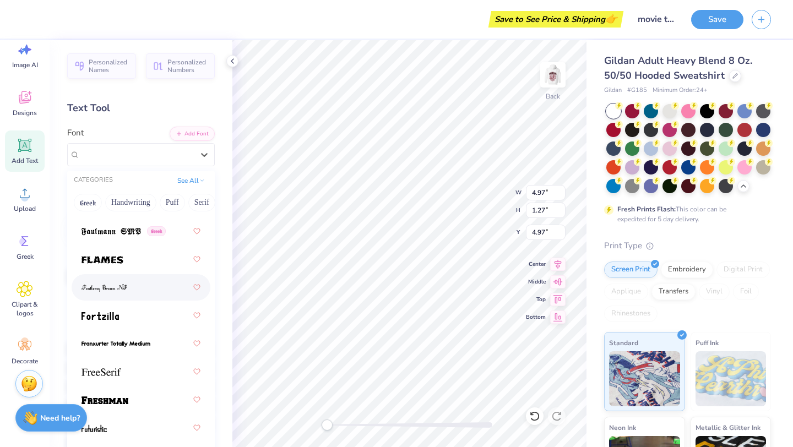
click at [129, 282] on div at bounding box center [141, 288] width 119 height 20
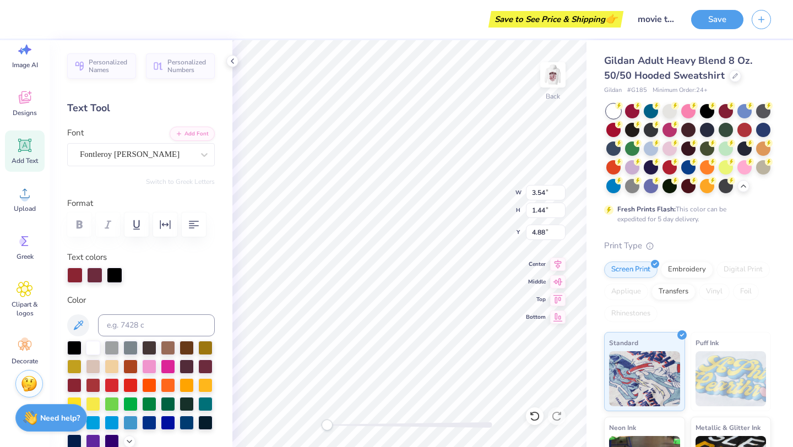
scroll to position [0, 0]
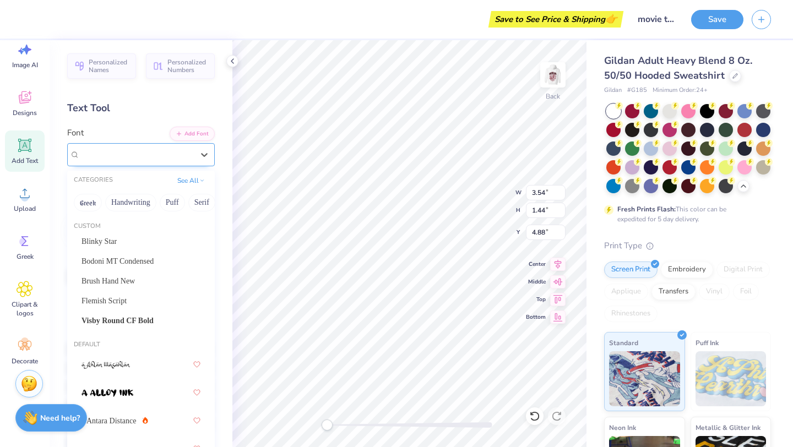
click at [177, 144] on div "Fontleroy Brown NF" at bounding box center [141, 154] width 148 height 23
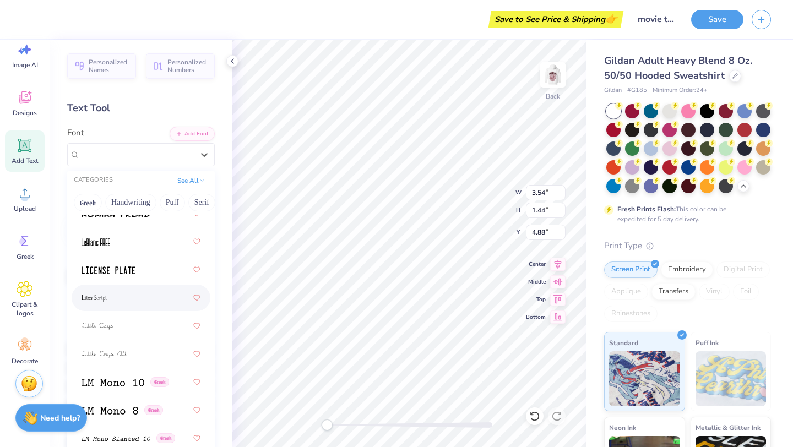
scroll to position [5323, 0]
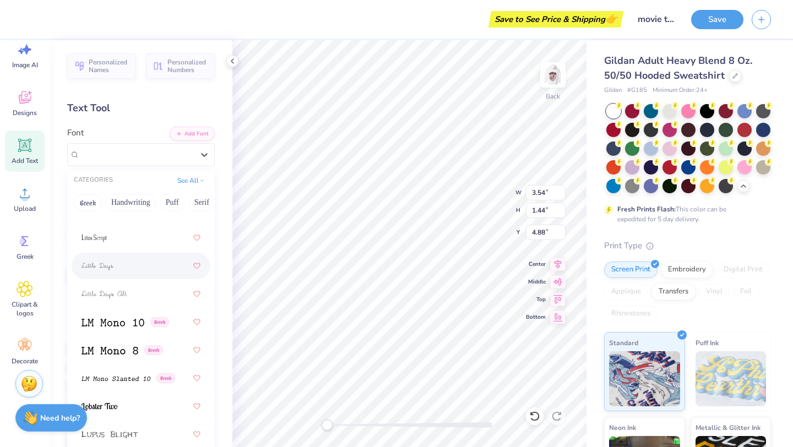
click at [131, 273] on div at bounding box center [141, 266] width 119 height 20
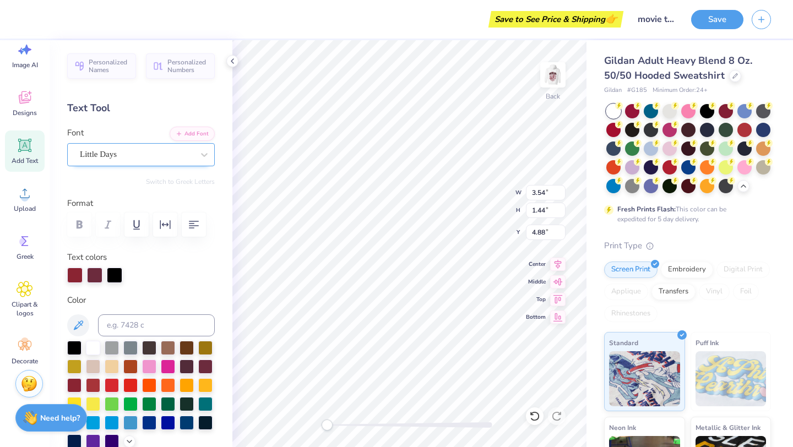
click at [151, 148] on div "Little Days" at bounding box center [137, 154] width 116 height 17
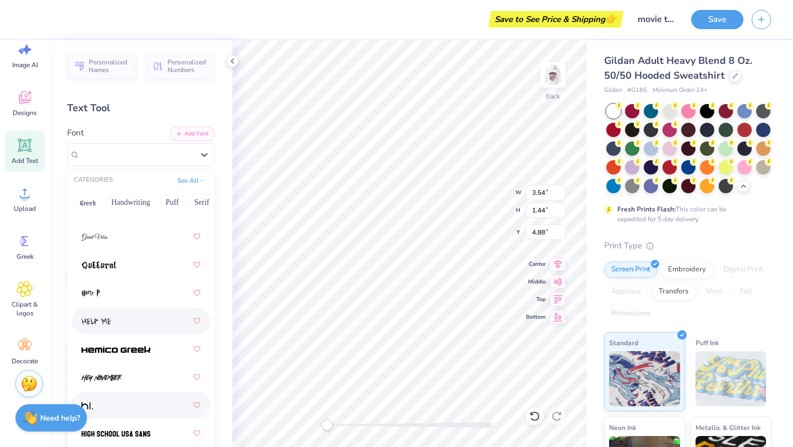
scroll to position [3865, 0]
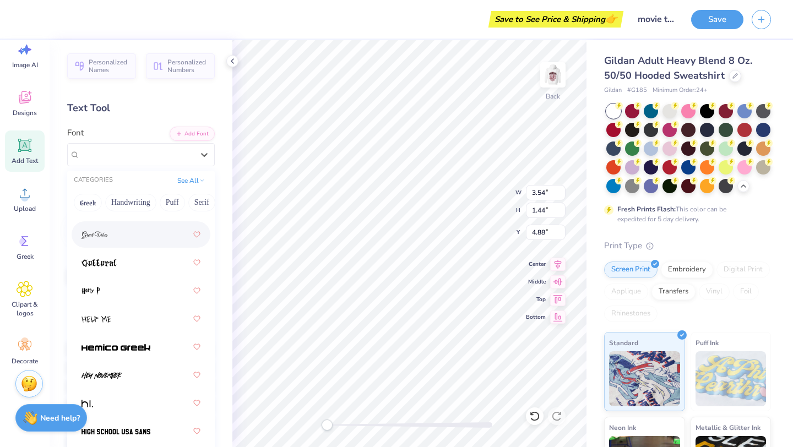
click at [118, 227] on div at bounding box center [141, 235] width 119 height 20
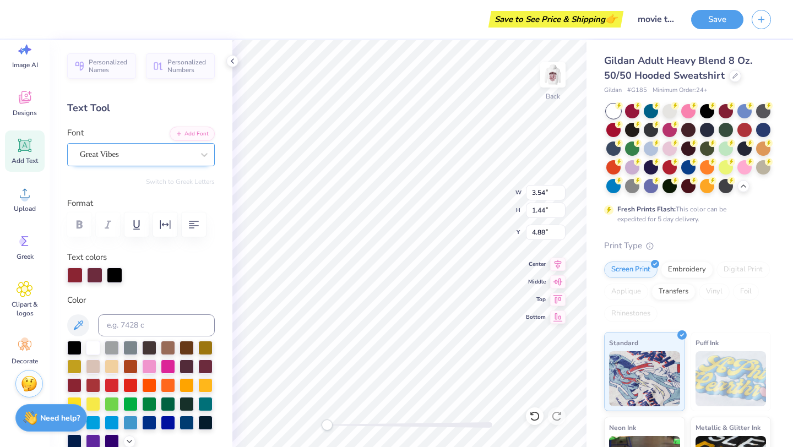
click at [124, 149] on div "Great Vibes" at bounding box center [137, 154] width 116 height 17
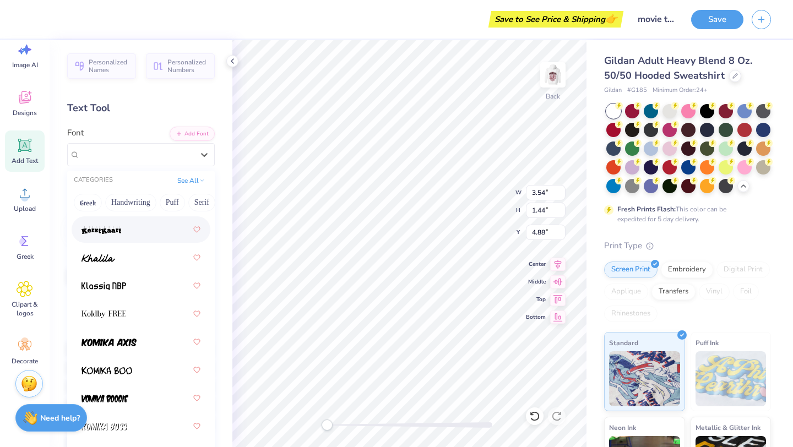
scroll to position [4517, 0]
click at [130, 261] on div at bounding box center [141, 257] width 119 height 20
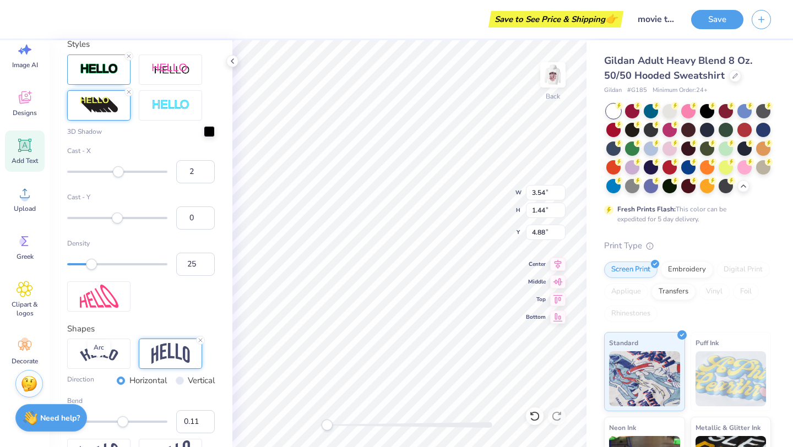
scroll to position [389, 0]
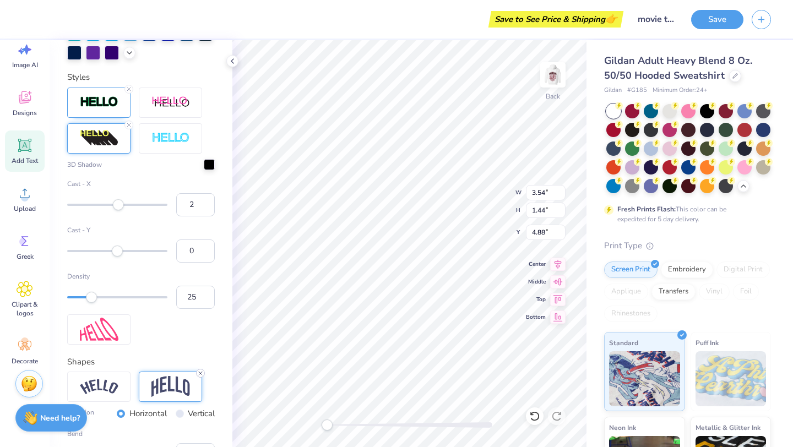
click at [199, 374] on line at bounding box center [200, 373] width 3 height 3
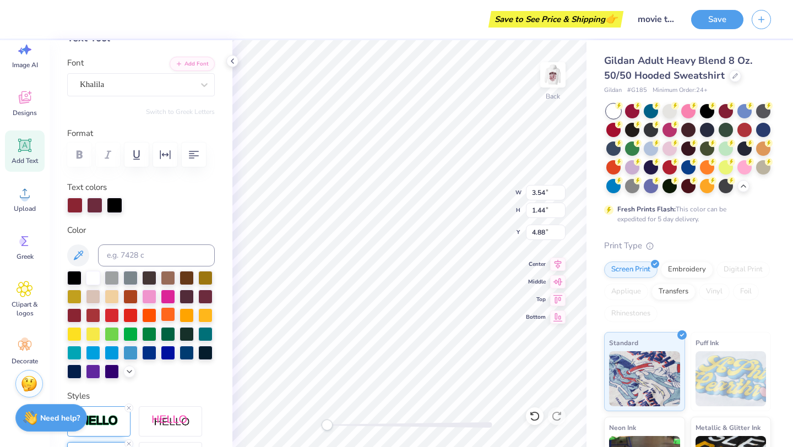
scroll to position [32, 0]
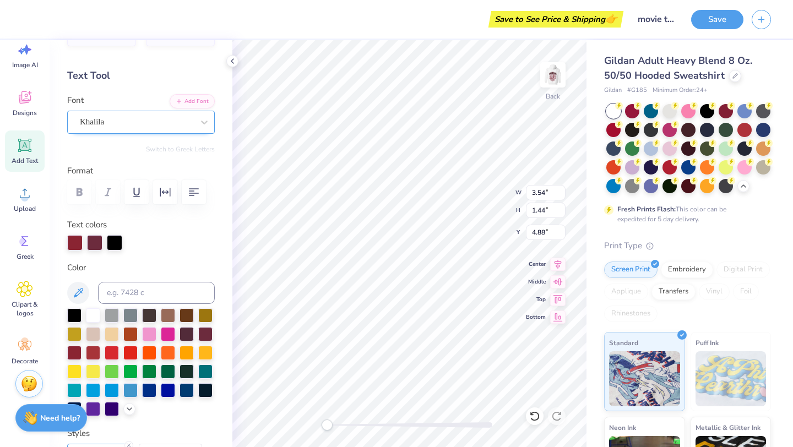
click at [138, 129] on div at bounding box center [136, 122] width 113 height 15
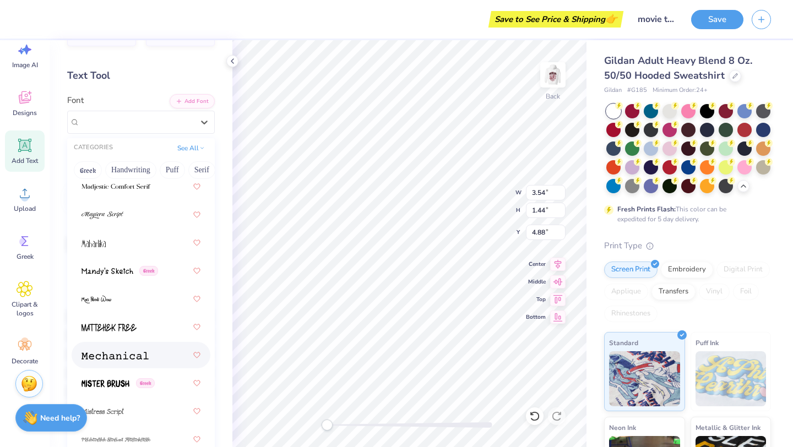
scroll to position [5616, 0]
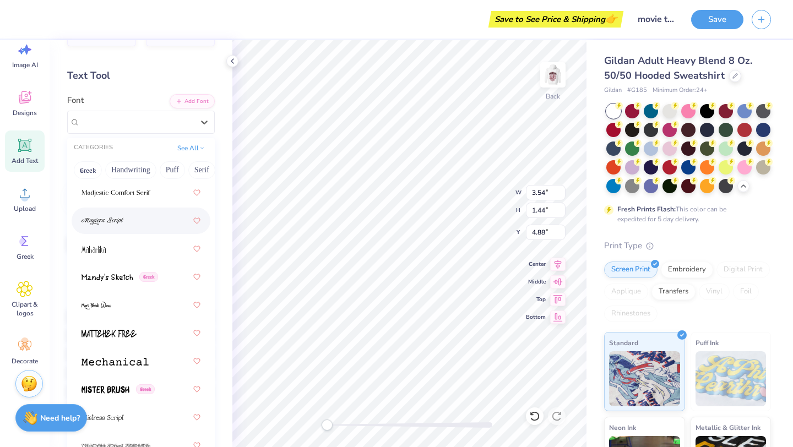
click at [142, 224] on div at bounding box center [141, 221] width 119 height 20
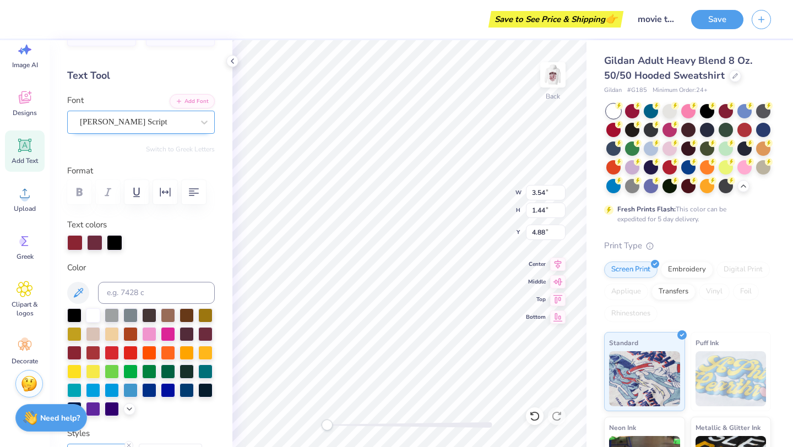
click at [149, 120] on div "Magiera Script" at bounding box center [137, 121] width 116 height 17
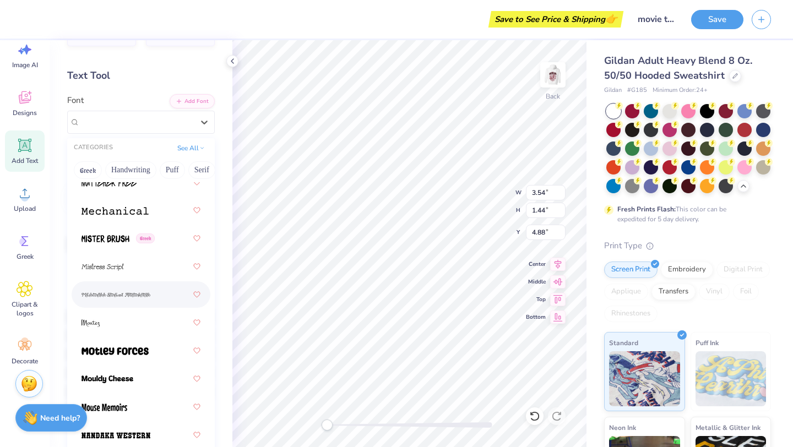
scroll to position [5765, 0]
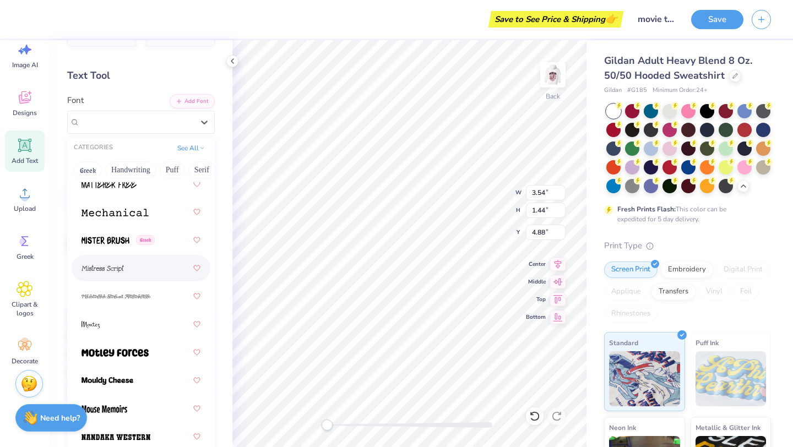
click at [156, 264] on div at bounding box center [141, 268] width 119 height 20
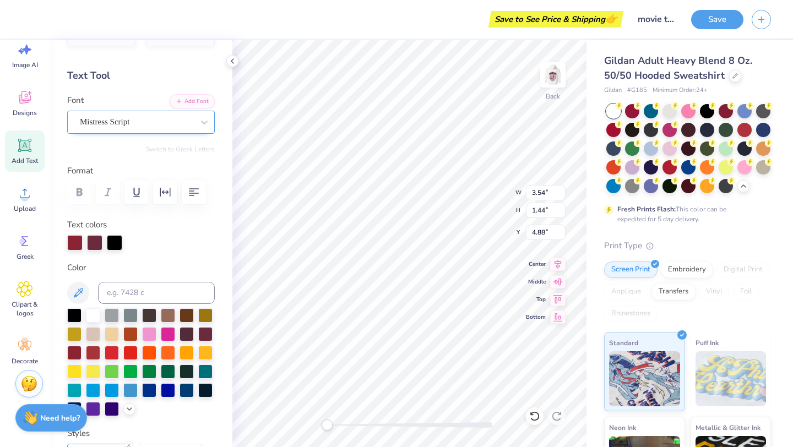
click at [124, 130] on div "Mistress Script" at bounding box center [141, 122] width 148 height 23
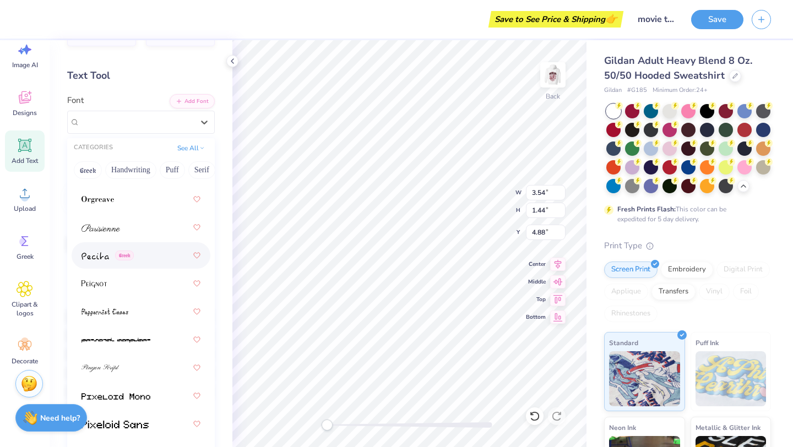
scroll to position [6456, 0]
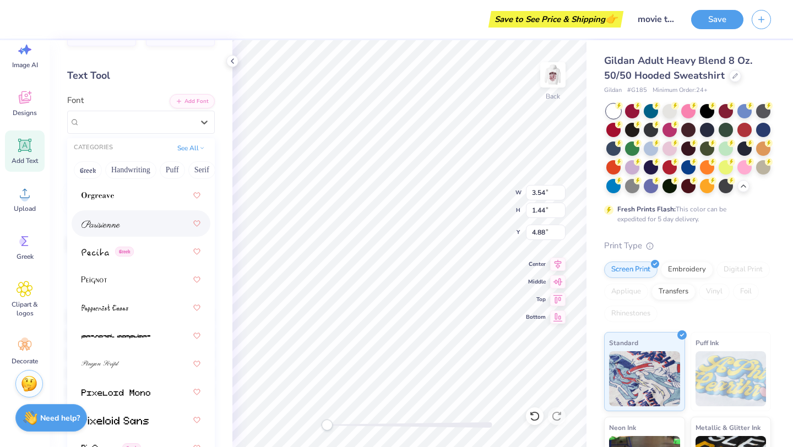
click at [122, 229] on div at bounding box center [141, 224] width 119 height 20
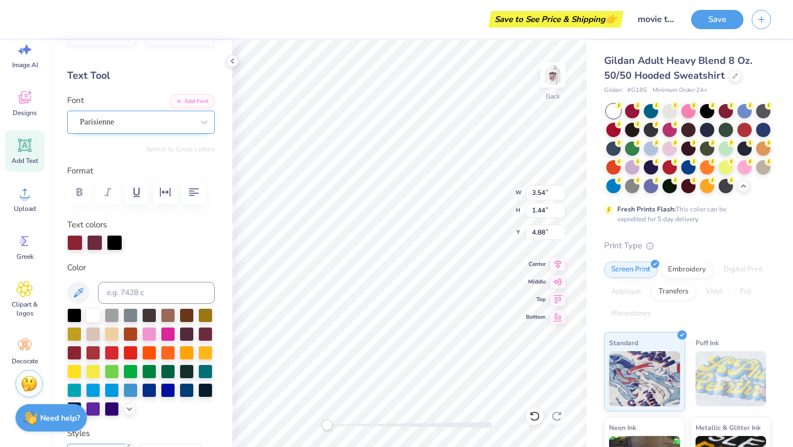
click at [134, 116] on div "Parisienne" at bounding box center [137, 121] width 116 height 17
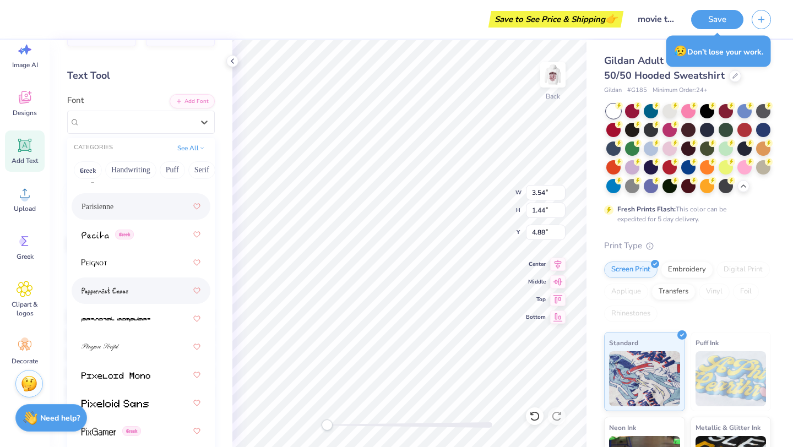
scroll to position [6507, 0]
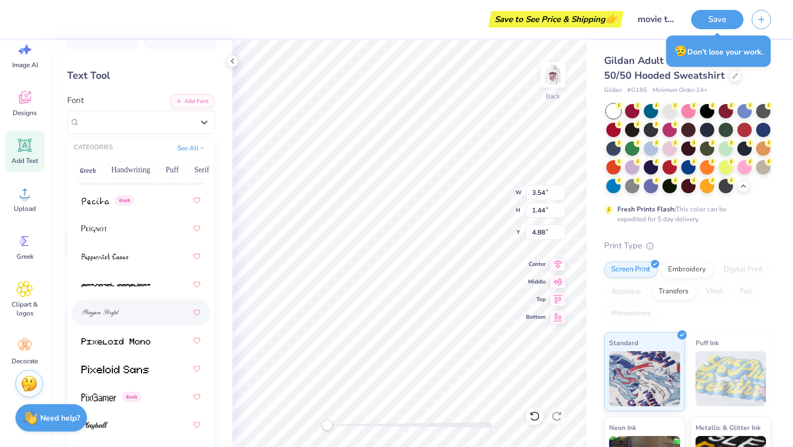
click at [112, 313] on img at bounding box center [101, 313] width 38 height 8
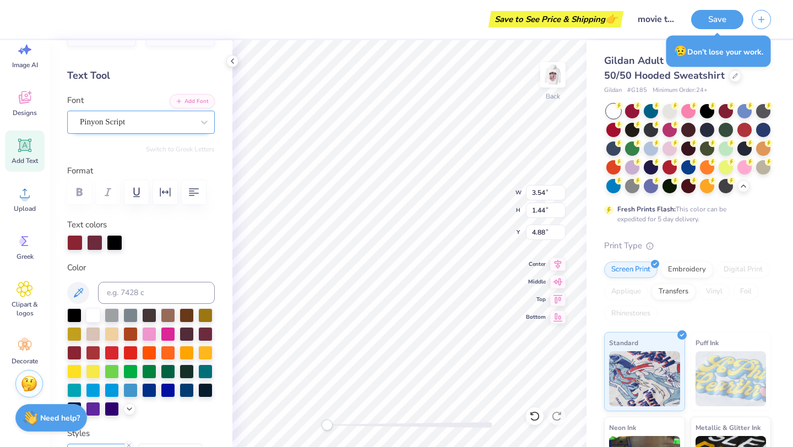
click at [144, 124] on div "Pinyon Script" at bounding box center [137, 121] width 116 height 17
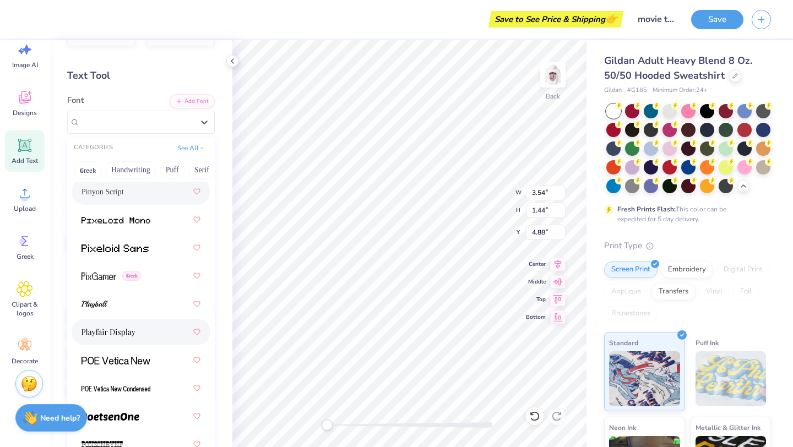
scroll to position [6641, 0]
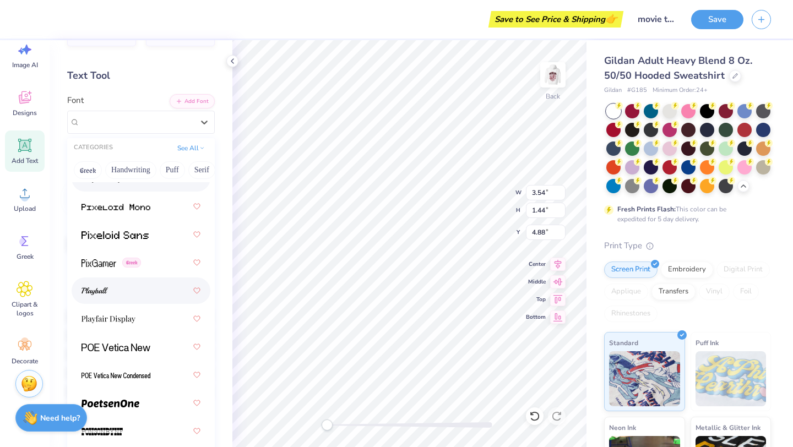
click at [128, 297] on div at bounding box center [141, 291] width 119 height 20
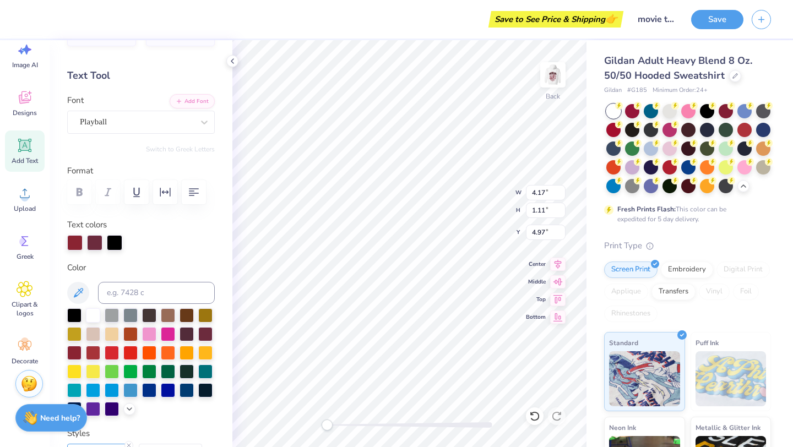
type input "3.68"
type input "0.98"
type input "4.89"
type input "1.33"
type input "3.56"
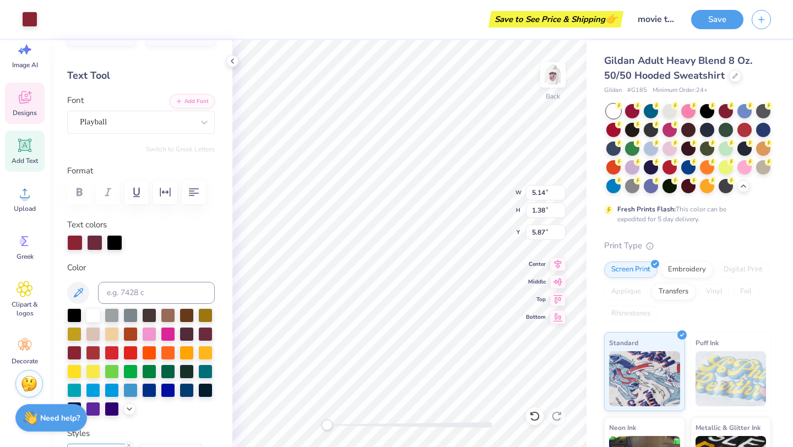
type input "4.88"
type input "1.31"
click at [104, 120] on div "Playball" at bounding box center [137, 121] width 116 height 17
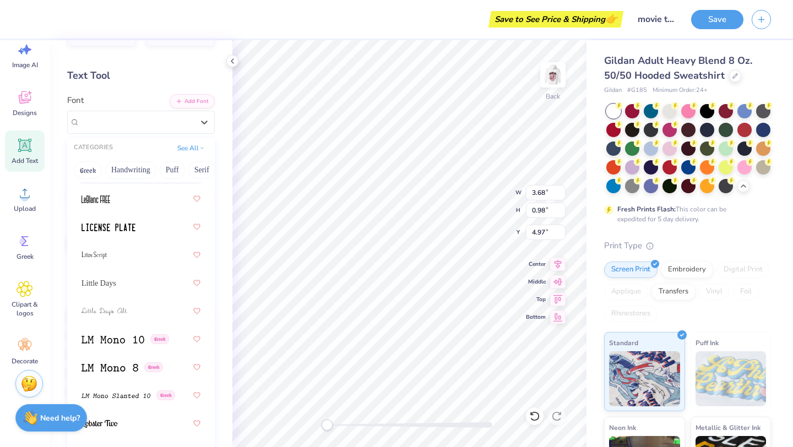
scroll to position [5273, 0]
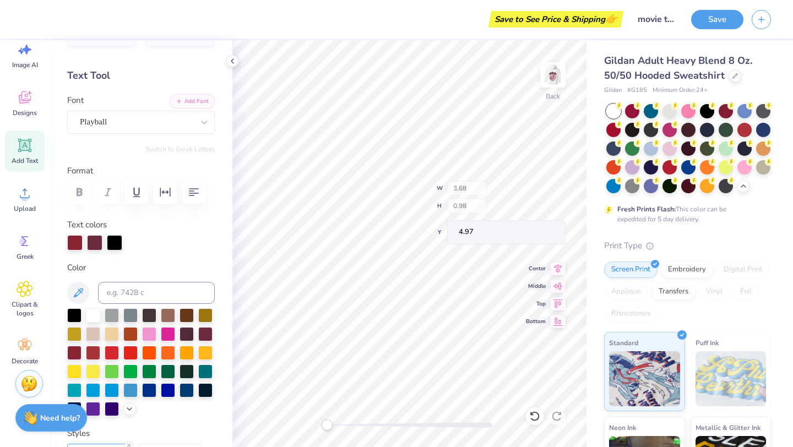
type input "4.89"
type input "1.33"
type input "3.63"
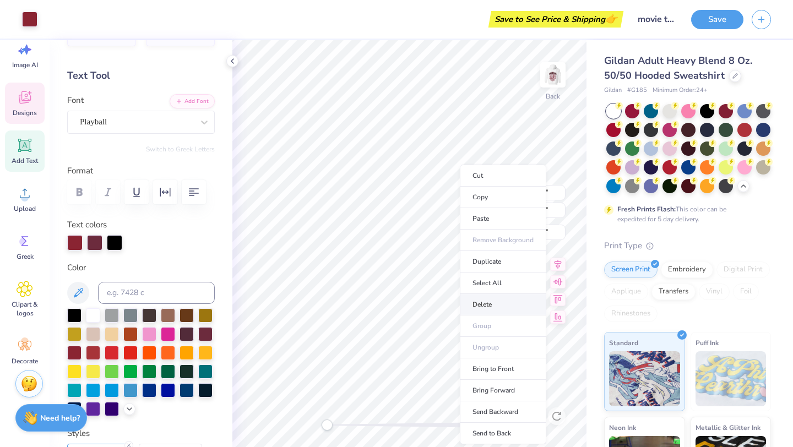
click at [469, 307] on li "Delete" at bounding box center [503, 304] width 86 height 21
click at [480, 306] on li "Delete" at bounding box center [502, 304] width 86 height 21
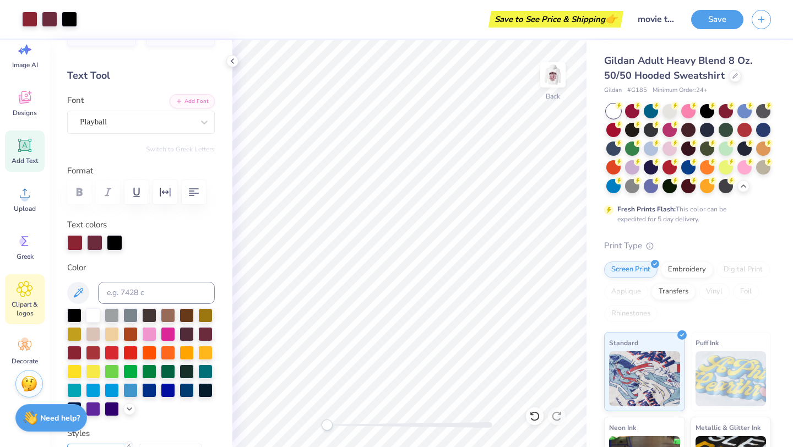
click at [19, 304] on span "Clipart & logos" at bounding box center [25, 309] width 36 height 18
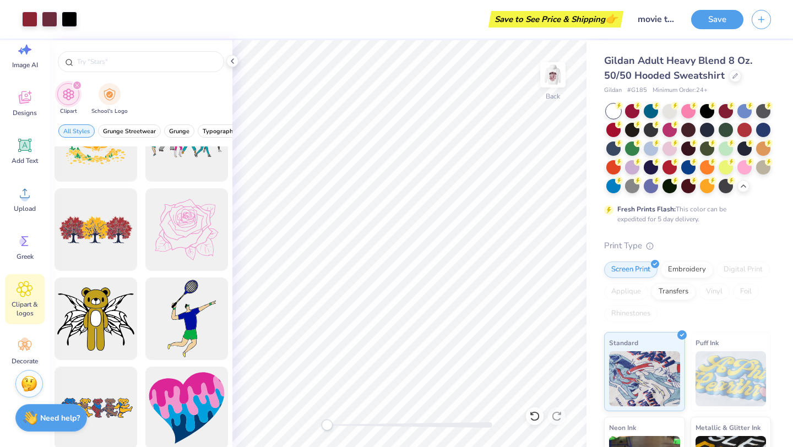
scroll to position [17151, 0]
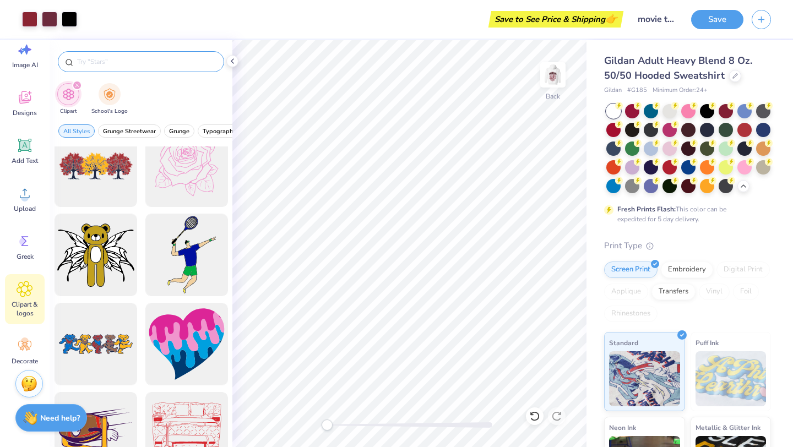
click at [166, 66] on input "text" at bounding box center [146, 61] width 141 height 11
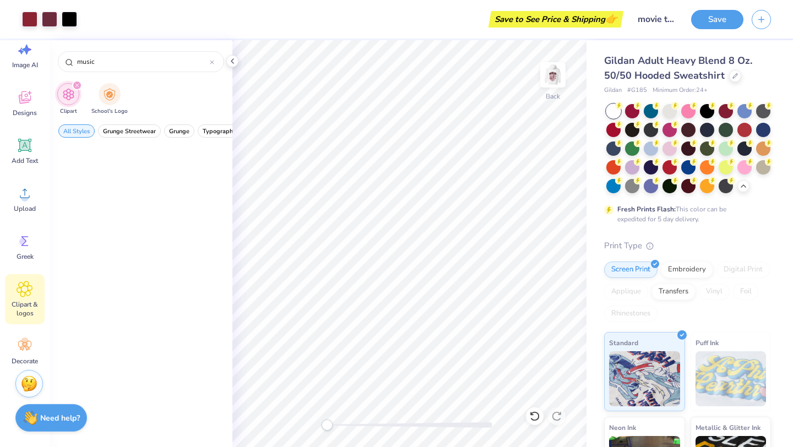
scroll to position [0, 0]
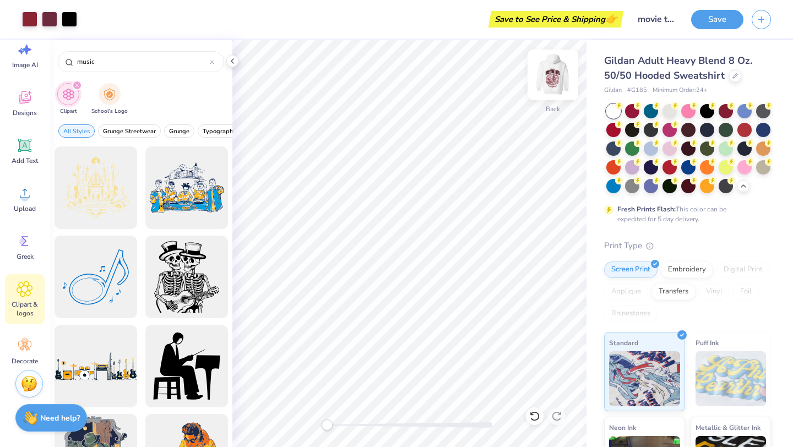
type input "music"
click at [562, 66] on img at bounding box center [553, 75] width 44 height 44
click at [97, 58] on input "music" at bounding box center [143, 61] width 134 height 11
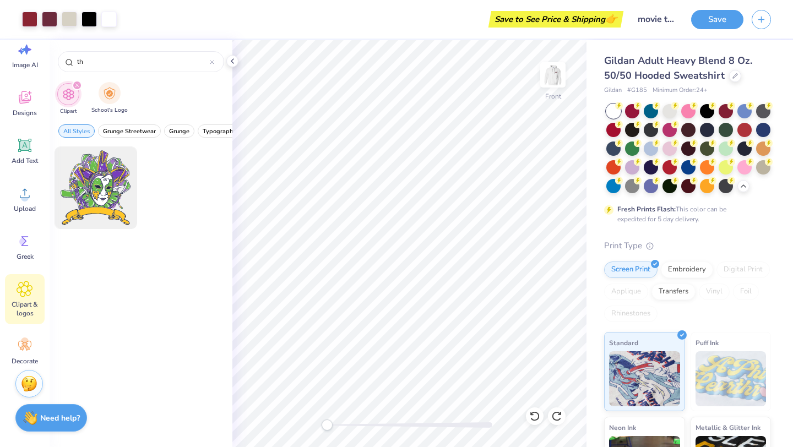
type input "t"
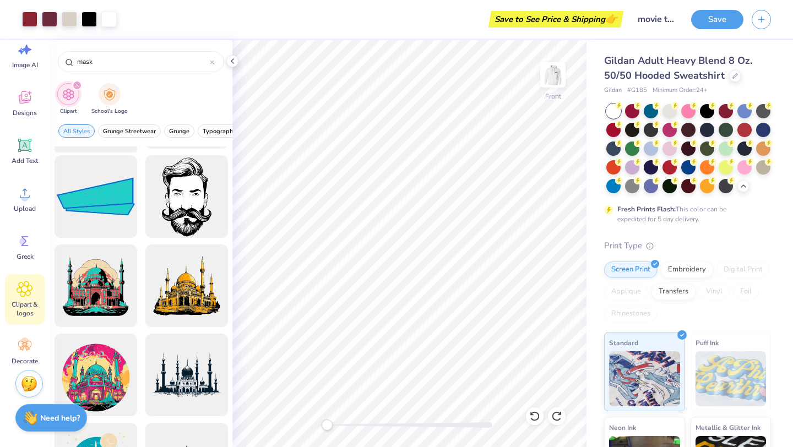
scroll to position [2652, 0]
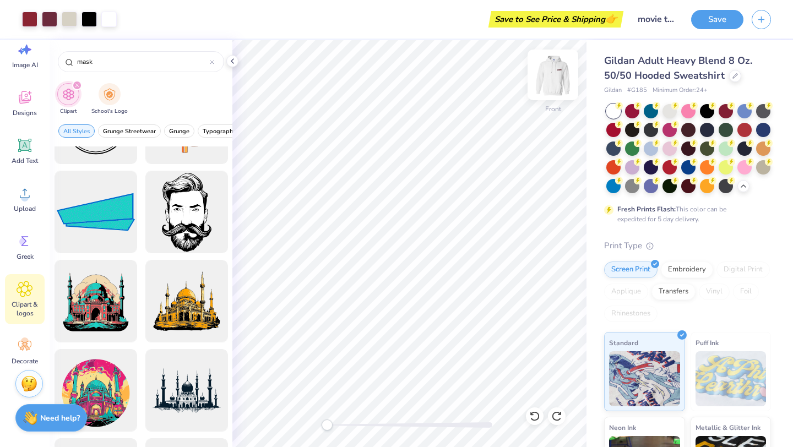
type input "mask"
click at [550, 77] on img at bounding box center [553, 75] width 44 height 44
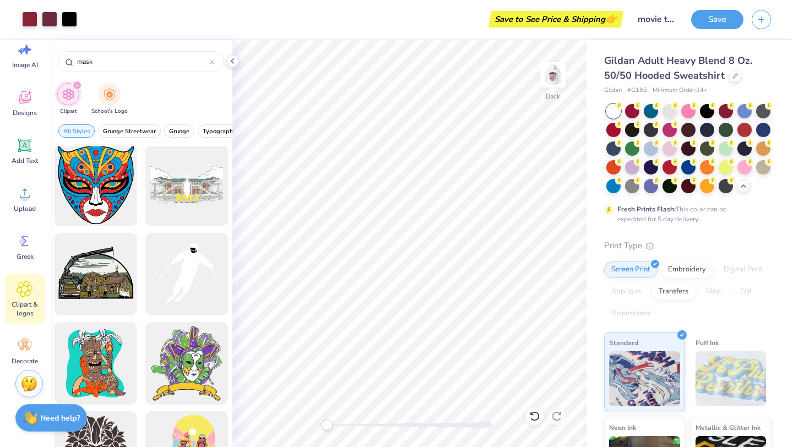
scroll to position [0, 0]
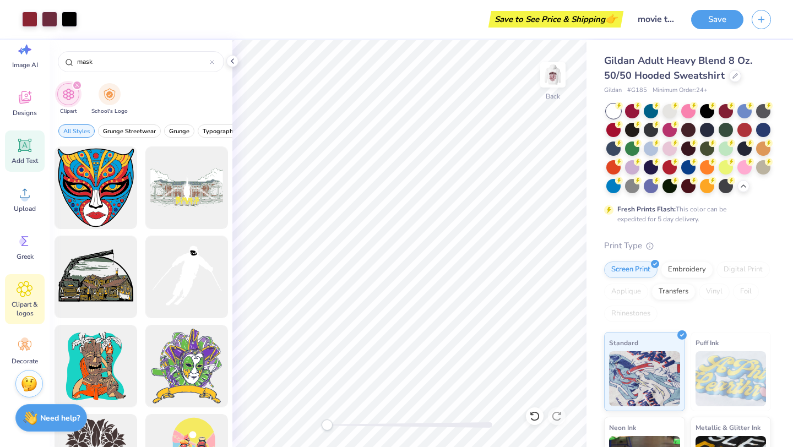
click at [24, 146] on icon at bounding box center [25, 145] width 17 height 17
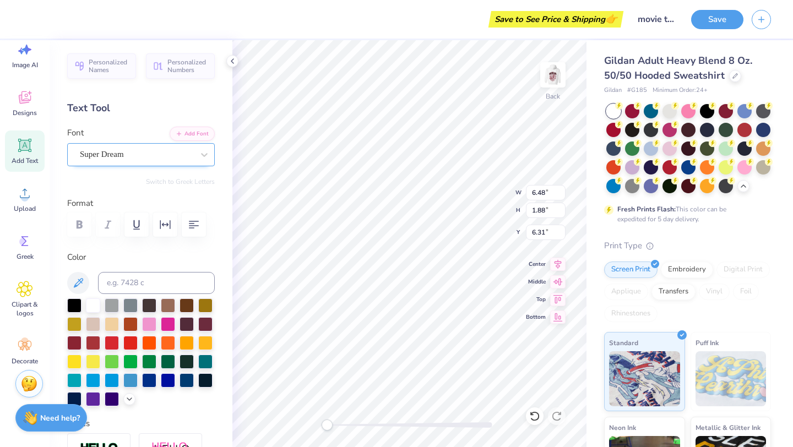
click at [154, 150] on div "Super Dream" at bounding box center [137, 154] width 116 height 17
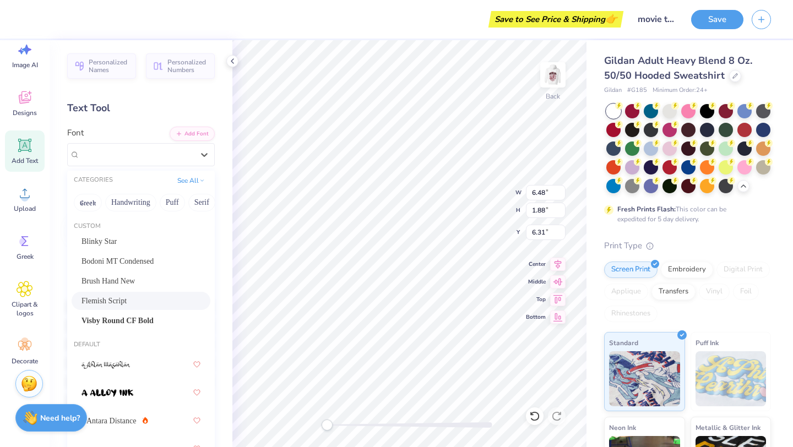
click at [134, 301] on div "Flemish Script" at bounding box center [141, 301] width 119 height 12
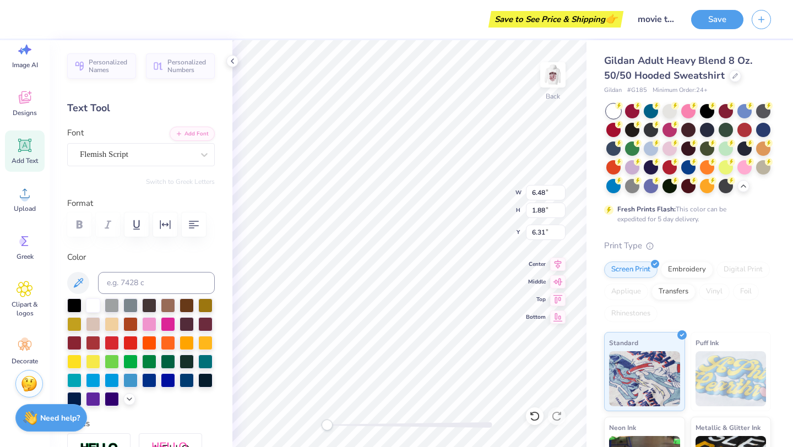
type input "8.85"
type input "2.32"
type input "6.09"
click at [481, 205] on div "Back W 8.85 8.85 " H 2.32 2.32 " Y 6.09 6.09 " Center Middle Top Bottom" at bounding box center [409, 243] width 354 height 407
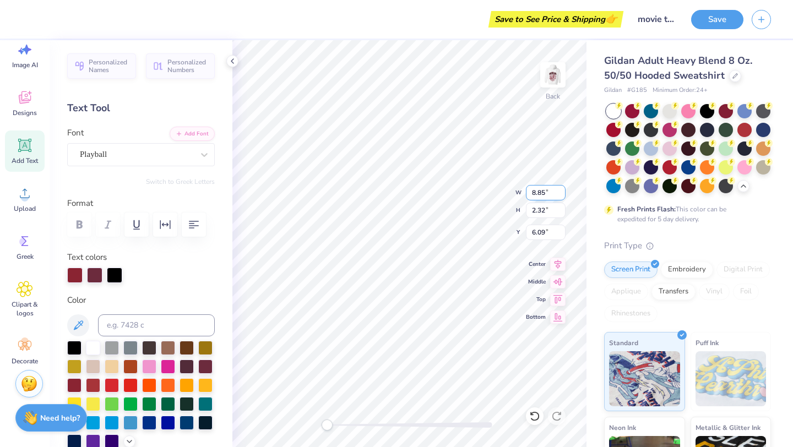
type input "3.68"
type input "0.98"
type input "4.97"
type textarea "H"
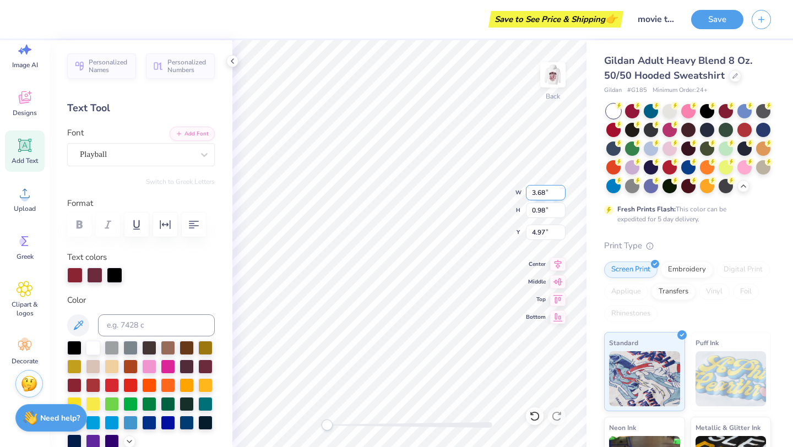
scroll to position [0, 1]
type textarea "est. 1975"
click at [116, 146] on div "Playball" at bounding box center [137, 154] width 116 height 17
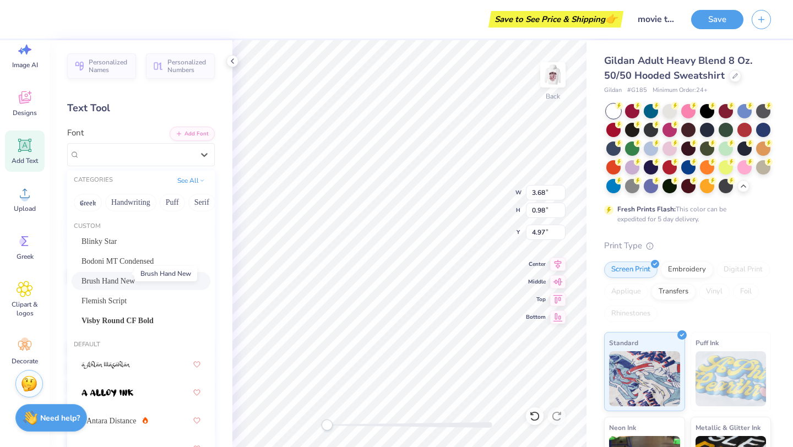
scroll to position [8, 0]
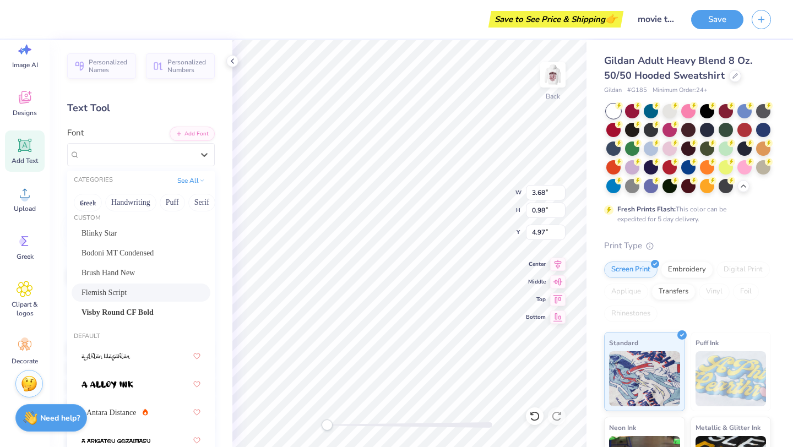
click at [98, 290] on span "Flemish Script" at bounding box center [104, 293] width 45 height 12
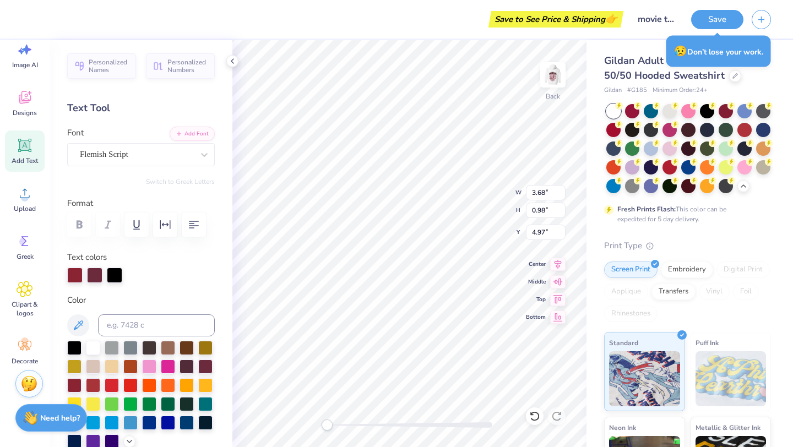
click at [466, 211] on div "Back W 3.68 3.68 " H 0.98 0.98 " Y 4.97 4.97 " Center Middle Top Bottom" at bounding box center [409, 243] width 354 height 407
type input "4.04"
type input "0.82"
type input "4.75"
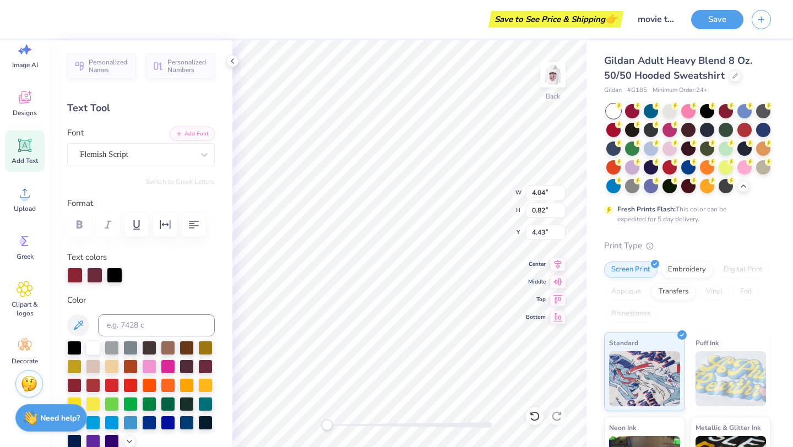
type textarea "1975"
type input "3.08"
type input "0.98"
type input "4.69"
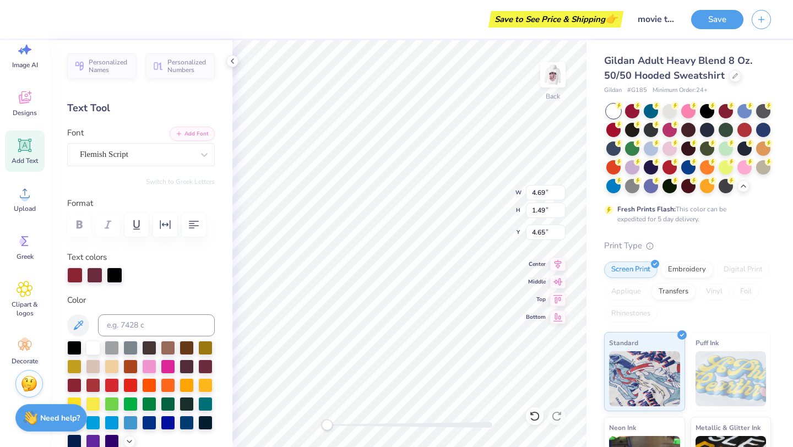
type input "1.49"
type input "4.65"
click at [557, 82] on img at bounding box center [553, 75] width 44 height 44
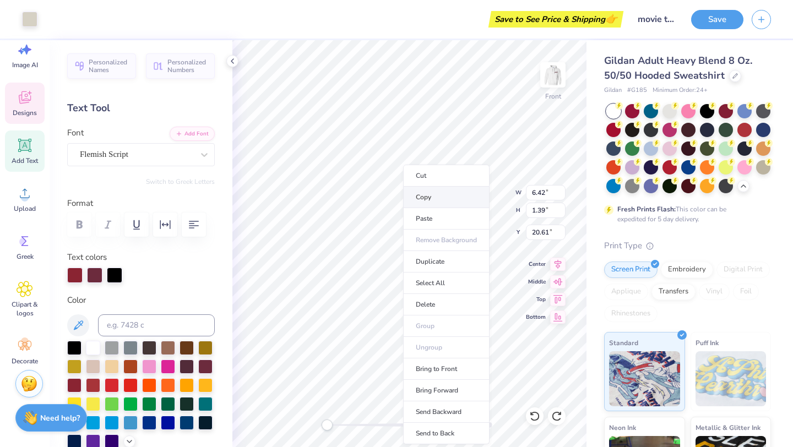
click at [429, 197] on li "Copy" at bounding box center [446, 197] width 86 height 21
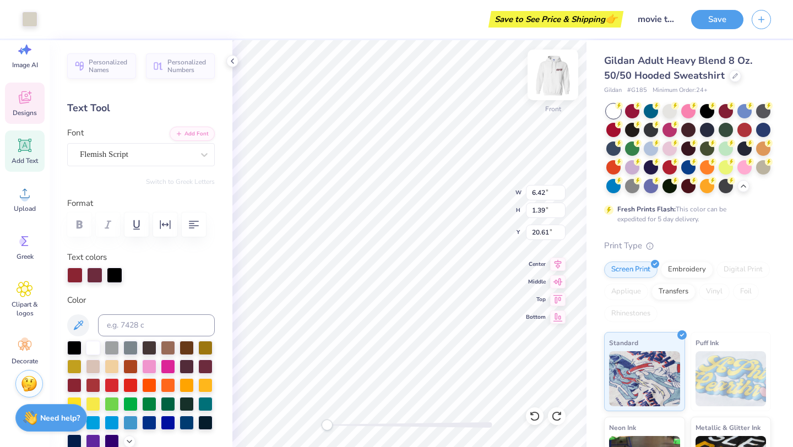
click at [545, 89] on img at bounding box center [553, 75] width 44 height 44
type input "6.33"
type input "1.37"
type input "12.59"
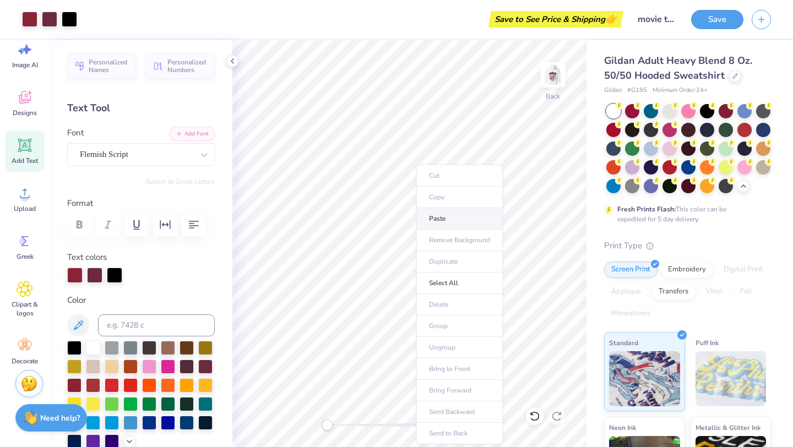
click at [444, 224] on li "Paste" at bounding box center [459, 218] width 86 height 21
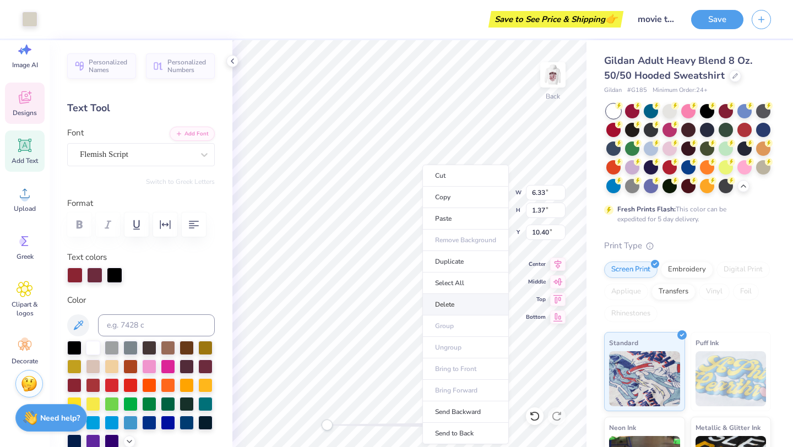
click at [438, 305] on li "Delete" at bounding box center [465, 304] width 86 height 21
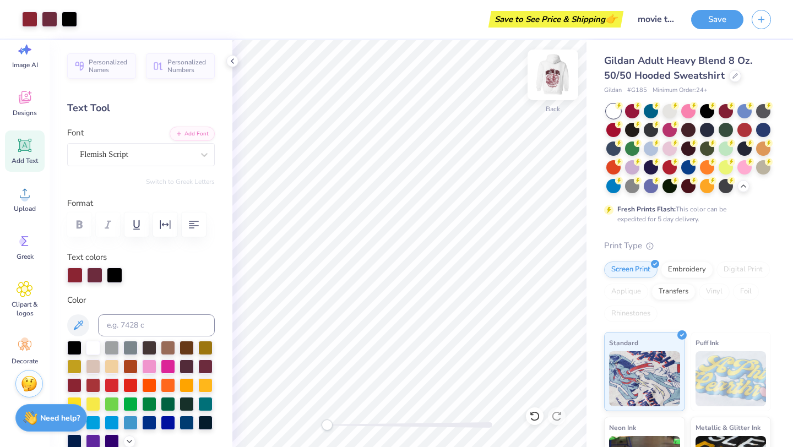
click at [550, 87] on img at bounding box center [553, 75] width 44 height 44
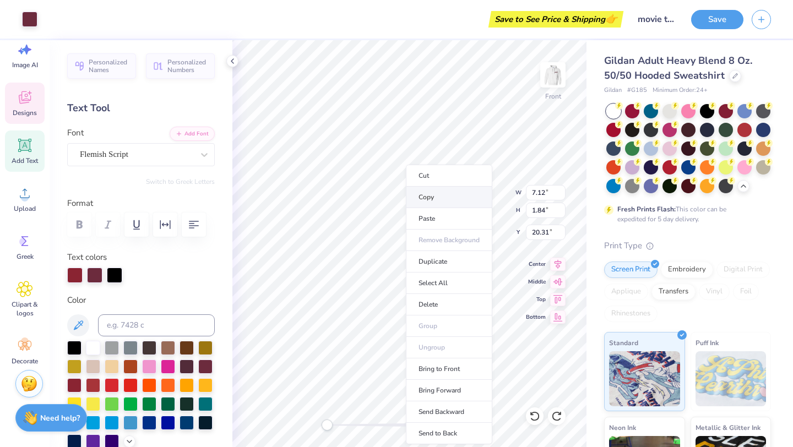
click at [431, 199] on li "Copy" at bounding box center [449, 197] width 86 height 21
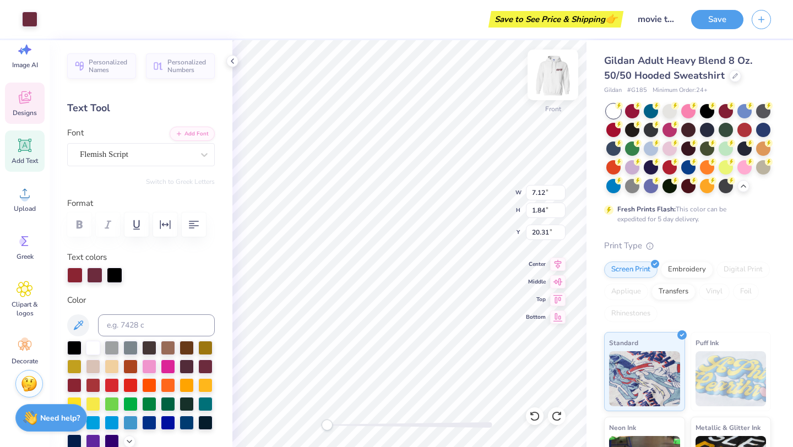
click at [545, 86] on img at bounding box center [553, 75] width 44 height 44
type input "7.02"
type input "1.81"
type input "12.15"
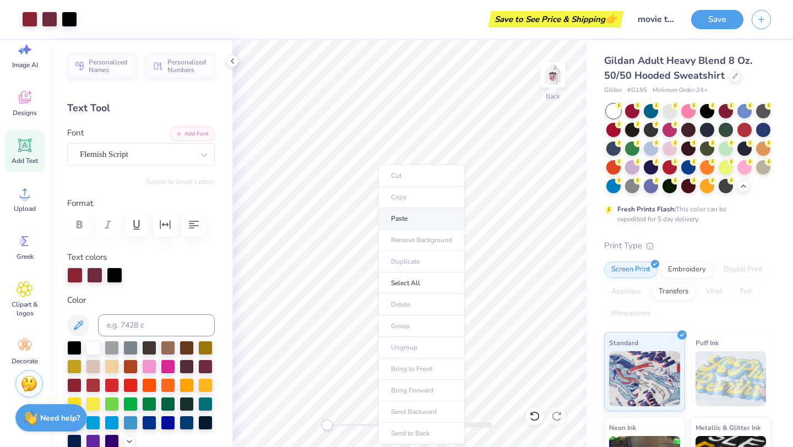
click at [395, 222] on li "Paste" at bounding box center [421, 218] width 86 height 21
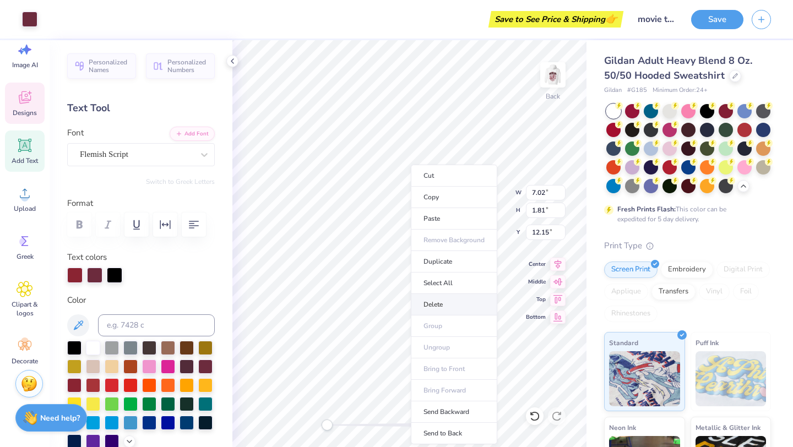
click at [429, 305] on li "Delete" at bounding box center [454, 304] width 86 height 21
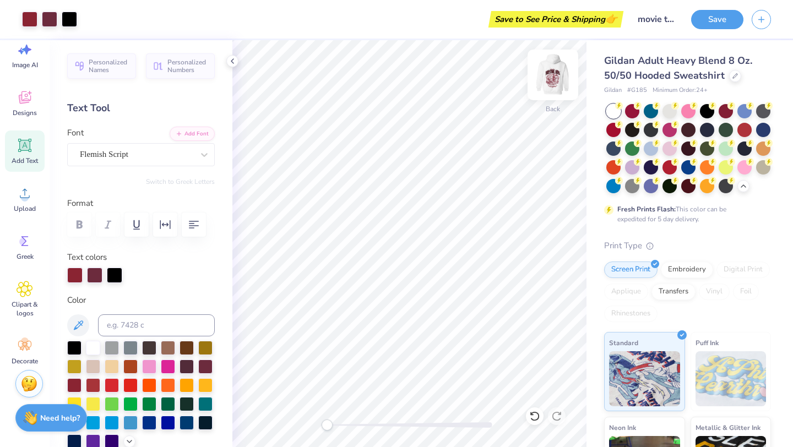
click at [548, 78] on img at bounding box center [553, 75] width 44 height 44
click at [371, 431] on div "Front" at bounding box center [409, 243] width 354 height 407
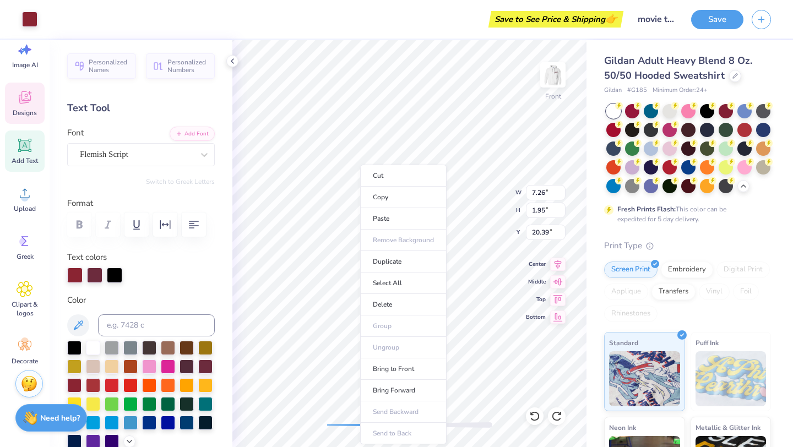
drag, startPoint x: 324, startPoint y: 425, endPoint x: 368, endPoint y: 420, distance: 44.4
click at [377, 202] on li "Copy" at bounding box center [403, 197] width 86 height 21
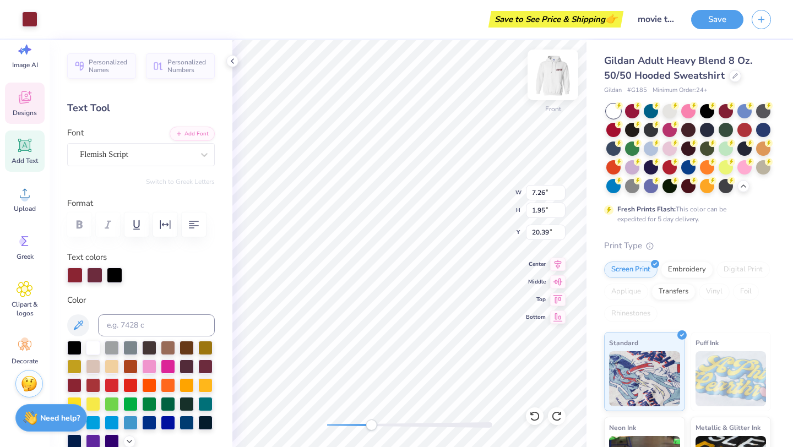
click at [559, 75] on img at bounding box center [553, 75] width 44 height 44
type input "7.16"
type input "1.92"
type input "12.04"
click at [323, 430] on div "Back W 7.16 7.16 " H 1.92 1.92 " Y 12.04 12.04 " Center Middle Top Bottom" at bounding box center [409, 243] width 354 height 407
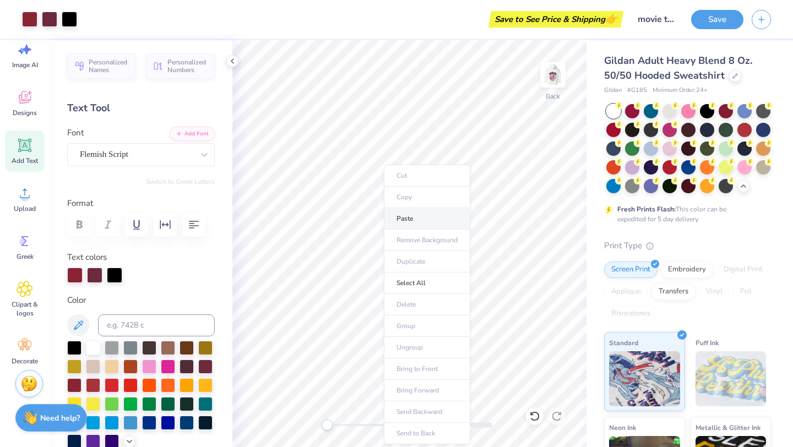
click at [409, 212] on li "Paste" at bounding box center [427, 218] width 86 height 21
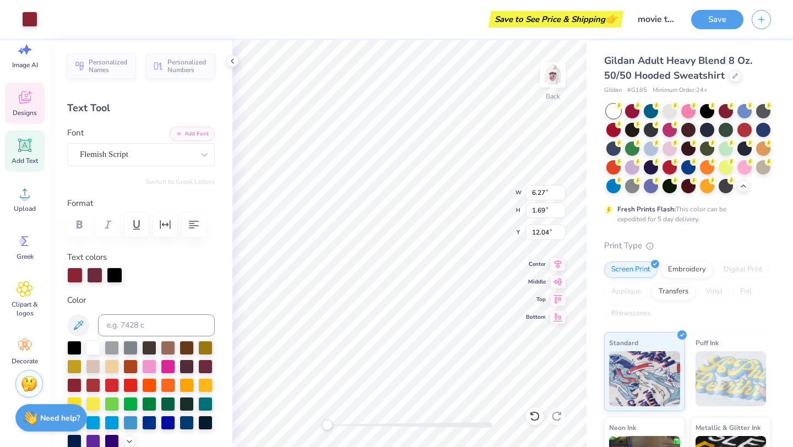
type input "6.27"
type input "1.69"
type input "4.69"
type input "1.26"
type input "7.55"
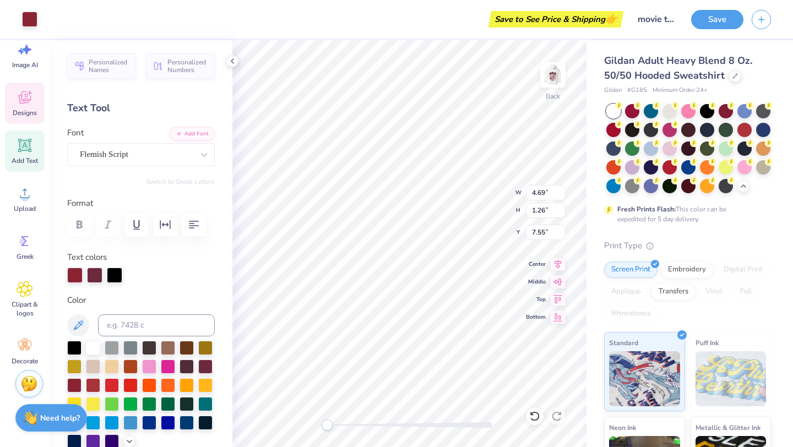
type input "1.49"
type input "4.65"
type input "3.55"
type input "1.13"
type input "4.64"
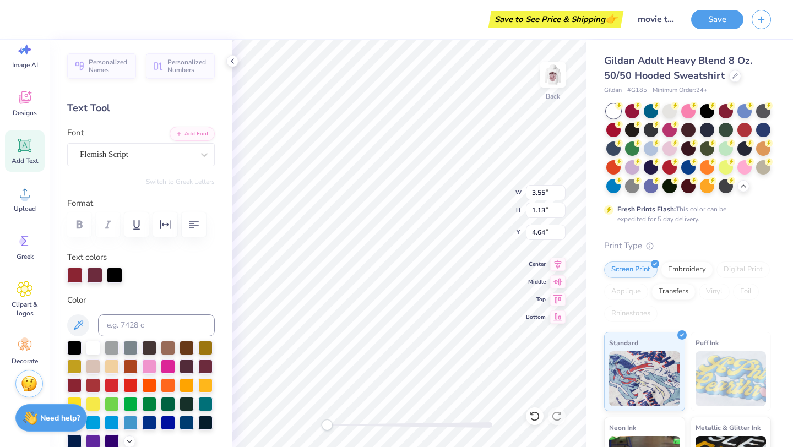
type input "4.69"
type input "1.26"
type input "6.62"
click at [77, 276] on div at bounding box center [74, 275] width 15 height 15
click at [69, 273] on div at bounding box center [74, 275] width 15 height 15
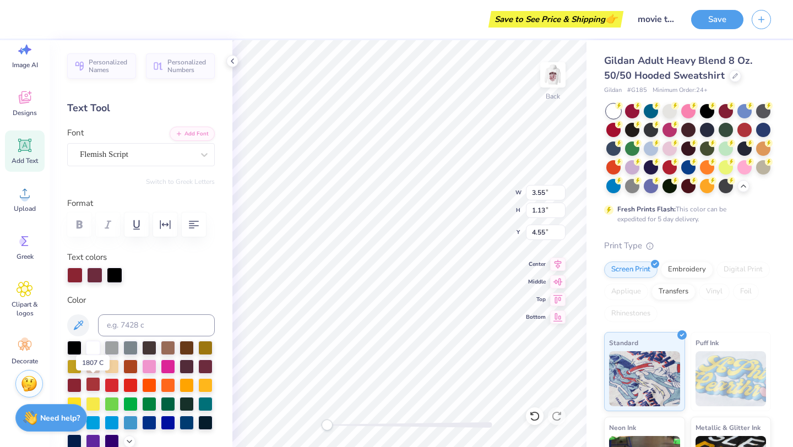
click at [94, 385] on div at bounding box center [93, 384] width 14 height 14
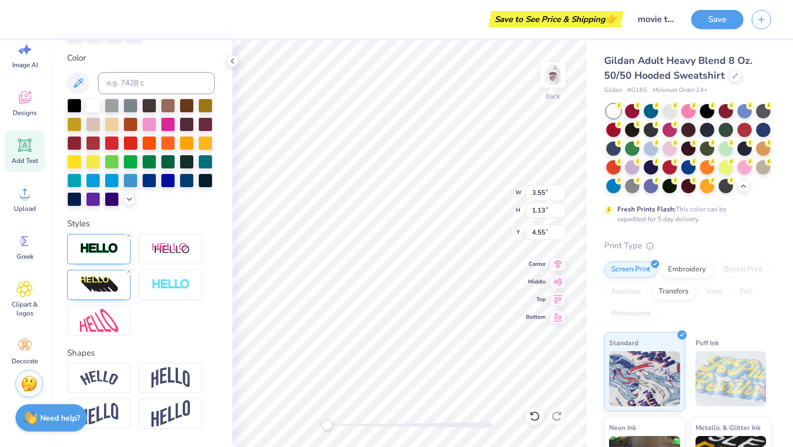
scroll to position [279, 0]
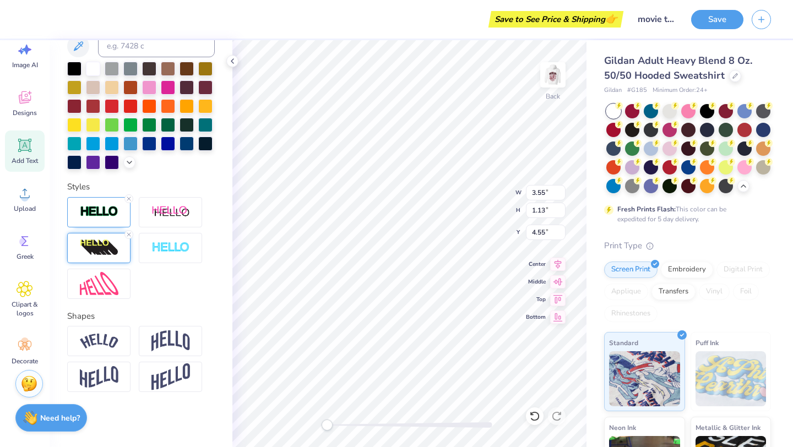
click at [106, 246] on img at bounding box center [99, 248] width 39 height 18
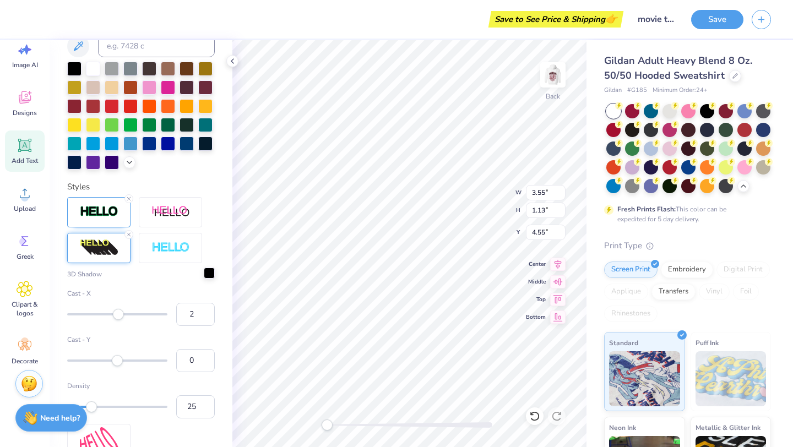
click at [208, 272] on div at bounding box center [209, 273] width 11 height 11
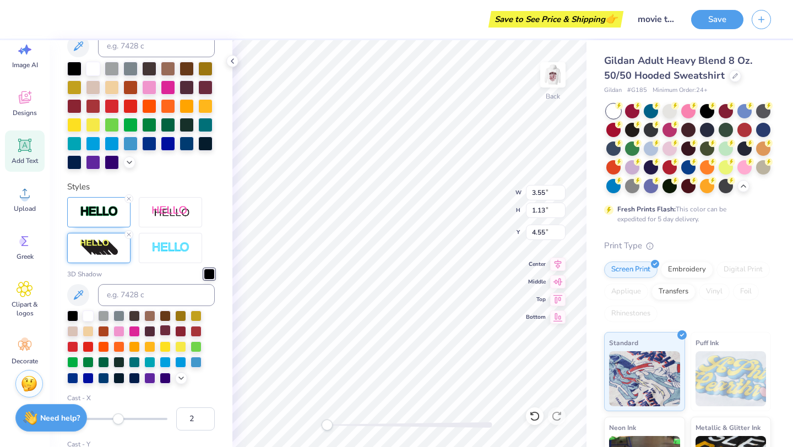
click at [166, 333] on div at bounding box center [165, 330] width 11 height 11
click at [178, 332] on div at bounding box center [180, 330] width 11 height 11
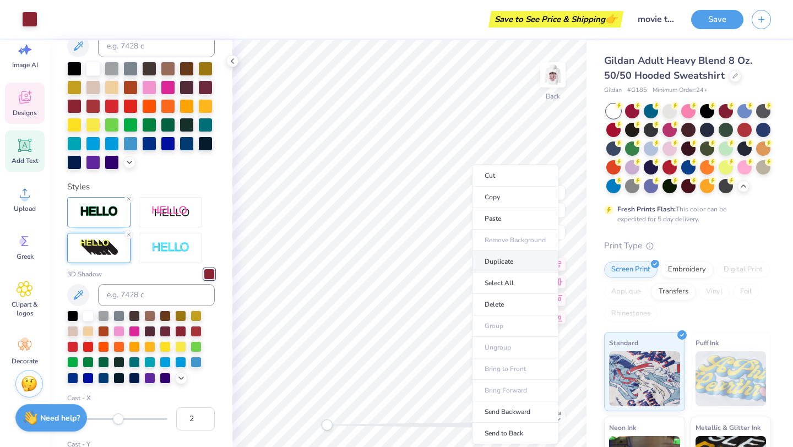
click at [485, 259] on li "Duplicate" at bounding box center [515, 261] width 86 height 21
type input "6.68"
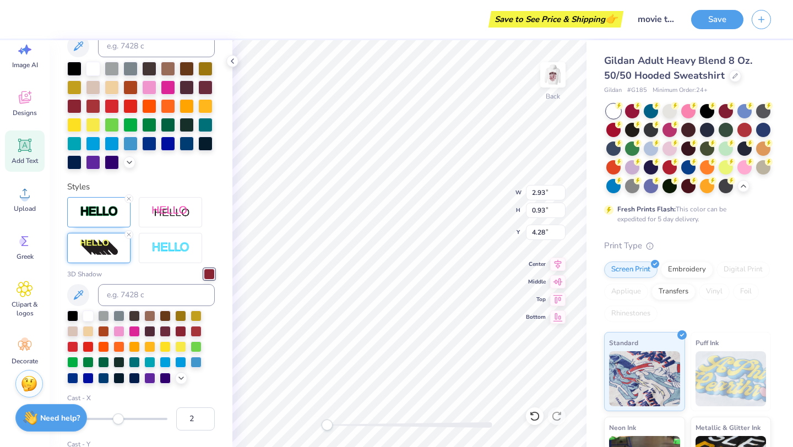
type input "2.93"
type input "0.93"
type input "4.28"
type input "4.69"
type input "1.28"
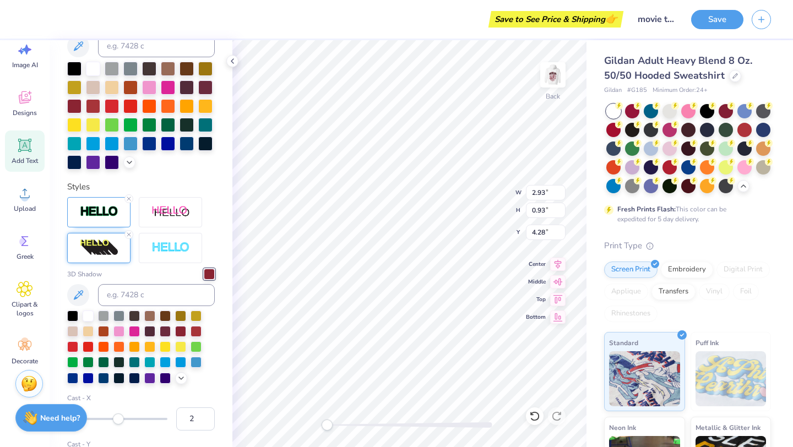
type input "3.00"
click at [551, 77] on img at bounding box center [553, 75] width 44 height 44
drag, startPoint x: 328, startPoint y: 425, endPoint x: 362, endPoint y: 426, distance: 34.2
click at [362, 427] on div "Accessibility label" at bounding box center [365, 425] width 11 height 11
drag, startPoint x: 361, startPoint y: 425, endPoint x: 380, endPoint y: 426, distance: 18.8
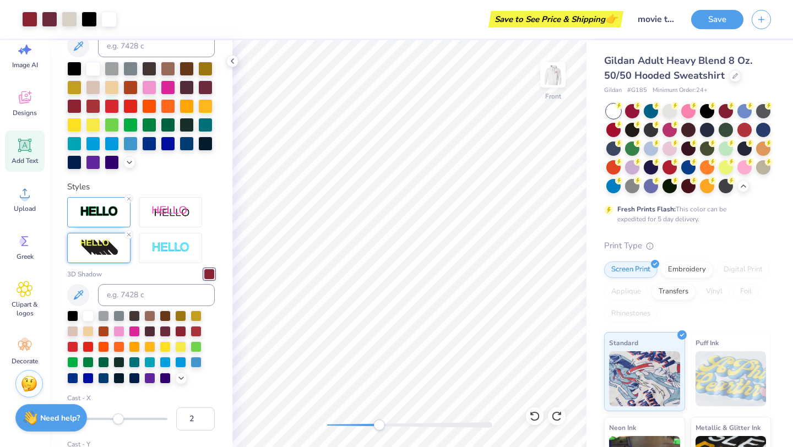
click at [380, 426] on div "Accessibility label" at bounding box center [378, 425] width 11 height 11
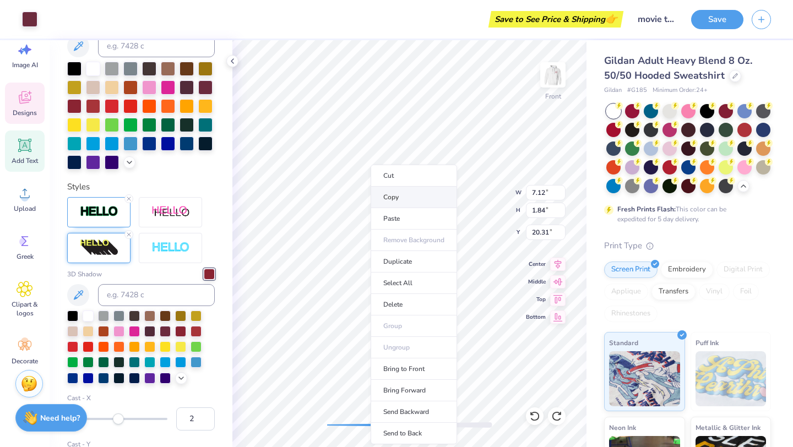
click at [400, 202] on li "Copy" at bounding box center [414, 197] width 86 height 21
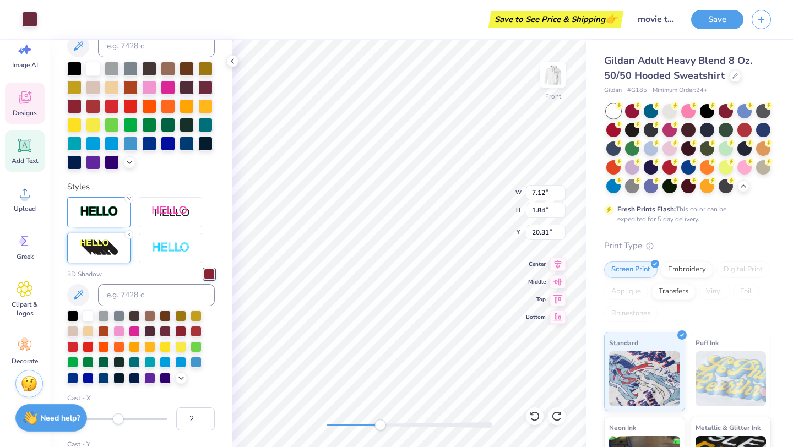
click at [548, 78] on img at bounding box center [553, 75] width 22 height 22
type input "7.02"
type input "1.81"
type input "12.15"
click at [313, 426] on div "Back W 7.02 7.02 " H 1.81 1.81 " Y 12.15 12.15 " Center Middle Top Bottom" at bounding box center [409, 243] width 354 height 407
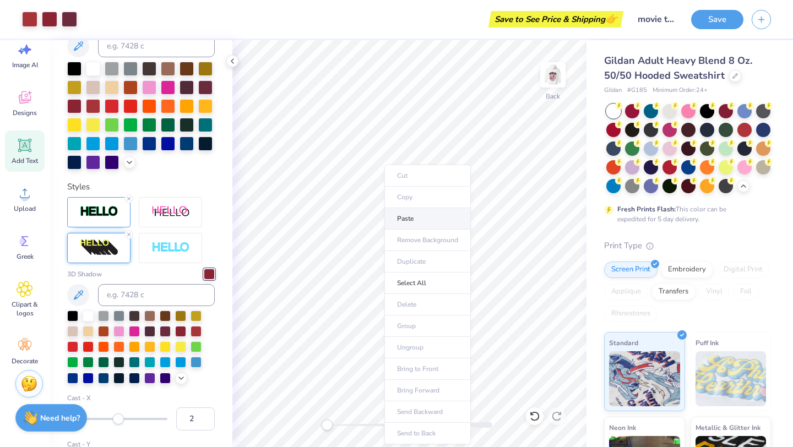
click at [409, 226] on li "Paste" at bounding box center [427, 218] width 86 height 21
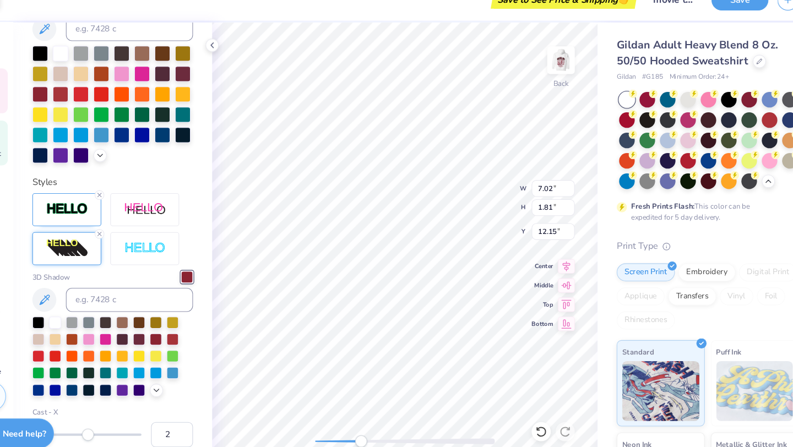
click at [372, 419] on div "Back W 7.02 7.02 " H 1.81 1.81 " Y 12.15 12.15 " Center Middle Top Bottom" at bounding box center [409, 243] width 354 height 407
drag, startPoint x: 377, startPoint y: 424, endPoint x: 383, endPoint y: 423, distance: 6.7
click at [383, 423] on div "Accessibility label" at bounding box center [379, 425] width 11 height 11
type input "8.50"
type input "3.35"
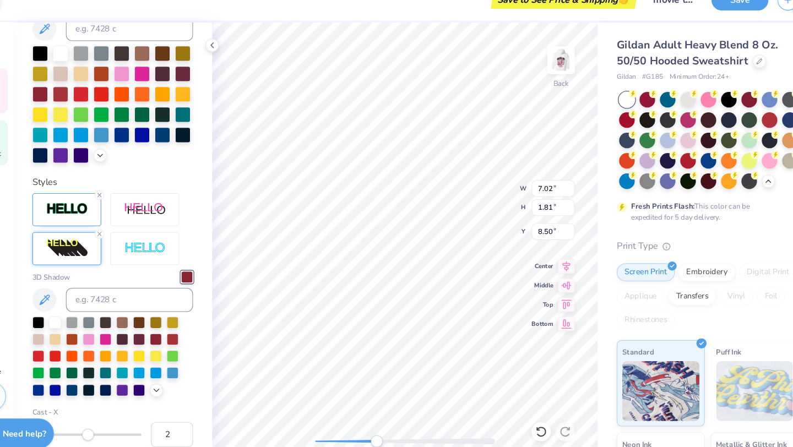
type input "0.87"
type input "6.54"
click at [555, 314] on div "Back W 3.35 3.35 " H 0.87 0.87 " Y 6.54 6.54 " Center Middle Top Bottom" at bounding box center [409, 243] width 354 height 407
type input "4.21"
type input "1.09"
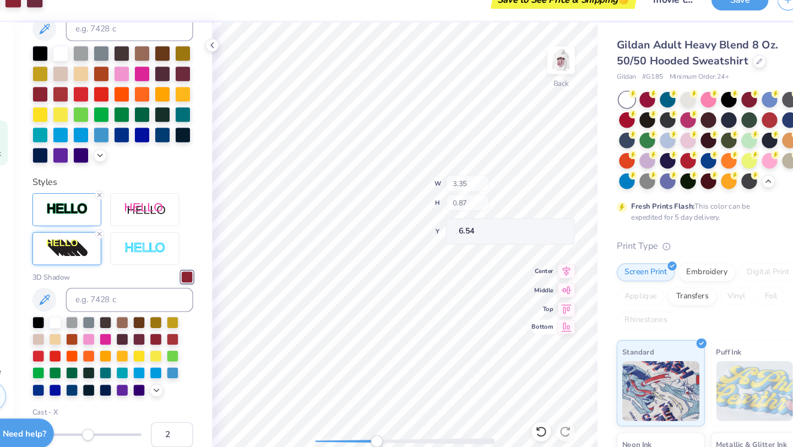
type input "6.51"
type input "4.33"
type input "1.12"
type input "7.08"
type input "4.59"
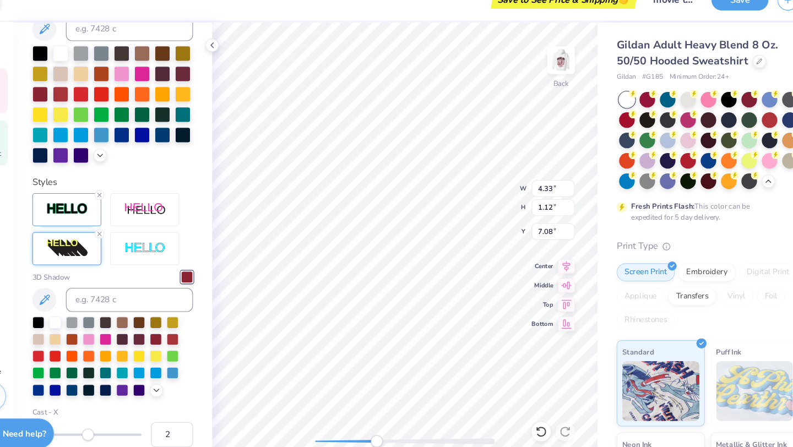
type input "1.19"
type input "7.10"
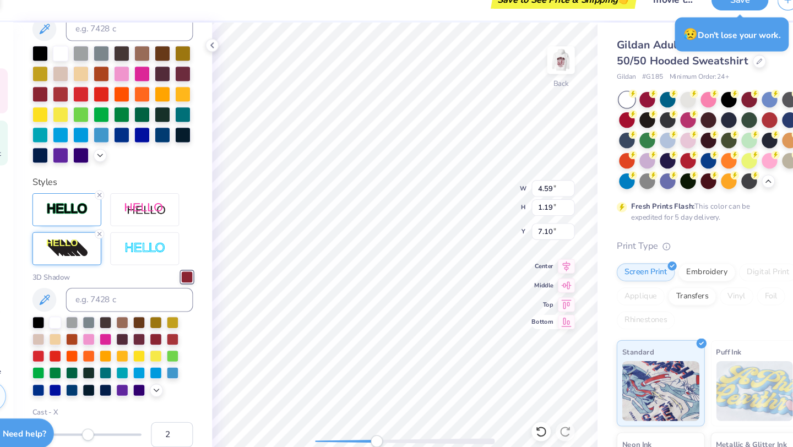
type input "4.42"
type input "1.14"
type input "6.66"
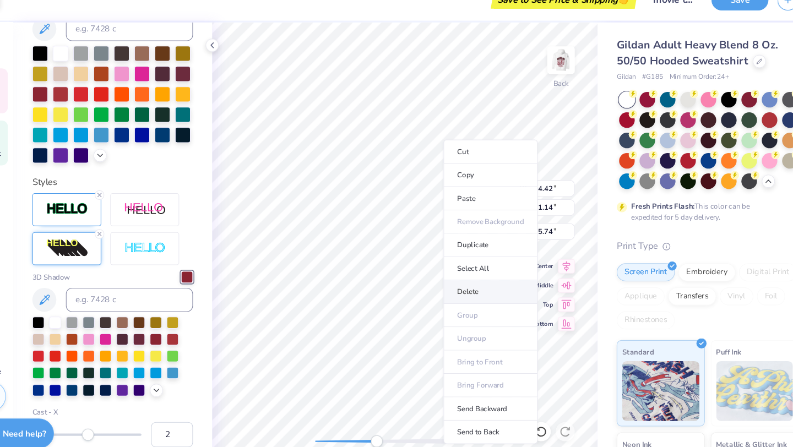
click at [457, 287] on li "Delete" at bounding box center [488, 288] width 86 height 21
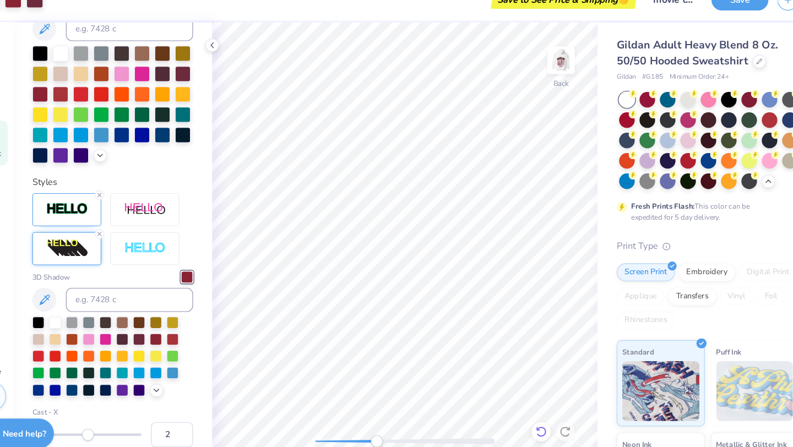
click at [530, 413] on icon at bounding box center [534, 416] width 11 height 11
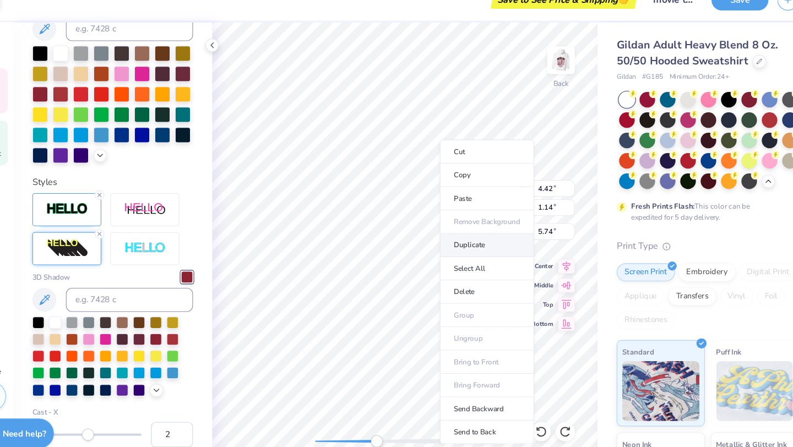
click at [468, 249] on li "Duplicate" at bounding box center [485, 245] width 86 height 21
type input "6.74"
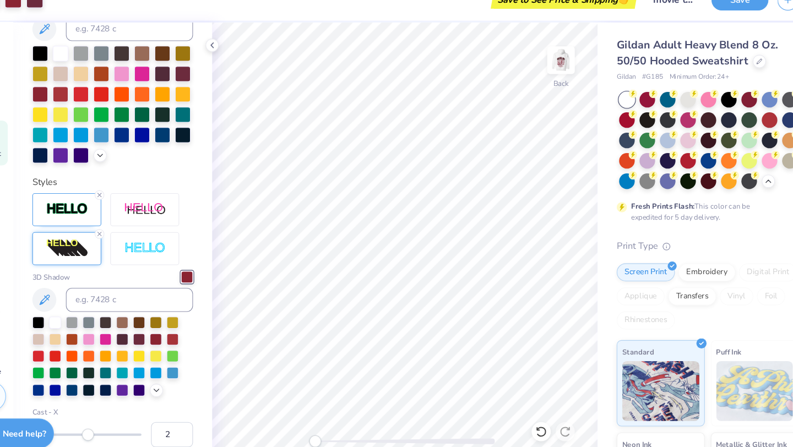
click at [264, 410] on div "Back" at bounding box center [409, 243] width 354 height 407
click at [550, 79] on img at bounding box center [553, 75] width 44 height 44
click at [551, 71] on img at bounding box center [553, 75] width 44 height 44
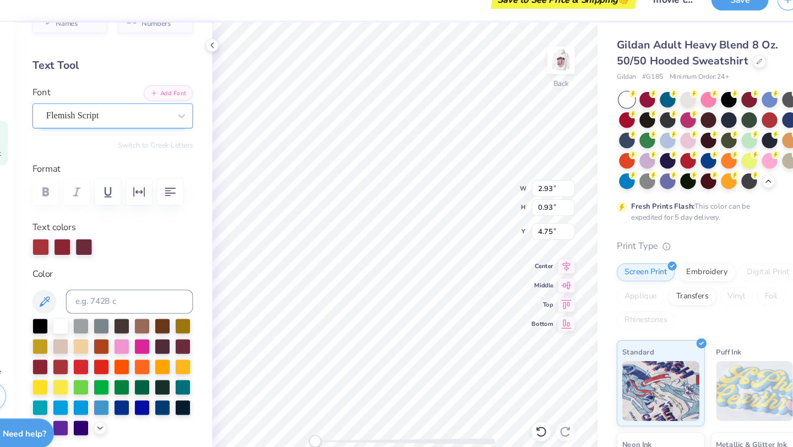
scroll to position [25, 0]
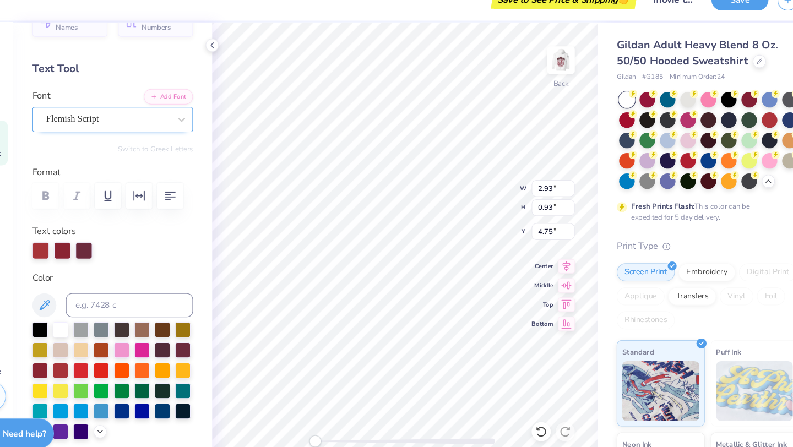
click at [142, 126] on div "Flemish Script" at bounding box center [137, 129] width 116 height 17
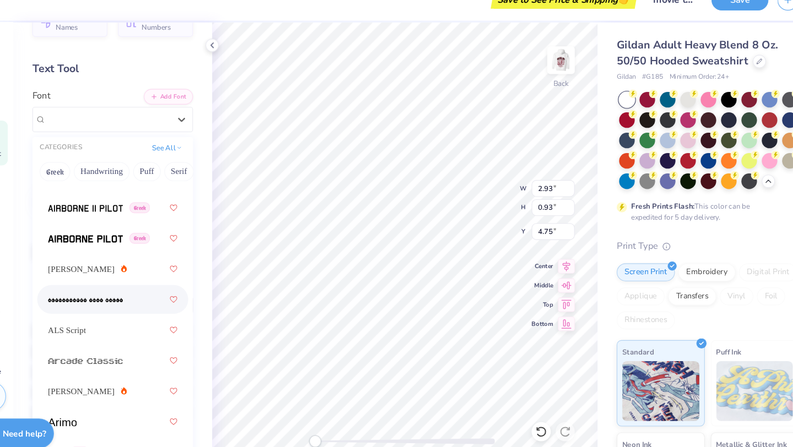
scroll to position [443, 0]
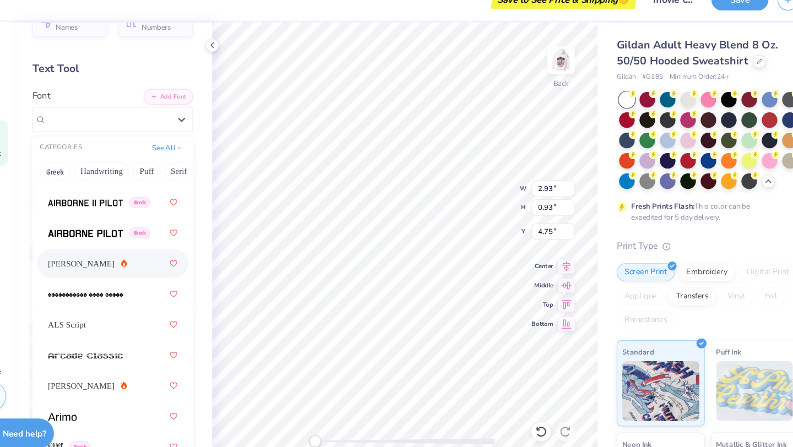
click at [112, 267] on span "[PERSON_NAME]" at bounding box center [112, 262] width 61 height 12
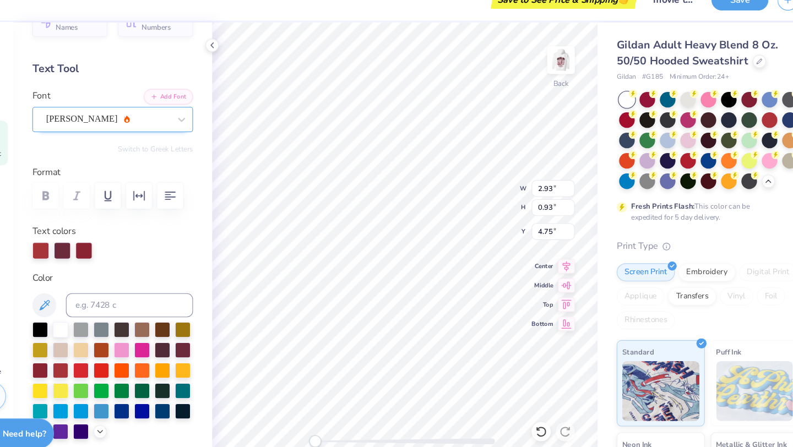
click at [115, 137] on div "[PERSON_NAME]" at bounding box center [137, 129] width 116 height 17
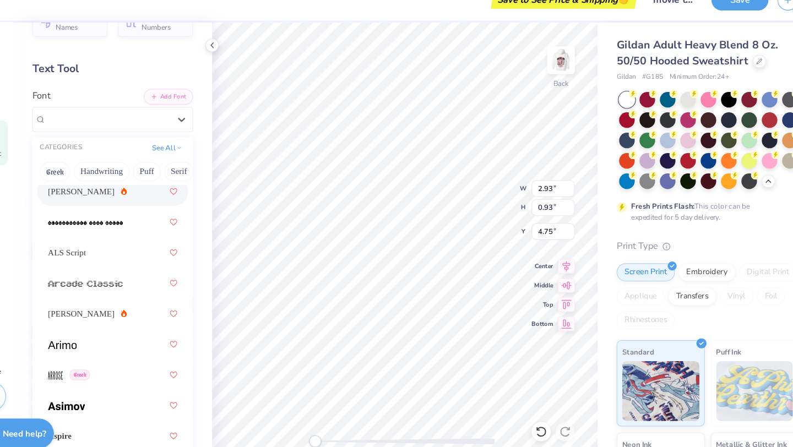
scroll to position [509, 0]
click at [116, 249] on span "ALS Script" at bounding box center [99, 252] width 35 height 12
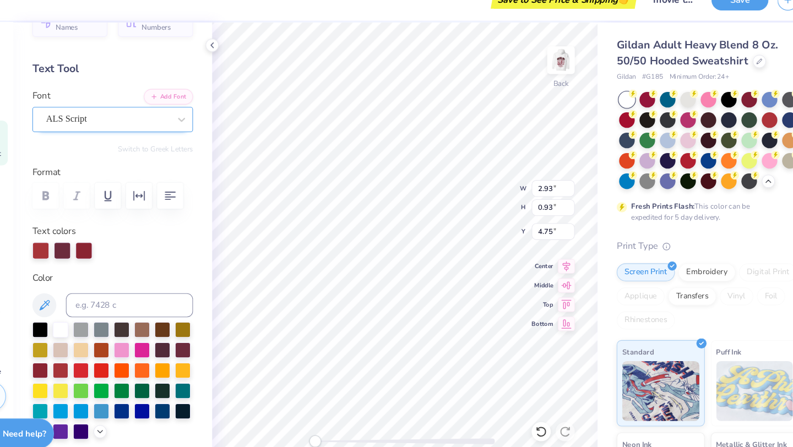
click at [137, 127] on div "ALS Script" at bounding box center [137, 129] width 116 height 17
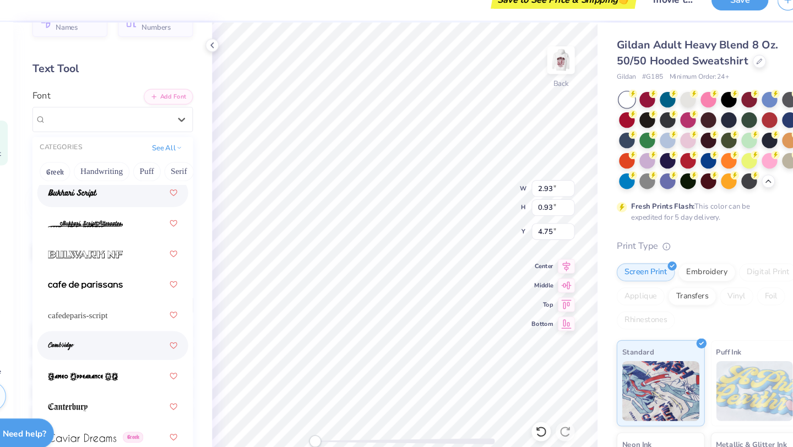
scroll to position [1650, 0]
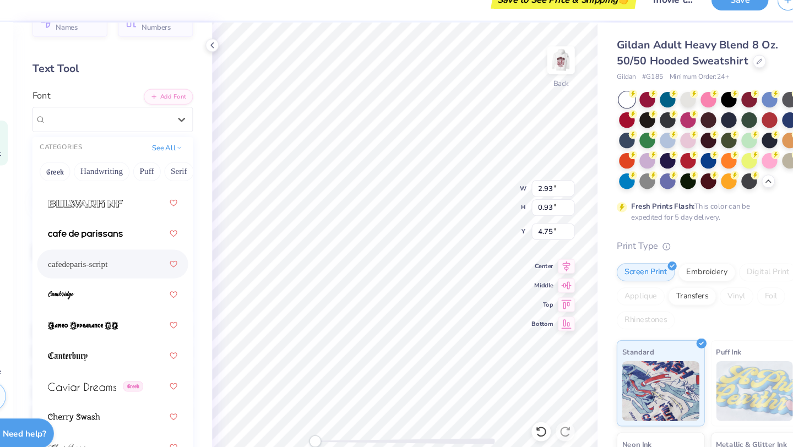
click at [137, 264] on div "cafedeparis-script" at bounding box center [141, 262] width 119 height 20
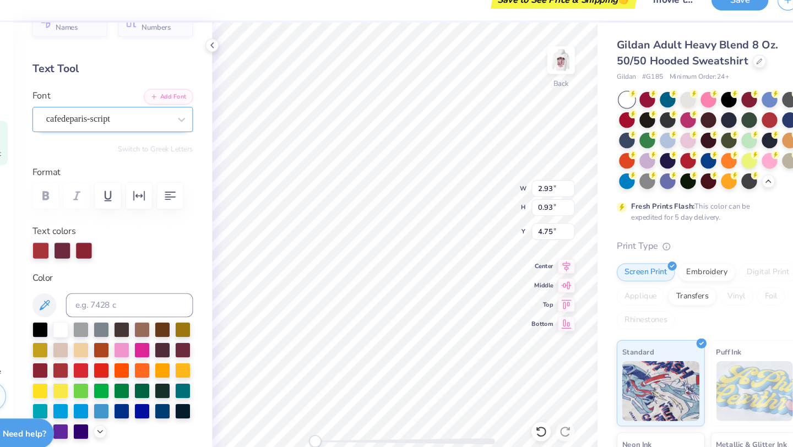
click at [129, 135] on div at bounding box center [136, 129] width 113 height 15
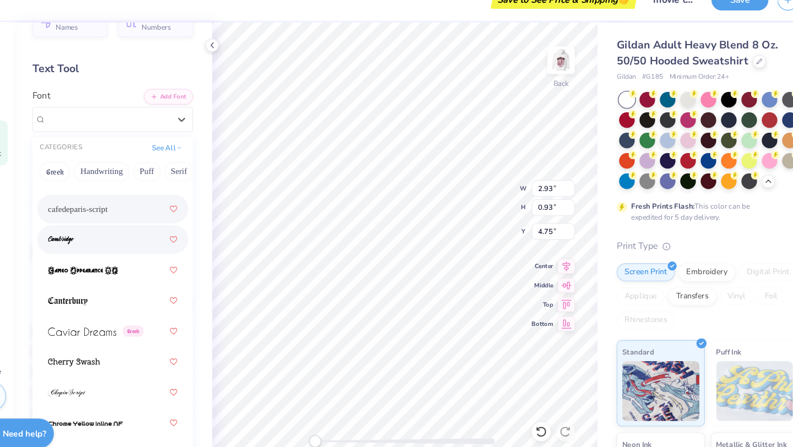
scroll to position [1714, 0]
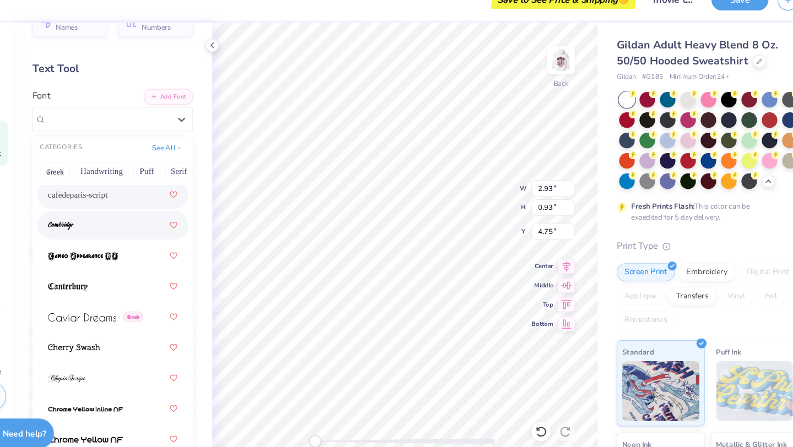
click at [151, 225] on div at bounding box center [141, 226] width 119 height 20
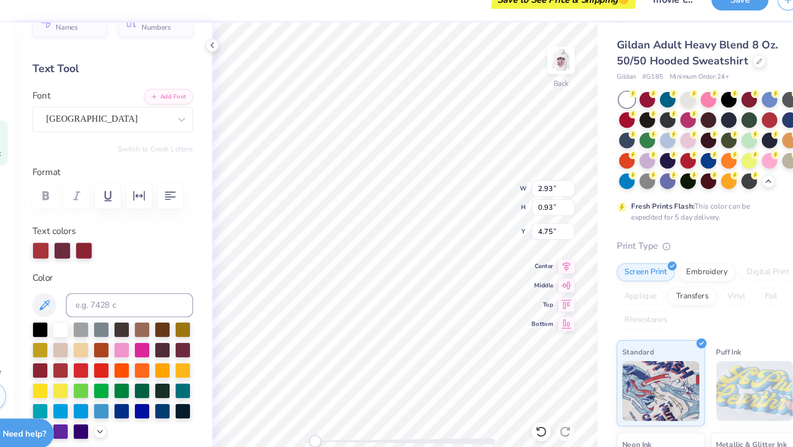
scroll to position [61, 0]
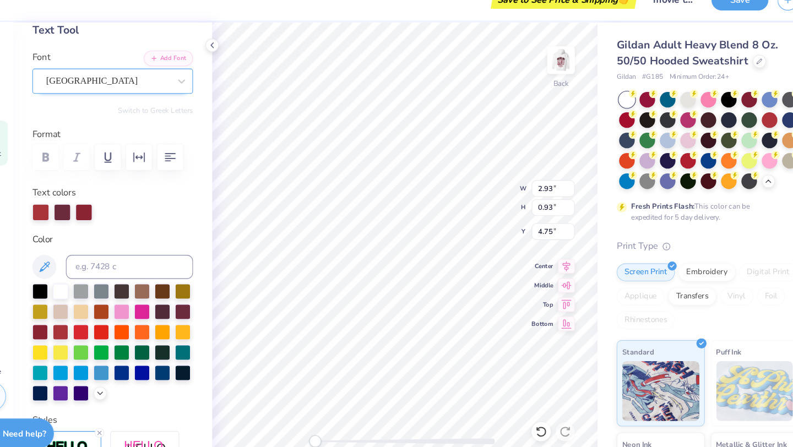
click at [154, 97] on div "Cambridge" at bounding box center [137, 93] width 116 height 17
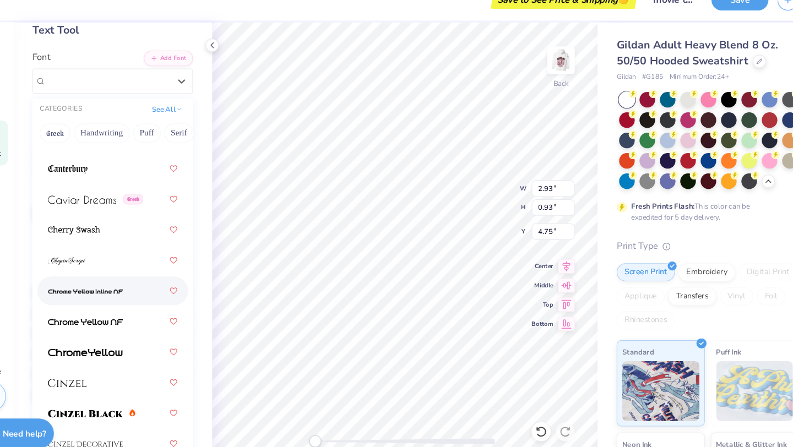
scroll to position [1795, 0]
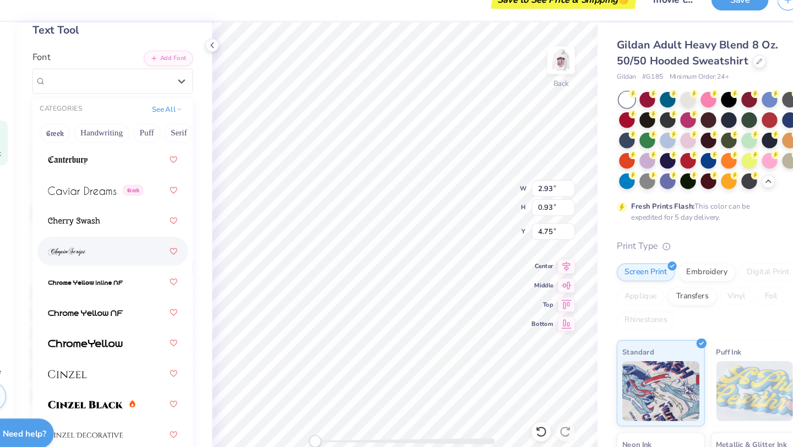
click at [101, 257] on div at bounding box center [141, 251] width 119 height 20
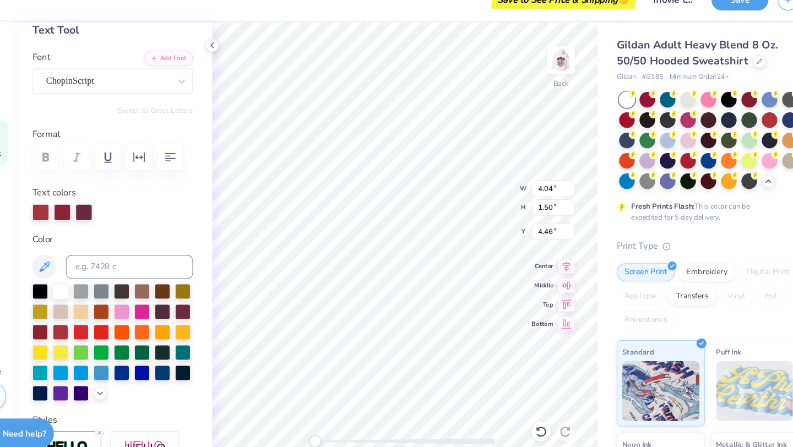
type input "3.01"
type input "1.12"
type input "4.69"
click at [93, 215] on div at bounding box center [94, 214] width 15 height 15
click at [110, 216] on div at bounding box center [114, 214] width 15 height 15
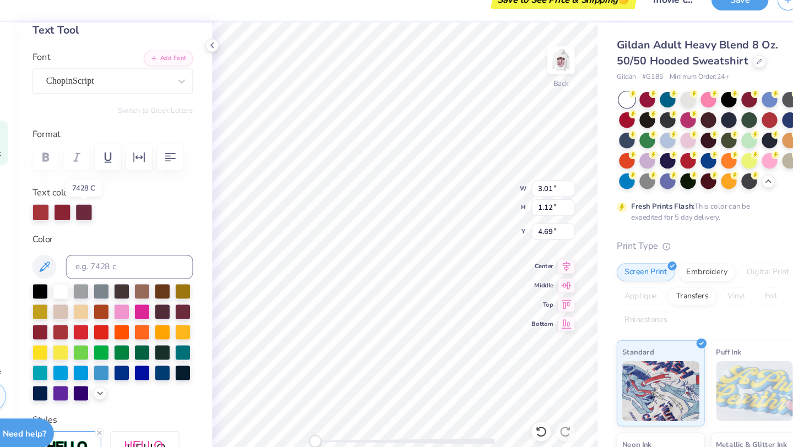
click at [112, 215] on div at bounding box center [114, 214] width 15 height 15
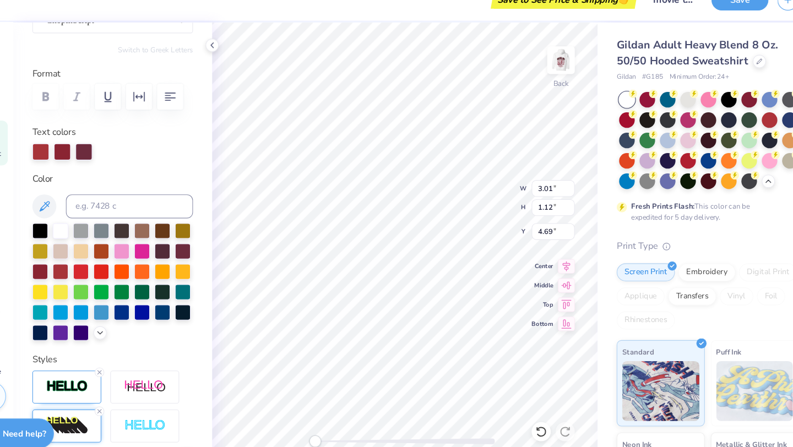
scroll to position [120, 0]
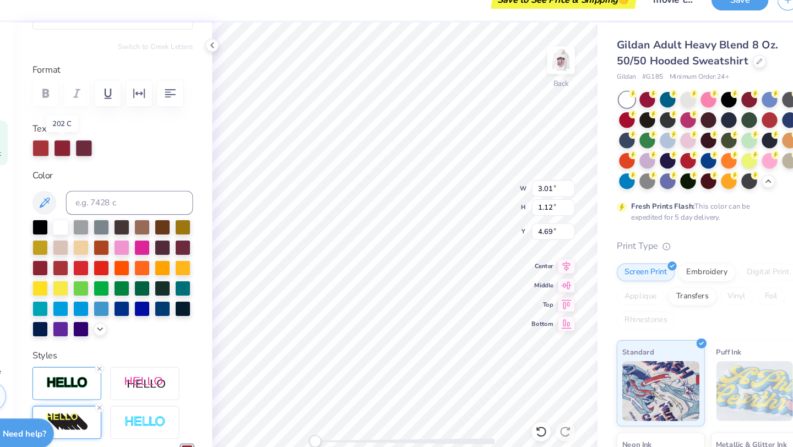
click at [95, 155] on div at bounding box center [94, 155] width 15 height 15
click at [94, 155] on div at bounding box center [94, 155] width 15 height 15
click at [210, 246] on div at bounding box center [205, 246] width 14 height 14
click at [209, 246] on div at bounding box center [205, 246] width 14 height 14
click at [74, 268] on div at bounding box center [74, 265] width 14 height 14
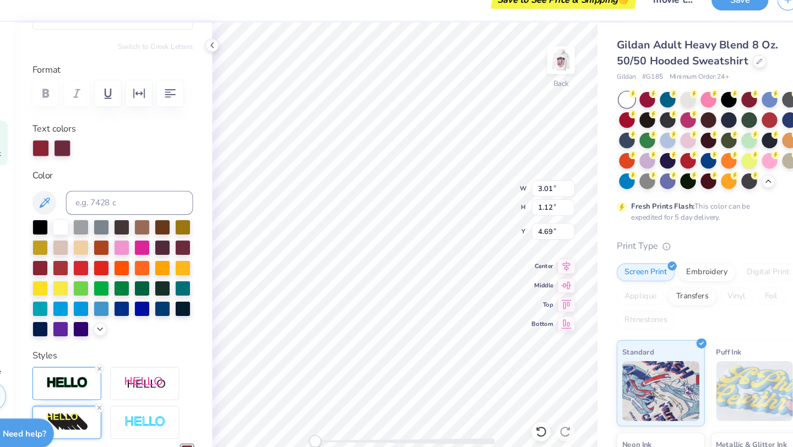
scroll to position [0, 0]
click at [210, 246] on div at bounding box center [205, 246] width 14 height 14
click at [71, 262] on div at bounding box center [74, 265] width 14 height 14
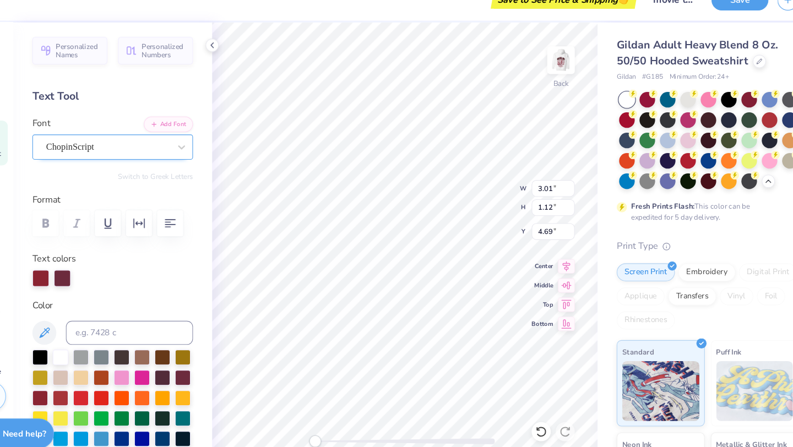
click at [137, 145] on div "ChopinScript" at bounding box center [141, 154] width 148 height 23
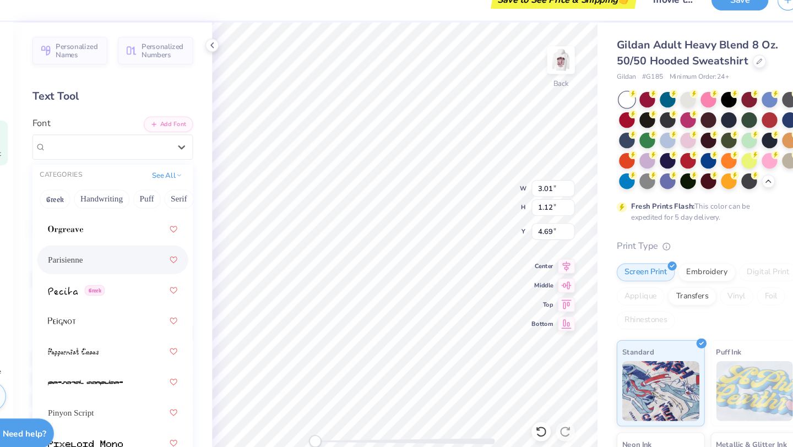
scroll to position [6455, 0]
click at [112, 262] on div "Parisienne" at bounding box center [141, 257] width 119 height 20
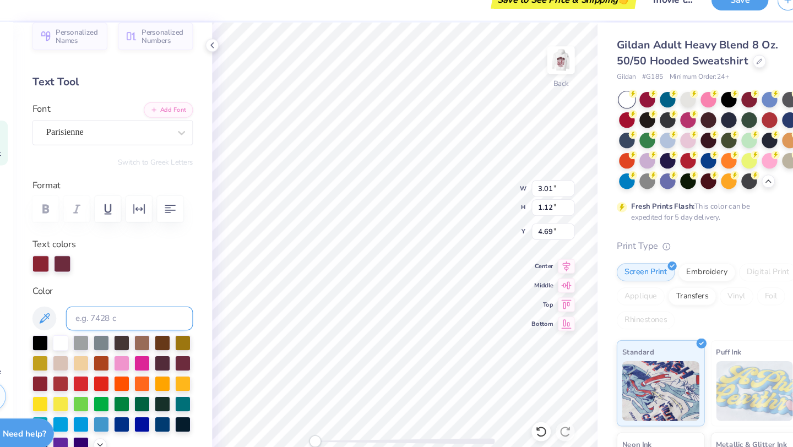
scroll to position [18, 0]
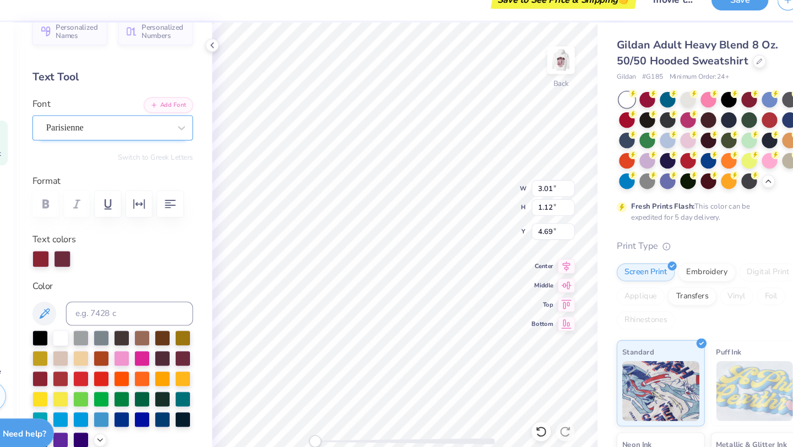
click at [141, 129] on div at bounding box center [136, 136] width 113 height 15
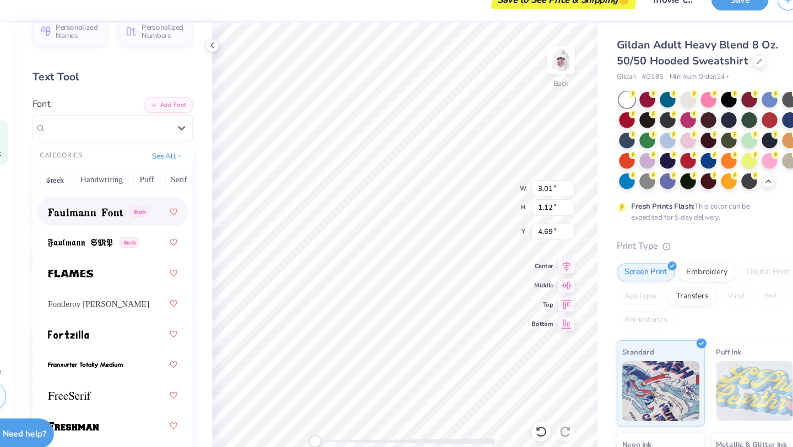
scroll to position [3419, 0]
click at [132, 295] on div "Fontleroy Brown NF" at bounding box center [141, 298] width 119 height 20
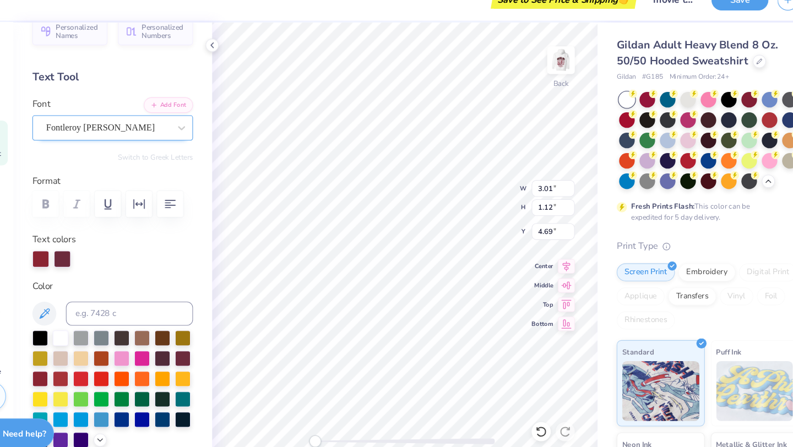
click at [158, 144] on div "Fontleroy Brown NF" at bounding box center [137, 136] width 116 height 17
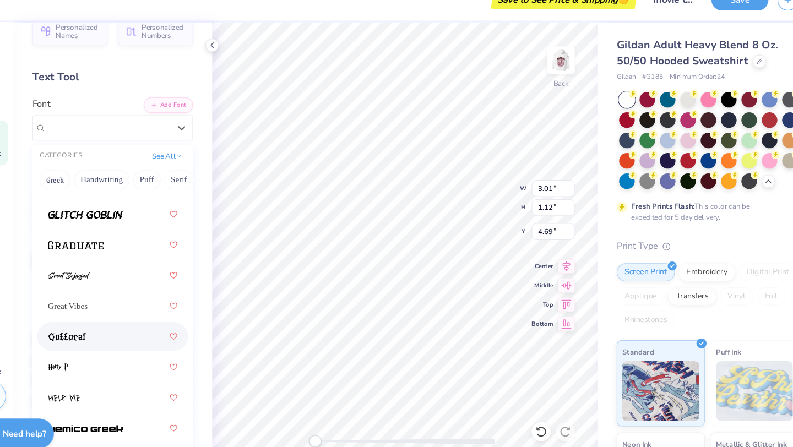
scroll to position [3779, 0]
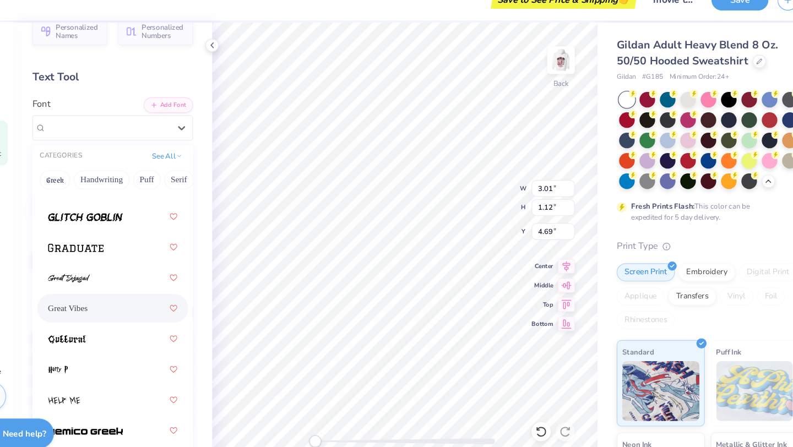
click at [116, 306] on div "Great Vibes" at bounding box center [141, 303] width 119 height 20
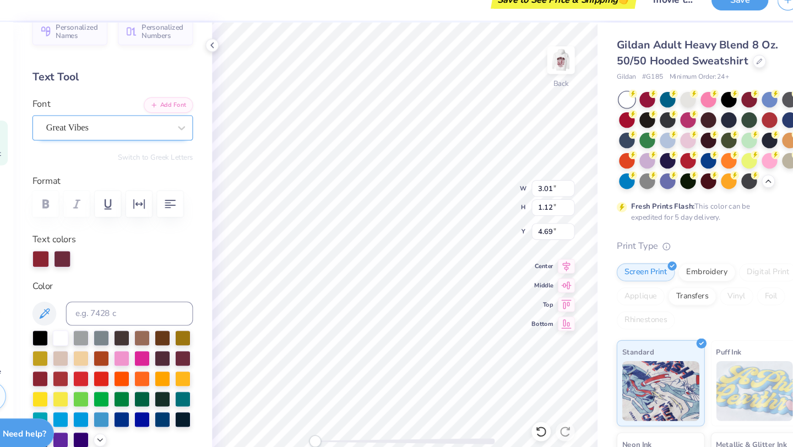
click at [142, 140] on div "Great Vibes" at bounding box center [137, 136] width 116 height 17
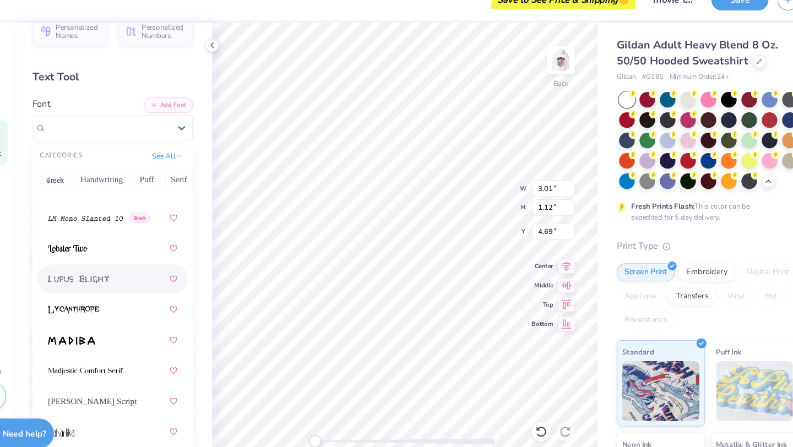
scroll to position [5465, 0]
click at [89, 252] on div at bounding box center [141, 247] width 119 height 20
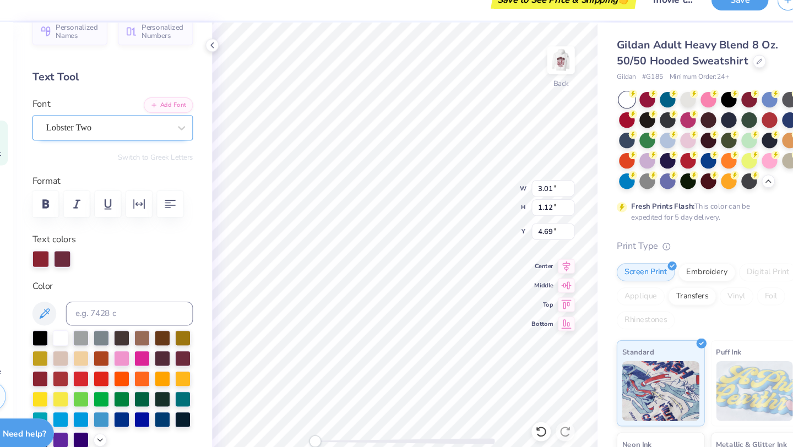
click at [135, 132] on div "Lobster Two" at bounding box center [137, 136] width 116 height 17
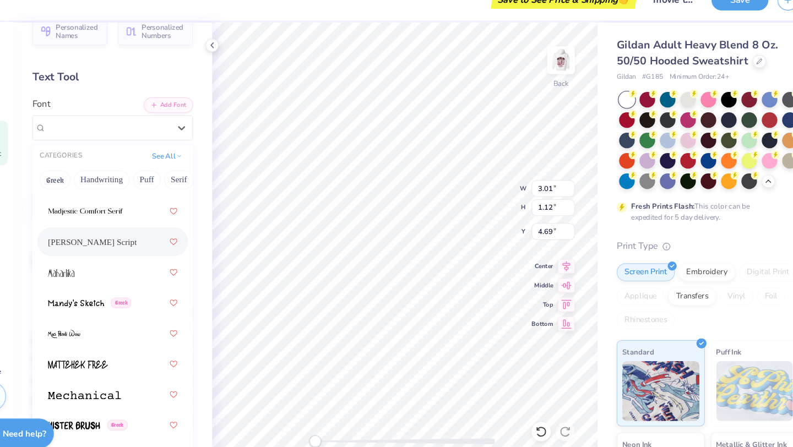
scroll to position [5609, 0]
click at [134, 220] on div at bounding box center [141, 214] width 119 height 20
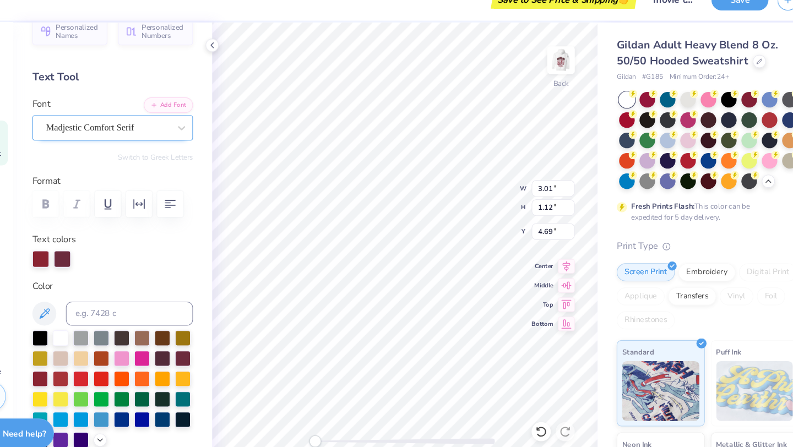
click at [135, 139] on div "Madjestic Comfort Serif" at bounding box center [137, 136] width 116 height 17
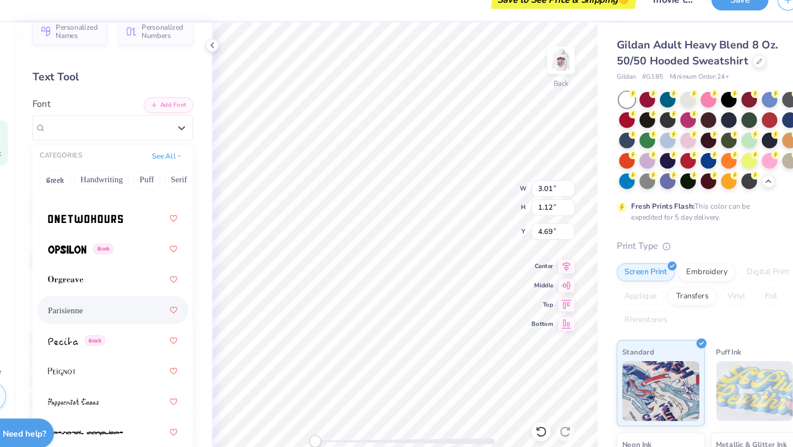
scroll to position [6389, 0]
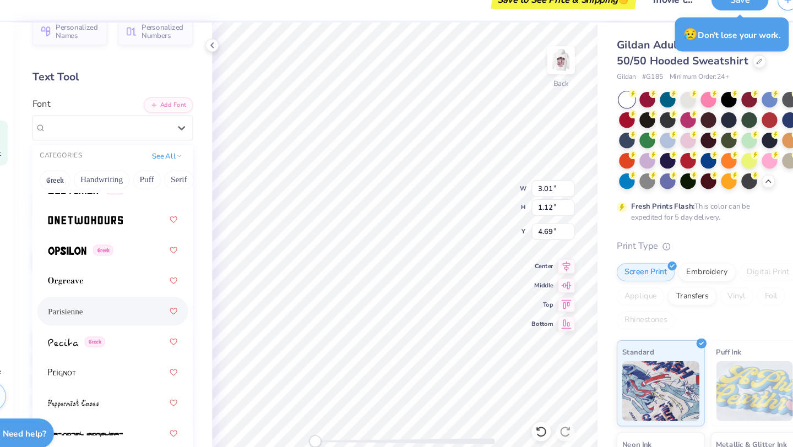
click at [131, 313] on div "Parisienne" at bounding box center [141, 306] width 119 height 20
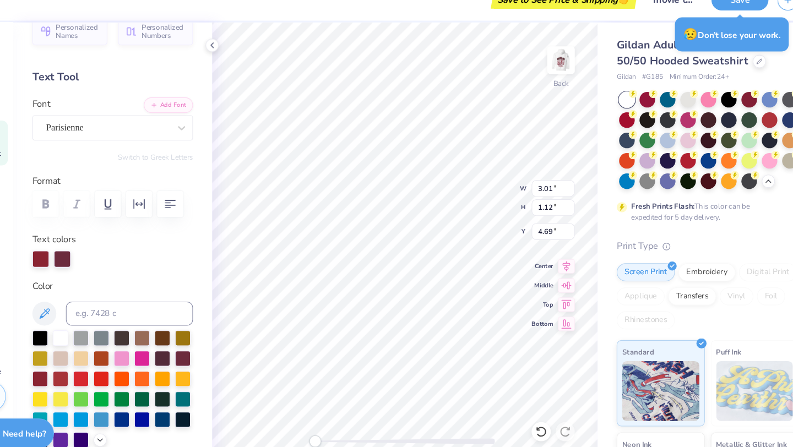
scroll to position [0, 0]
type input "4.42"
type input "1.14"
type input "5.74"
type input "3.60"
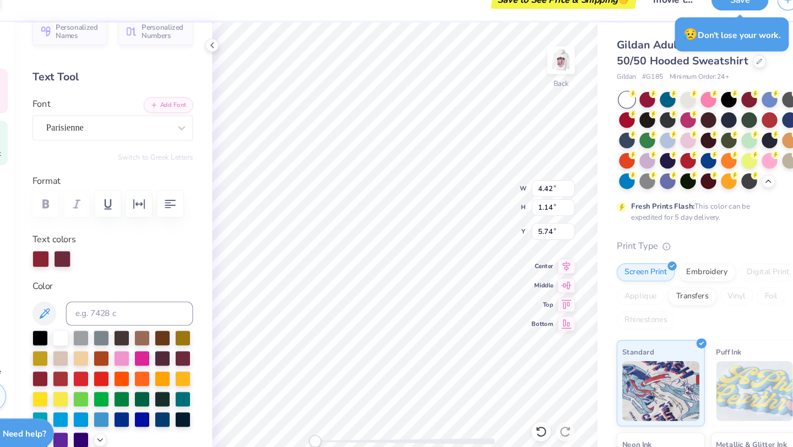
type input "1.61"
type input "4.44"
type input "2.36"
type input "1.05"
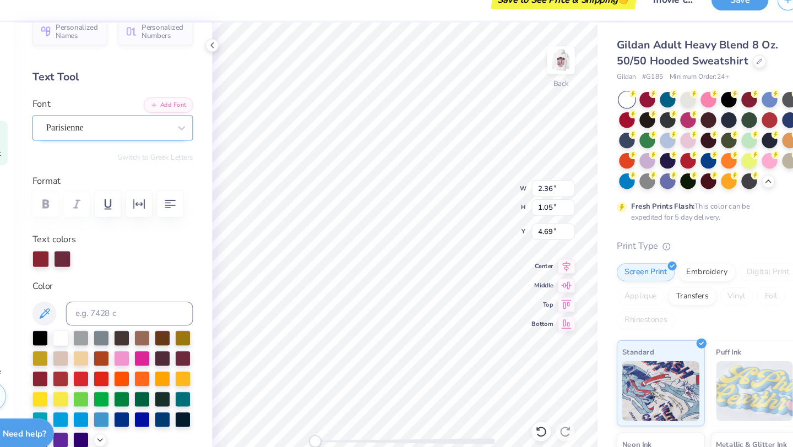
click at [166, 133] on div "Parisienne" at bounding box center [137, 136] width 116 height 17
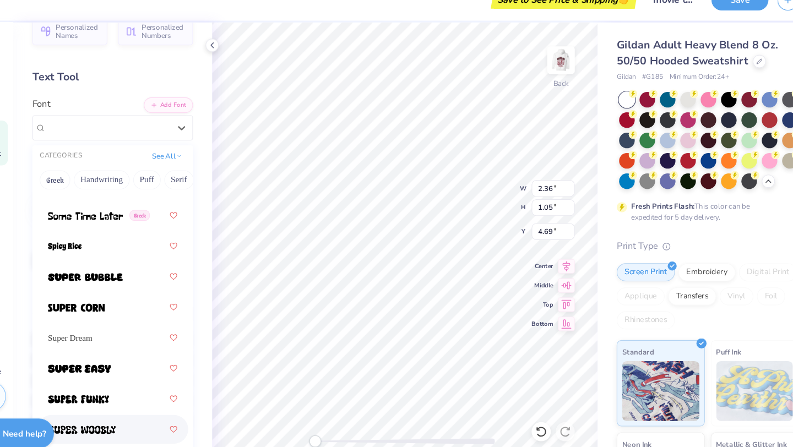
scroll to position [7637, 0]
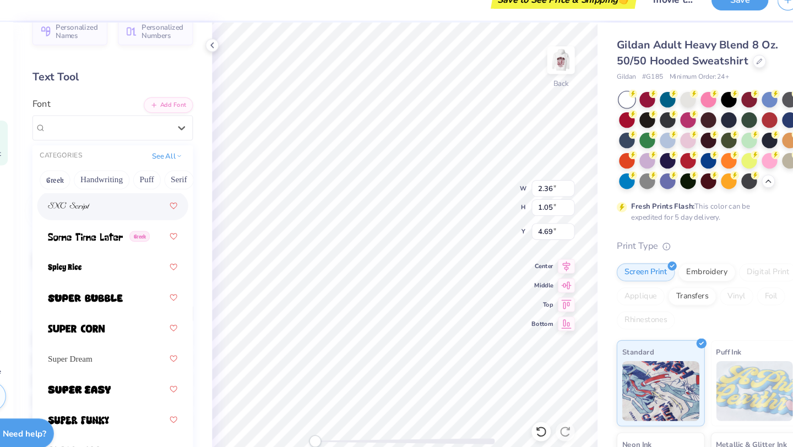
click at [113, 212] on img at bounding box center [101, 209] width 39 height 8
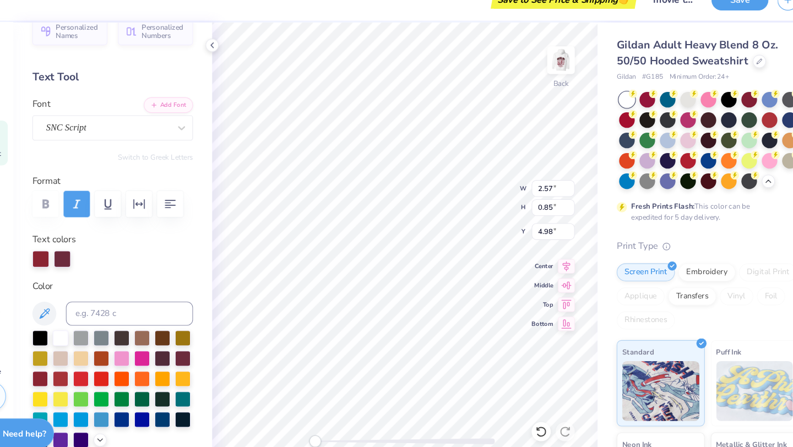
type input "2.57"
type input "0.85"
click at [169, 139] on div "SNC Script" at bounding box center [137, 136] width 116 height 17
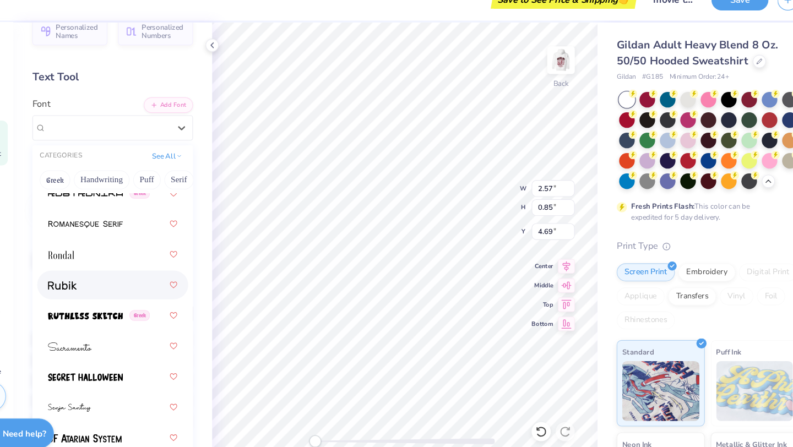
scroll to position [7227, 0]
click at [125, 258] on div at bounding box center [141, 254] width 119 height 20
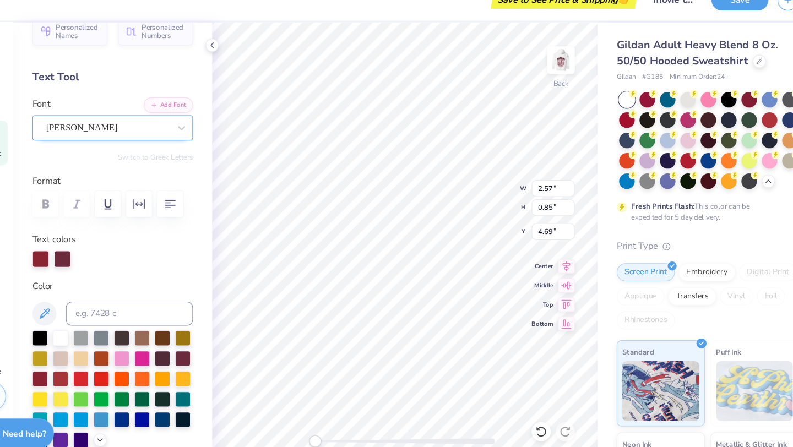
click at [150, 134] on div "Rondal" at bounding box center [137, 136] width 116 height 17
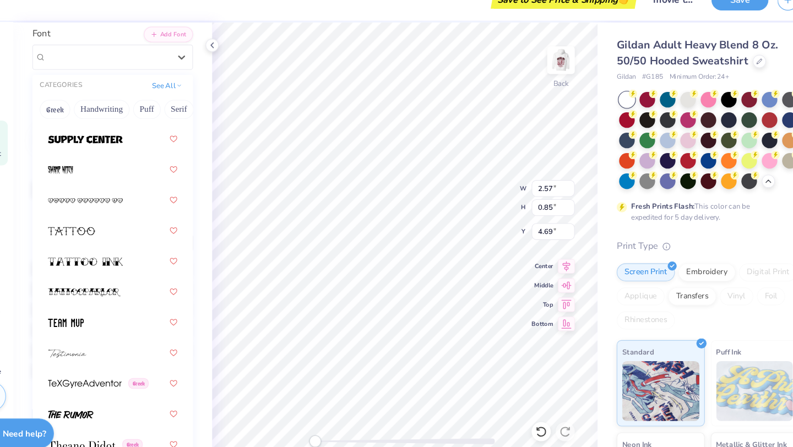
scroll to position [7885, 0]
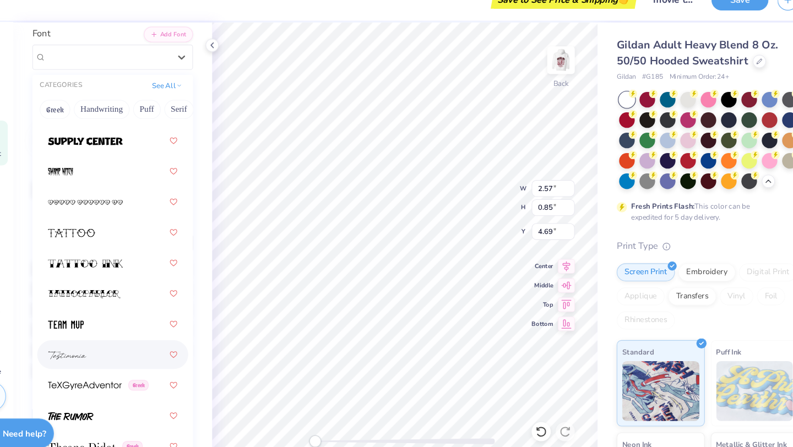
click at [139, 347] on div at bounding box center [141, 345] width 119 height 20
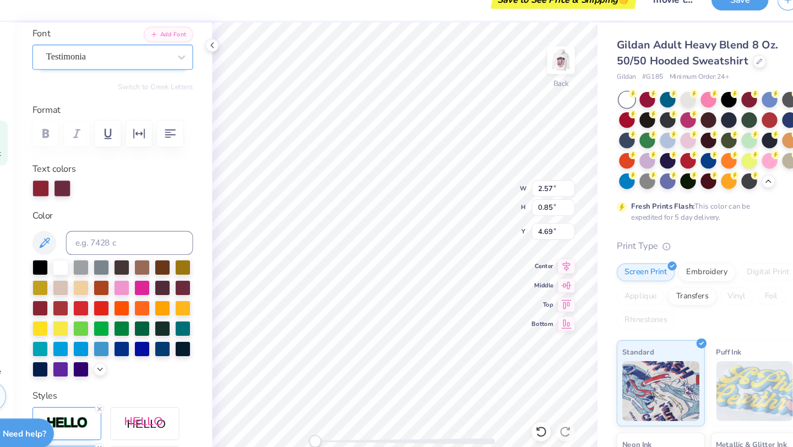
click at [155, 73] on div "Testimonia" at bounding box center [137, 71] width 116 height 17
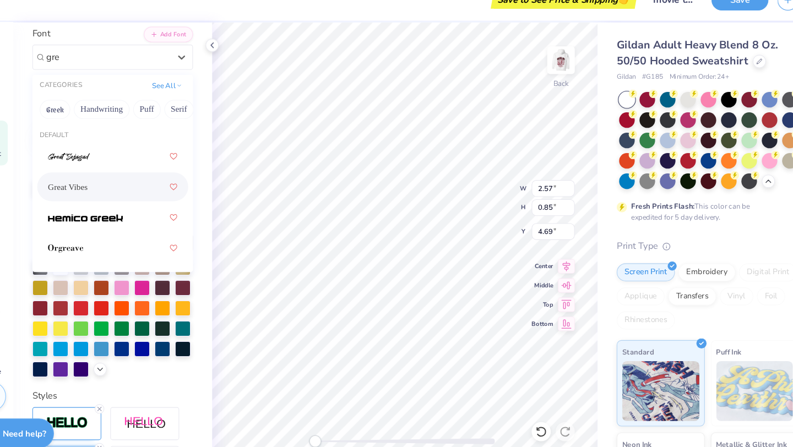
click at [134, 185] on div "Great Vibes" at bounding box center [141, 191] width 119 height 20
type input "gre"
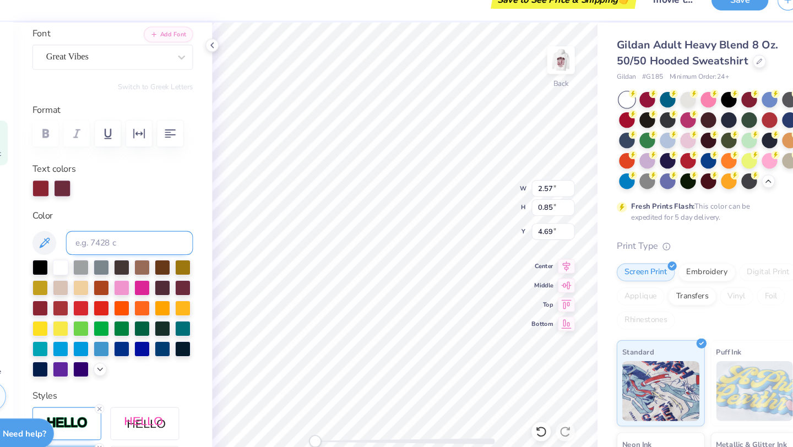
scroll to position [0, 0]
type input "2.56"
type input "0.88"
type input "4.69"
type input "2.94"
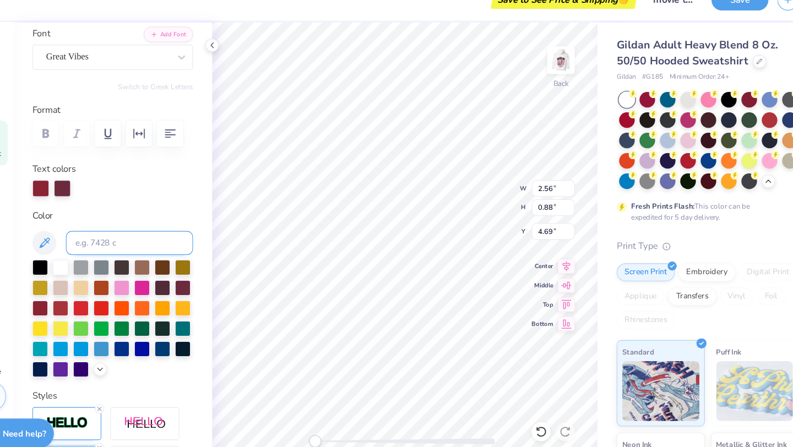
type input "1.01"
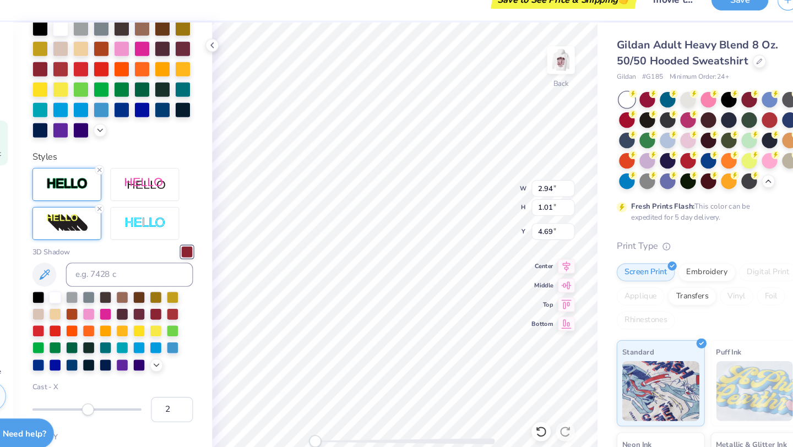
scroll to position [306, 0]
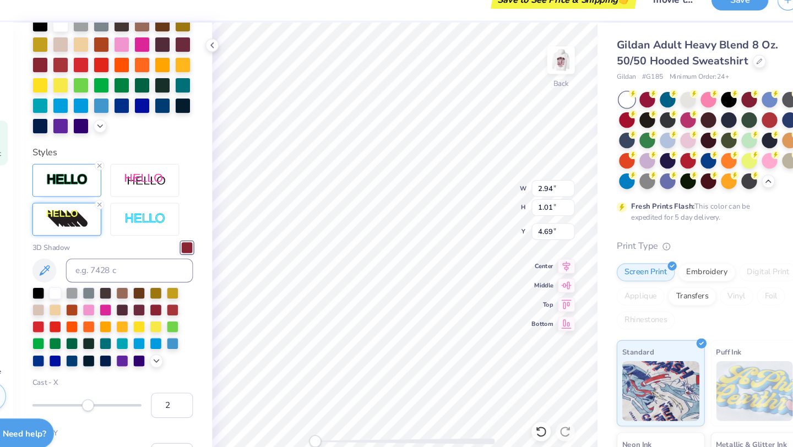
click at [107, 219] on img at bounding box center [99, 221] width 39 height 18
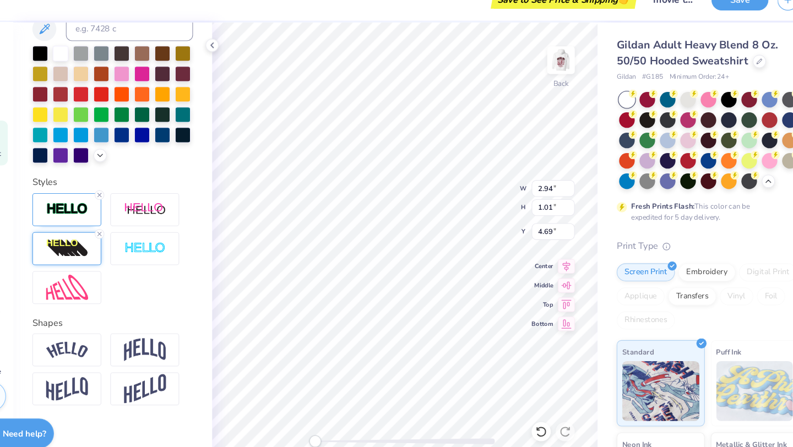
scroll to position [279, 0]
click at [103, 247] on img at bounding box center [99, 248] width 39 height 18
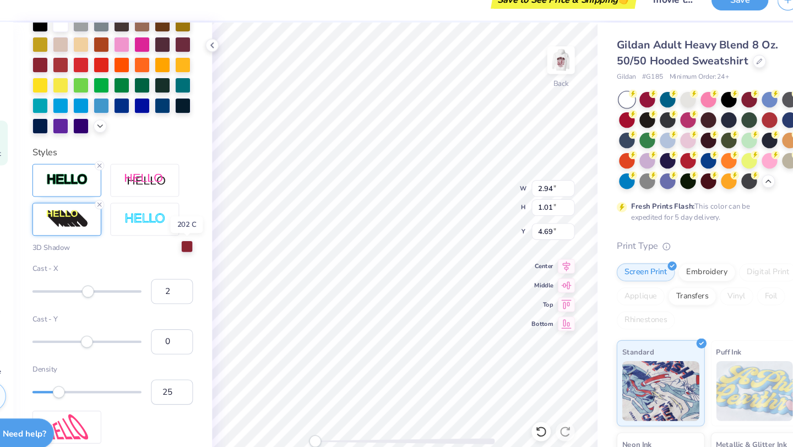
click at [211, 247] on div at bounding box center [209, 246] width 11 height 11
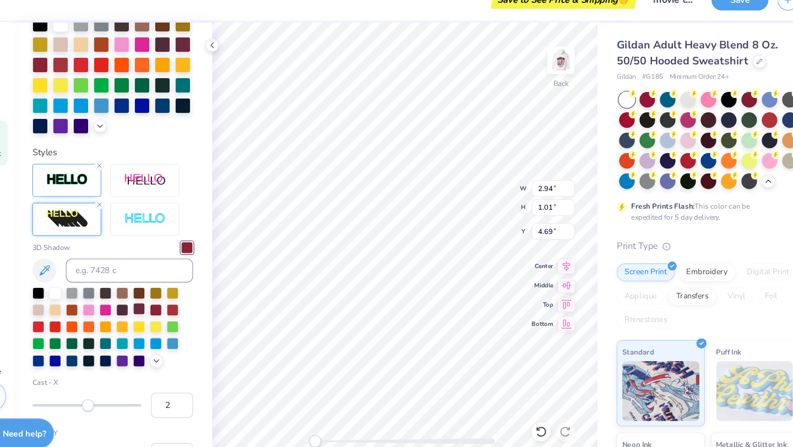
click at [164, 306] on div at bounding box center [165, 303] width 11 height 11
type input "4.42"
type input "1.15"
type input "3.54"
click at [533, 411] on icon at bounding box center [534, 416] width 11 height 11
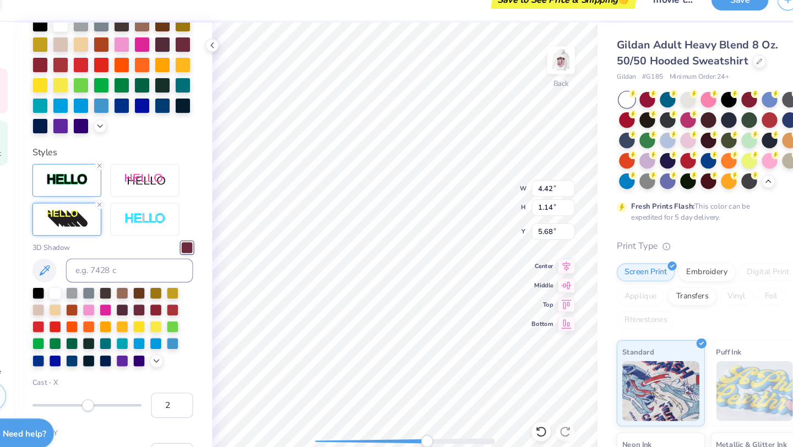
click at [432, 401] on div "Back W 4.42 4.42 " H 1.14 1.14 " Y 5.68 5.68 " Center Middle Top Bottom" at bounding box center [409, 243] width 354 height 407
type input "4.42"
type input "1.14"
type input "5.59"
type input "4.69"
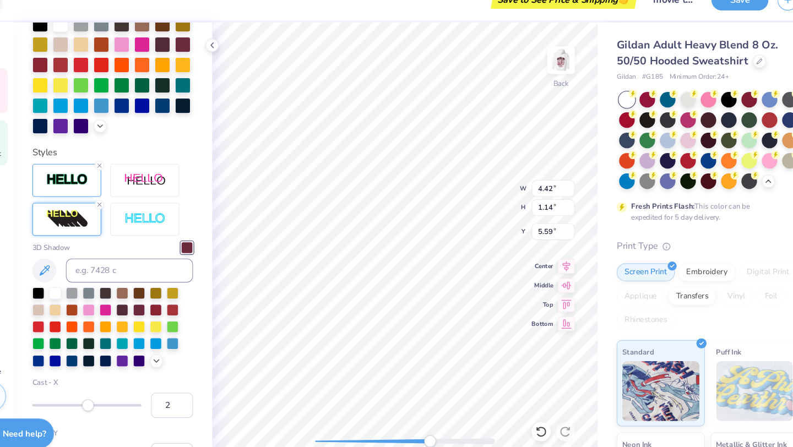
type input "1.26"
type input "5.68"
type input "2.84"
type input "0.97"
click at [242, 430] on div "Back" at bounding box center [409, 243] width 354 height 407
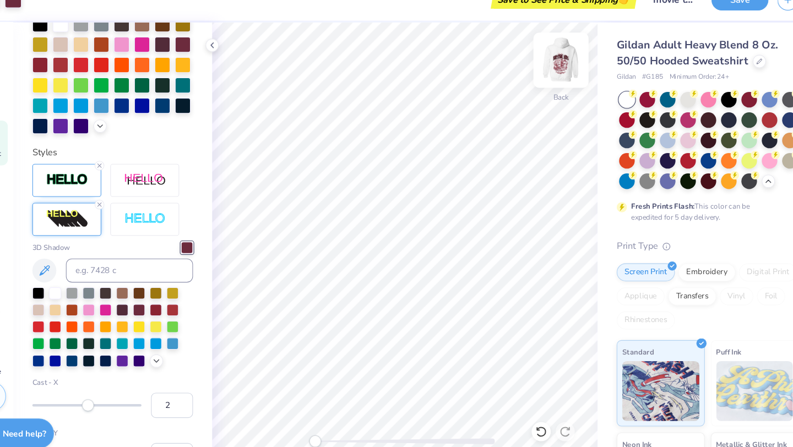
click at [550, 70] on img at bounding box center [553, 75] width 44 height 44
click at [548, 80] on img at bounding box center [553, 75] width 44 height 44
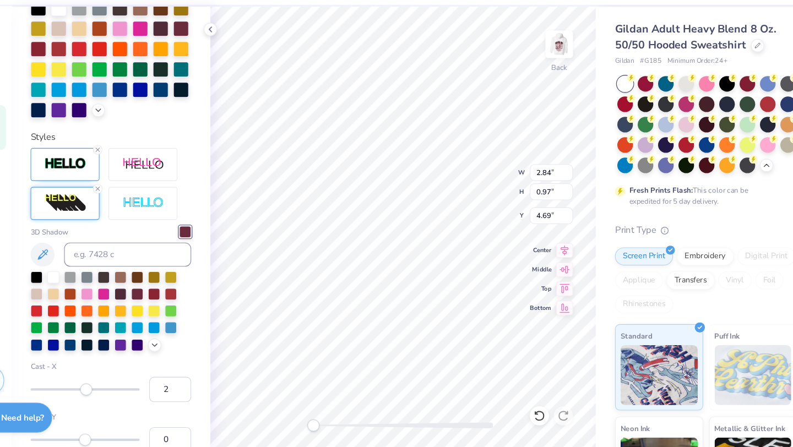
scroll to position [0, 0]
type textarea "est.1975"
type input "4.06"
type input "0.94"
